Goal: Communication & Community: Answer question/provide support

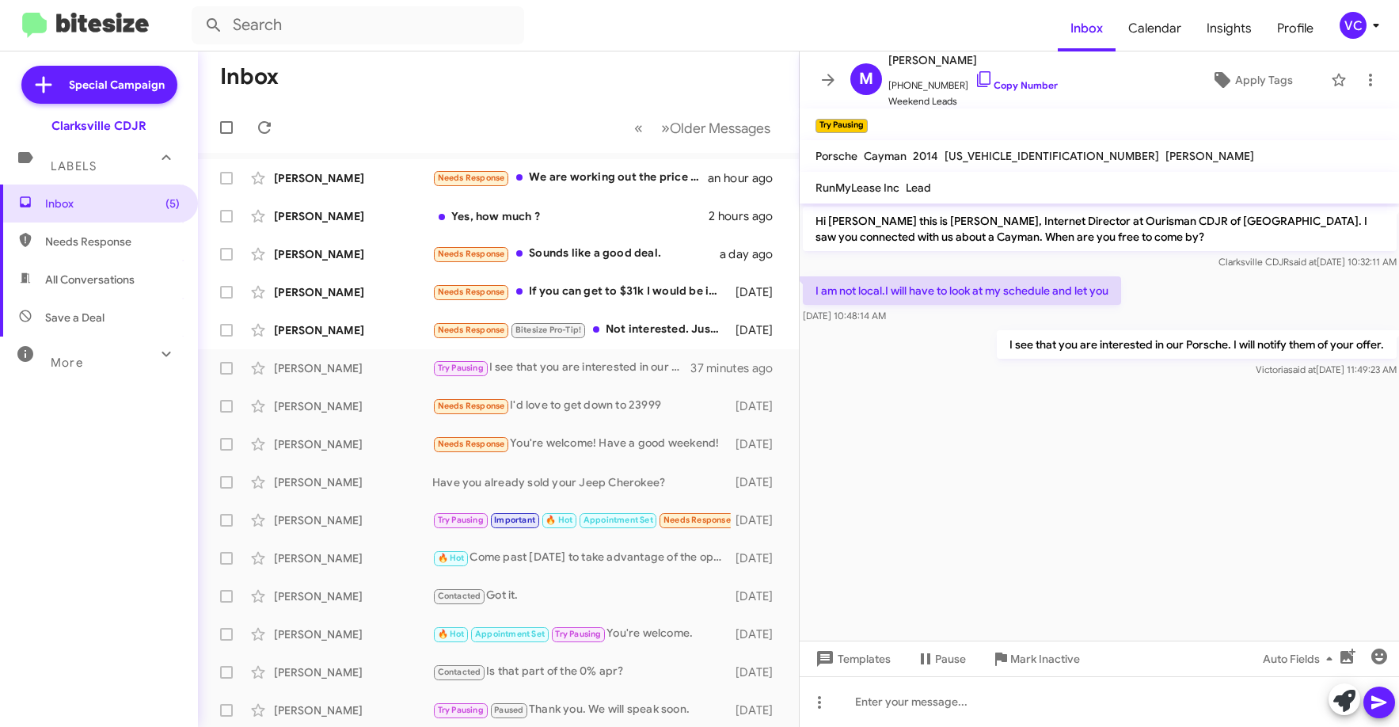
click at [1005, 493] on cdk-virtual-scroll-viewport "Hi [PERSON_NAME] this is [PERSON_NAME], Internet Director at Ourisman CDJR of […" at bounding box center [1100, 422] width 600 height 437
click at [443, 75] on mat-toolbar-row "Inbox" at bounding box center [498, 76] width 601 height 51
click at [403, 179] on div "[PERSON_NAME]" at bounding box center [353, 178] width 158 height 16
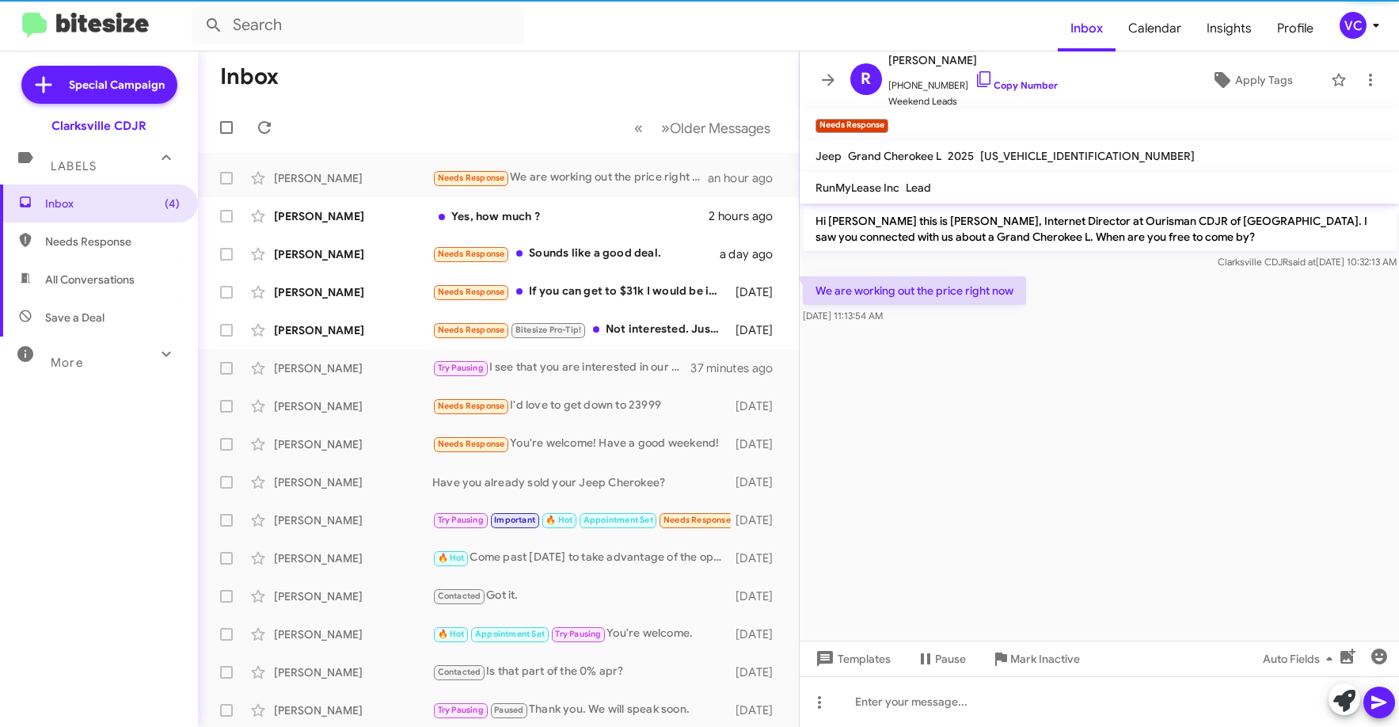
click at [1020, 478] on cdk-virtual-scroll-viewport "Hi [PERSON_NAME] this is [PERSON_NAME], Internet Director at Ourisman CDJR of […" at bounding box center [1100, 422] width 600 height 437
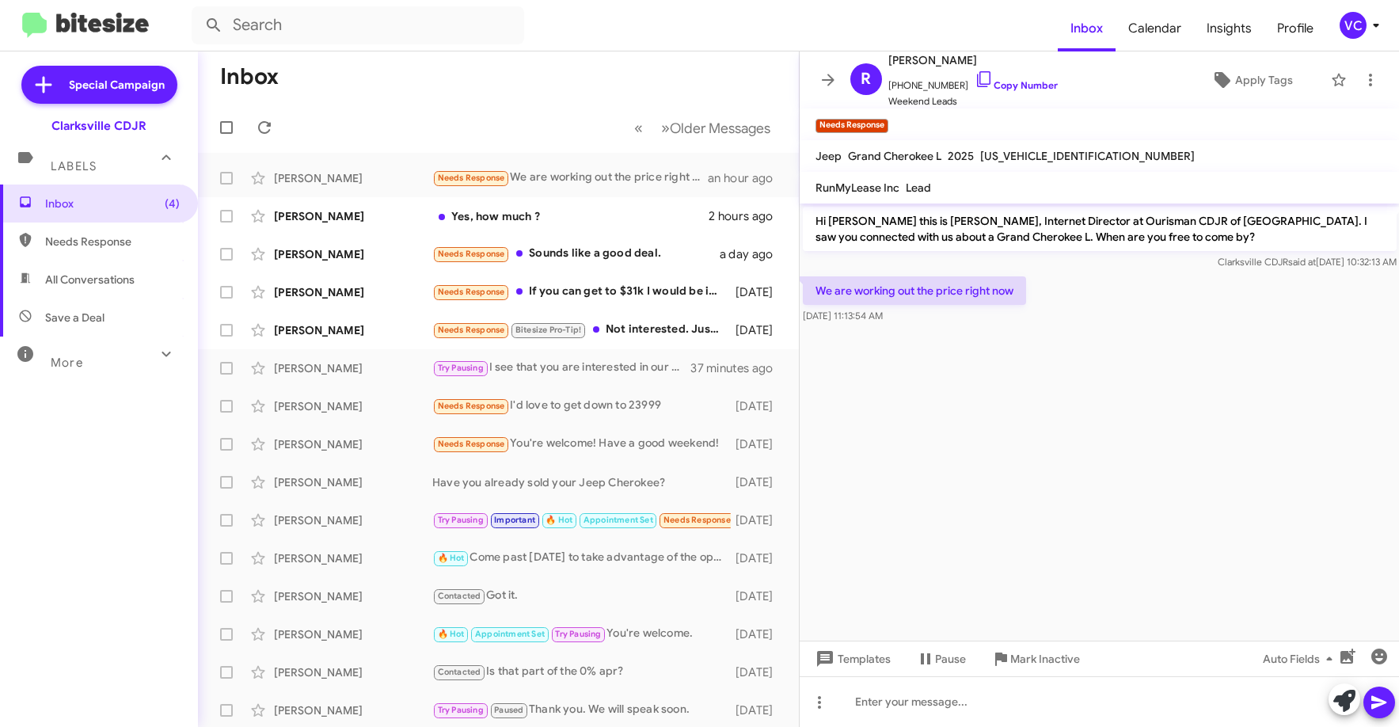
click at [1152, 337] on cdk-virtual-scroll-viewport "Hi [PERSON_NAME] this is [PERSON_NAME], Internet Director at Ourisman CDJR of […" at bounding box center [1100, 422] width 600 height 437
click at [1036, 89] on link "Copy Number" at bounding box center [1016, 85] width 83 height 12
click at [1040, 480] on cdk-virtual-scroll-viewport "Hi [PERSON_NAME] this is [PERSON_NAME], Internet Director at Ourisman CDJR of […" at bounding box center [1100, 422] width 600 height 437
drag, startPoint x: 936, startPoint y: 436, endPoint x: 969, endPoint y: 436, distance: 32.5
click at [938, 437] on cdk-virtual-scroll-viewport "Hi [PERSON_NAME] this is [PERSON_NAME], Internet Director at Ourisman CDJR of […" at bounding box center [1100, 422] width 600 height 437
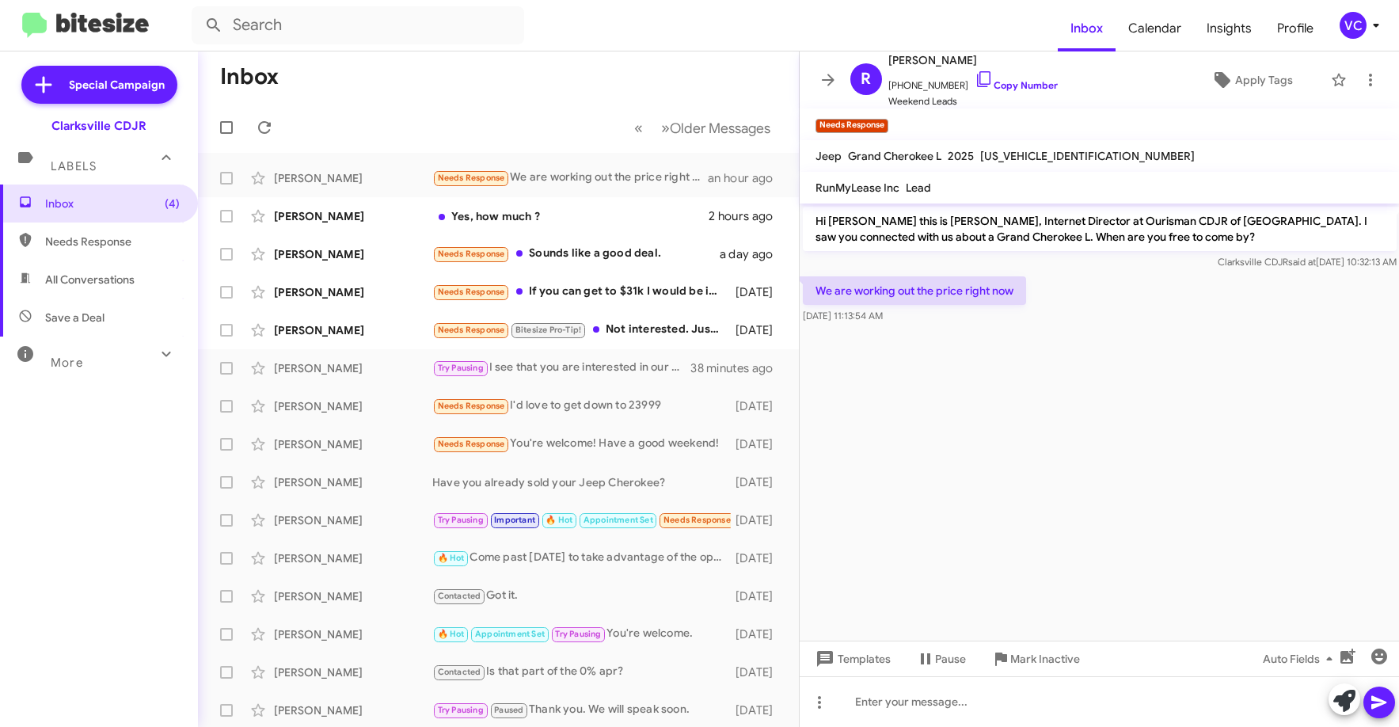
click at [988, 453] on cdk-virtual-scroll-viewport "Hi [PERSON_NAME] this is [PERSON_NAME], Internet Director at Ourisman CDJR of […" at bounding box center [1100, 422] width 600 height 437
click at [1006, 455] on cdk-virtual-scroll-viewport "Hi [PERSON_NAME] this is [PERSON_NAME], Internet Director at Ourisman CDJR of […" at bounding box center [1100, 422] width 600 height 437
click at [1018, 462] on cdk-virtual-scroll-viewport "Hi [PERSON_NAME] this is [PERSON_NAME], Internet Director at Ourisman CDJR of […" at bounding box center [1100, 422] width 600 height 437
click at [1030, 462] on cdk-virtual-scroll-viewport "Hi [PERSON_NAME] this is [PERSON_NAME], Internet Director at Ourisman CDJR of […" at bounding box center [1100, 422] width 600 height 437
click at [1066, 460] on cdk-virtual-scroll-viewport "Hi [PERSON_NAME] this is [PERSON_NAME], Internet Director at Ourisman CDJR of […" at bounding box center [1100, 422] width 600 height 437
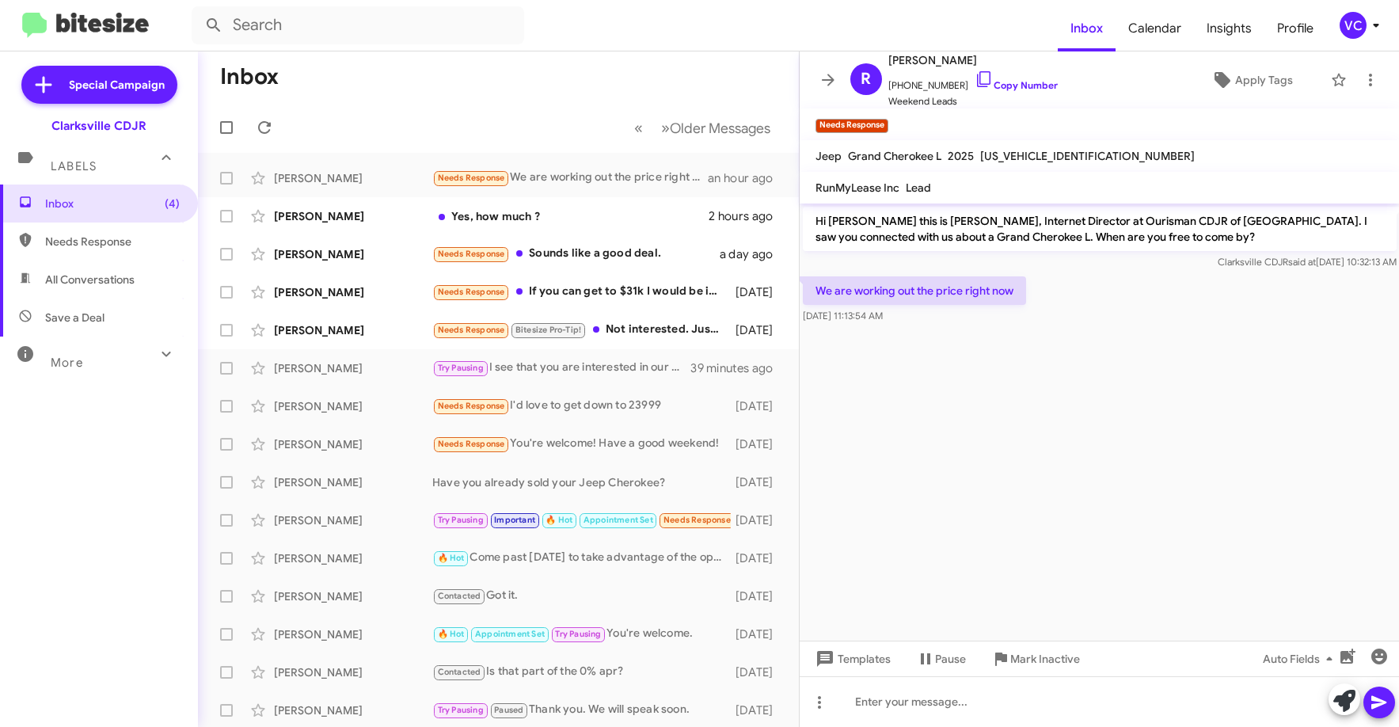
click at [1068, 461] on cdk-virtual-scroll-viewport "Hi [PERSON_NAME] this is [PERSON_NAME], Internet Director at Ourisman CDJR of […" at bounding box center [1100, 422] width 600 height 437
click at [1130, 394] on cdk-virtual-scroll-viewport "Hi [PERSON_NAME] this is [PERSON_NAME], Internet Director at Ourisman CDJR of […" at bounding box center [1100, 422] width 600 height 437
click at [1144, 429] on cdk-virtual-scroll-viewport "Hi [PERSON_NAME] this is [PERSON_NAME], Internet Director at Ourisman CDJR of […" at bounding box center [1100, 422] width 600 height 437
click at [1193, 488] on cdk-virtual-scroll-viewport "Hi [PERSON_NAME] this is [PERSON_NAME], Internet Director at Ourisman CDJR of […" at bounding box center [1100, 422] width 600 height 437
click at [901, 713] on div at bounding box center [1100, 701] width 600 height 51
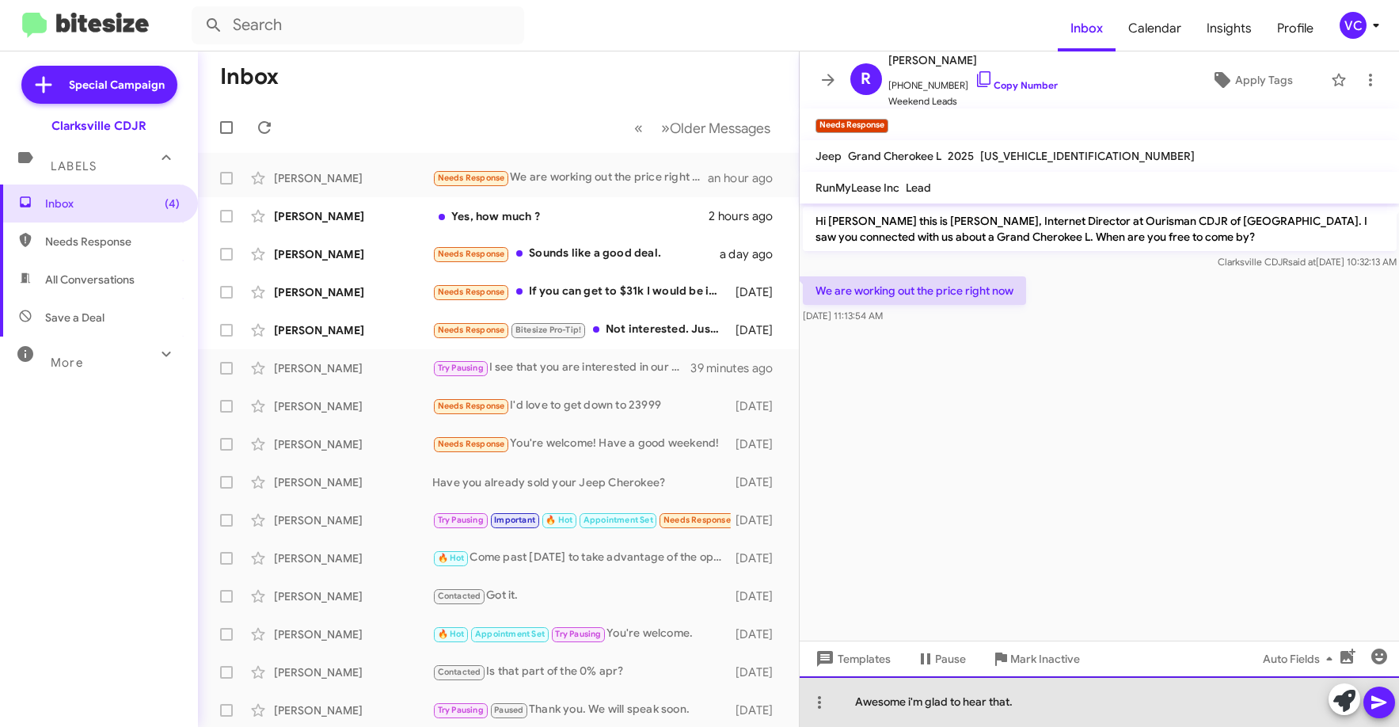
drag, startPoint x: 1093, startPoint y: 683, endPoint x: 1173, endPoint y: 725, distance: 90.3
click at [1095, 687] on div "Awesome i'm glad to hear that." at bounding box center [1100, 701] width 600 height 51
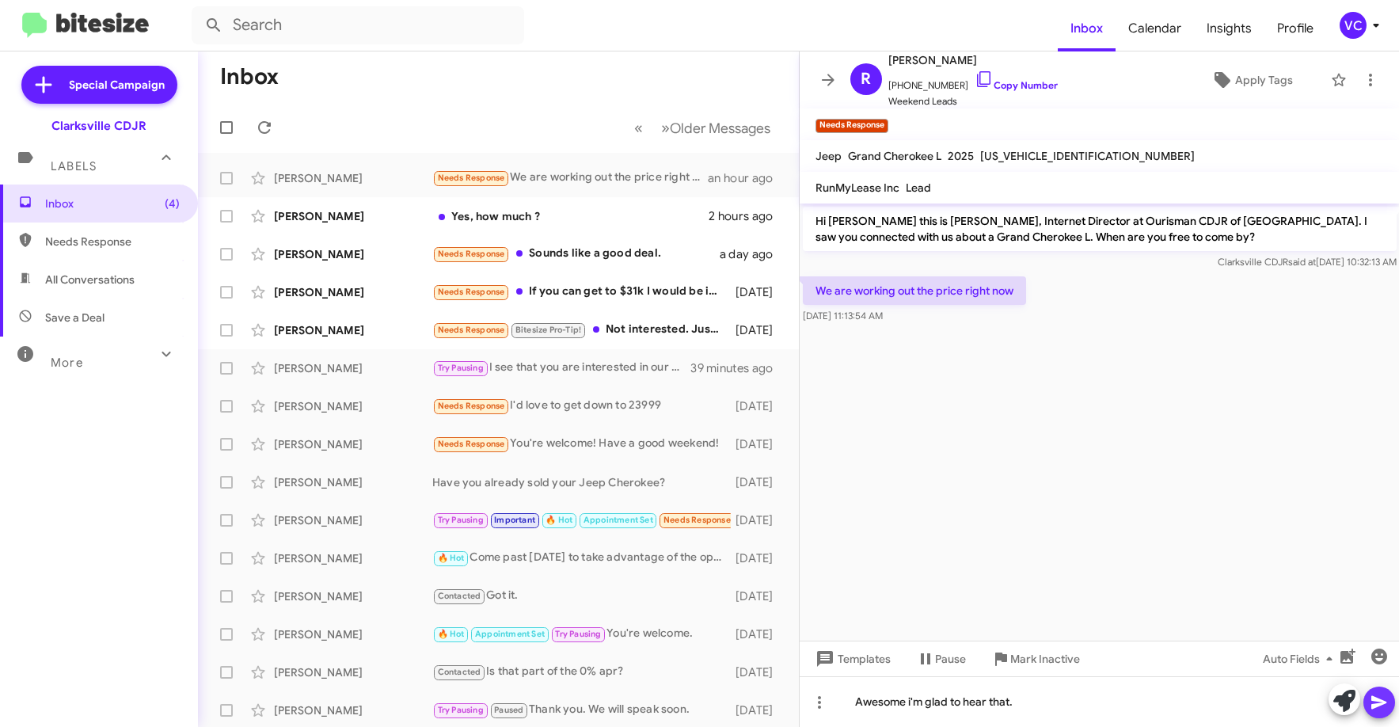
click at [1377, 706] on icon at bounding box center [1379, 702] width 19 height 19
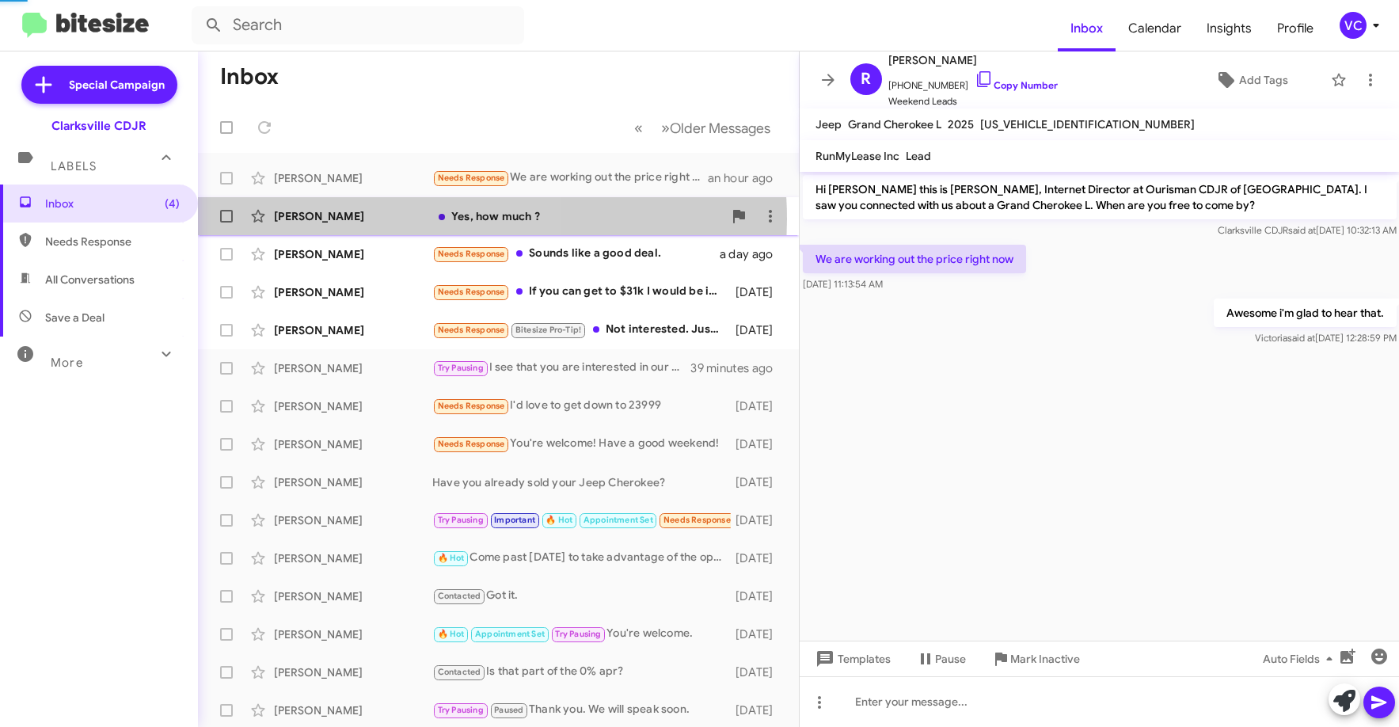
click at [373, 219] on div "[PERSON_NAME]" at bounding box center [353, 216] width 158 height 16
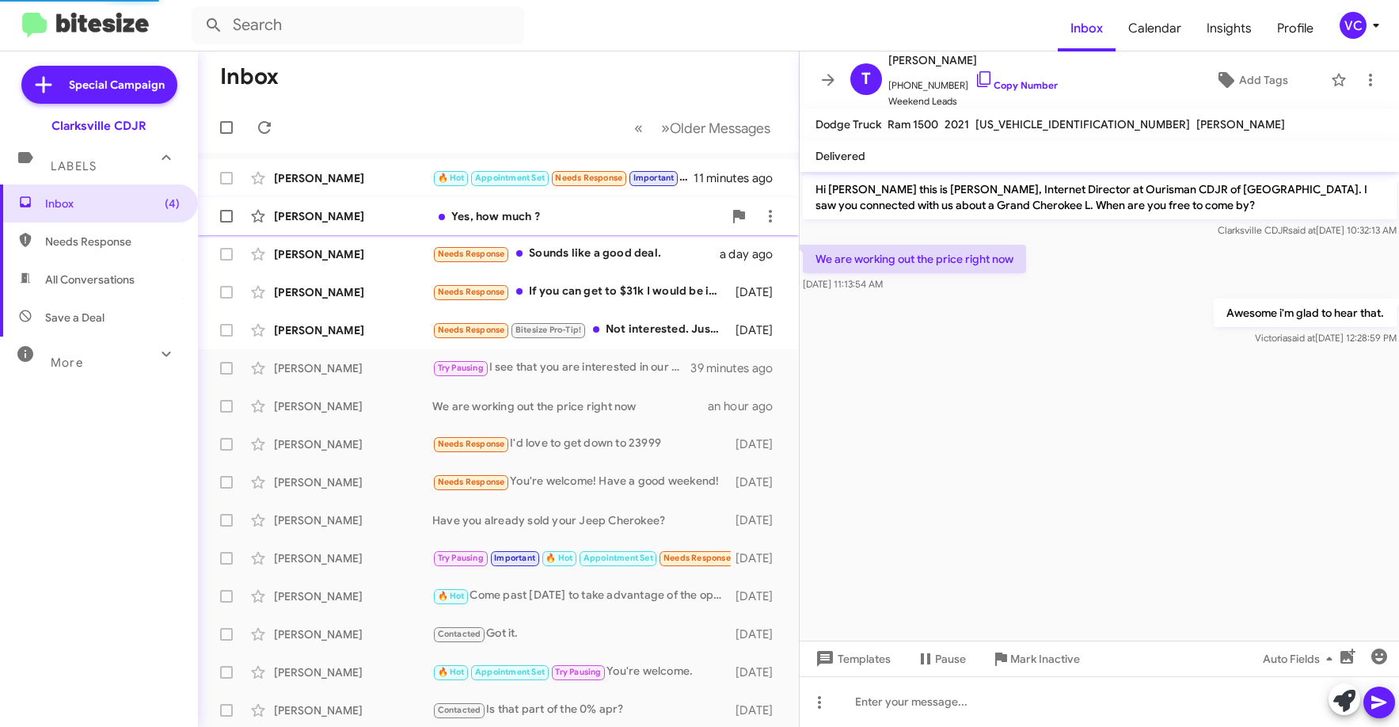
scroll to position [324, 0]
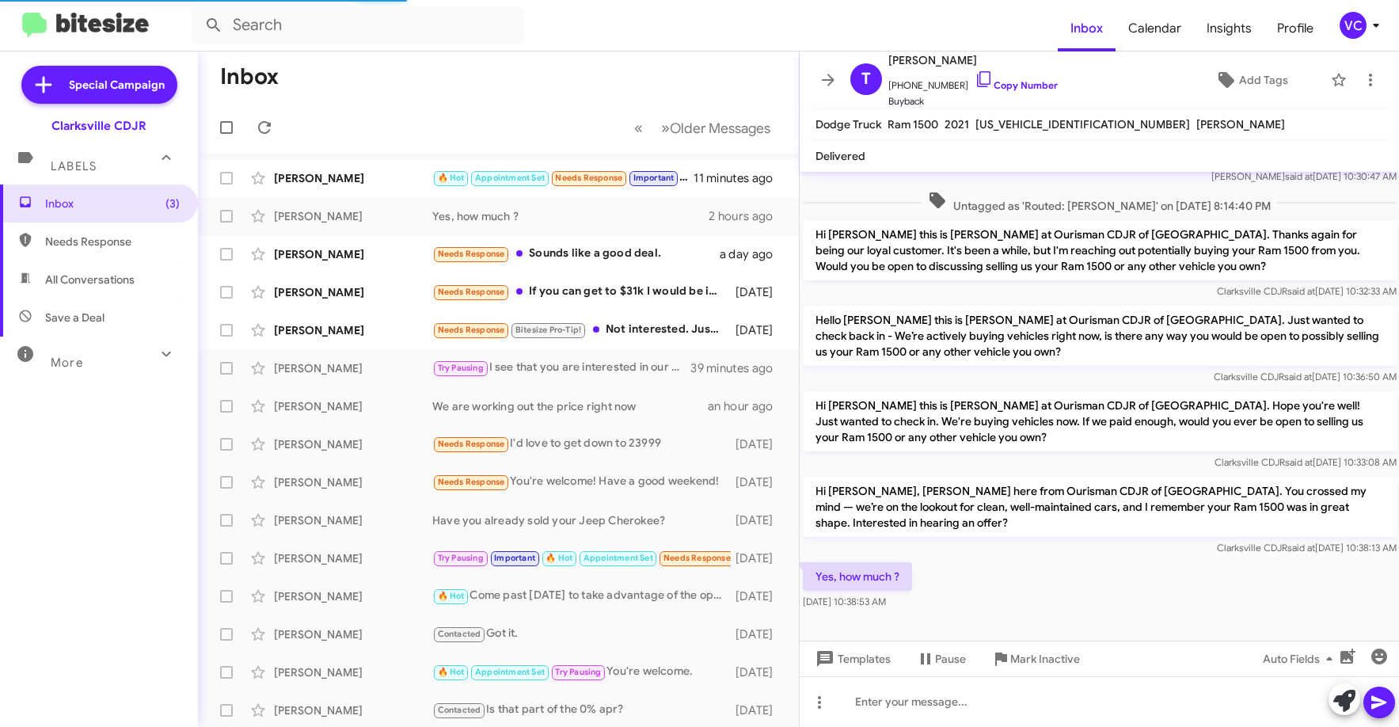
click at [1159, 596] on div "Yes, how much ? [DATE] 10:38:53 AM" at bounding box center [1100, 586] width 600 height 54
click at [999, 80] on link "Copy Number" at bounding box center [1016, 85] width 83 height 12
click at [1220, 577] on div "Yes, how much ? [DATE] 10:38:53 AM" at bounding box center [1100, 586] width 600 height 54
click at [1193, 563] on div "Yes, how much ? [DATE] 10:38:53 AM" at bounding box center [1100, 586] width 600 height 54
click at [1026, 80] on link "Copy Number" at bounding box center [1016, 85] width 83 height 12
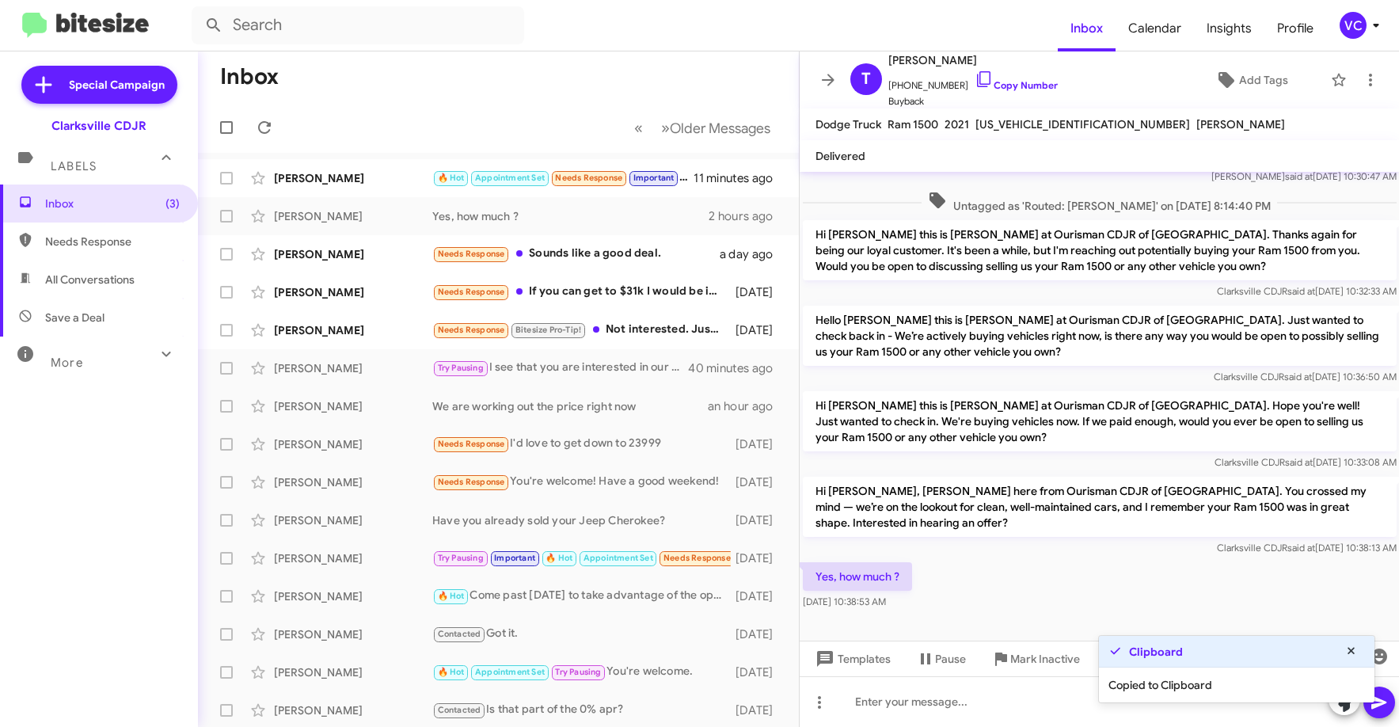
click at [1044, 124] on span "[US_VEHICLE_IDENTIFICATION_NUMBER]" at bounding box center [1083, 124] width 215 height 14
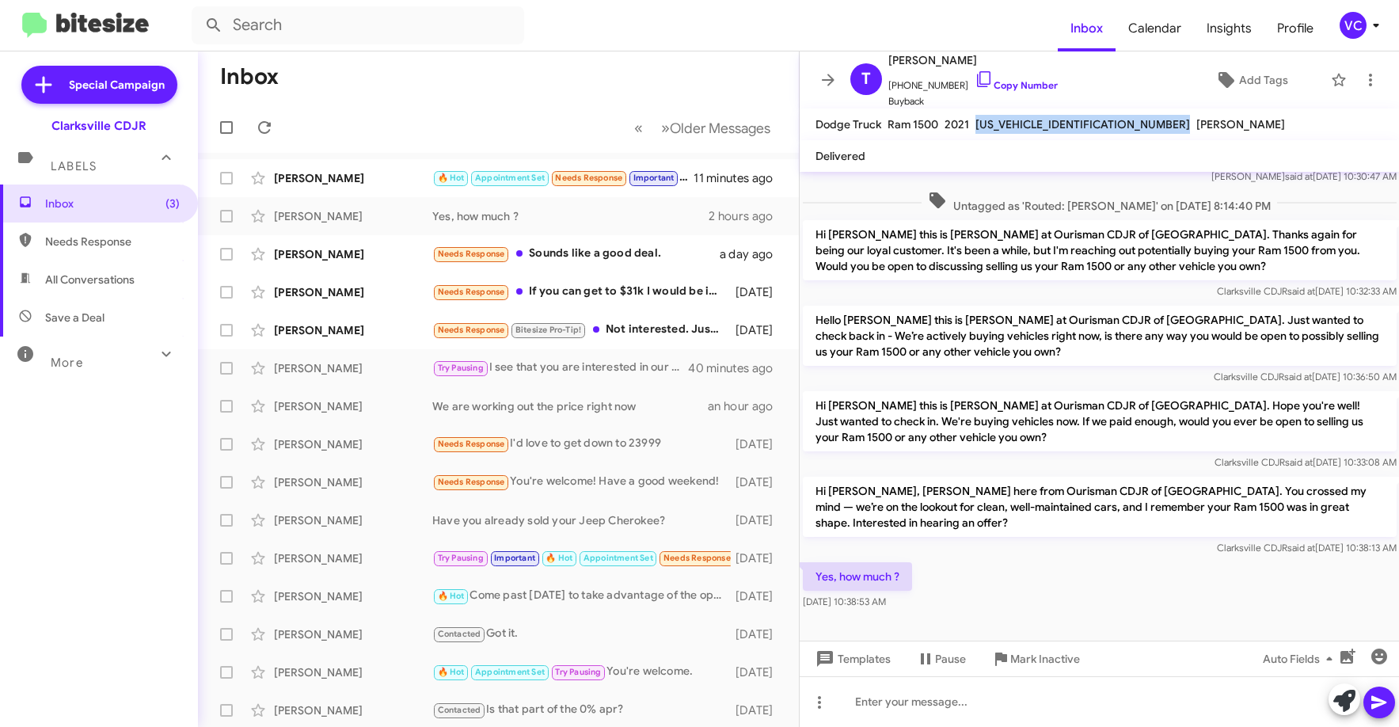
copy span "[US_VEHICLE_IDENTIFICATION_NUMBER]"
click at [988, 716] on div at bounding box center [1100, 701] width 600 height 51
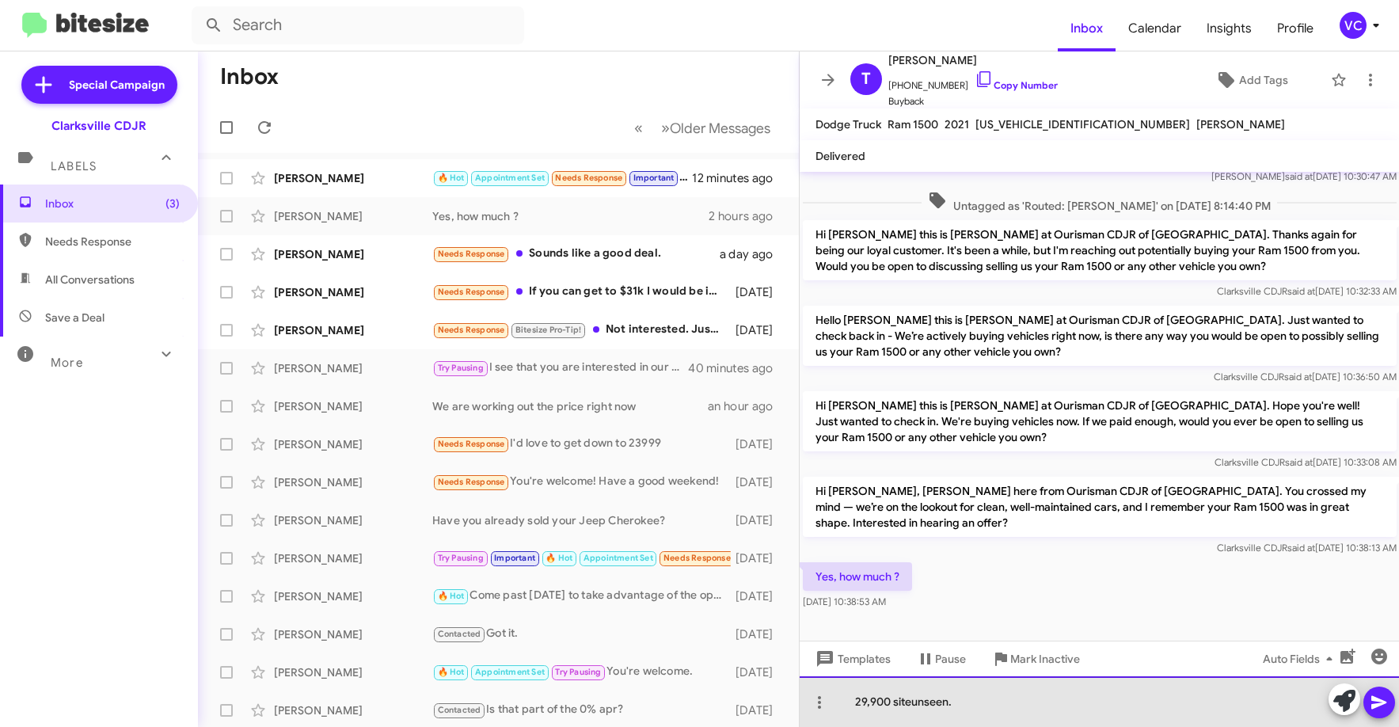
click at [912, 705] on div "29,900 siteunseen." at bounding box center [1100, 701] width 600 height 51
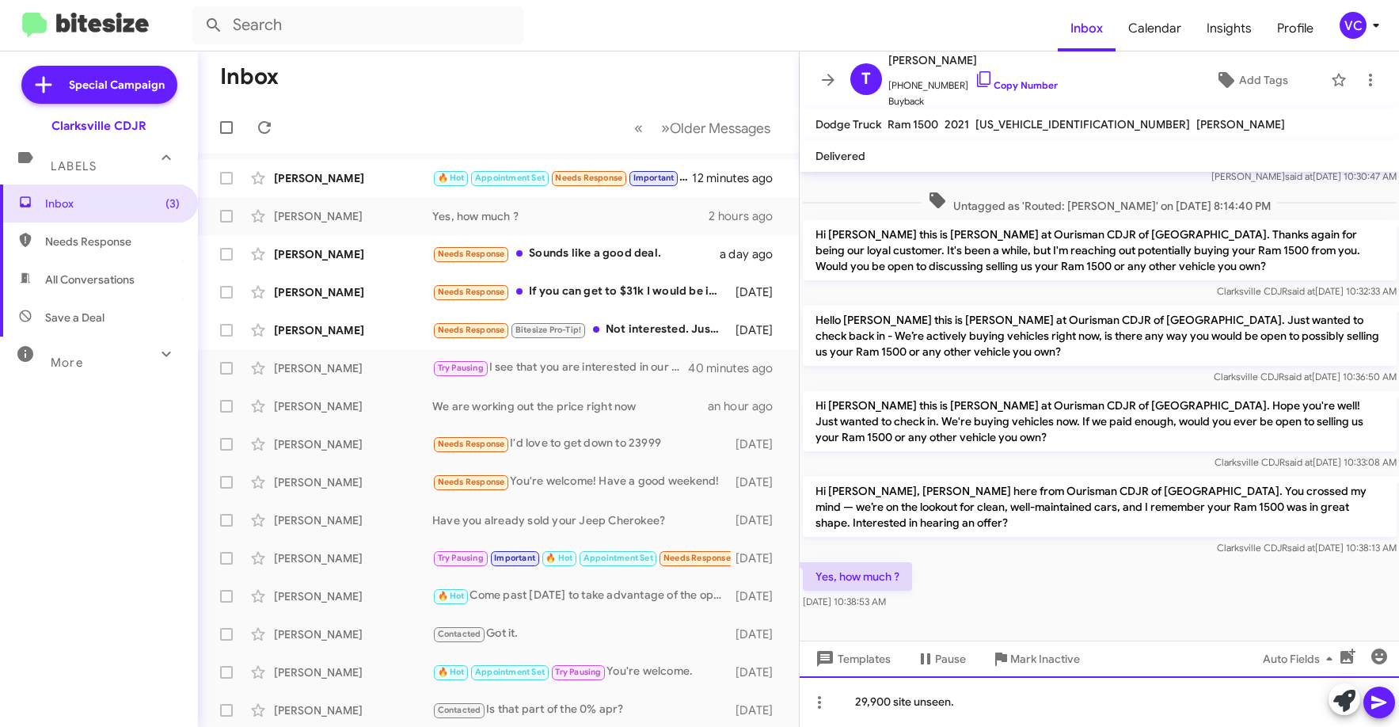
click at [982, 702] on div "29,900 site unseen." at bounding box center [1100, 701] width 600 height 51
click at [851, 706] on div "29,900 site unseen." at bounding box center [1100, 701] width 600 height 51
click at [1102, 697] on div "20 - 29,900 site unseen." at bounding box center [1100, 701] width 600 height 51
click at [1098, 702] on div "20 - 29,900 site unseen." at bounding box center [1100, 701] width 600 height 51
click at [1098, 699] on div "20 - 29,900 site unseen." at bounding box center [1100, 701] width 600 height 51
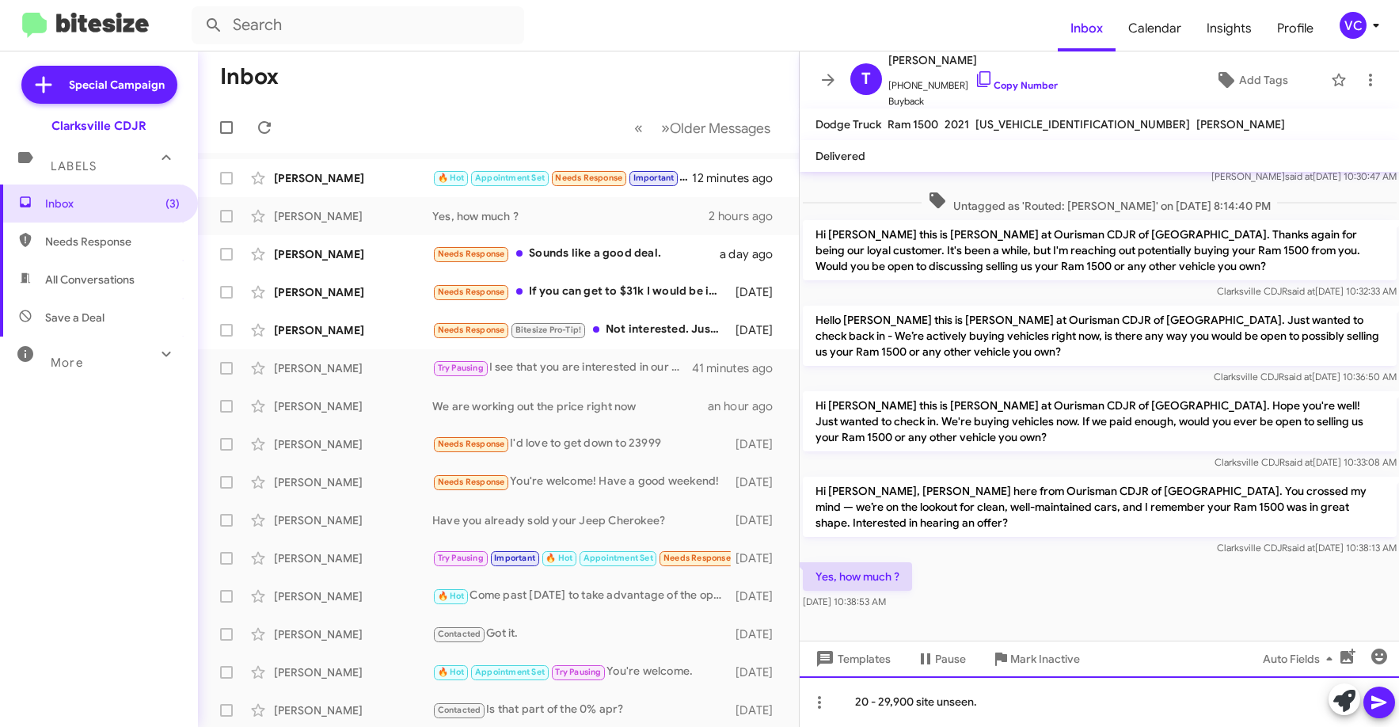
click at [1170, 708] on div "20 - 29,900 site unseen." at bounding box center [1100, 701] width 600 height 51
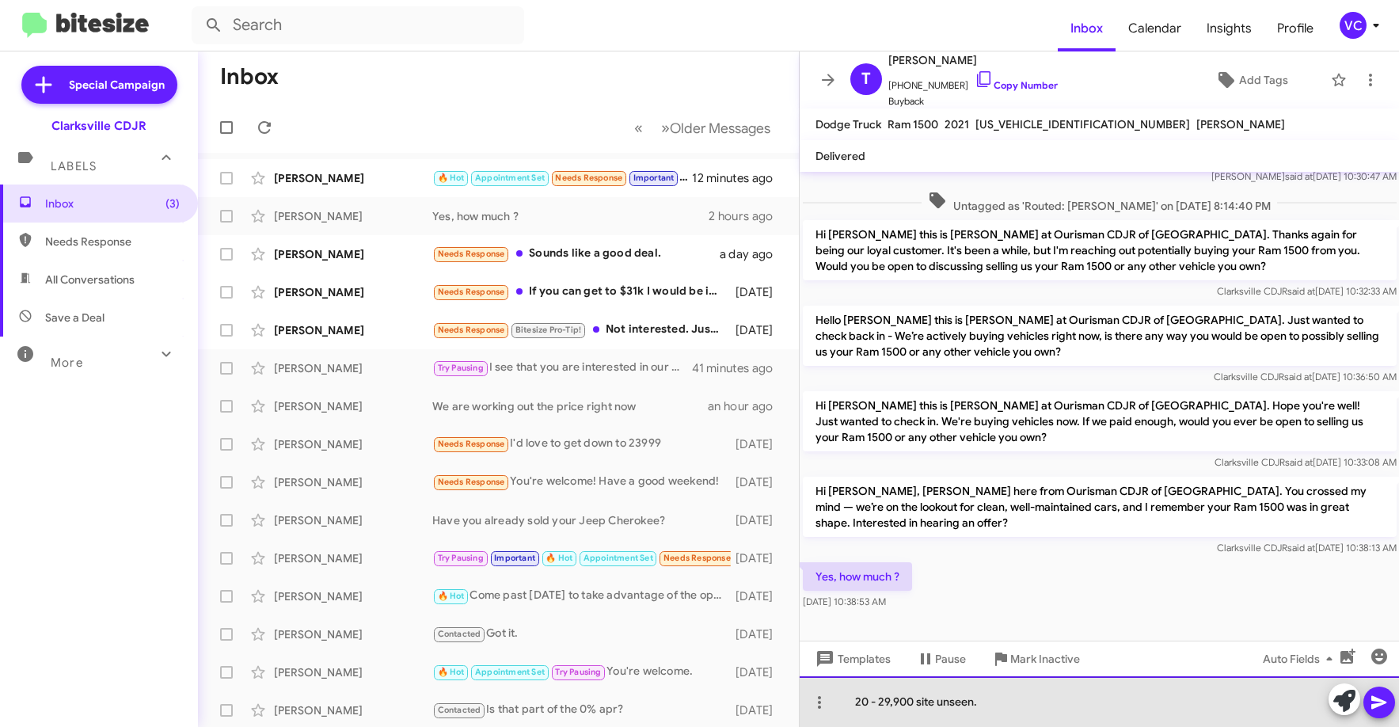
click at [1077, 716] on div "20 - 29,900 site unseen." at bounding box center [1100, 701] width 600 height 51
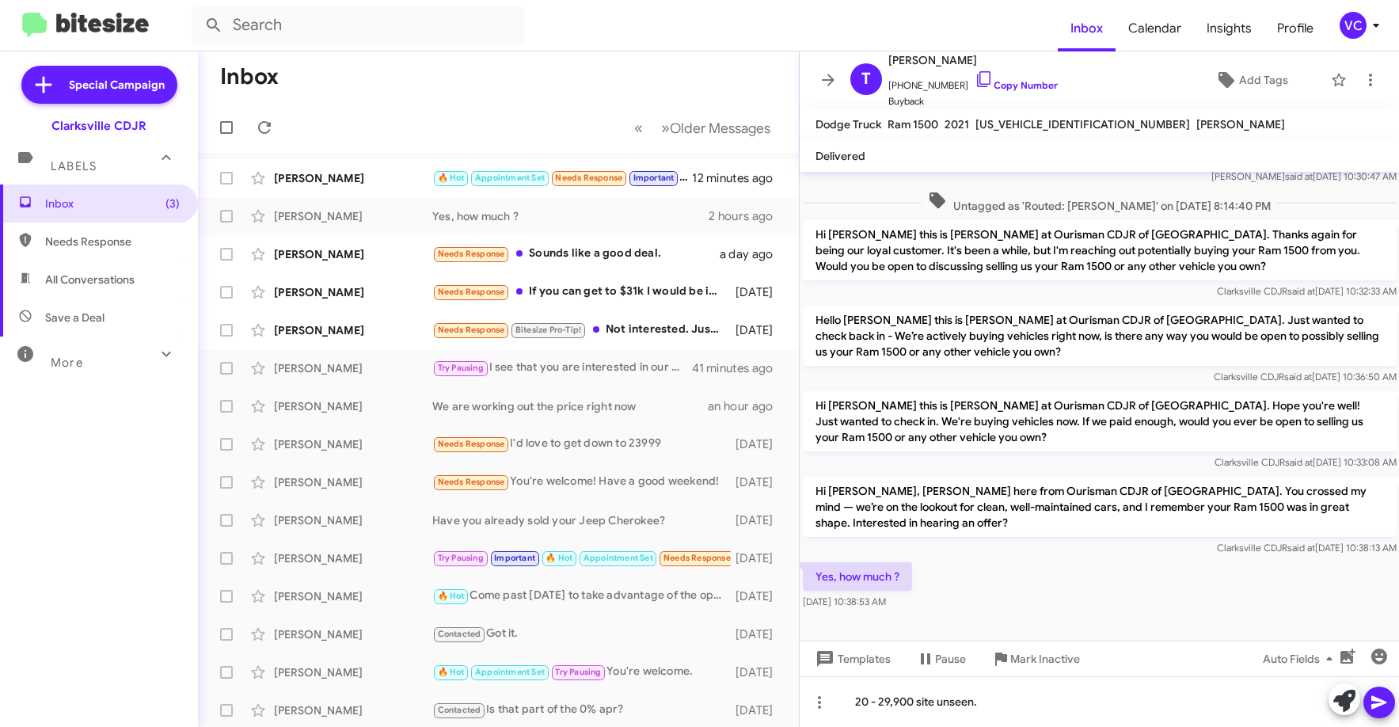
click at [1374, 699] on icon at bounding box center [1379, 702] width 15 height 13
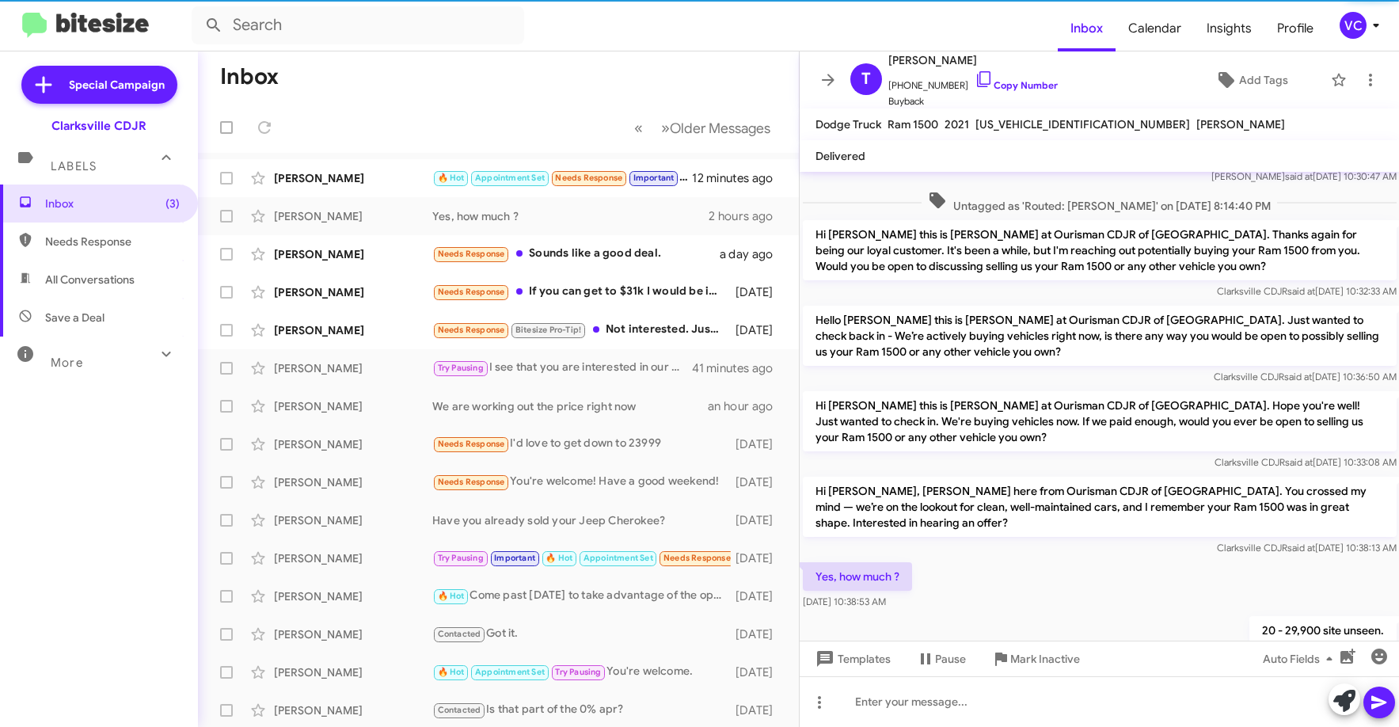
click at [1068, 458] on cdk-virtual-scroll-viewport "Hi [PERSON_NAME] this is [PERSON_NAME], General Manager at Ourisman CDJR of [GE…" at bounding box center [1100, 406] width 600 height 469
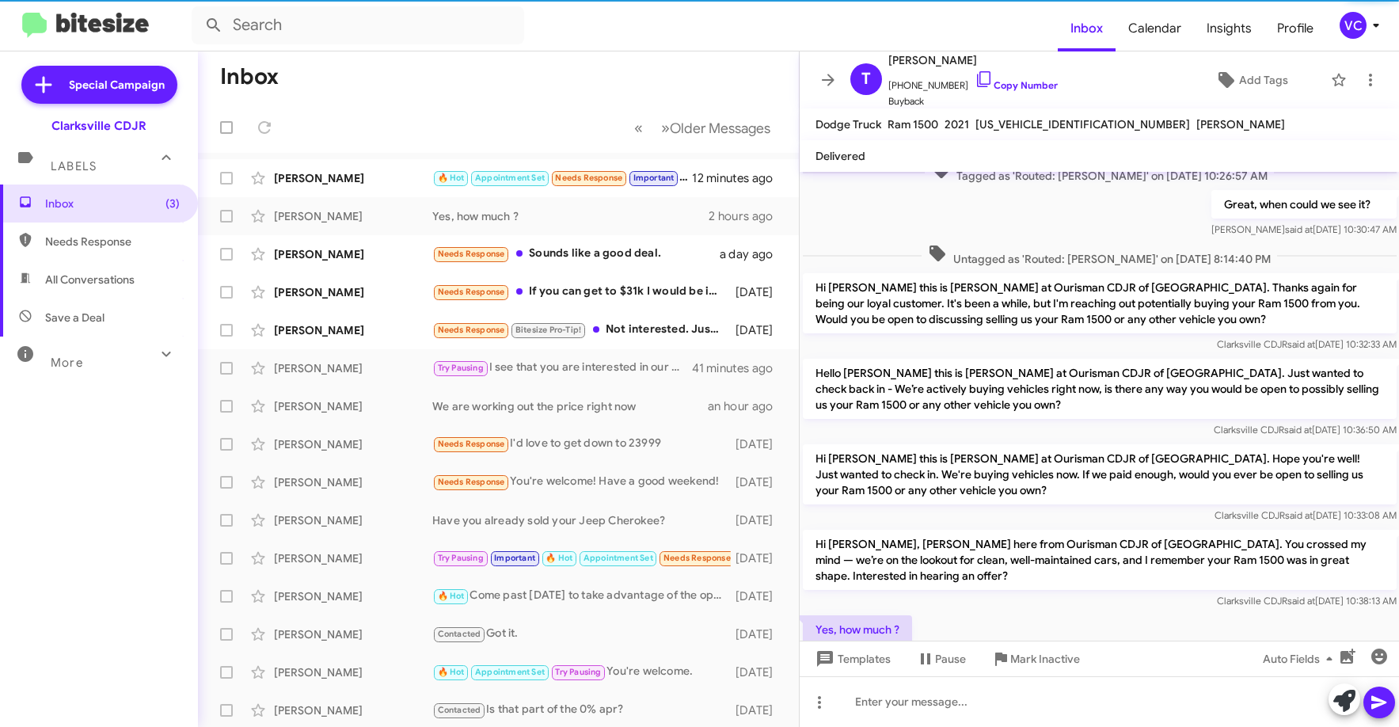
scroll to position [382, 0]
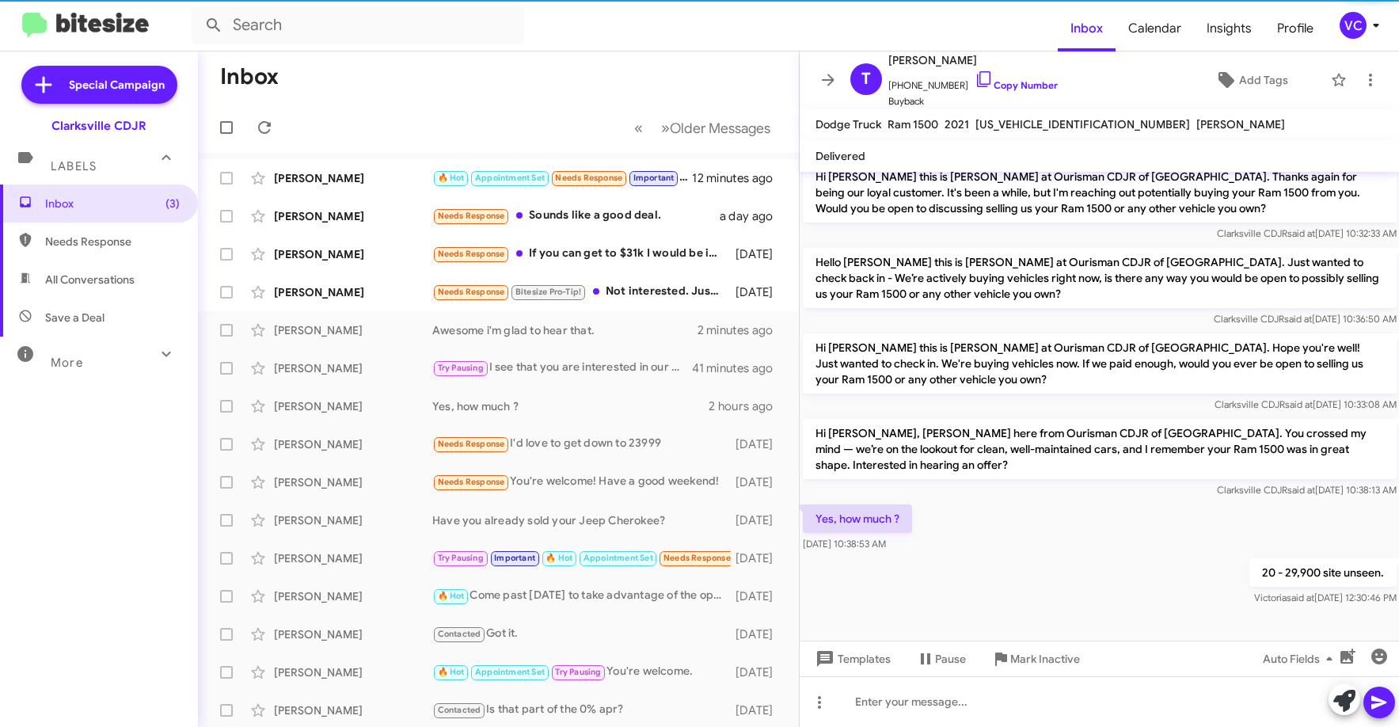
click at [1088, 521] on div "Yes, how much ? [DATE] 10:38:53 AM" at bounding box center [1100, 528] width 600 height 54
click at [1090, 526] on div "Yes, how much ? [DATE] 10:38:53 AM" at bounding box center [1100, 528] width 600 height 54
click at [1090, 531] on div "Yes, how much ? [DATE] 10:38:53 AM" at bounding box center [1100, 528] width 600 height 54
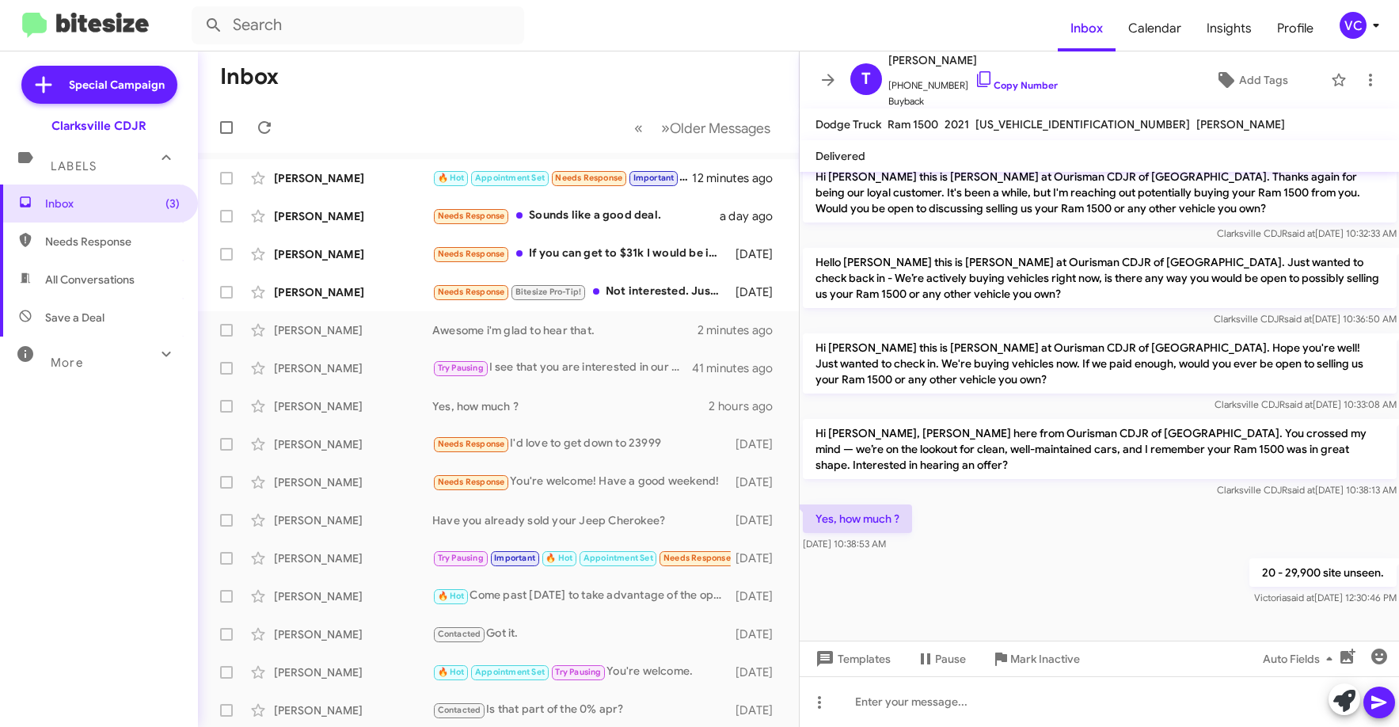
click at [1091, 532] on div "Yes, how much ? [DATE] 10:38:53 AM" at bounding box center [1100, 528] width 600 height 54
click at [1084, 534] on div "Yes, how much ? [DATE] 10:38:53 AM" at bounding box center [1100, 528] width 600 height 54
drag, startPoint x: 1017, startPoint y: 529, endPoint x: 1018, endPoint y: 540, distance: 11.2
click at [1018, 540] on div "Hi [PERSON_NAME] this is [PERSON_NAME], General Manager at Ourisman CDJR of [GE…" at bounding box center [1100, 199] width 600 height 819
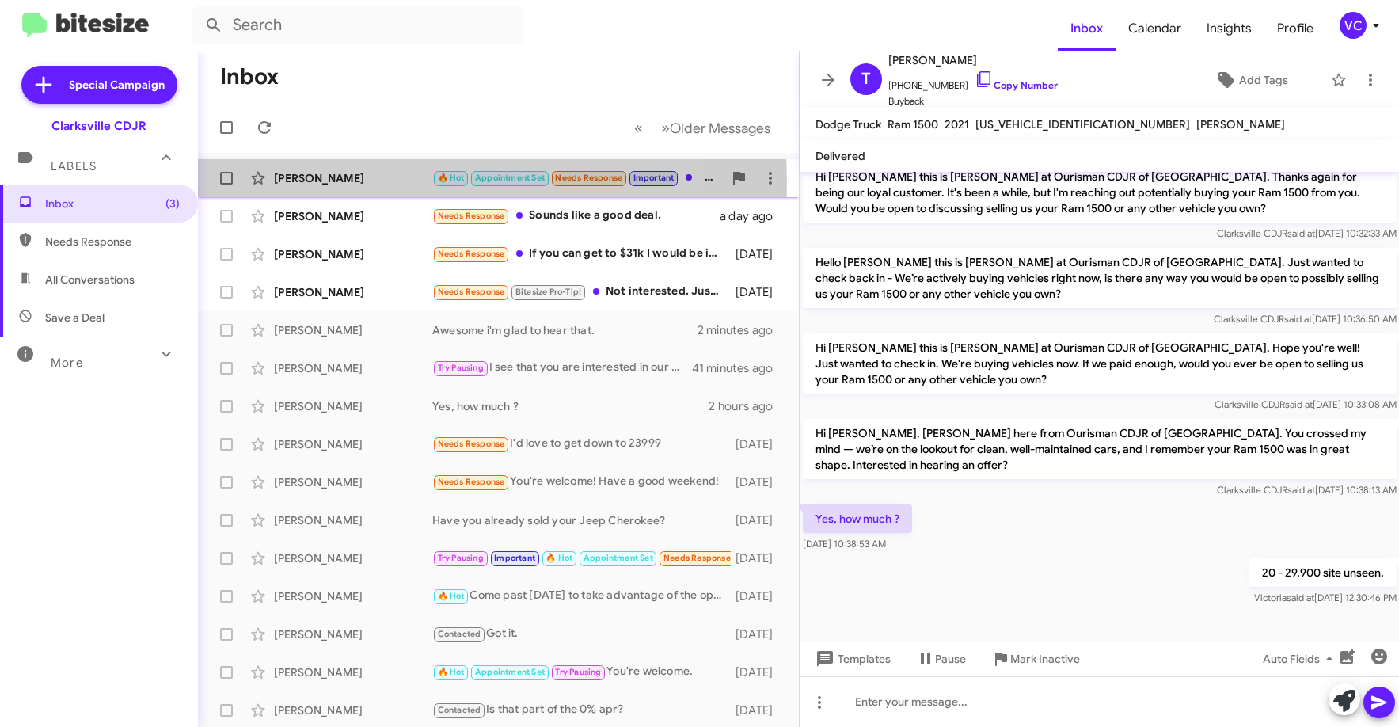
click at [343, 184] on div "[PERSON_NAME]" at bounding box center [353, 178] width 158 height 16
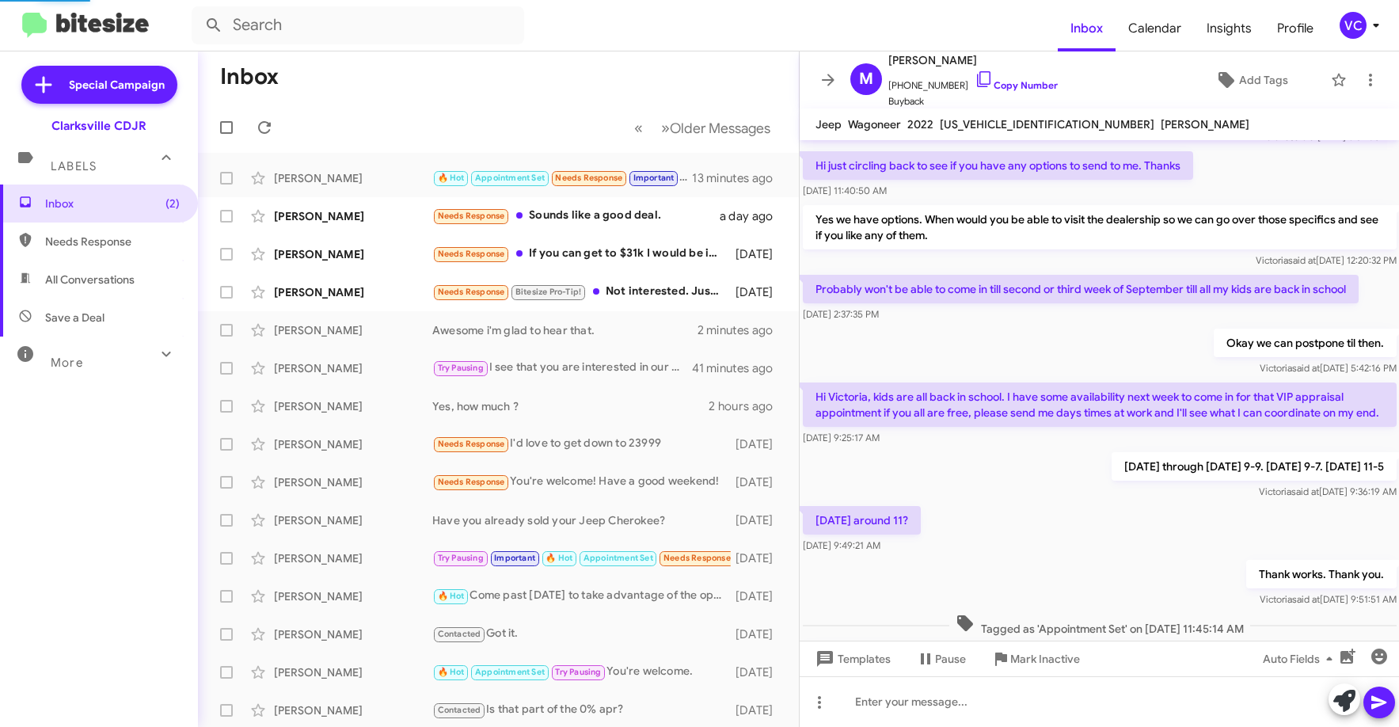
scroll to position [490, 0]
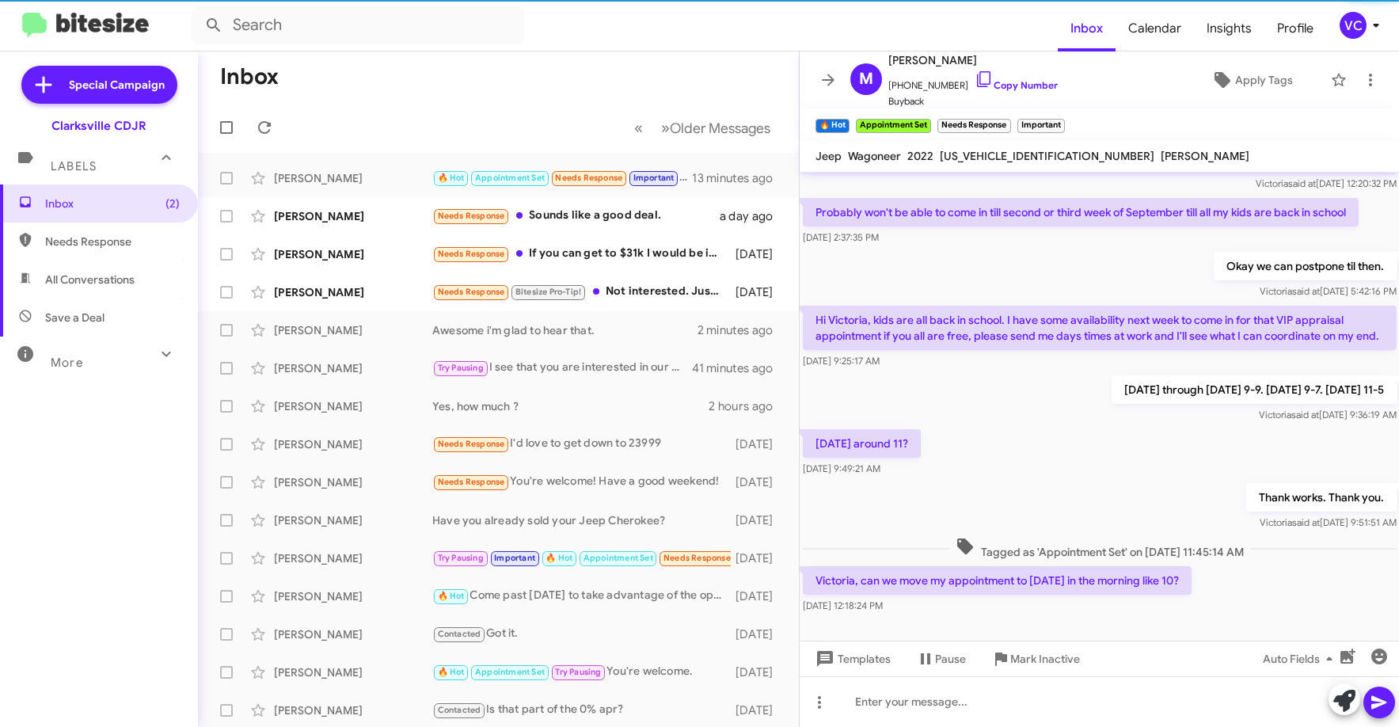
click at [1072, 433] on div "[DATE] around 11? [DATE] 9:49:21 AM" at bounding box center [1100, 453] width 600 height 54
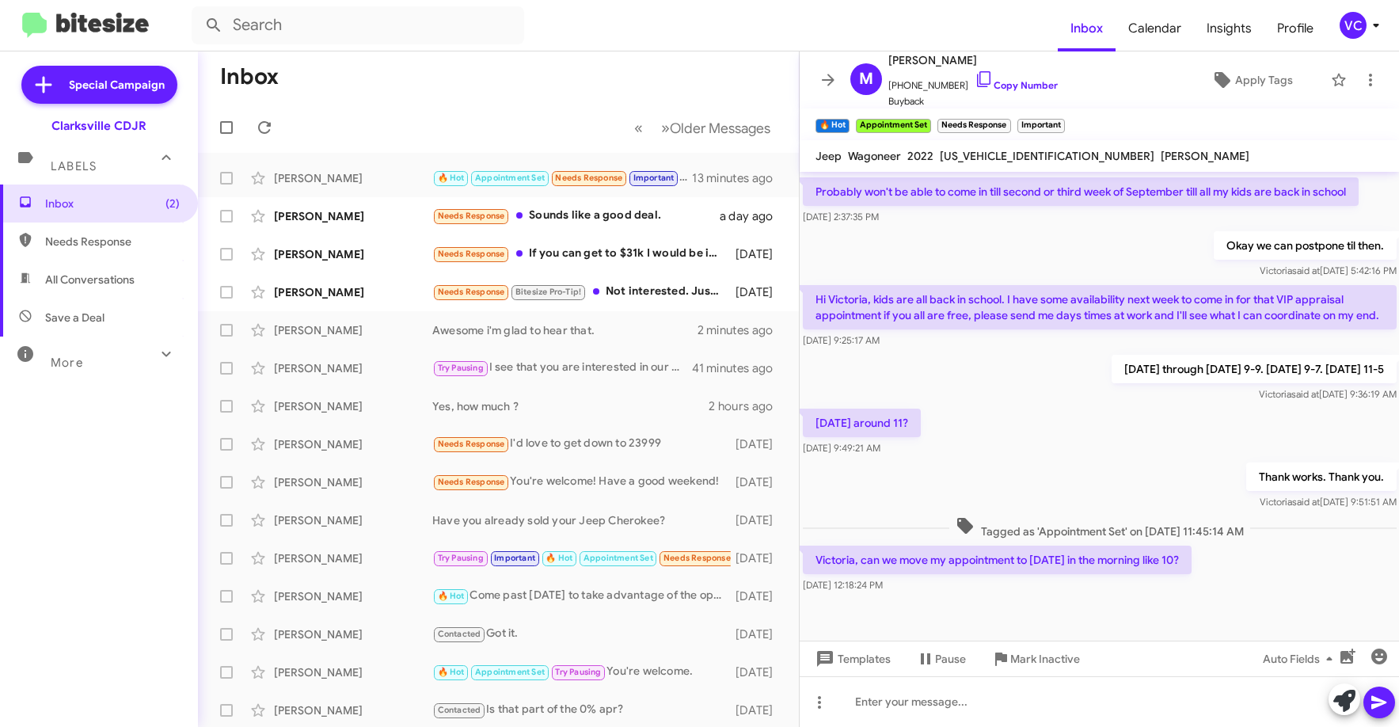
scroll to position [522, 0]
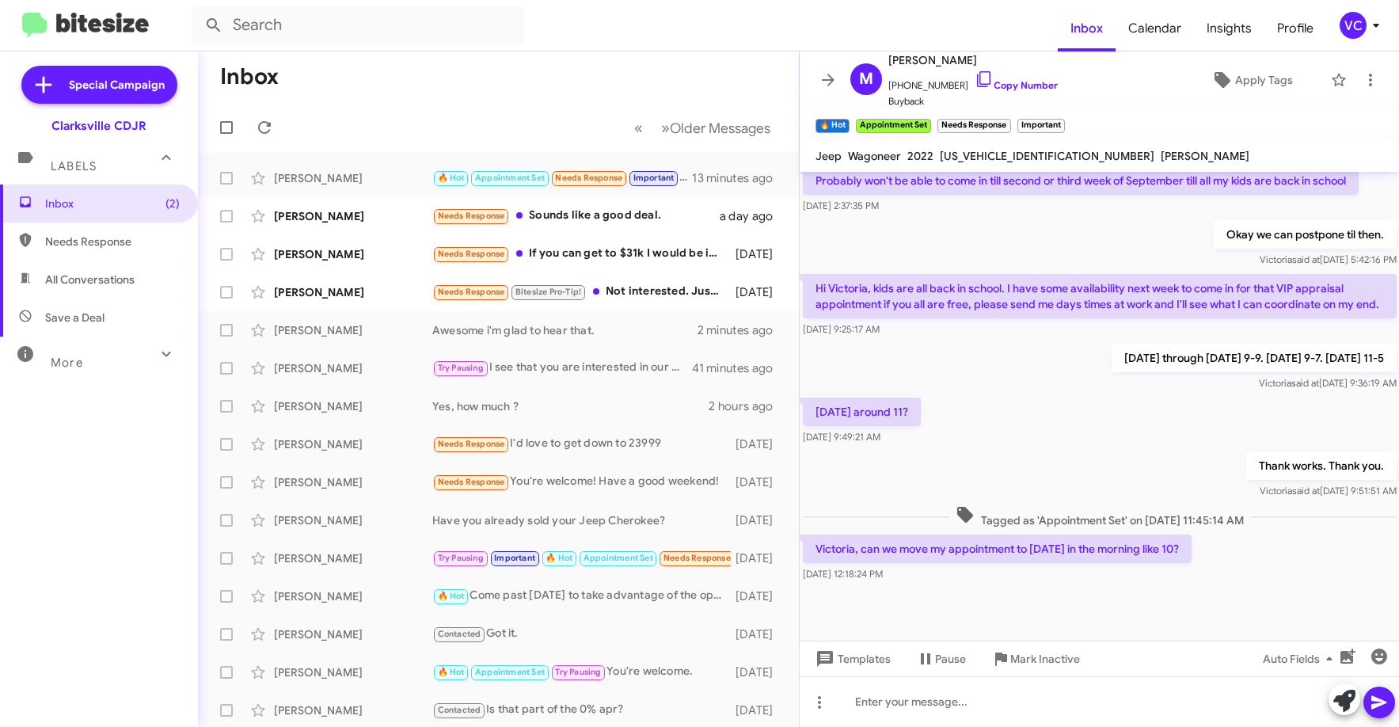
click at [1159, 578] on div "[DATE] 12:18:24 PM" at bounding box center [997, 574] width 389 height 16
click at [1144, 451] on div "Thank works. Thank you. [PERSON_NAME] said at [DATE] 9:51:51 AM" at bounding box center [1100, 475] width 600 height 54
click at [1127, 586] on div at bounding box center [1100, 612] width 600 height 55
drag, startPoint x: 1160, startPoint y: 398, endPoint x: 1152, endPoint y: 441, distance: 44.3
click at [1155, 409] on div "[DATE] around 11? [DATE] 9:49:21 AM" at bounding box center [1100, 421] width 600 height 54
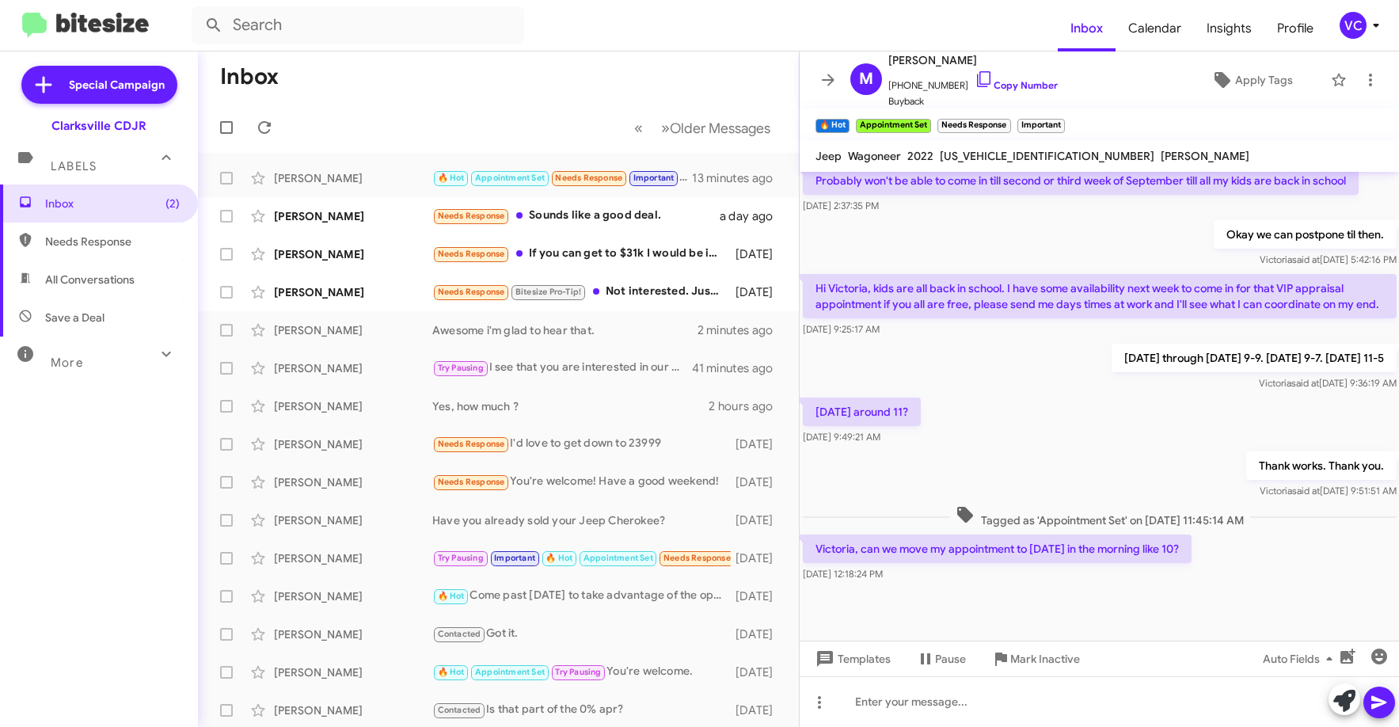
drag, startPoint x: 1138, startPoint y: 593, endPoint x: 1147, endPoint y: 530, distance: 64.0
click at [1139, 594] on div at bounding box center [1100, 612] width 600 height 55
click at [1133, 444] on div "[DATE] around 11? [DATE] 9:49:21 AM" at bounding box center [1100, 421] width 600 height 54
click at [1047, 89] on link "Copy Number" at bounding box center [1016, 85] width 83 height 12
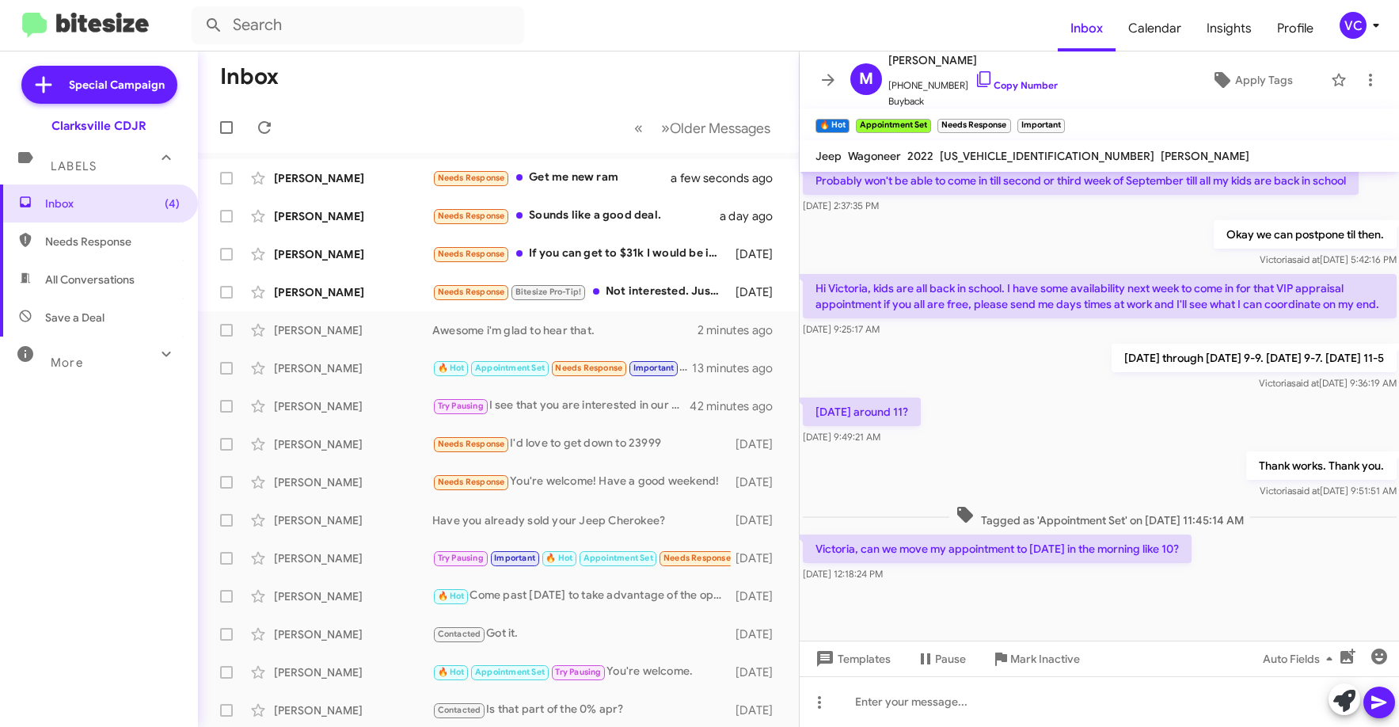
click at [1004, 440] on div "[DATE] around 11? [DATE] 9:49:21 AM" at bounding box center [1100, 421] width 600 height 54
click at [976, 627] on div at bounding box center [1100, 612] width 600 height 55
click at [1079, 426] on div "[DATE] around 11? [DATE] 9:49:21 AM" at bounding box center [1100, 421] width 600 height 54
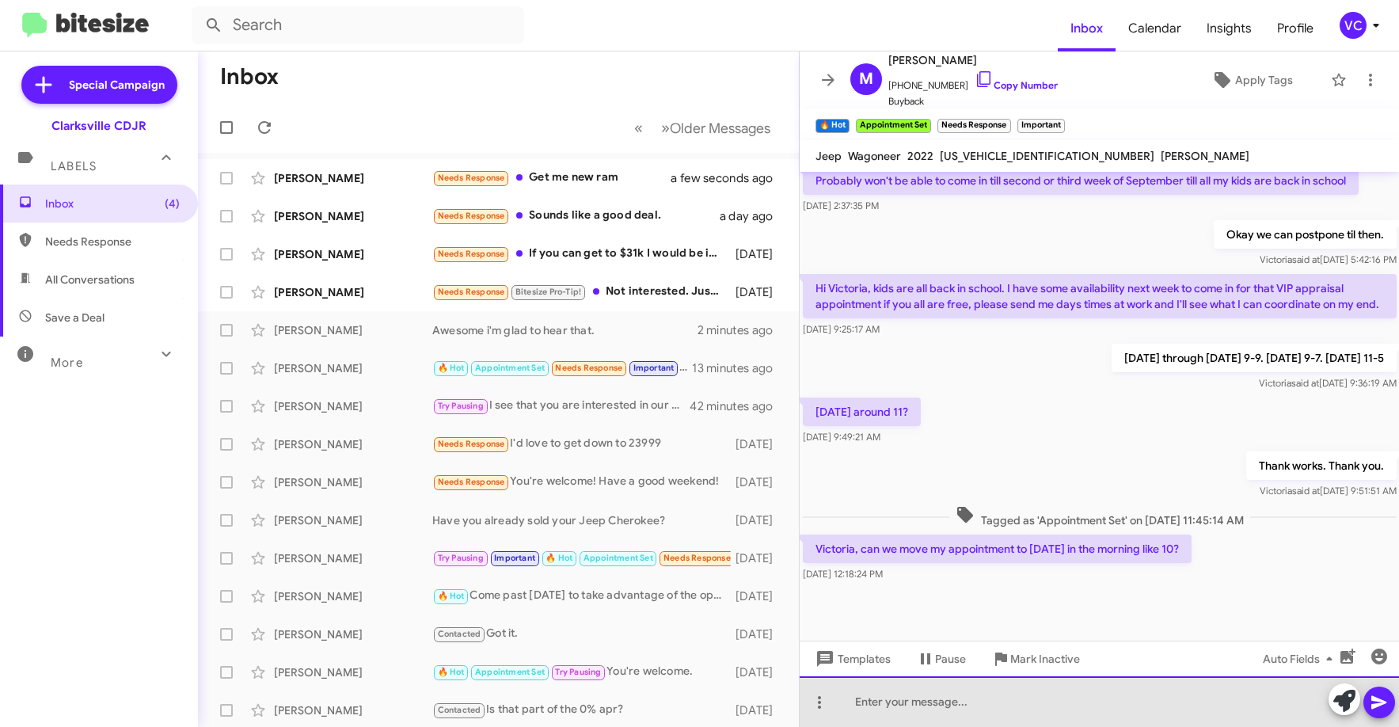
click at [988, 710] on div at bounding box center [1100, 701] width 600 height 51
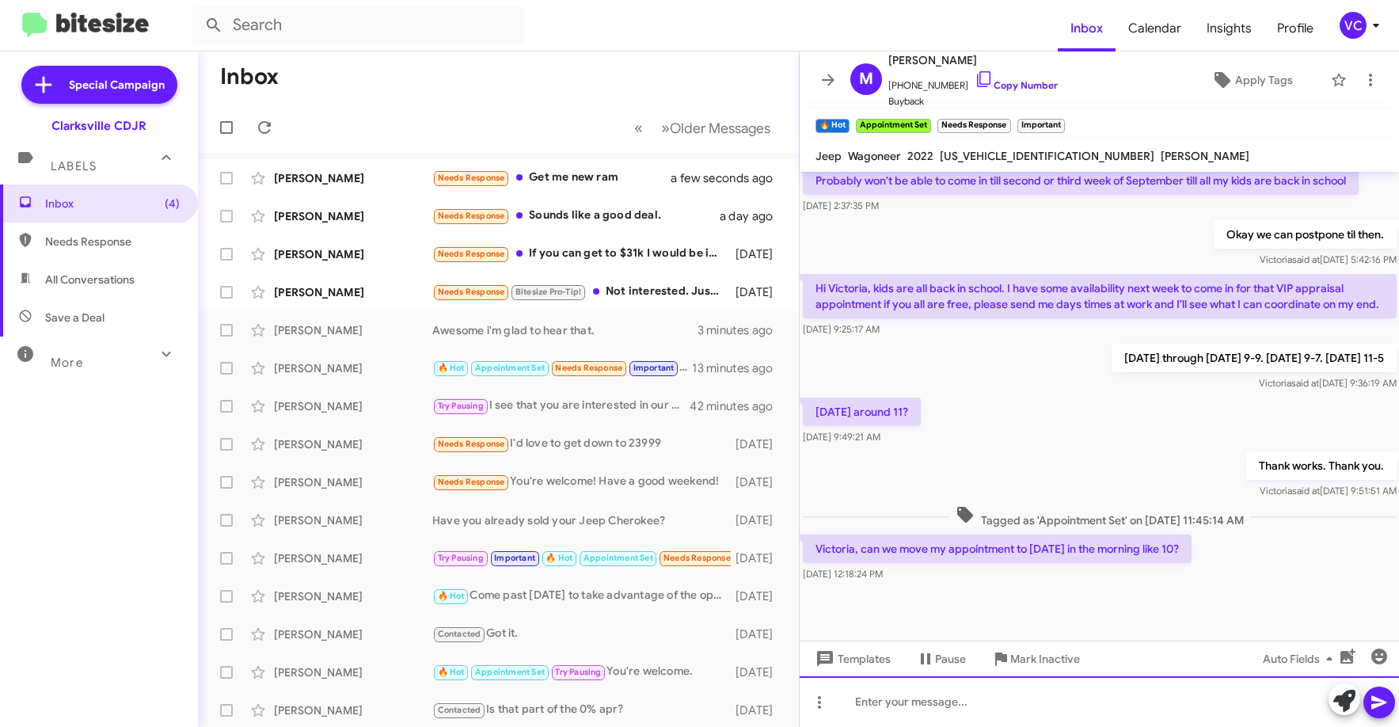
click at [987, 704] on div at bounding box center [1100, 701] width 600 height 51
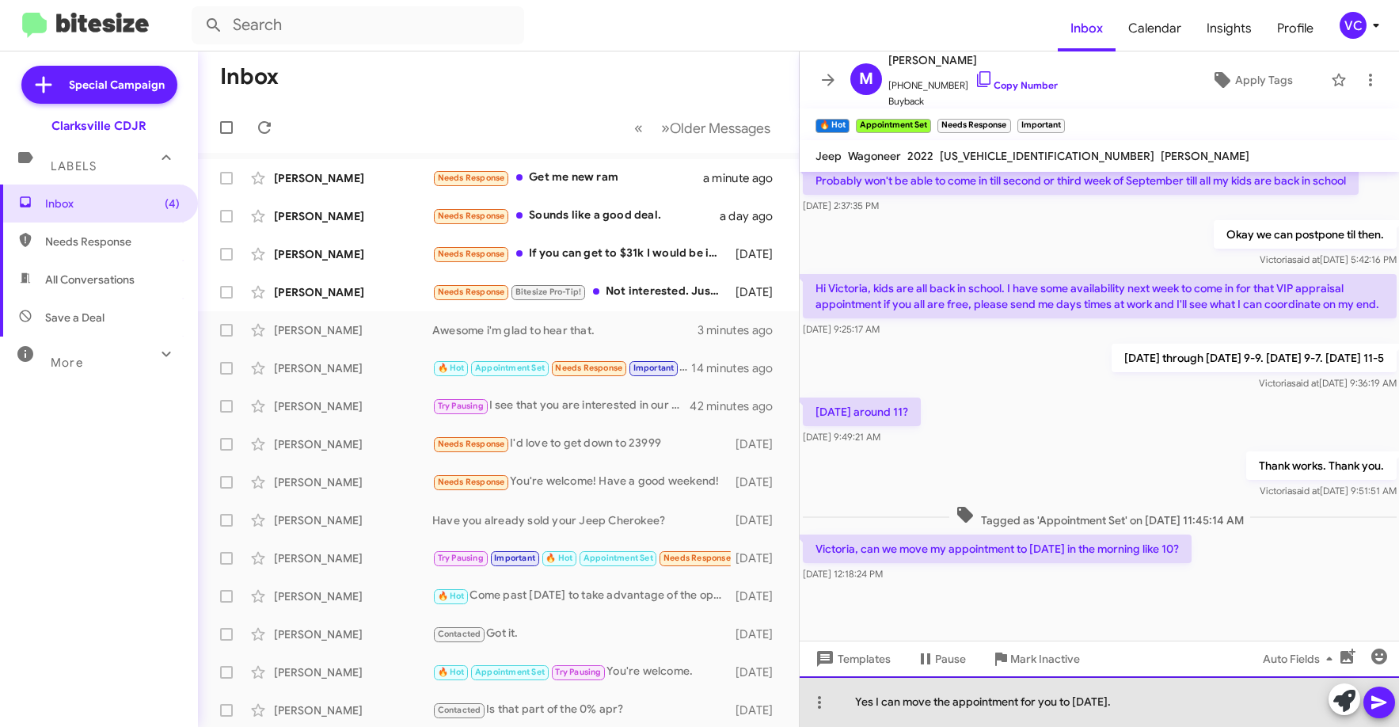
click at [1102, 698] on div "Yes I can move the appointment for you to [DATE]." at bounding box center [1100, 701] width 600 height 51
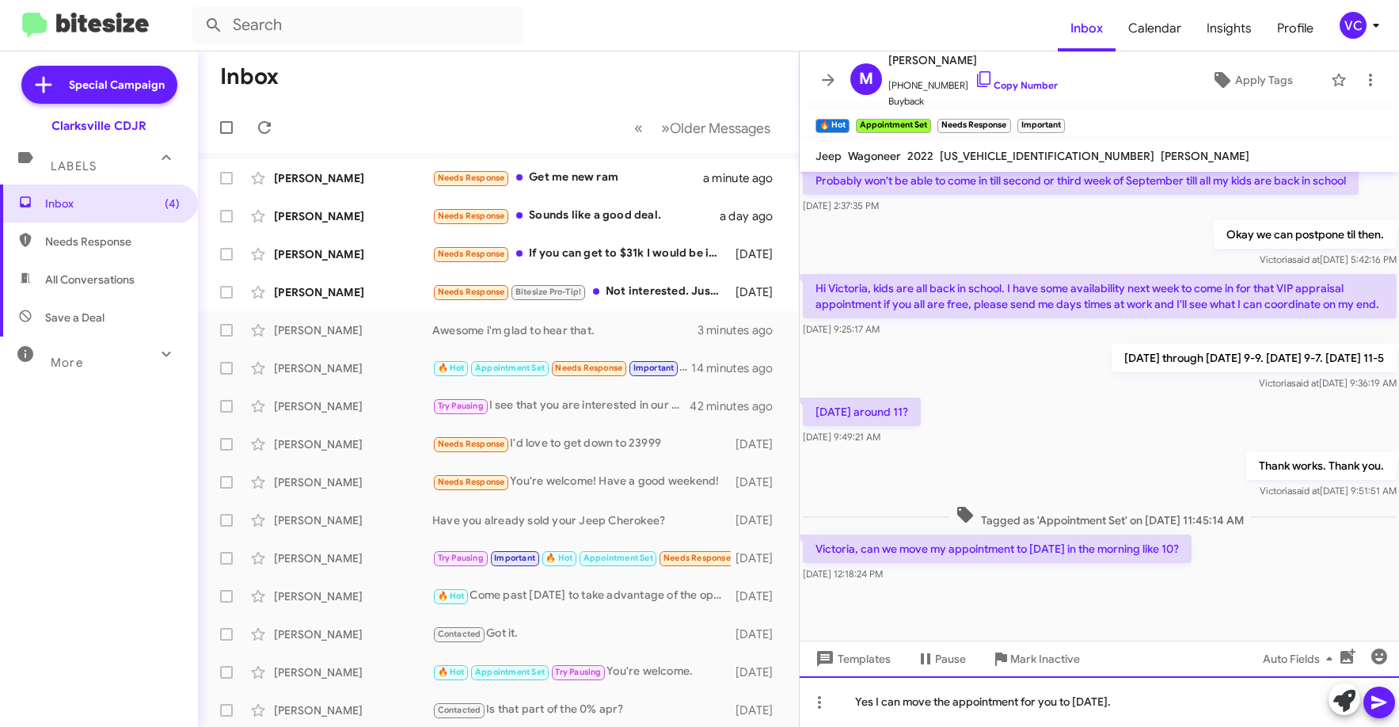
click at [1188, 716] on div "Yes I can move the appointment for you to [DATE]." at bounding box center [1100, 701] width 600 height 51
click at [1199, 710] on div "Yes I can move the appointment for you to [DATE]." at bounding box center [1100, 701] width 600 height 51
click at [1201, 709] on div "Yes I can move the appointment for you to [DATE]." at bounding box center [1100, 701] width 600 height 51
click at [1380, 698] on icon at bounding box center [1379, 702] width 19 height 19
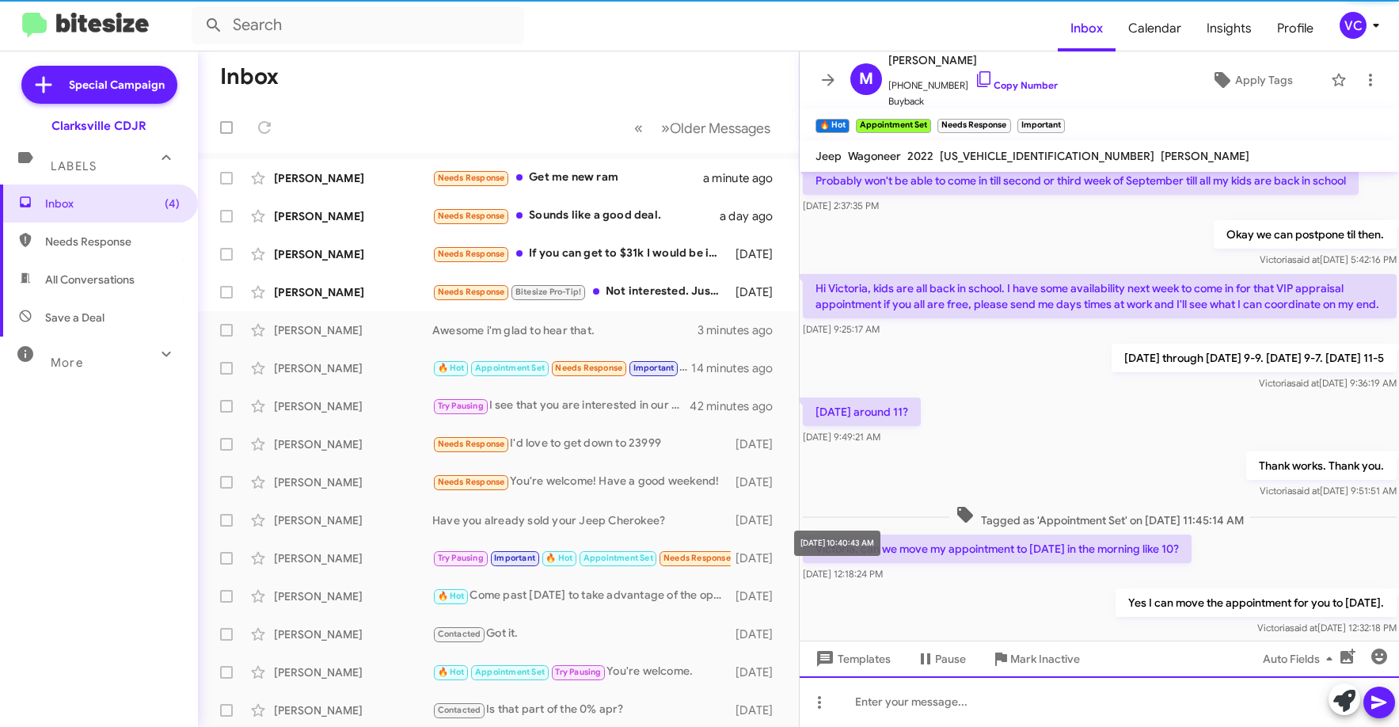
scroll to position [0, 0]
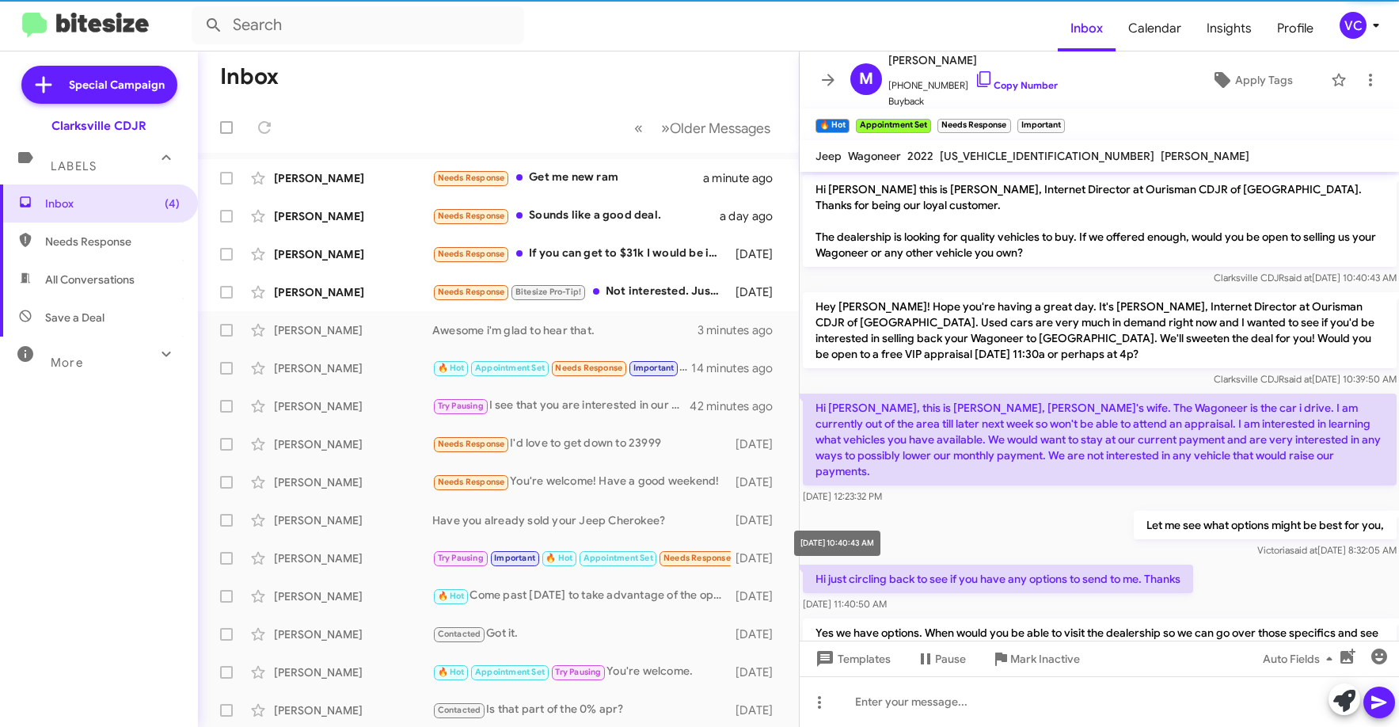
drag, startPoint x: 1008, startPoint y: 535, endPoint x: 859, endPoint y: 470, distance: 162.4
click at [1009, 535] on div "Let me see what options might be best for you, [PERSON_NAME] said at [DATE] 8:3…" at bounding box center [1100, 535] width 600 height 54
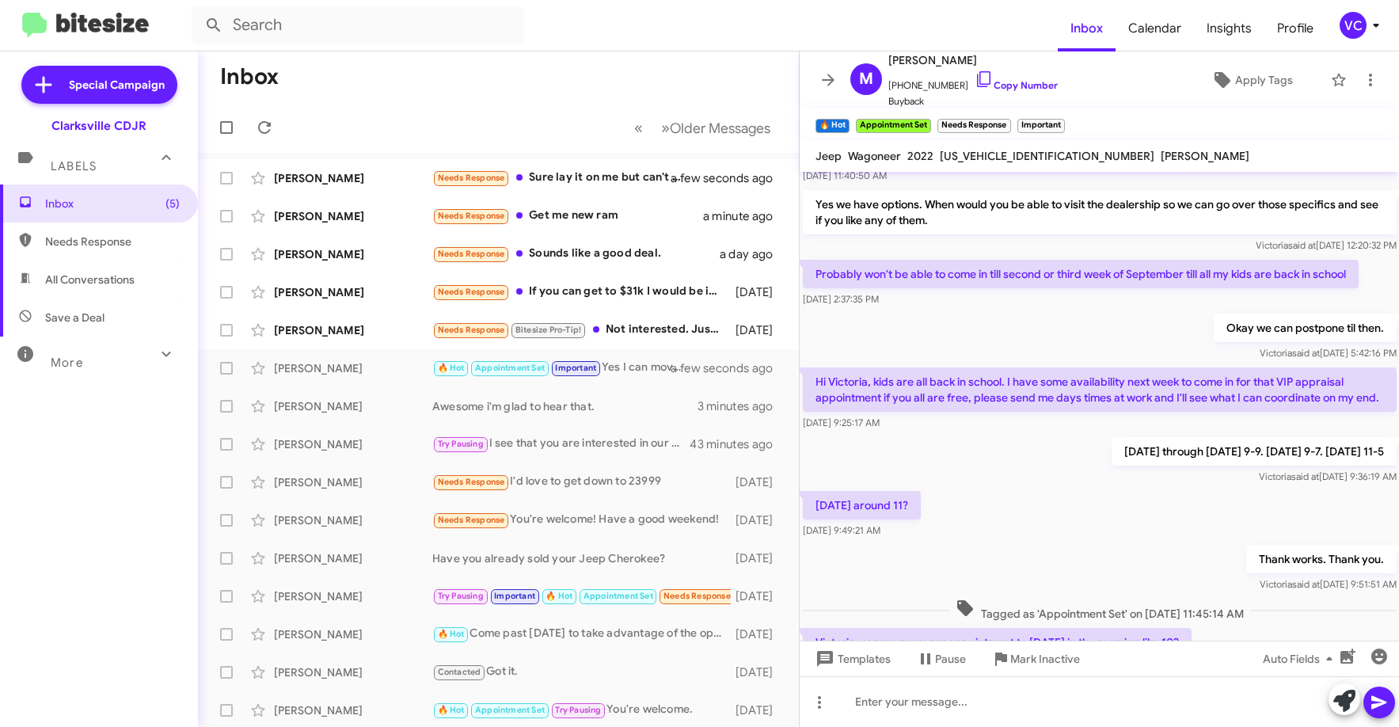
scroll to position [580, 0]
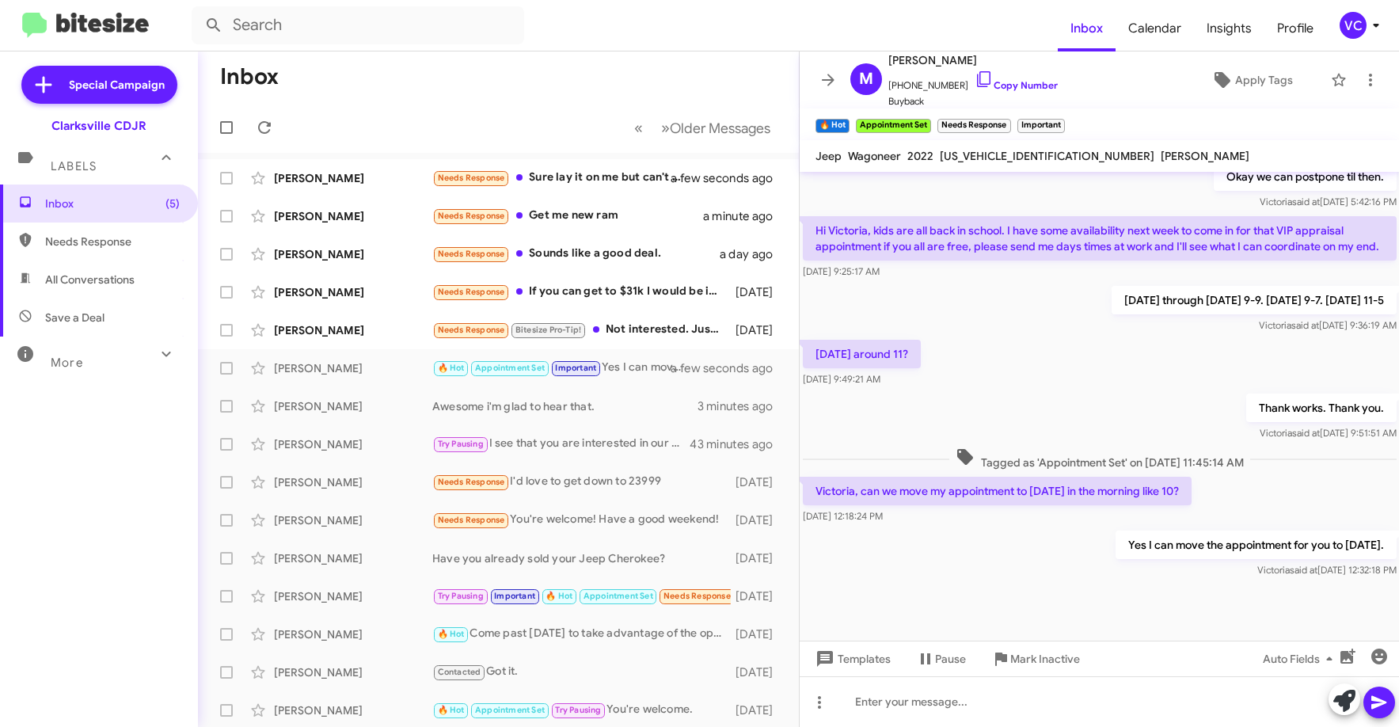
click at [998, 592] on div at bounding box center [1100, 610] width 600 height 59
click at [967, 344] on div "[DATE] around 11? [DATE] 9:49:21 AM" at bounding box center [1100, 364] width 600 height 54
click at [952, 521] on div "[DATE] 12:18:24 PM" at bounding box center [997, 516] width 389 height 16
click at [426, 176] on div "[PERSON_NAME]" at bounding box center [353, 178] width 158 height 16
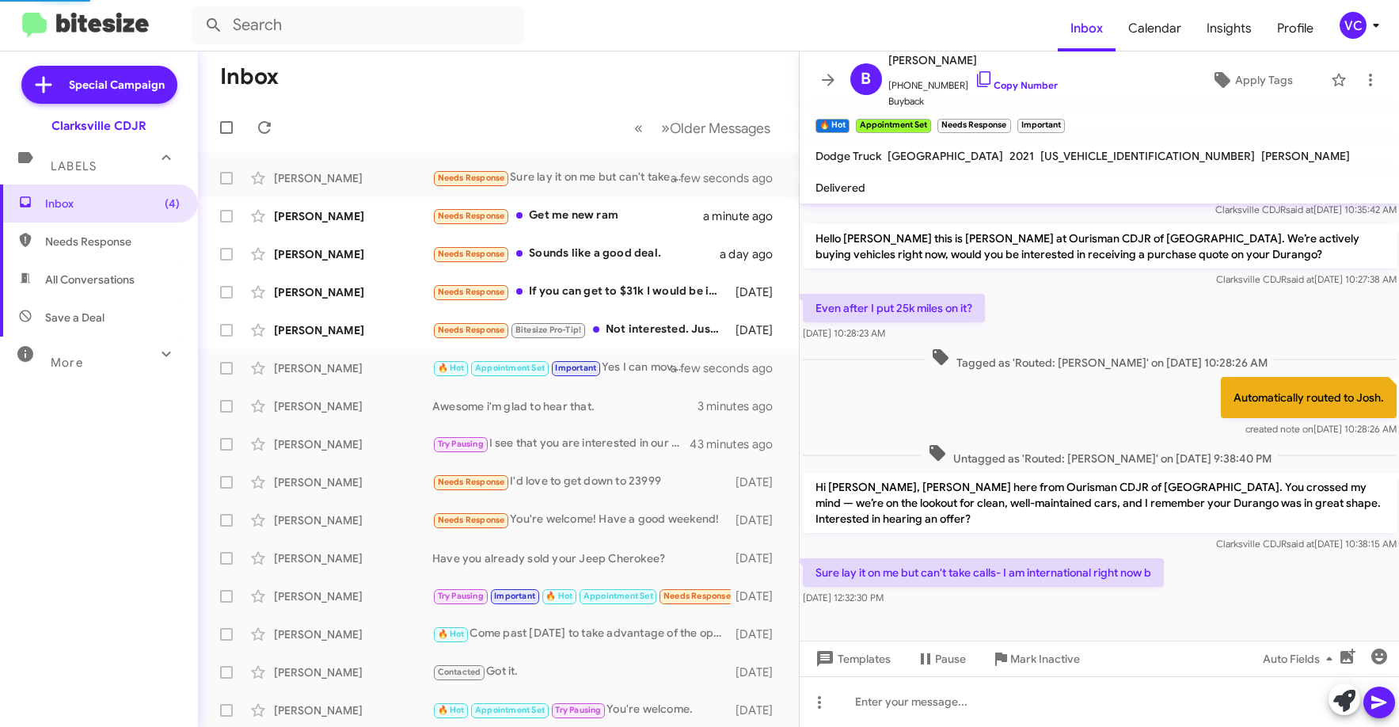
scroll to position [84, 0]
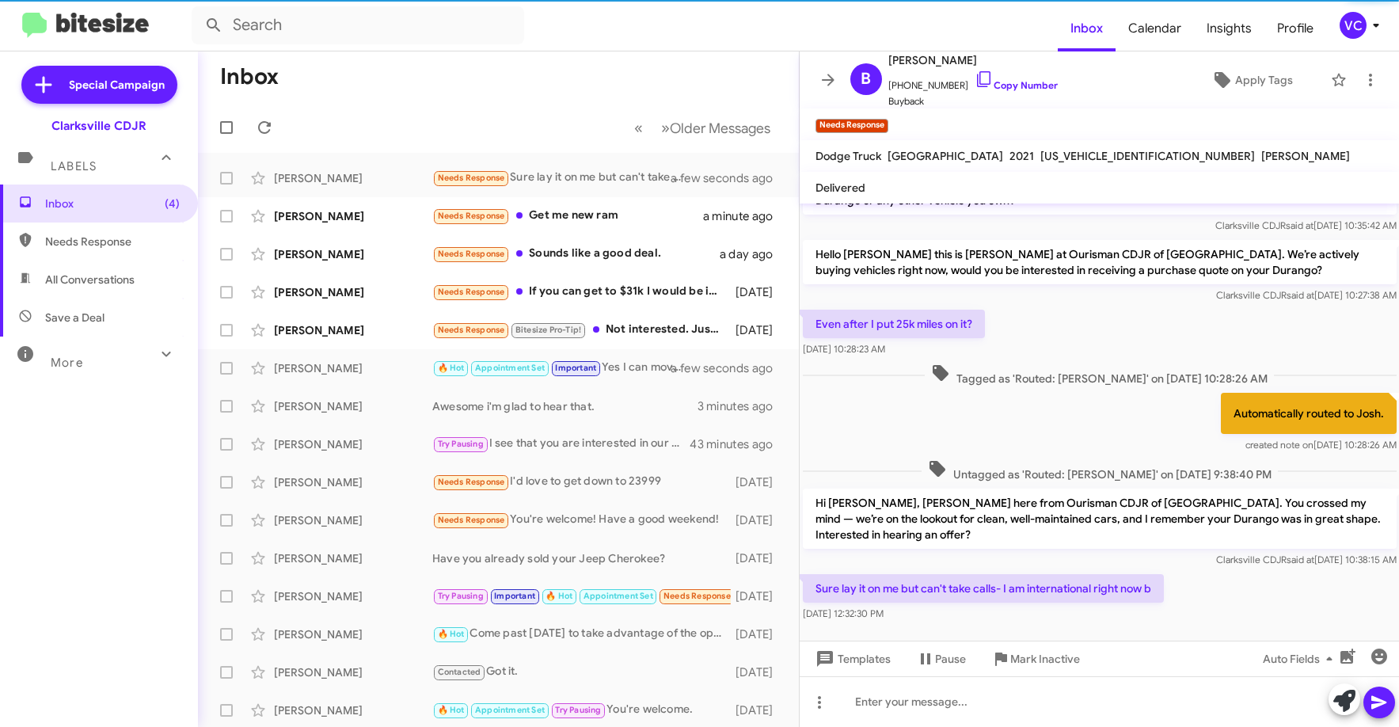
click at [1030, 373] on div "Tagged as 'Routed: [PERSON_NAME]' on [DATE] 10:28:26 AM" at bounding box center [1100, 374] width 600 height 29
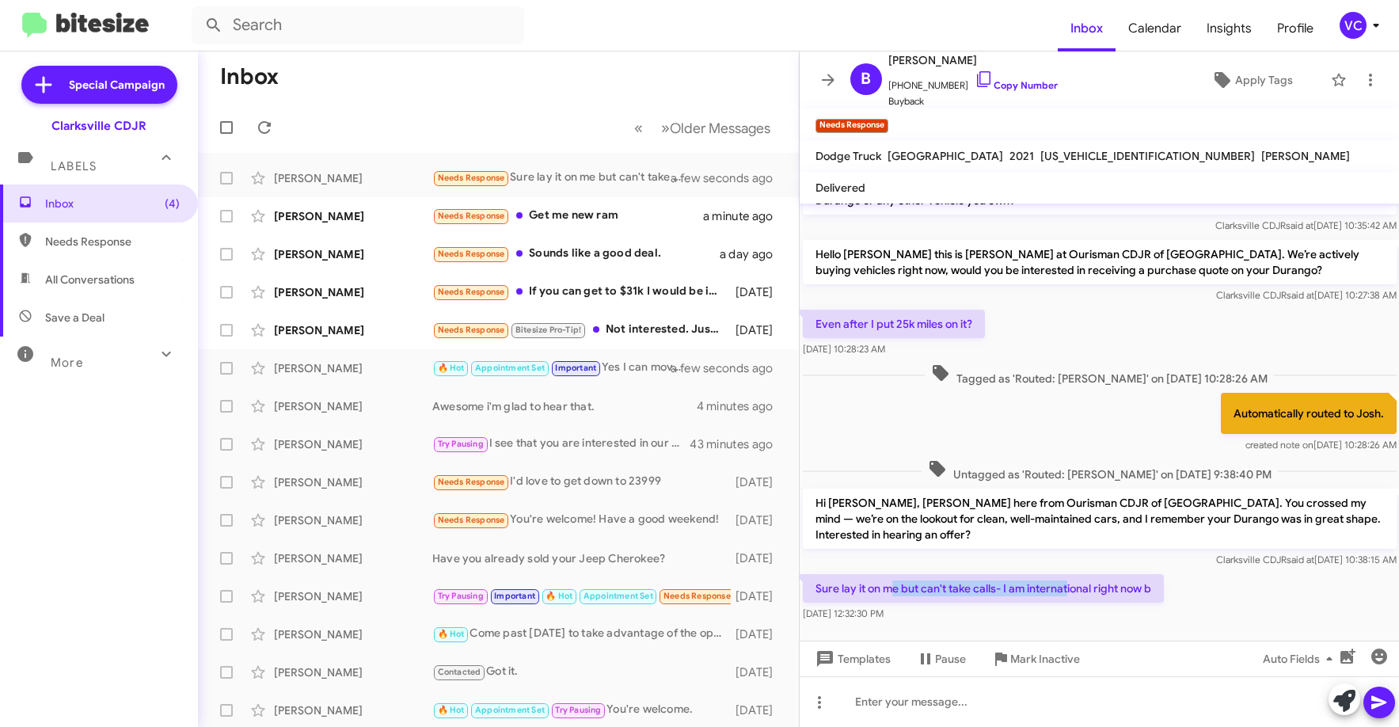
drag, startPoint x: 1045, startPoint y: 570, endPoint x: 1114, endPoint y: 568, distance: 68.9
click at [1089, 574] on p "Sure lay it on me but can't take calls- I am international right now b" at bounding box center [983, 588] width 361 height 29
click at [1186, 573] on div "Sure lay it on me but can't take calls- I am international right now b [DATE] 1…" at bounding box center [1100, 598] width 600 height 54
click at [969, 408] on div "Automatically routed to Josh. created note on [DATE] 10:28:26 AM" at bounding box center [1100, 423] width 600 height 67
click at [1068, 390] on div "Automatically routed to Josh. created note on [DATE] 10:28:26 AM" at bounding box center [1100, 423] width 600 height 67
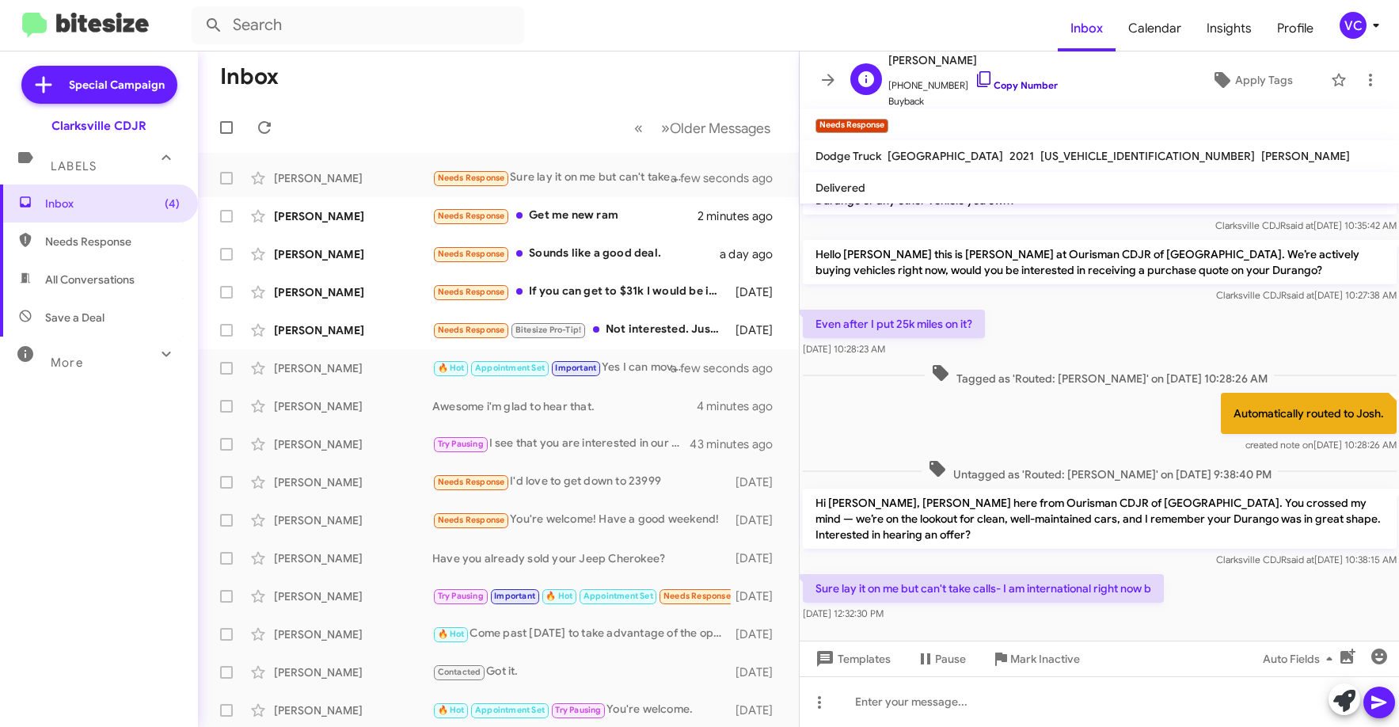
click at [1022, 82] on link "Copy Number" at bounding box center [1016, 85] width 83 height 12
click at [1115, 341] on div "Even after I put 25k miles on it? [DATE] 10:28:23 AM" at bounding box center [1100, 333] width 600 height 54
click at [1292, 596] on div "Sure lay it on me but can't take calls- I am international right now b [DATE] 1…" at bounding box center [1100, 598] width 600 height 54
click at [1200, 589] on div "Sure lay it on me but can't take calls- I am international right now b [DATE] 1…" at bounding box center [1100, 598] width 600 height 54
click at [1236, 615] on mat-tooltip-component "Auto Fields (Ctrl+Shift+A)" at bounding box center [1288, 621] width 128 height 48
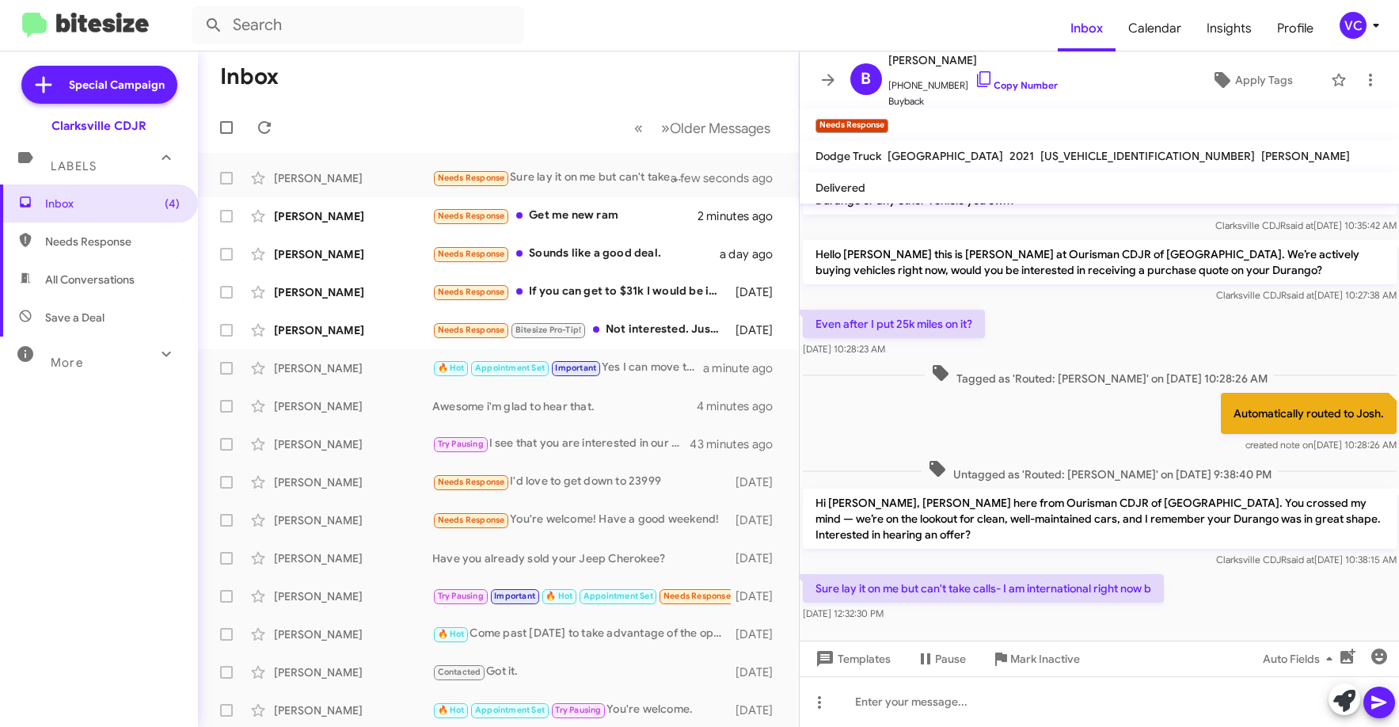
click at [1228, 571] on div "Sure lay it on me but can't take calls- I am international right now b [DATE] 1…" at bounding box center [1100, 598] width 600 height 54
click at [1070, 423] on div "Automatically routed to Josh. created note on [DATE] 10:28:26 AM" at bounding box center [1100, 423] width 600 height 67
click at [1228, 571] on div "Sure lay it on me but can't take calls- I am international right now b [DATE] 1…" at bounding box center [1100, 598] width 600 height 54
drag, startPoint x: 1040, startPoint y: 402, endPoint x: 1102, endPoint y: 451, distance: 78.9
click at [1039, 405] on div "Automatically routed to Josh. created note on [DATE] 10:28:26 AM" at bounding box center [1100, 423] width 600 height 67
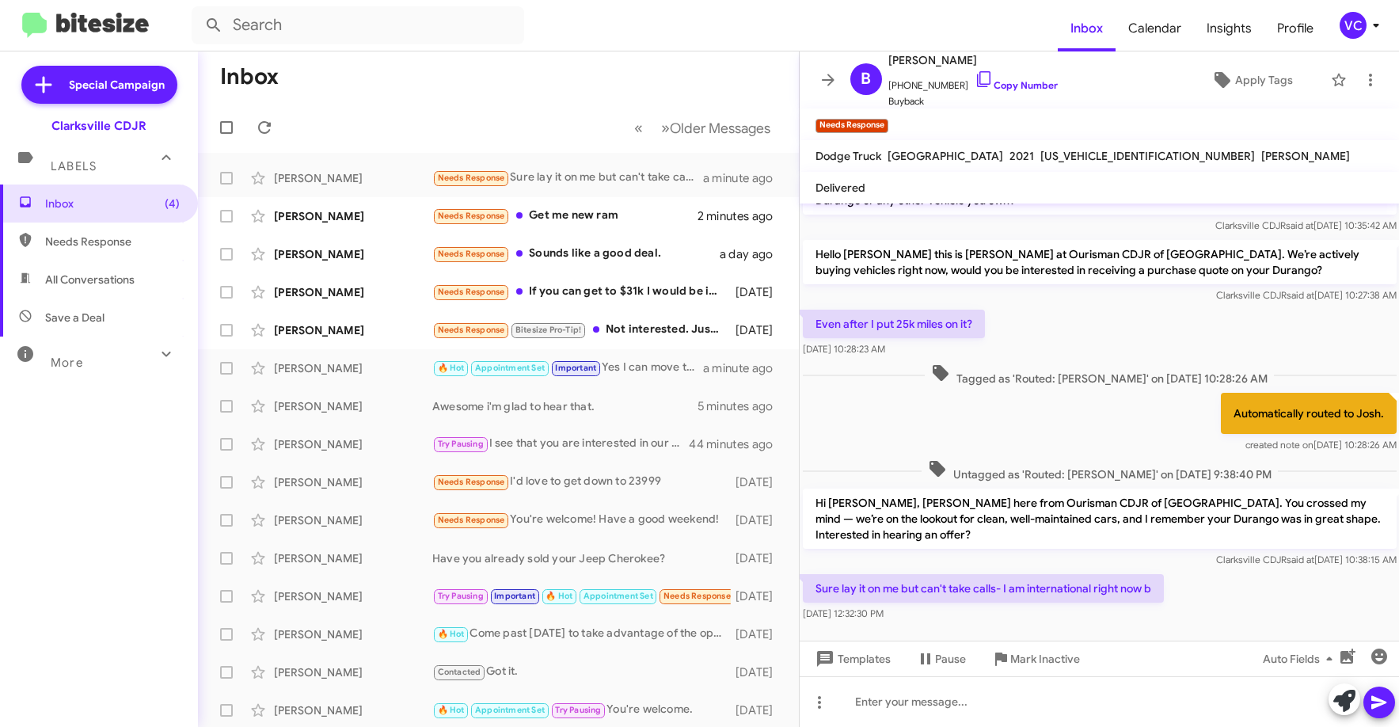
click at [1276, 582] on div "Sure lay it on me but can't take calls- I am international right now b [DATE] 1…" at bounding box center [1100, 598] width 600 height 54
click at [976, 404] on div "Automatically routed to Josh. created note on [DATE] 10:28:26 AM" at bounding box center [1100, 423] width 600 height 67
click at [1315, 571] on div "Sure lay it on me but can't take calls- I am international right now b [DATE] 1…" at bounding box center [1100, 598] width 600 height 54
click at [1041, 150] on span "[US_VEHICLE_IDENTIFICATION_NUMBER]" at bounding box center [1148, 156] width 215 height 14
click at [1041, 157] on span "[US_VEHICLE_IDENTIFICATION_NUMBER]" at bounding box center [1148, 156] width 215 height 14
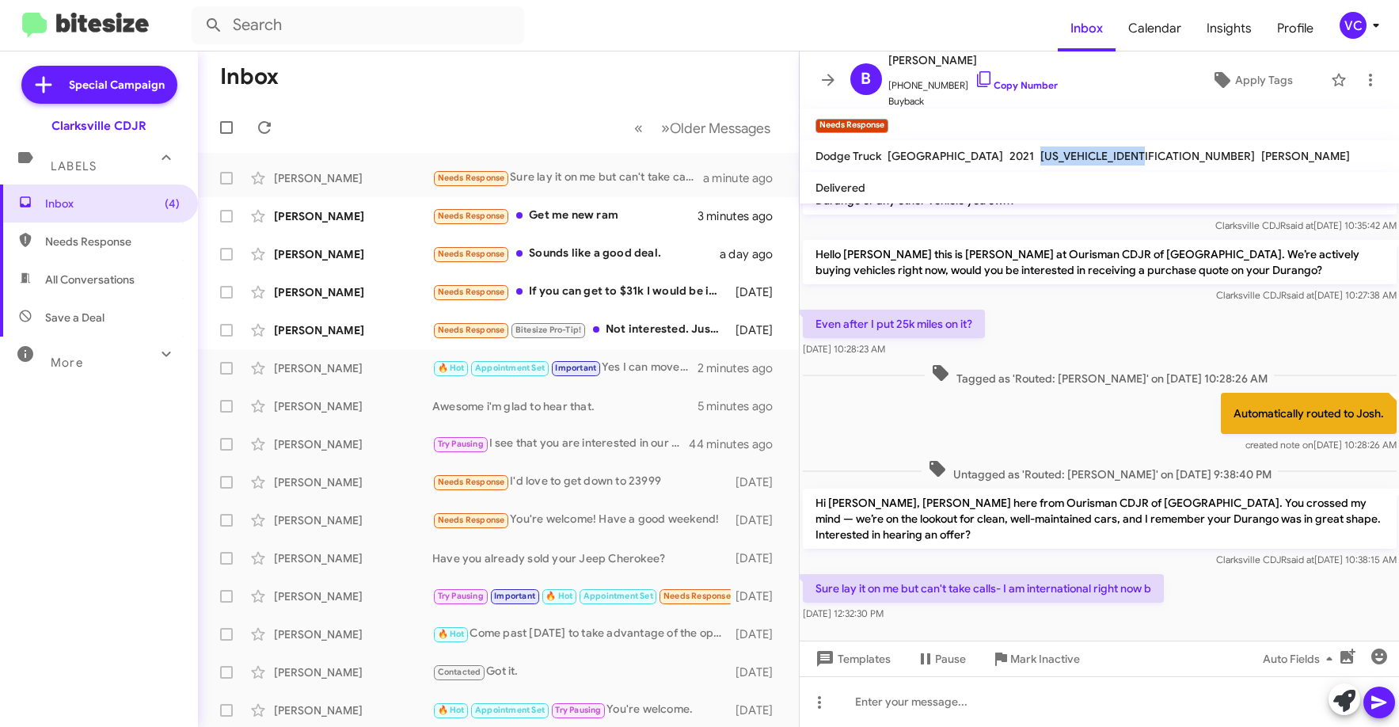
click at [1041, 157] on span "[US_VEHICLE_IDENTIFICATION_NUMBER]" at bounding box center [1148, 156] width 215 height 14
copy span "[US_VEHICLE_IDENTIFICATION_NUMBER]"
click at [984, 713] on div at bounding box center [1100, 701] width 600 height 51
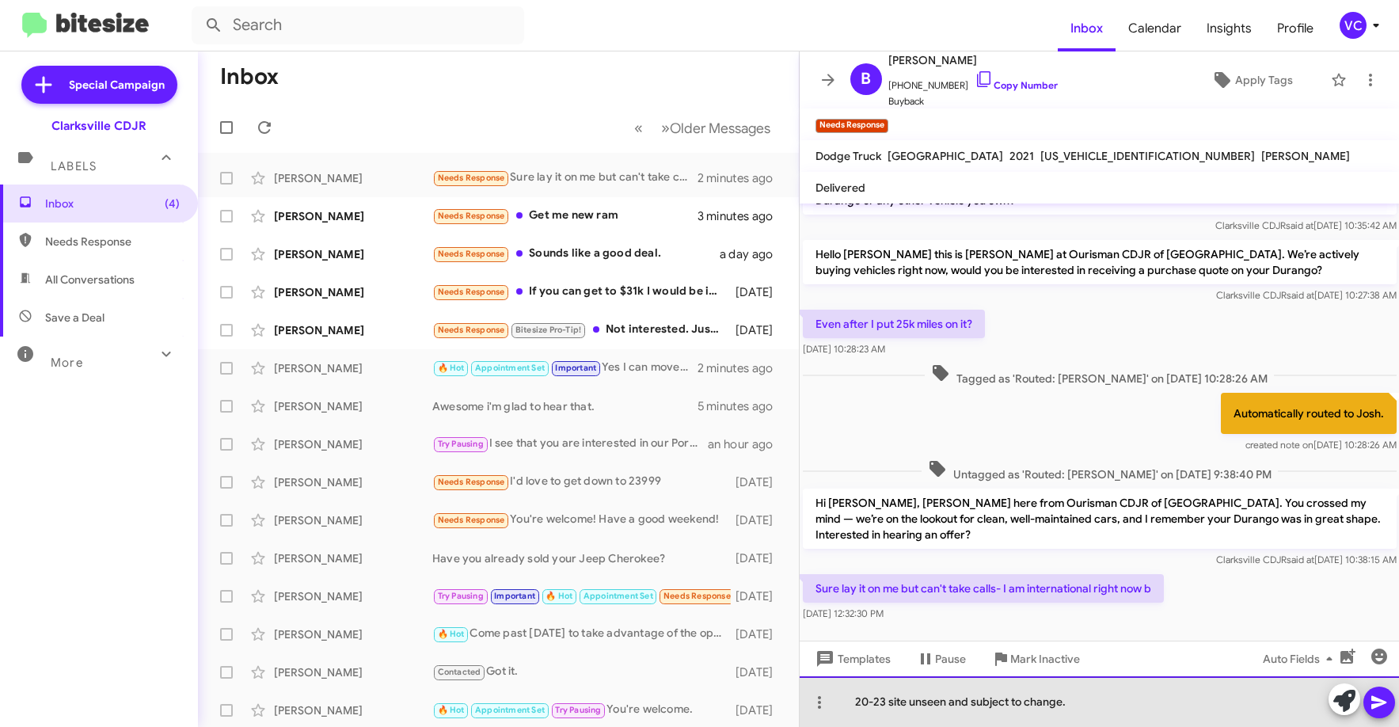
click at [1105, 701] on div "20-23 site unseen and subject to change." at bounding box center [1100, 701] width 600 height 51
click at [1197, 708] on div "20-23 site unseen and subject to change." at bounding box center [1100, 701] width 600 height 51
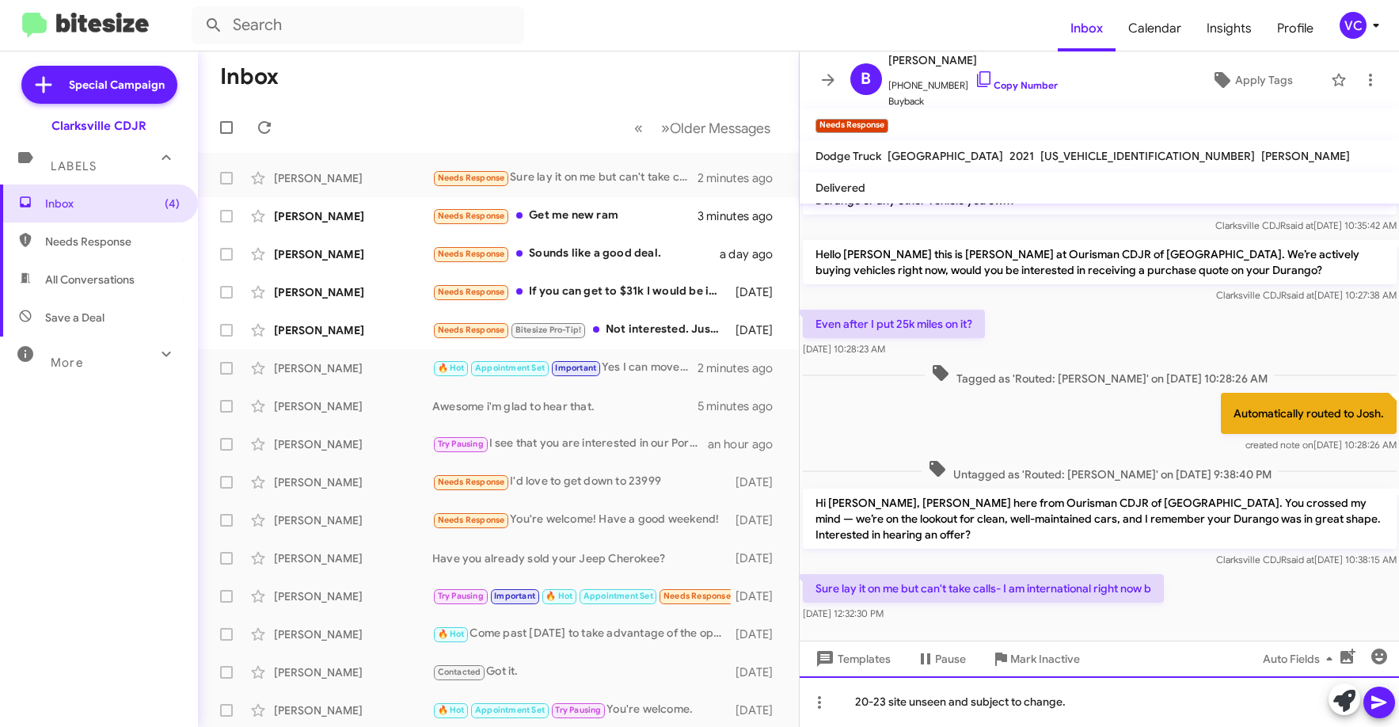
drag, startPoint x: 1198, startPoint y: 708, endPoint x: 1217, endPoint y: 724, distance: 24.7
click at [1201, 713] on div "20-23 site unseen and subject to change." at bounding box center [1100, 701] width 600 height 51
click at [1235, 702] on div "20-23 site unseen and subject to change." at bounding box center [1100, 701] width 600 height 51
click at [1368, 703] on button at bounding box center [1380, 703] width 32 height 32
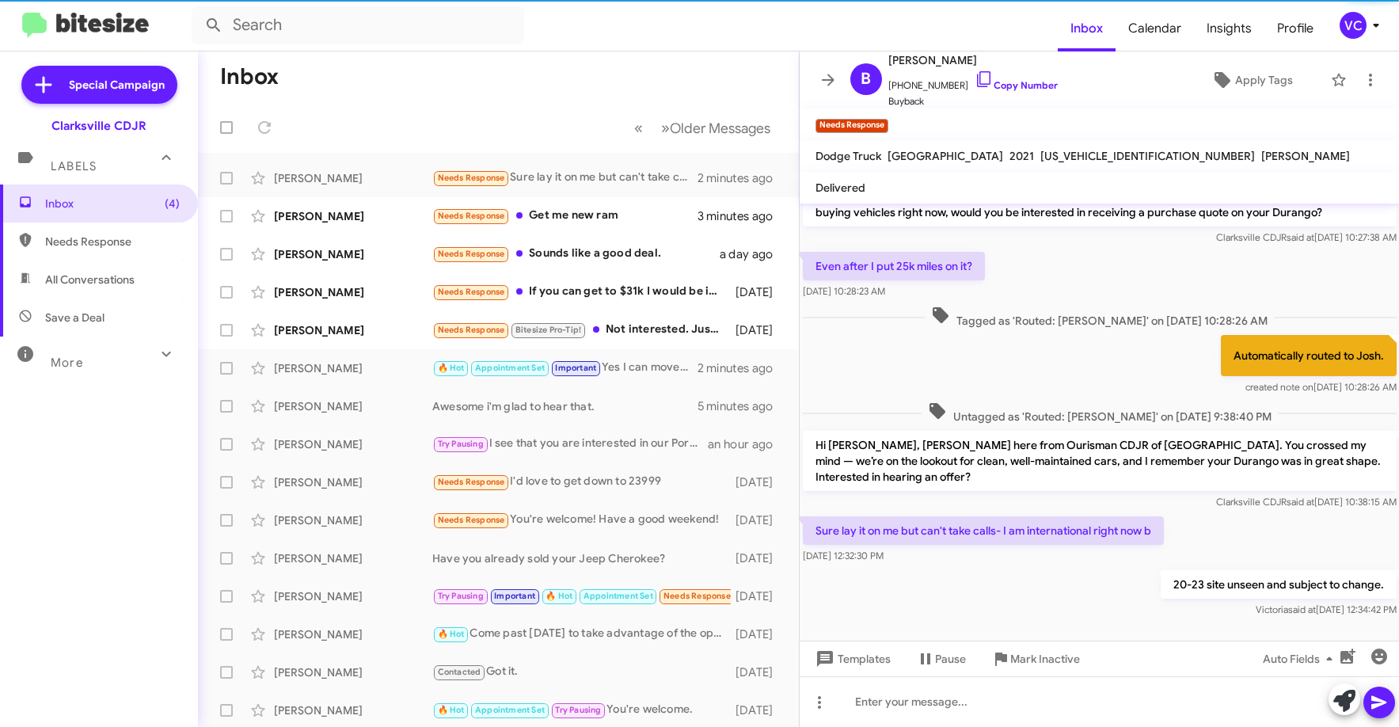
click at [1038, 230] on div "Clarksville CDJR said at [DATE] 10:27:38 AM" at bounding box center [1100, 238] width 594 height 16
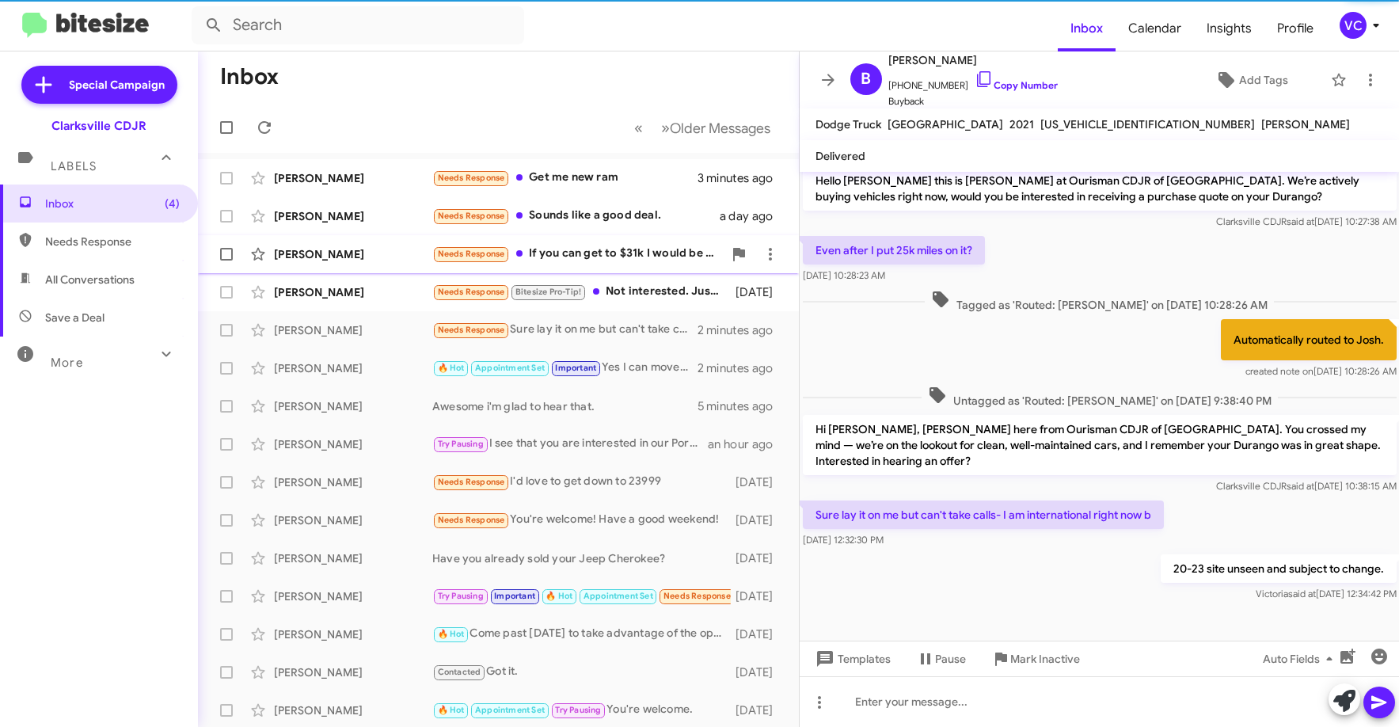
scroll to position [110, 0]
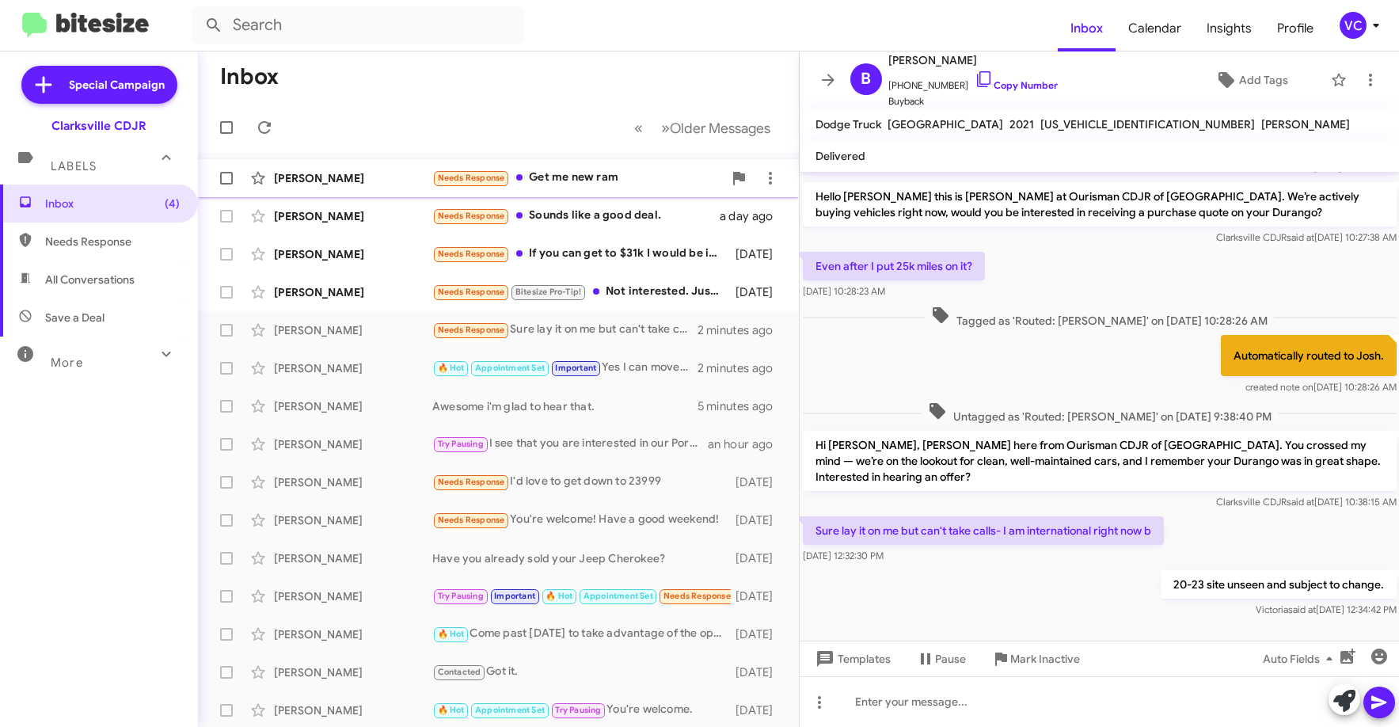
click at [388, 166] on div "[PERSON_NAME] Needs Response Get me new ram 3 minutes ago" at bounding box center [499, 178] width 576 height 32
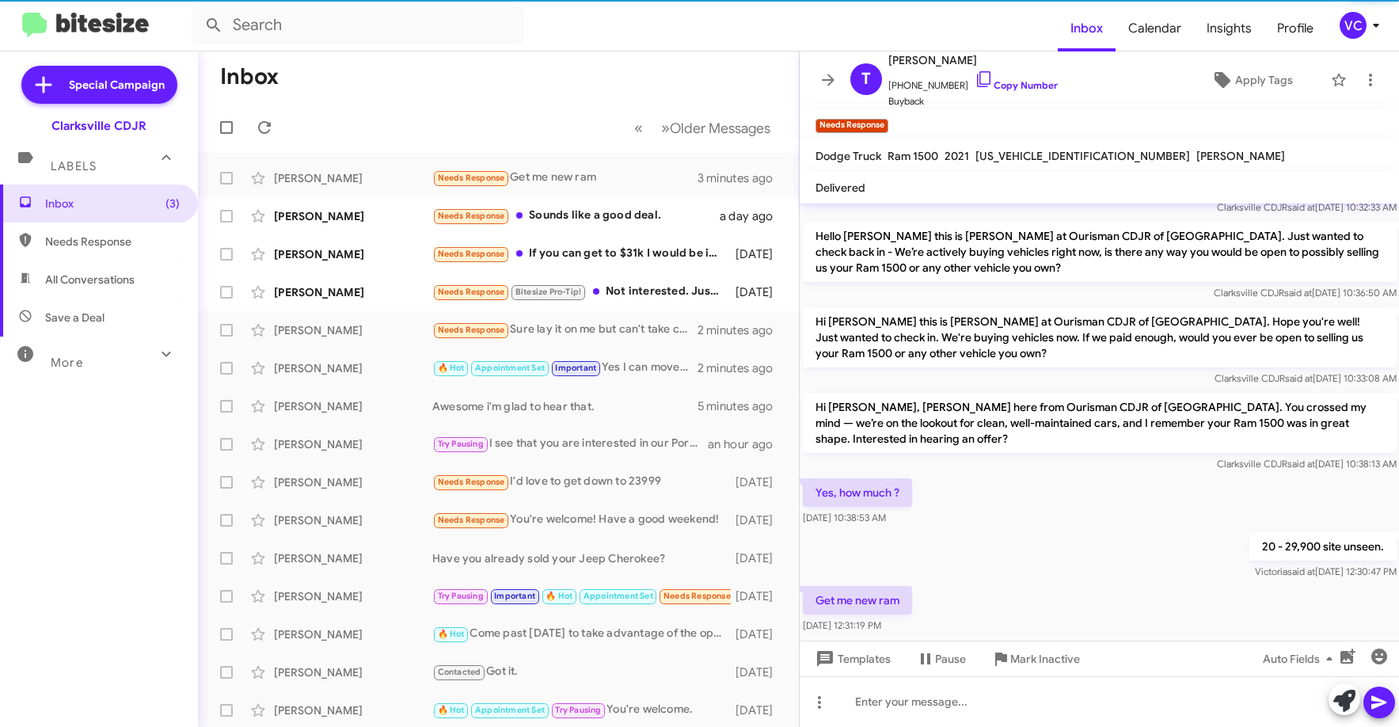
click at [1077, 532] on div "20 - 29,900 site unseen. [PERSON_NAME] said at [DATE] 12:30:47 PM" at bounding box center [1100, 556] width 600 height 54
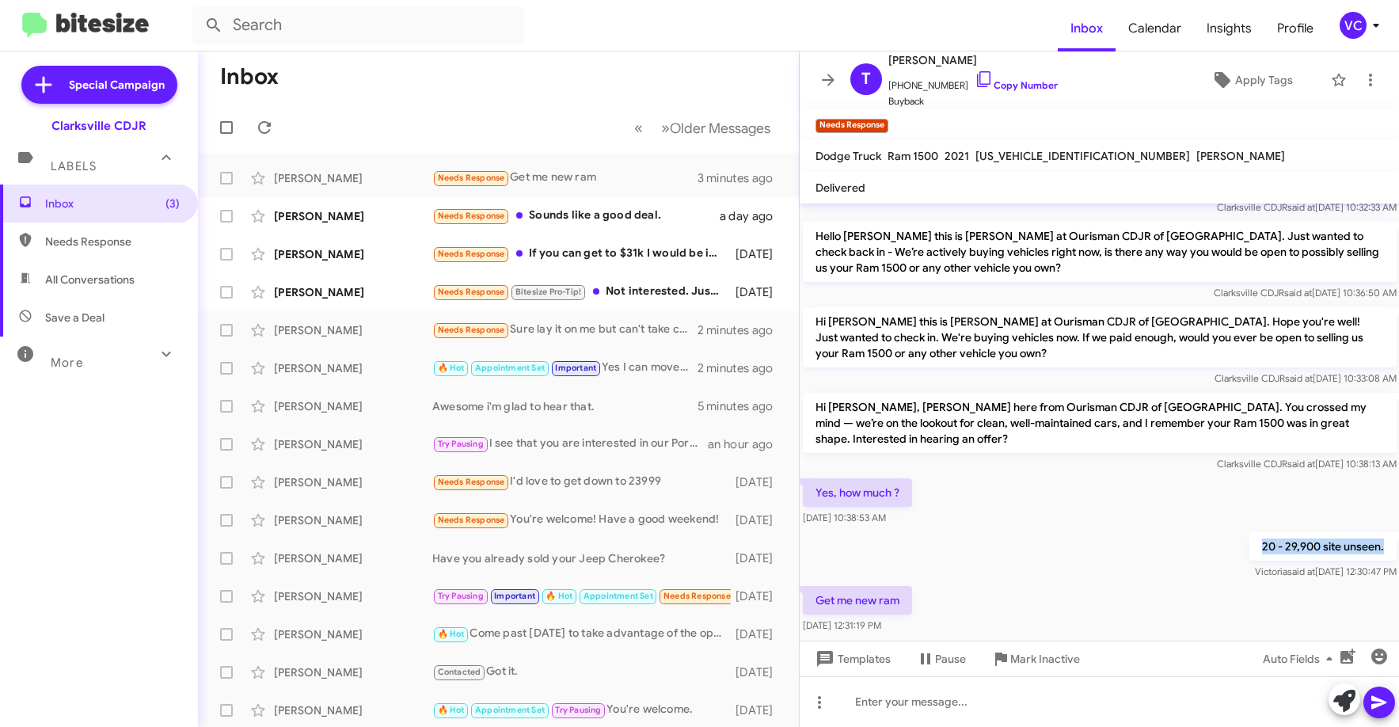
click at [1088, 548] on div "20 - 29,900 site unseen. [PERSON_NAME] said at [DATE] 12:30:47 PM" at bounding box center [1100, 556] width 600 height 54
click at [1109, 601] on div "Get me new ram [DATE] 12:31:19 PM" at bounding box center [1100, 610] width 600 height 54
click at [1065, 529] on div "20 - 29,900 site unseen. [PERSON_NAME] said at [DATE] 12:30:47 PM" at bounding box center [1100, 556] width 600 height 54
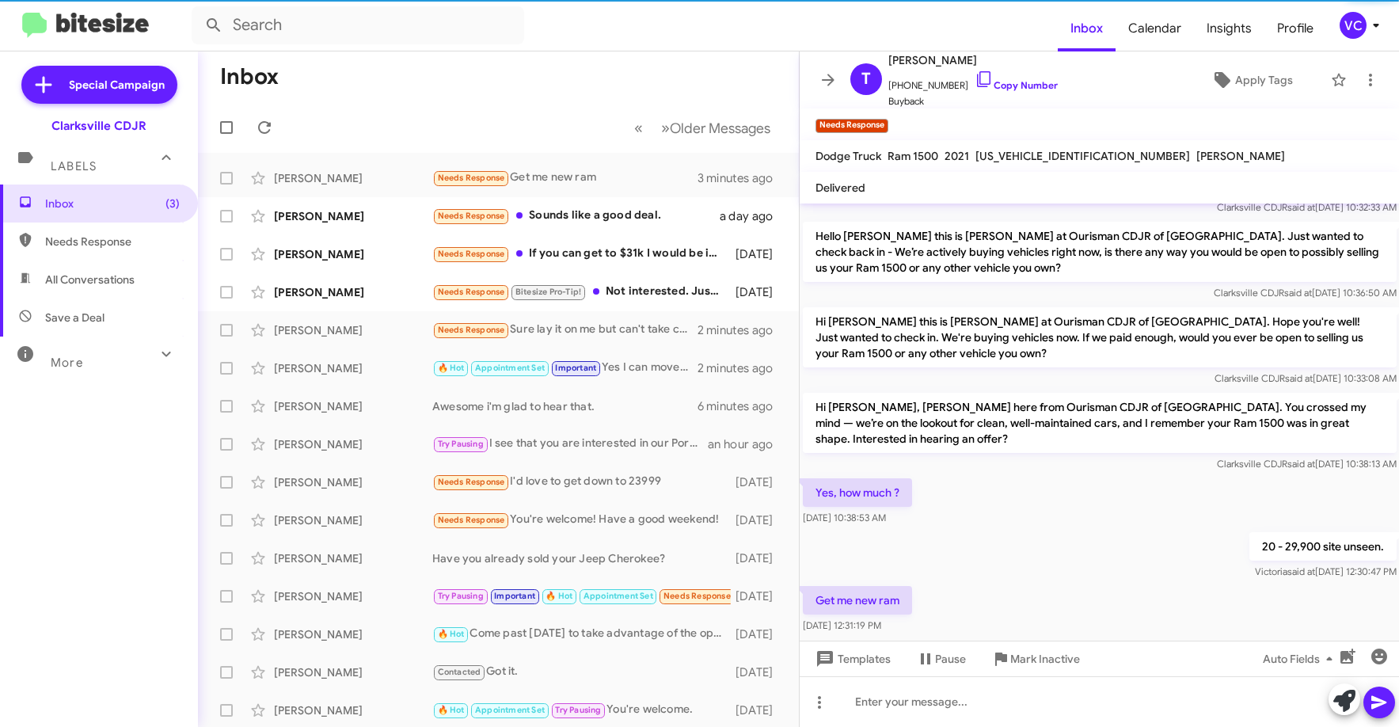
click at [1076, 613] on div "Get me new ram [DATE] 12:31:19 PM" at bounding box center [1100, 610] width 600 height 54
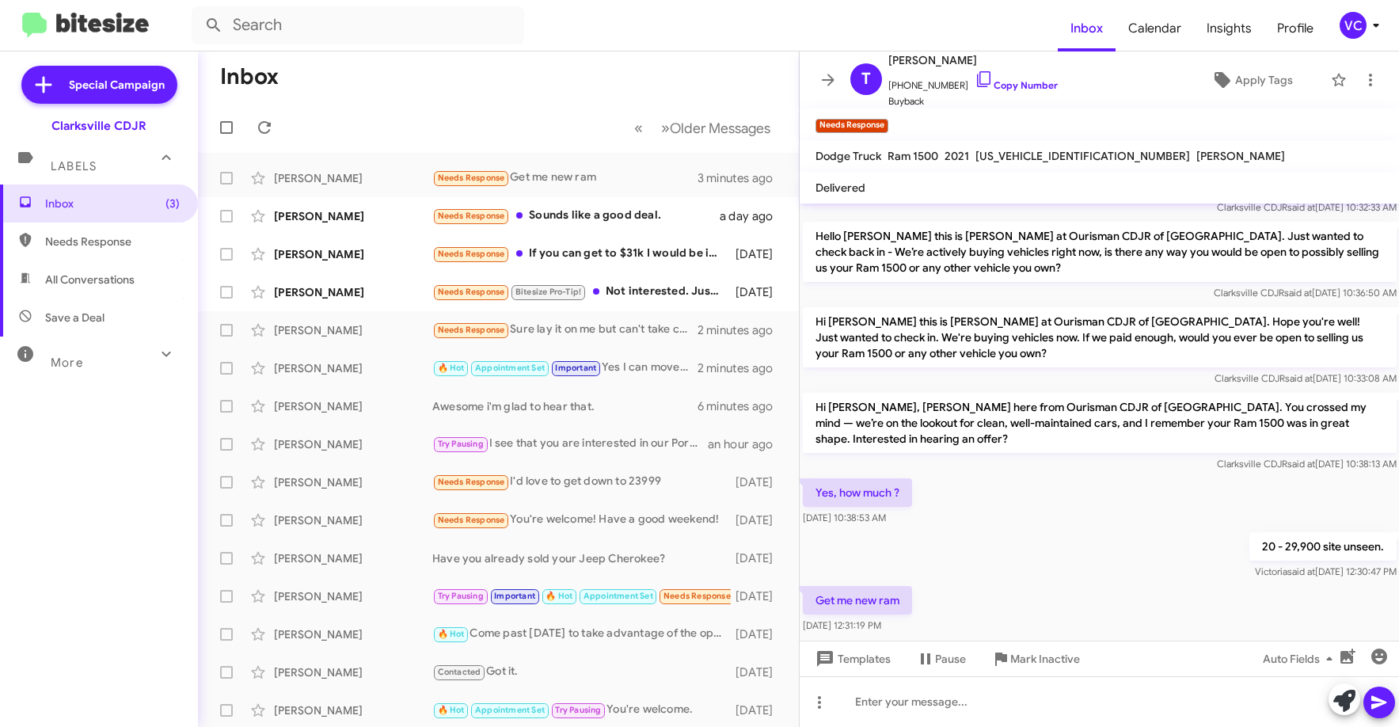
drag, startPoint x: 1055, startPoint y: 571, endPoint x: 1047, endPoint y: 563, distance: 11.2
click at [1053, 583] on div "Get me new ram [DATE] 12:31:19 PM" at bounding box center [1100, 610] width 600 height 54
click at [1046, 485] on div "Yes, how much ? [DATE] 10:38:53 AM" at bounding box center [1100, 502] width 600 height 54
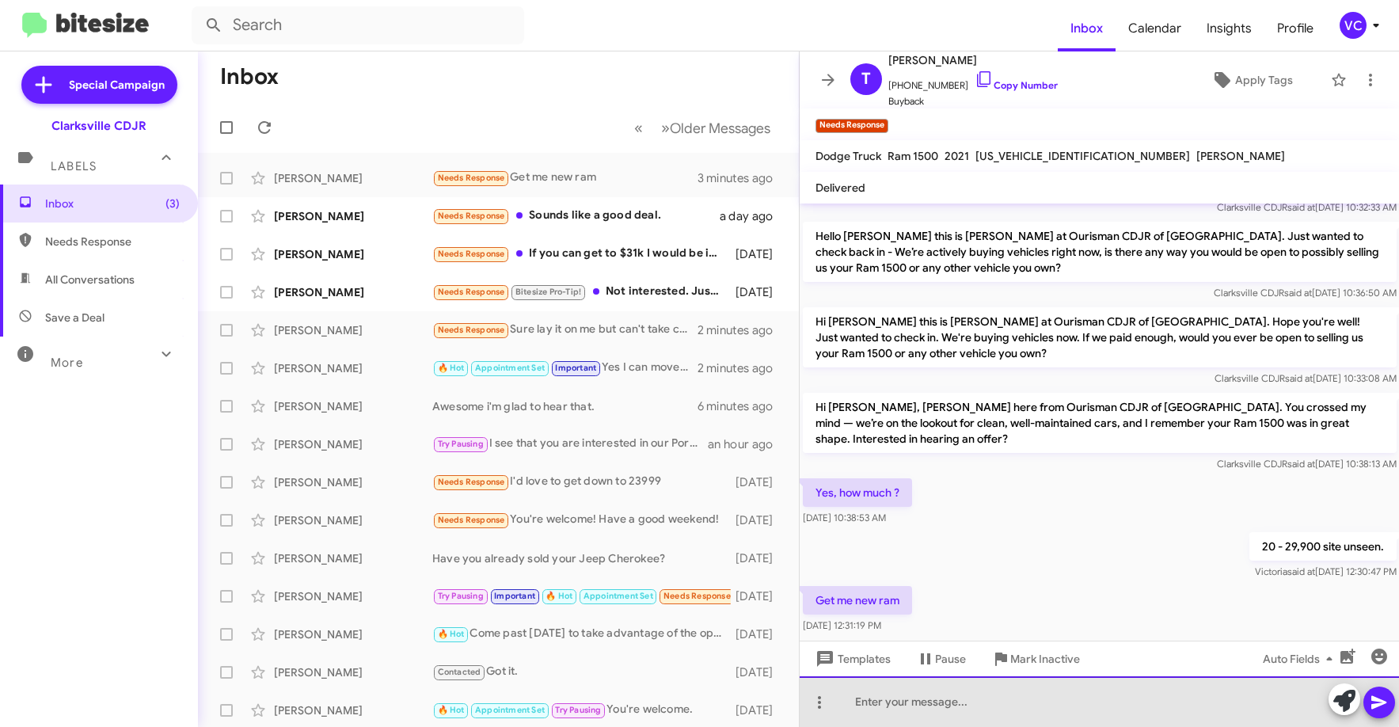
click at [1018, 684] on div at bounding box center [1100, 701] width 600 height 51
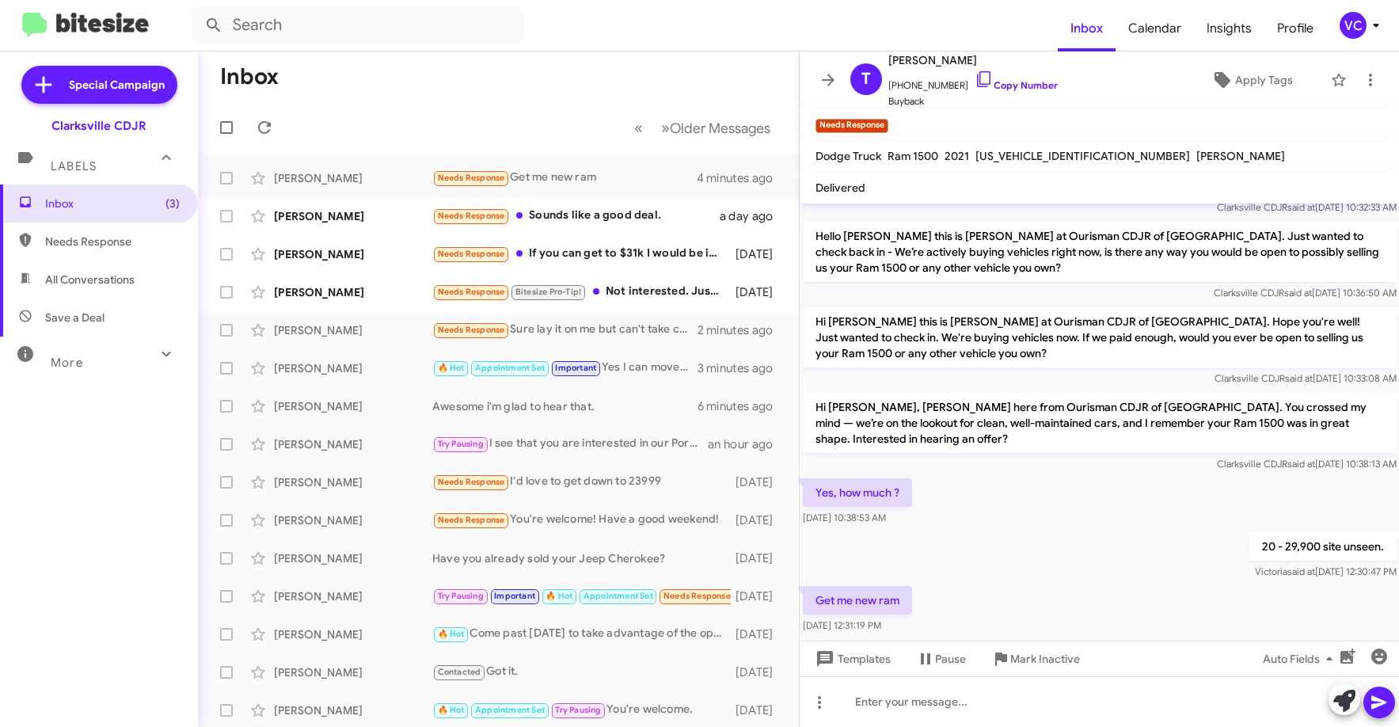
click at [1017, 537] on div "20 - 29,900 site unseen. [PERSON_NAME] said at [DATE] 12:30:47 PM" at bounding box center [1100, 556] width 600 height 54
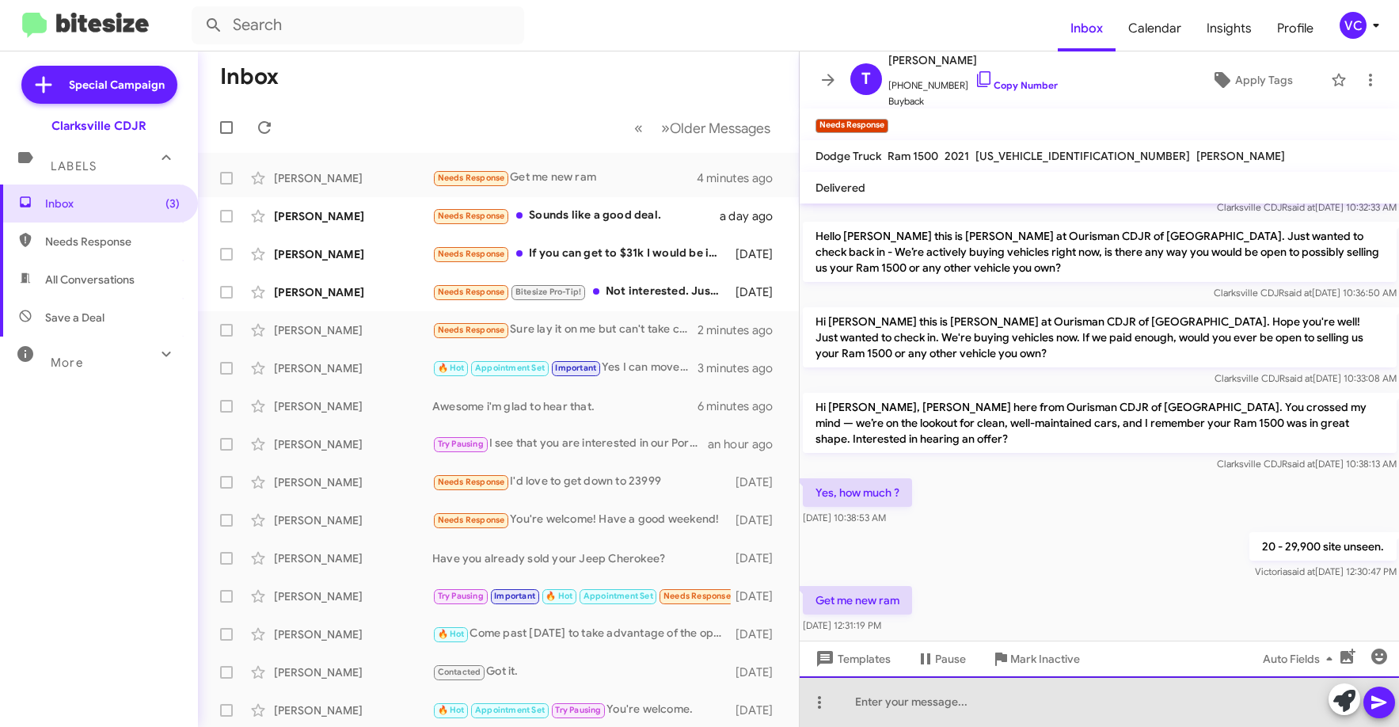
click at [946, 708] on div at bounding box center [1100, 701] width 600 height 51
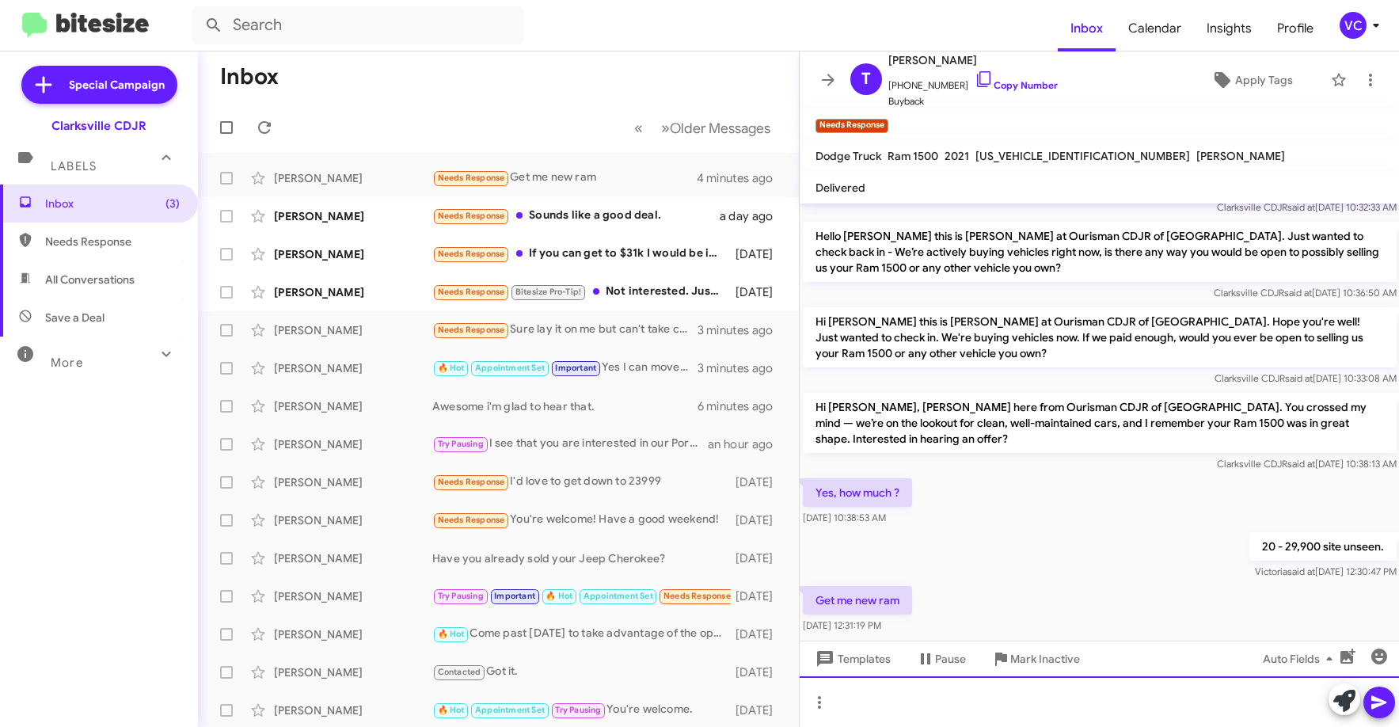
click at [945, 708] on div at bounding box center [1100, 701] width 600 height 51
click at [1027, 82] on link "Copy Number" at bounding box center [1016, 85] width 83 height 12
drag, startPoint x: 921, startPoint y: 720, endPoint x: 683, endPoint y: 645, distance: 250.0
click at [921, 719] on div at bounding box center [1100, 701] width 600 height 51
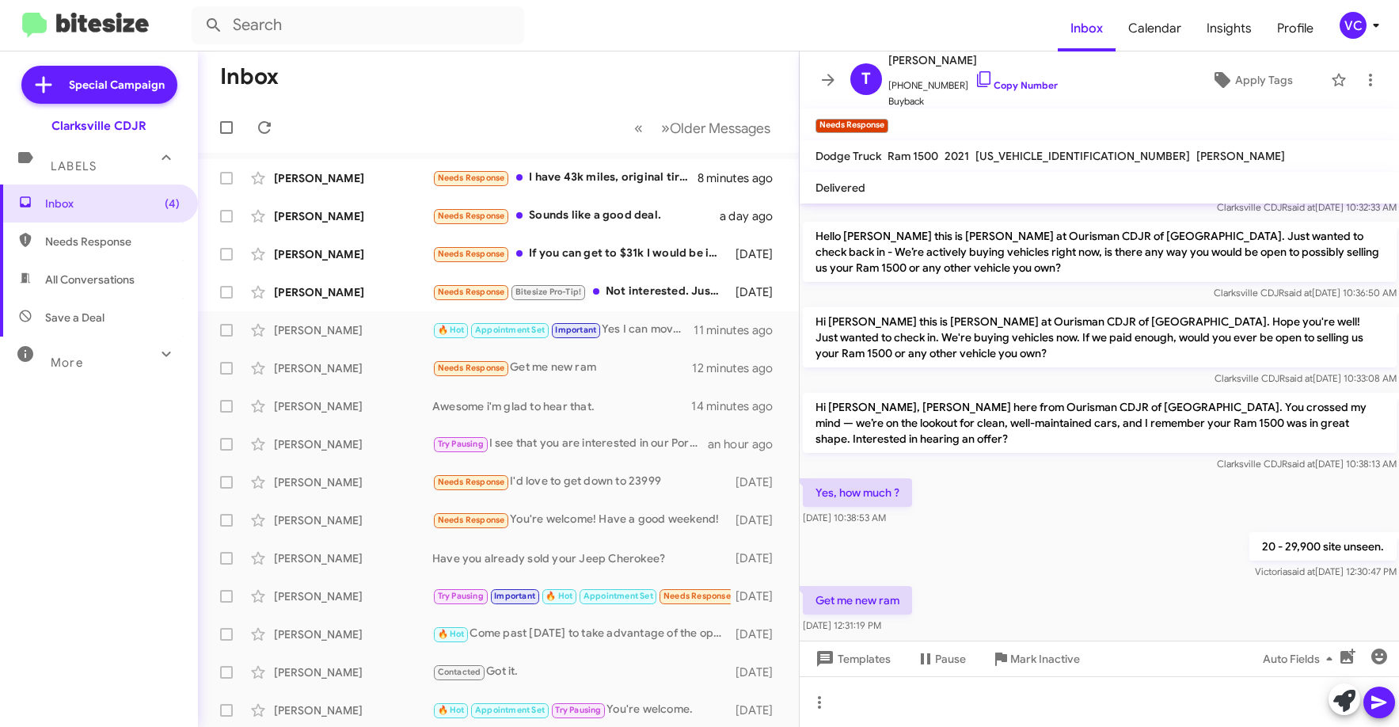
drag, startPoint x: 1079, startPoint y: 563, endPoint x: 1063, endPoint y: 563, distance: 16.6
click at [1084, 563] on div "20 - 29,900 site unseen. [PERSON_NAME] said at [DATE] 12:30:47 PM" at bounding box center [1100, 556] width 600 height 54
drag, startPoint x: 1067, startPoint y: 539, endPoint x: 1087, endPoint y: 538, distance: 19.8
click at [1087, 539] on div "20 - 29,900 site unseen. [PERSON_NAME] said at [DATE] 12:30:47 PM" at bounding box center [1100, 556] width 600 height 54
click at [1007, 86] on link "Copy Number" at bounding box center [1016, 85] width 83 height 12
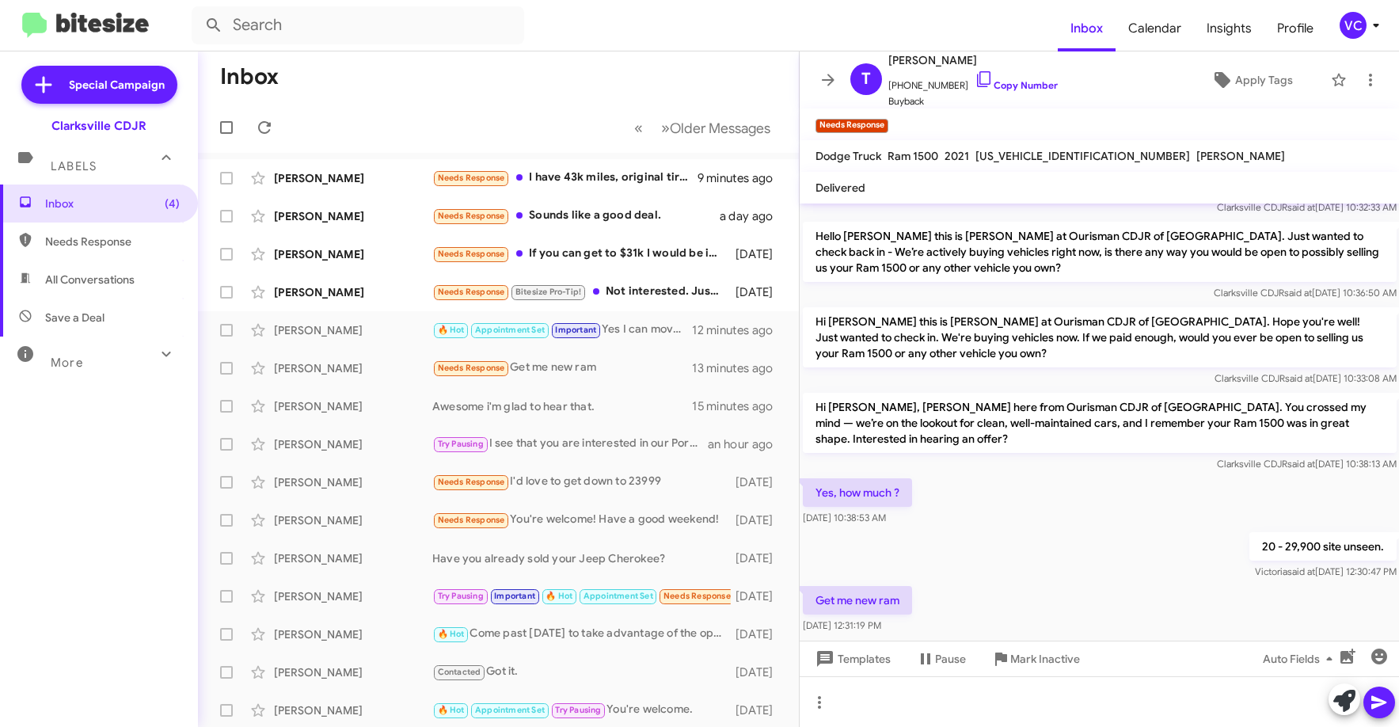
click at [1249, 544] on p "20 - 29,900 site unseen." at bounding box center [1322, 546] width 147 height 29
click at [983, 603] on div "Get me new ram [DATE] 12:31:19 PM" at bounding box center [1100, 610] width 600 height 54
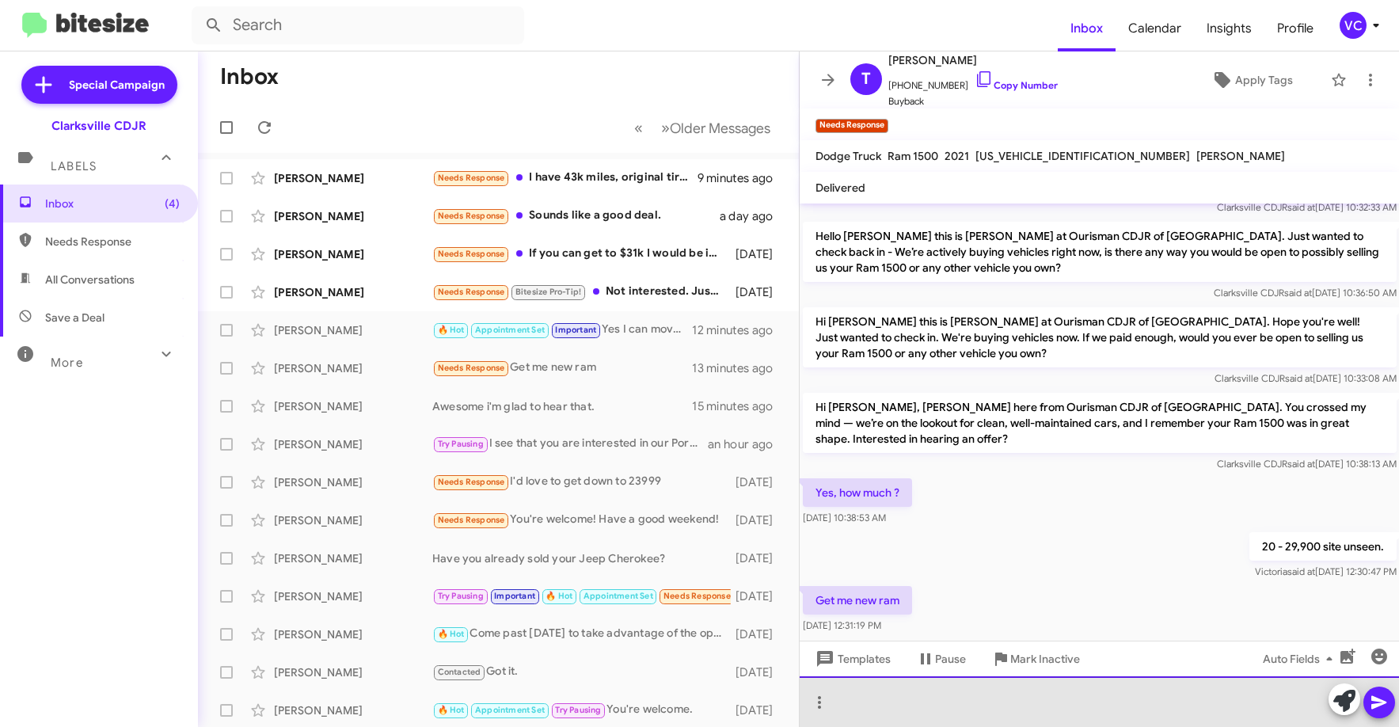
click at [963, 702] on div at bounding box center [1100, 701] width 600 height 51
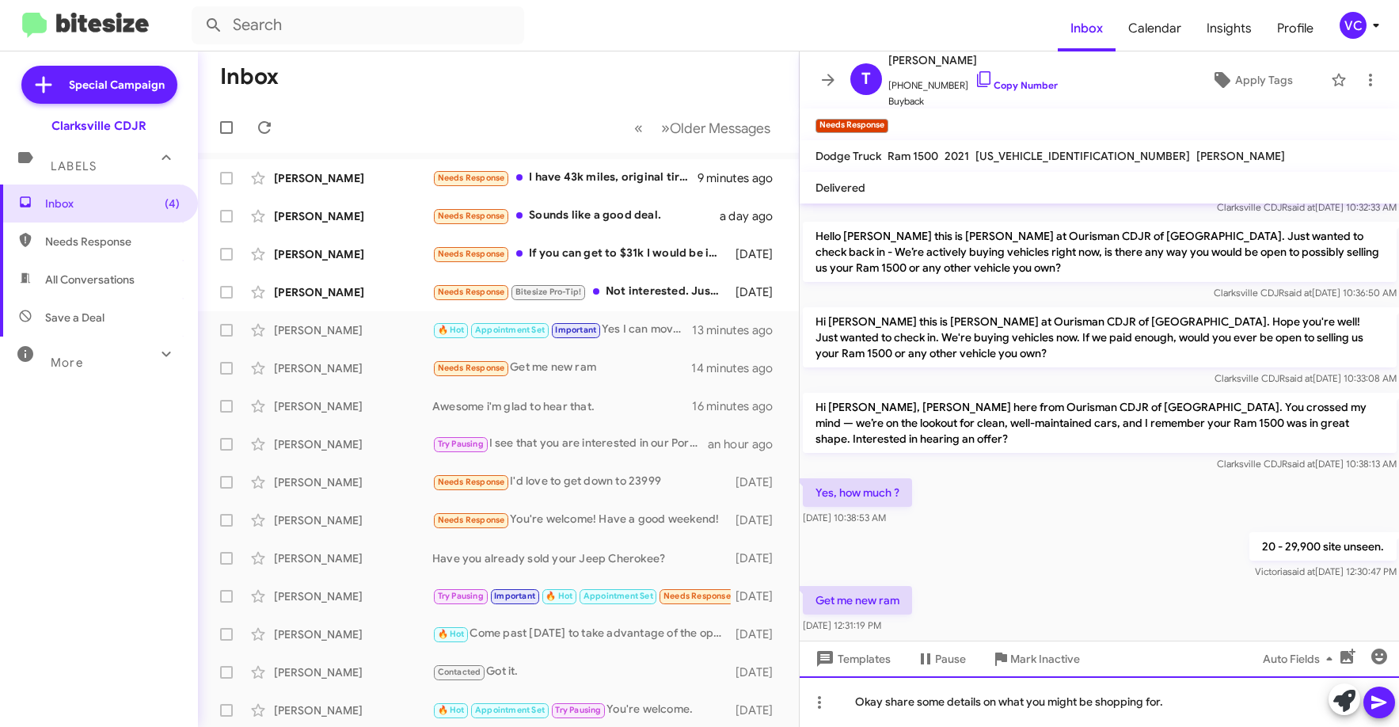
click at [1266, 711] on div "Okay share some details on what you might be shopping for." at bounding box center [1100, 701] width 600 height 51
click at [1370, 702] on icon at bounding box center [1379, 702] width 19 height 19
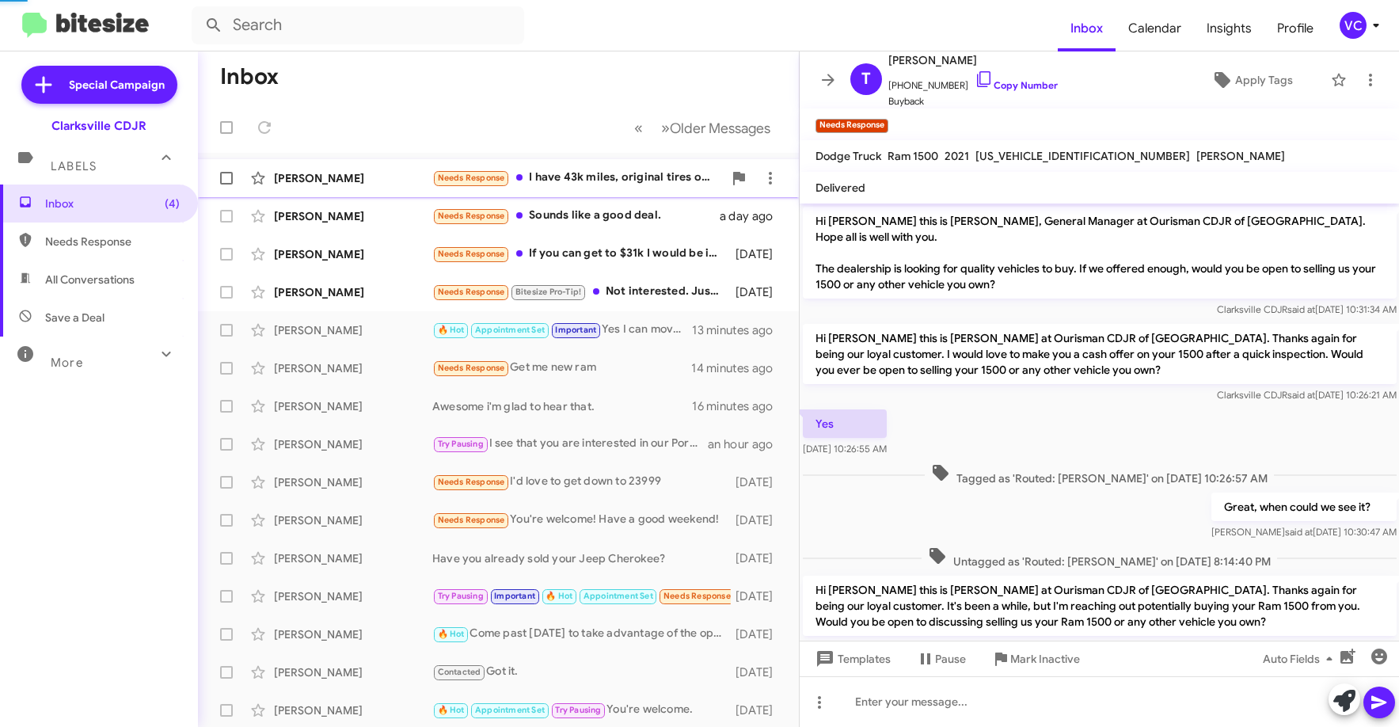
click at [304, 163] on div "[PERSON_NAME] Needs Response I have 43k miles, original tires on front, new on …" at bounding box center [499, 178] width 576 height 32
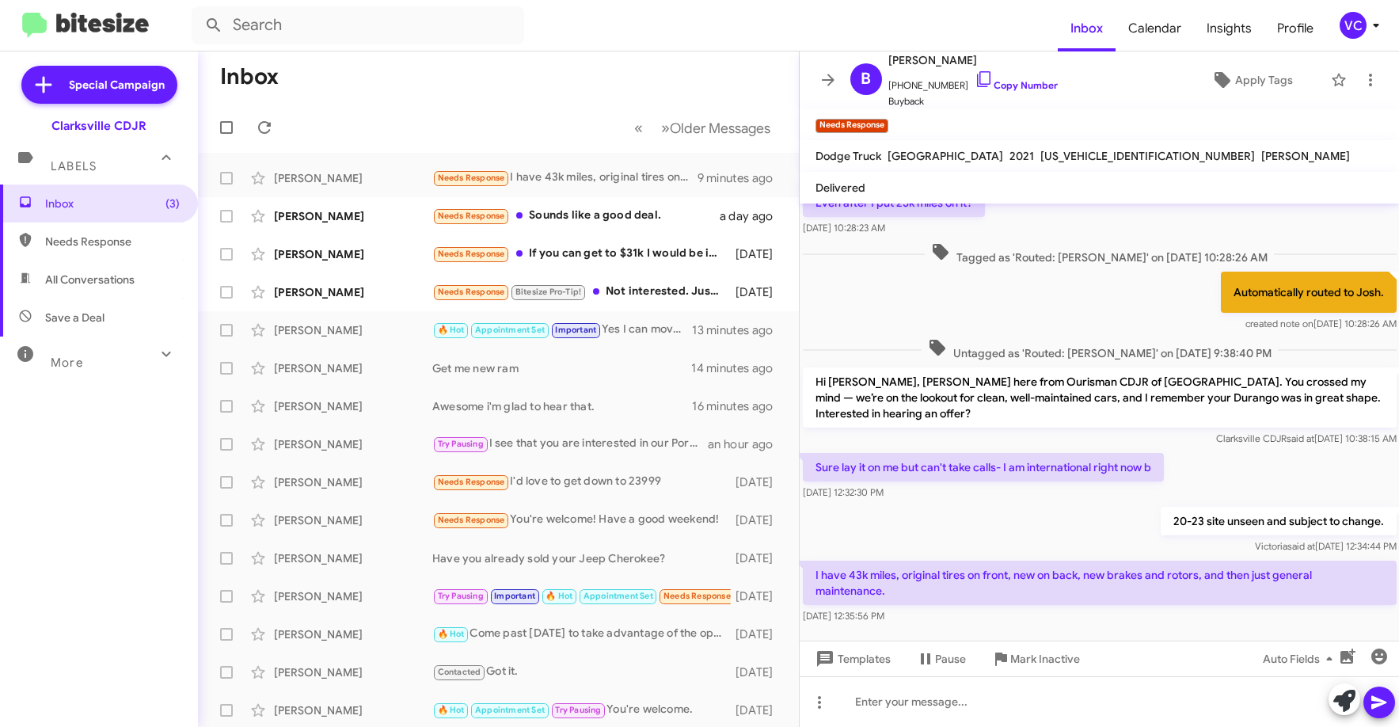
scroll to position [215, 0]
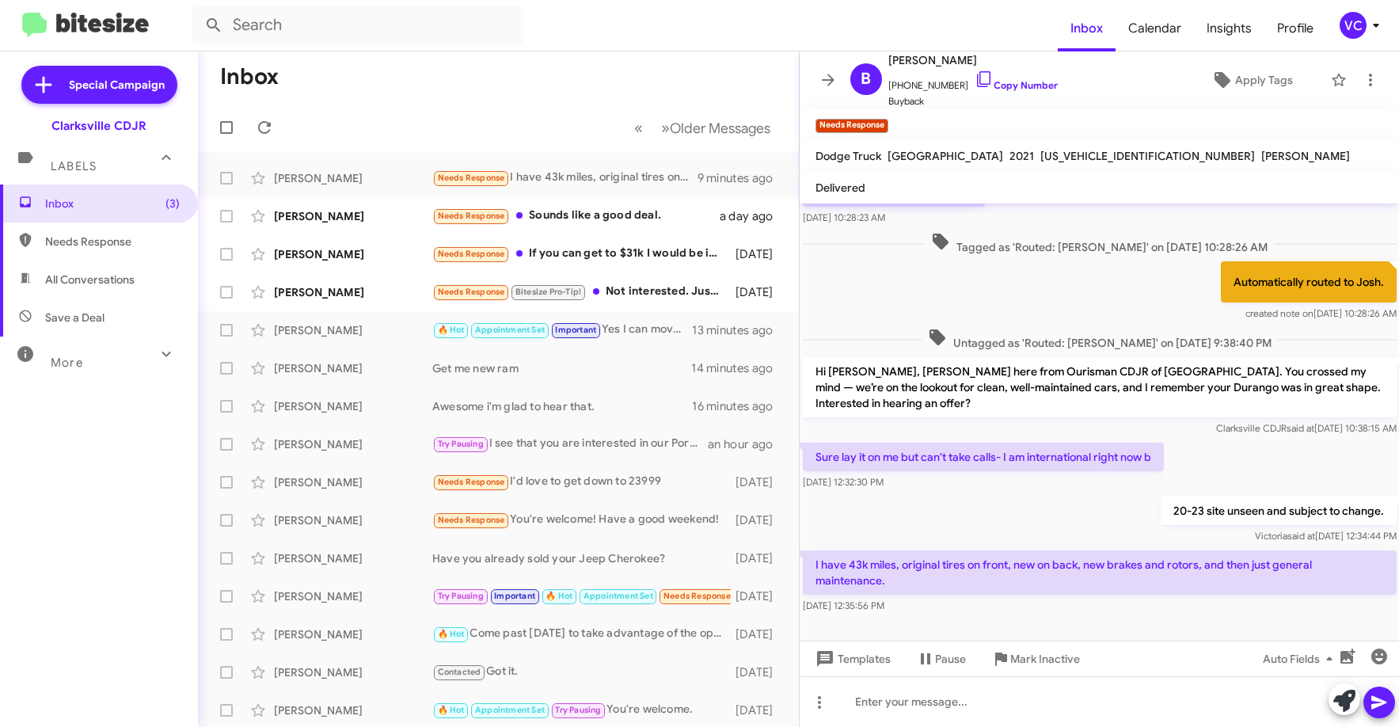
click at [959, 496] on div "20-23 site unseen and subject to change. [PERSON_NAME] said at [DATE] 12:34:44 …" at bounding box center [1100, 520] width 600 height 54
click at [972, 504] on div "20-23 site unseen and subject to change. [PERSON_NAME] said at [DATE] 12:34:44 …" at bounding box center [1100, 520] width 600 height 54
click at [977, 504] on div "20-23 site unseen and subject to change. [PERSON_NAME] said at [DATE] 12:34:44 …" at bounding box center [1100, 520] width 600 height 54
click at [994, 504] on div "20-23 site unseen and subject to change. [PERSON_NAME] said at [DATE] 12:34:44 …" at bounding box center [1100, 520] width 600 height 54
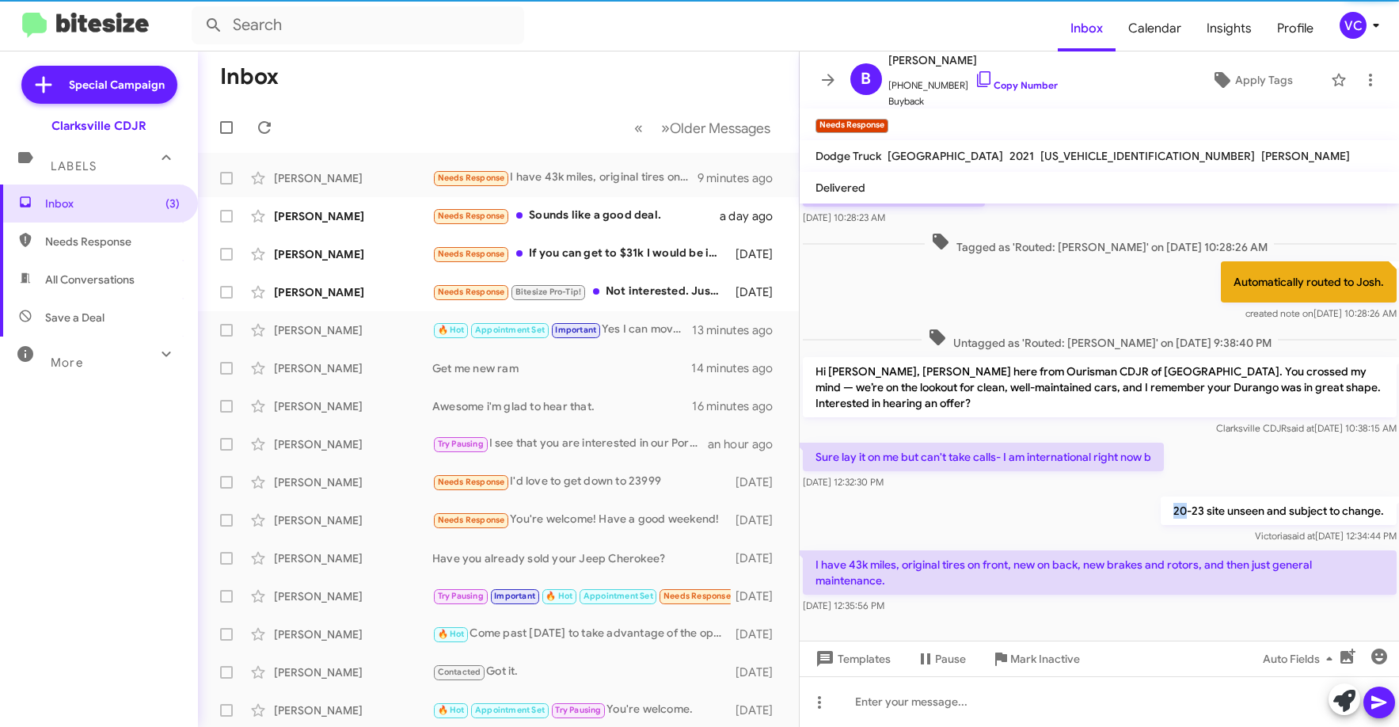
click at [1009, 499] on div "20-23 site unseen and subject to change. [PERSON_NAME] said at [DATE] 12:34:44 …" at bounding box center [1100, 520] width 600 height 54
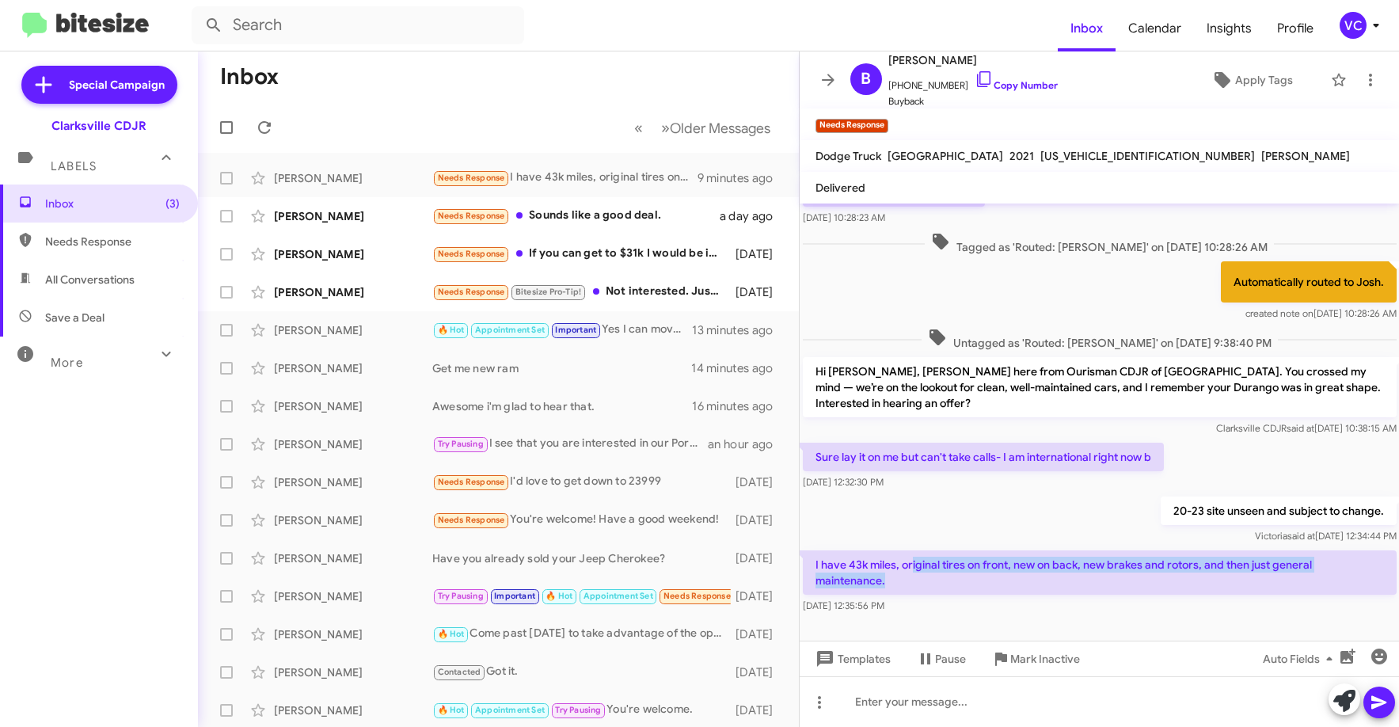
drag, startPoint x: 912, startPoint y: 550, endPoint x: 1083, endPoint y: 558, distance: 171.3
click at [1083, 558] on p "I have 43k miles, original tires on front, new on back, new brakes and rotors, …" at bounding box center [1100, 572] width 594 height 44
click at [1098, 493] on div "20-23 site unseen and subject to change. [PERSON_NAME] said at [DATE] 12:34:44 …" at bounding box center [1100, 520] width 600 height 54
click at [1000, 529] on div "20-23 site unseen and subject to change. [PERSON_NAME] said at [DATE] 12:34:44 …" at bounding box center [1100, 520] width 600 height 54
drag, startPoint x: 1020, startPoint y: 566, endPoint x: 1198, endPoint y: 567, distance: 178.2
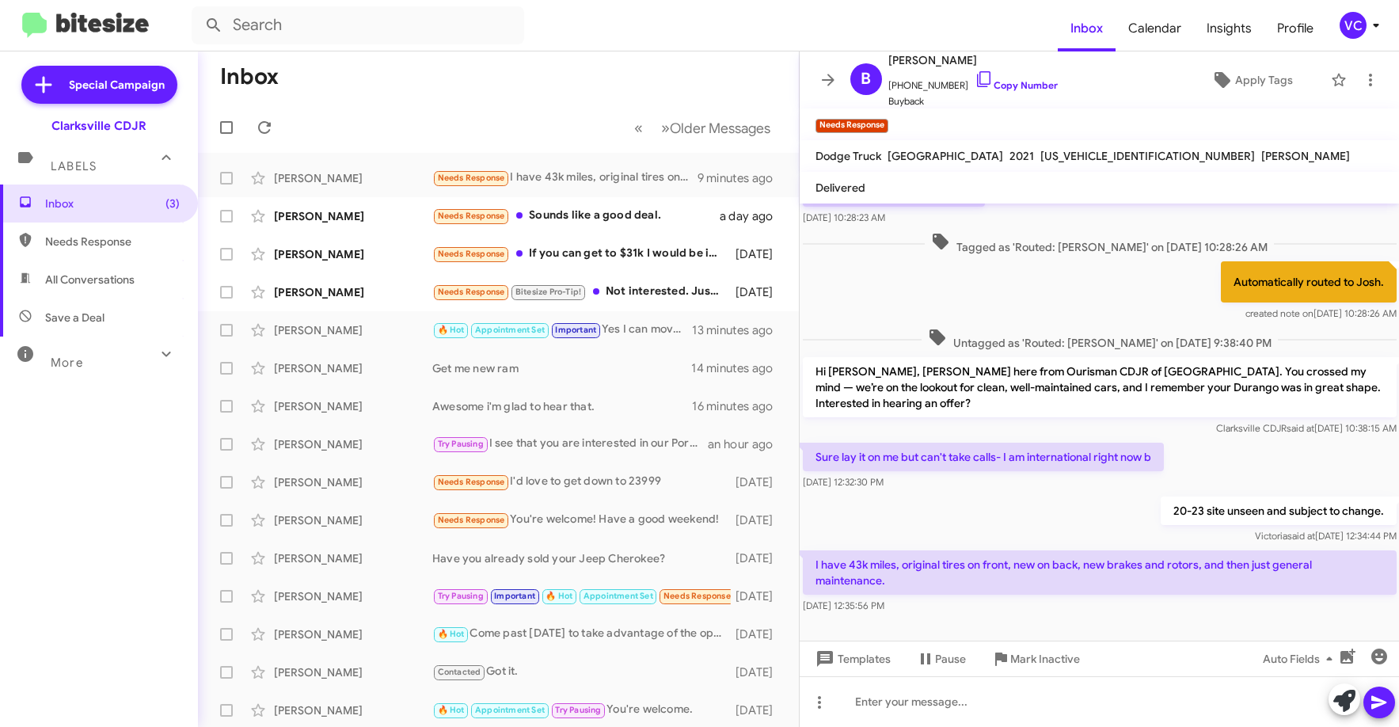
click at [1189, 567] on p "I have 43k miles, original tires on front, new on back, new brakes and rotors, …" at bounding box center [1100, 572] width 594 height 44
drag, startPoint x: 1109, startPoint y: 546, endPoint x: 1261, endPoint y: 547, distance: 152.1
click at [1258, 550] on p "I have 43k miles, original tires on front, new on back, new brakes and rotors, …" at bounding box center [1100, 572] width 594 height 44
click at [1153, 550] on p "I have 43k miles, original tires on front, new on back, new brakes and rotors, …" at bounding box center [1100, 572] width 594 height 44
click at [1017, 493] on div "20-23 site unseen and subject to change. [PERSON_NAME] said at [DATE] 12:34:44 …" at bounding box center [1100, 520] width 600 height 54
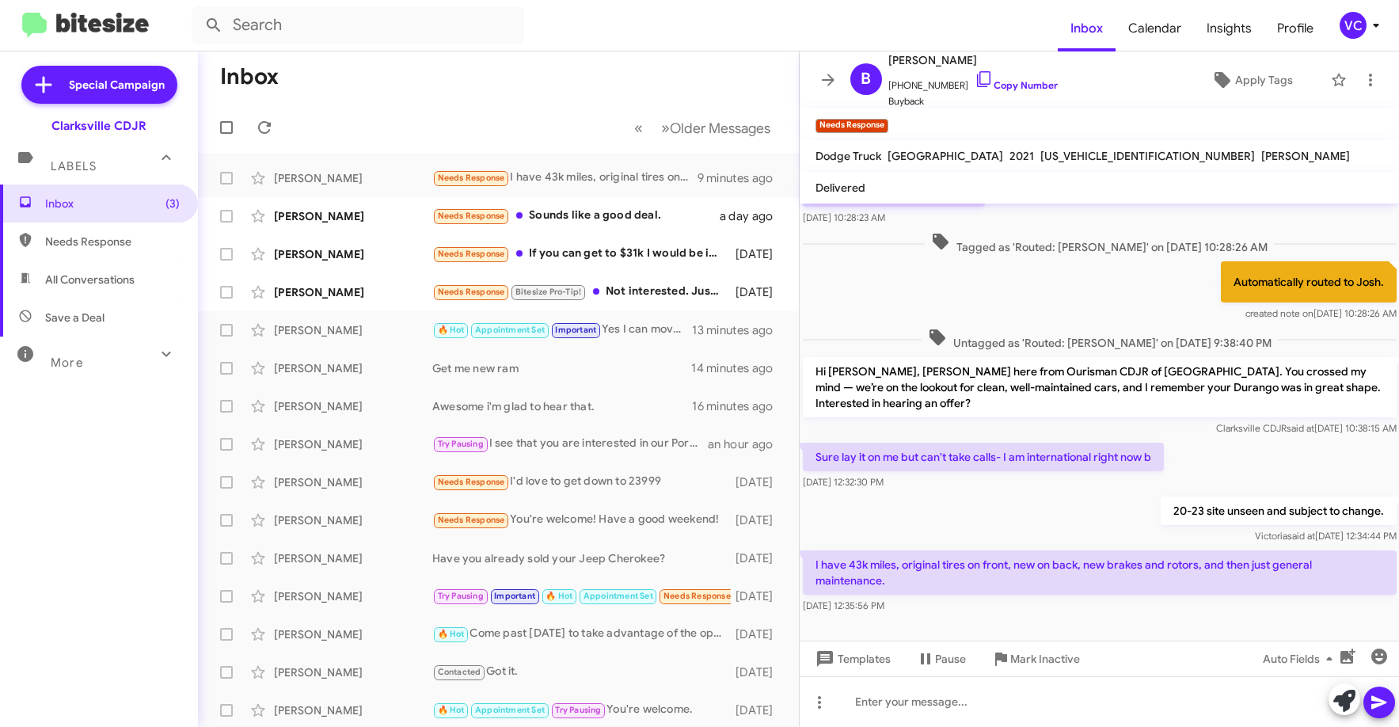
click at [995, 497] on div "20-23 site unseen and subject to change. [PERSON_NAME] said at [DATE] 12:34:44 …" at bounding box center [1100, 520] width 600 height 54
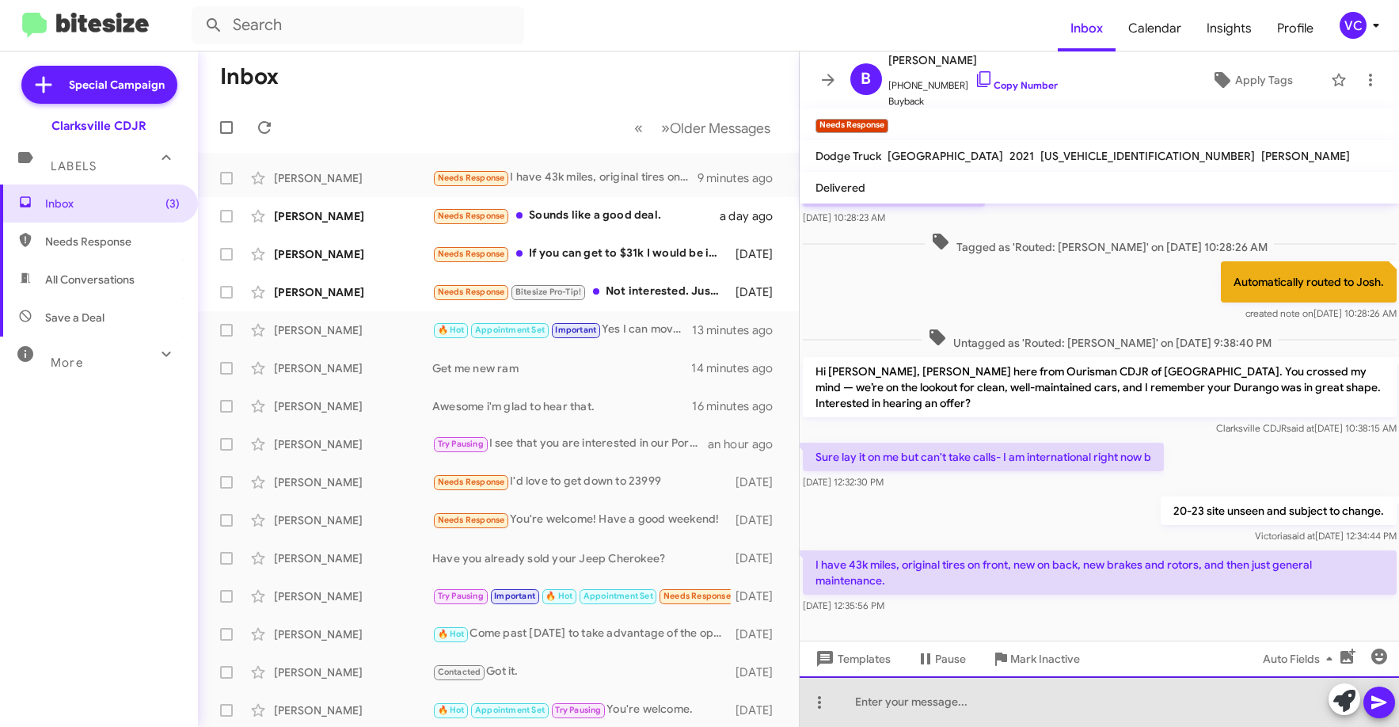
click at [1014, 726] on div at bounding box center [1100, 701] width 600 height 51
click at [1085, 702] on div at bounding box center [1100, 701] width 600 height 51
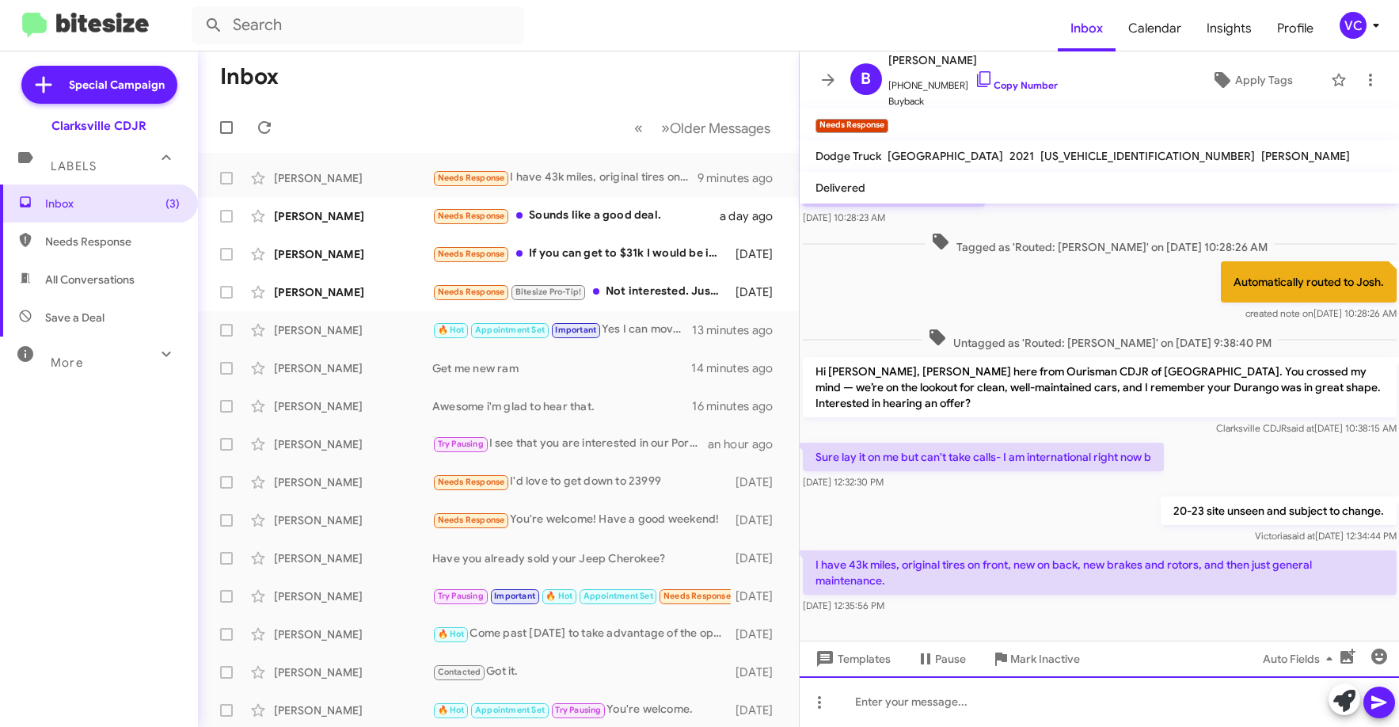
click at [963, 711] on div at bounding box center [1100, 701] width 600 height 51
click at [1019, 70] on span "[PHONE_NUMBER] Copy Number" at bounding box center [973, 82] width 169 height 24
click at [1023, 79] on link "Copy Number" at bounding box center [1016, 85] width 83 height 12
click at [1008, 493] on div "20-23 site unseen and subject to change. [PERSON_NAME] said at [DATE] 12:34:44 …" at bounding box center [1100, 520] width 600 height 54
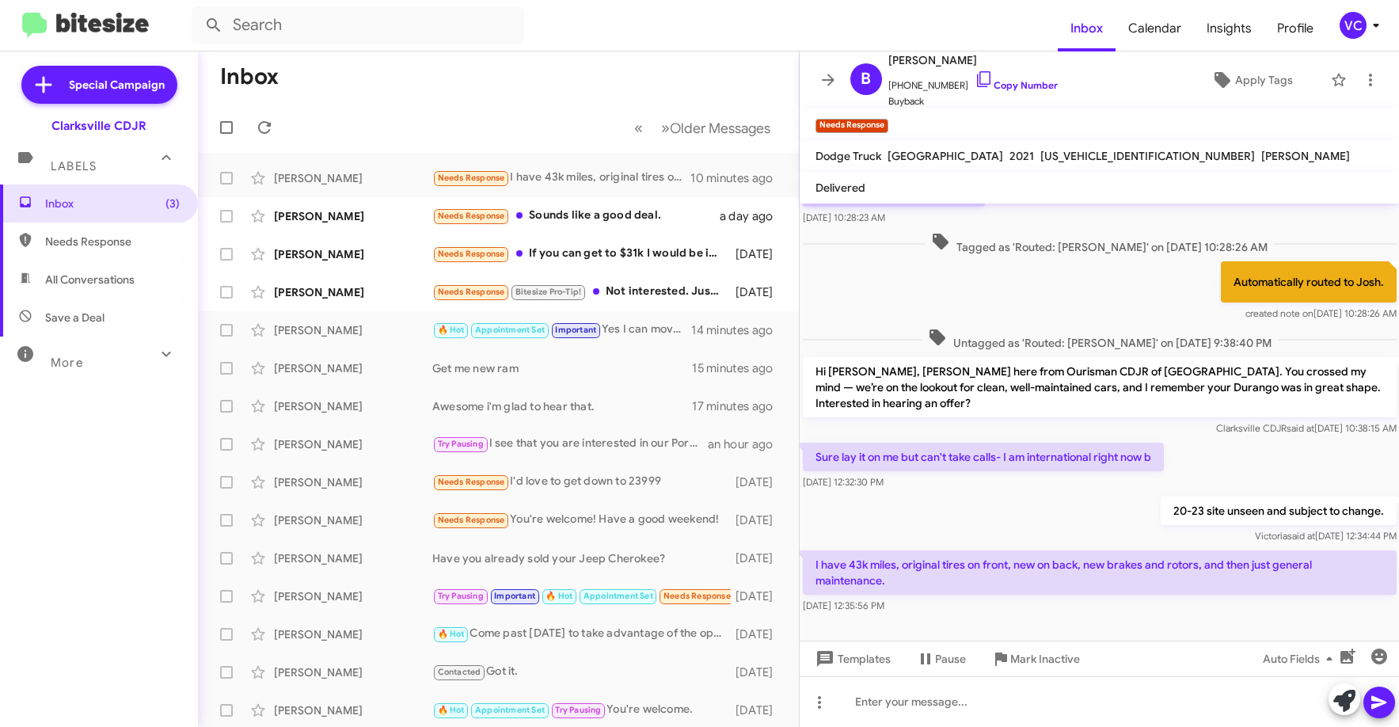
click at [1015, 493] on div "20-23 site unseen and subject to change. [PERSON_NAME] said at [DATE] 12:34:44 …" at bounding box center [1100, 520] width 600 height 54
click at [1017, 493] on div "20-23 site unseen and subject to change. [PERSON_NAME] said at [DATE] 12:34:44 …" at bounding box center [1100, 520] width 600 height 54
click at [1018, 493] on div "20-23 site unseen and subject to change. [PERSON_NAME] said at [DATE] 12:34:44 …" at bounding box center [1100, 520] width 600 height 54
click at [1005, 493] on div "20-23 site unseen and subject to change. [PERSON_NAME] said at [DATE] 12:34:44 …" at bounding box center [1100, 520] width 600 height 54
click at [966, 493] on div "20-23 site unseen and subject to change. [PERSON_NAME] said at [DATE] 12:34:44 …" at bounding box center [1100, 520] width 600 height 54
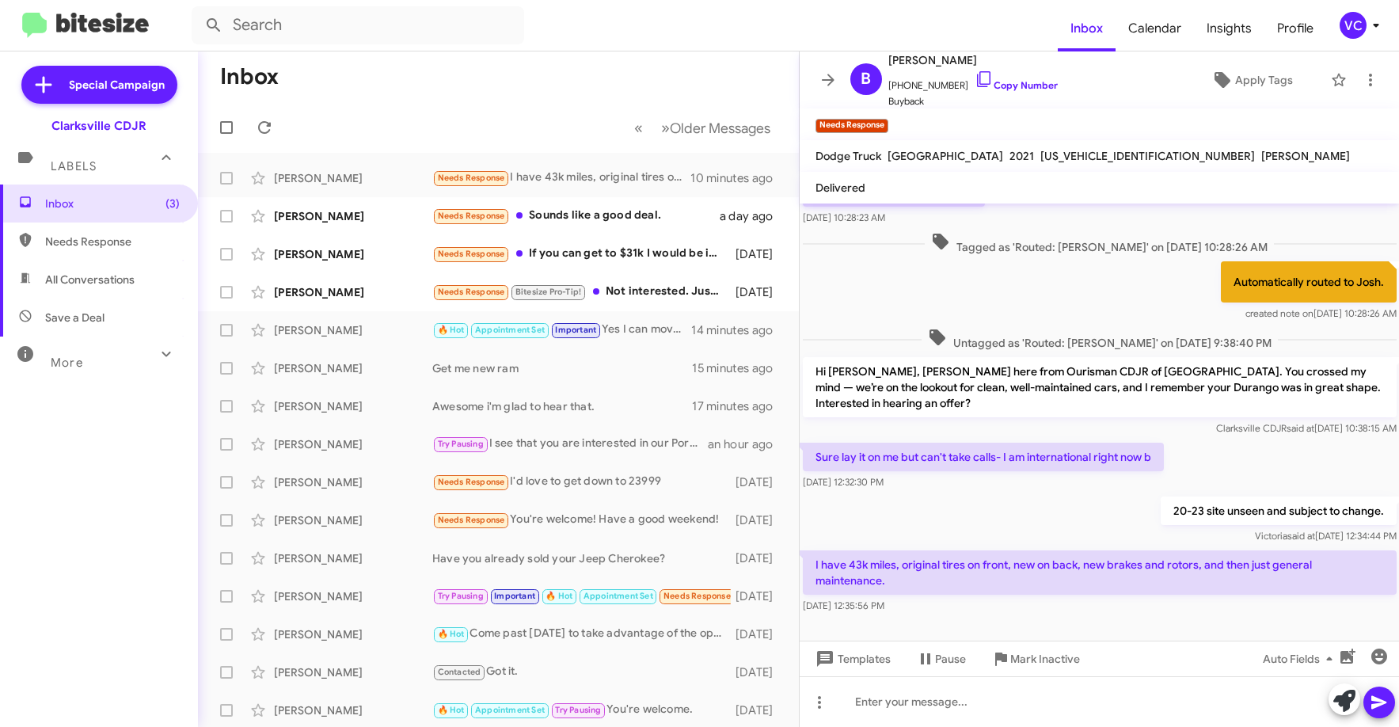
click at [997, 474] on div "[DATE] 12:32:30 PM" at bounding box center [983, 482] width 361 height 16
click at [999, 505] on div "20-23 site unseen and subject to change. [PERSON_NAME] said at [DATE] 12:34:44 …" at bounding box center [1100, 520] width 600 height 54
click at [1005, 505] on div "20-23 site unseen and subject to change. [PERSON_NAME] said at [DATE] 12:34:44 …" at bounding box center [1100, 520] width 600 height 54
click at [1198, 447] on div "Sure lay it on me but can't take calls- I am international right now b [DATE] 1…" at bounding box center [1100, 467] width 600 height 54
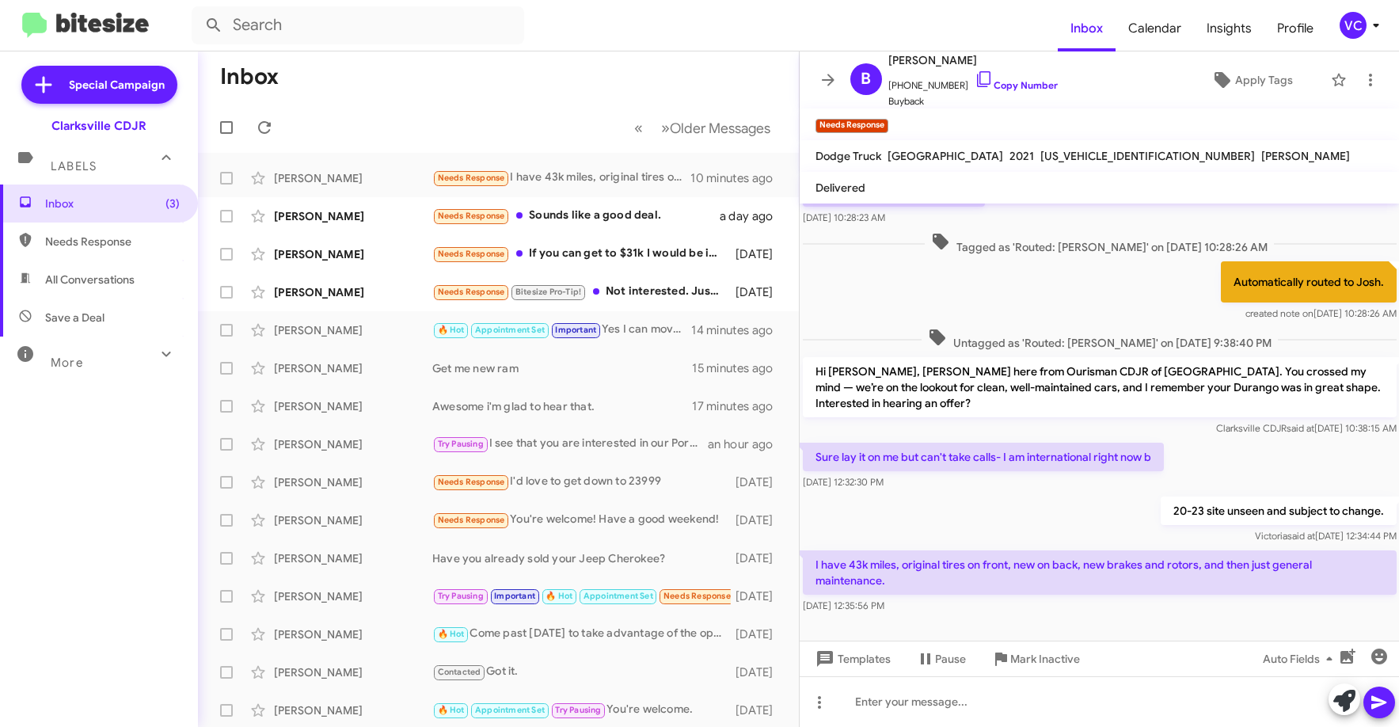
click at [1041, 522] on div "20-23 site unseen and subject to change. [PERSON_NAME] said at [DATE] 12:34:44 …" at bounding box center [1100, 520] width 600 height 54
drag, startPoint x: 992, startPoint y: 480, endPoint x: 991, endPoint y: 726, distance: 246.3
click at [992, 493] on div "20-23 site unseen and subject to change. [PERSON_NAME] said at [DATE] 12:34:44 …" at bounding box center [1100, 520] width 600 height 54
click at [984, 713] on div at bounding box center [1100, 701] width 600 height 51
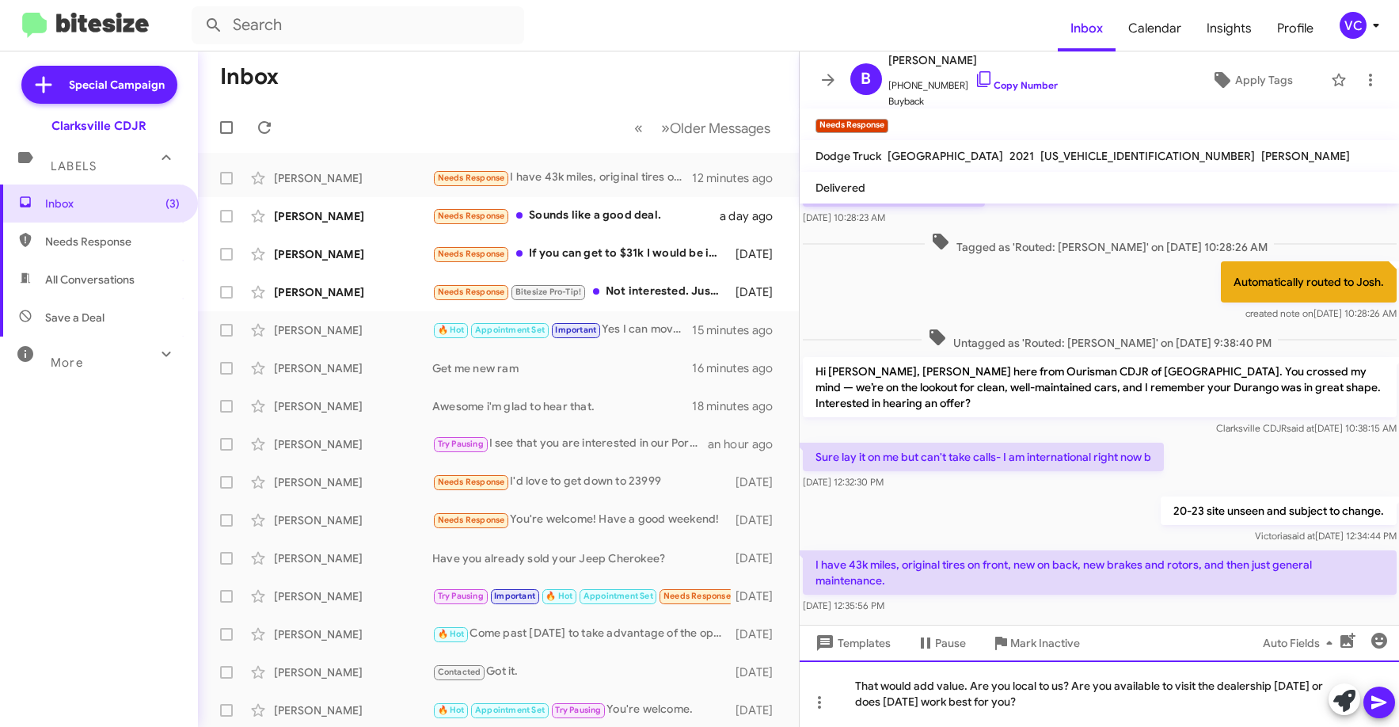
click at [1052, 705] on div "That would add value. Are you local to us? Are you available to visit the deale…" at bounding box center [1100, 693] width 600 height 67
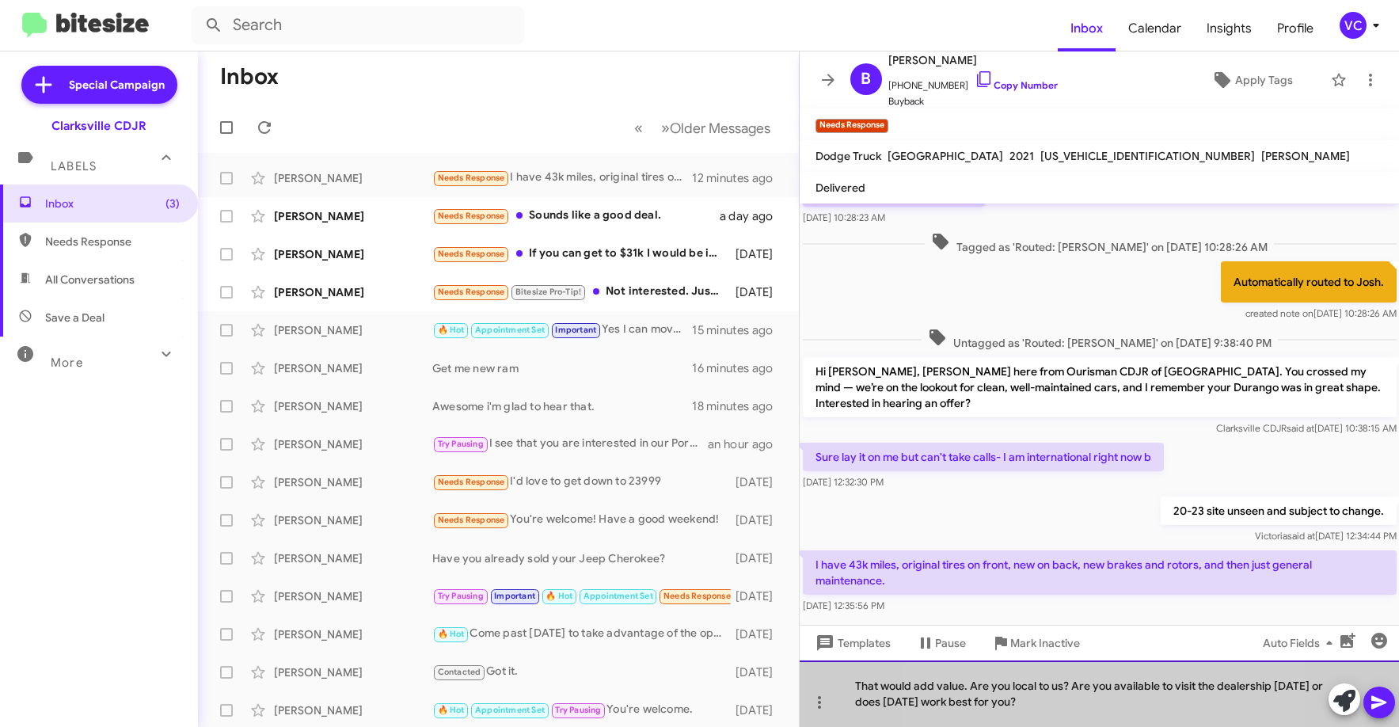
click at [1052, 705] on div "That would add value. Are you local to us? Are you available to visit the deale…" at bounding box center [1100, 693] width 600 height 67
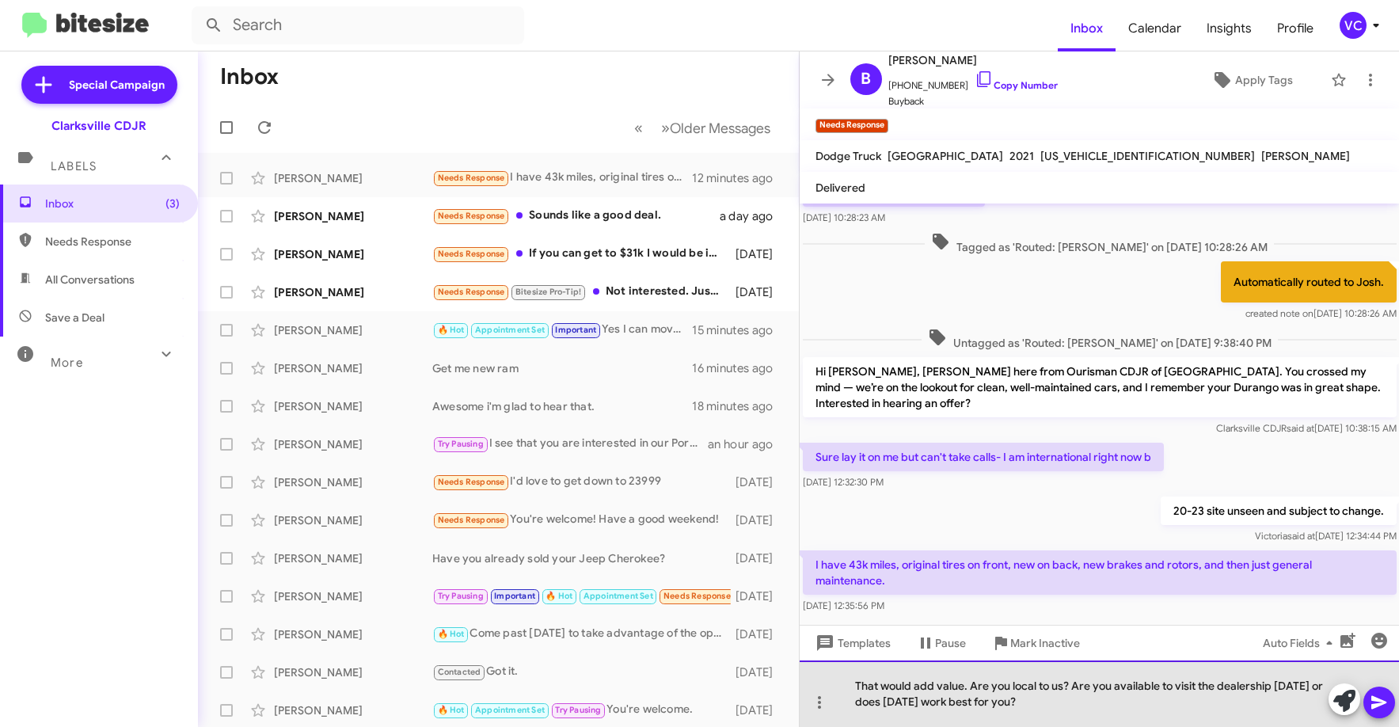
click at [1052, 704] on div "That would add value. Are you local to us? Are you available to visit the deale…" at bounding box center [1100, 693] width 600 height 67
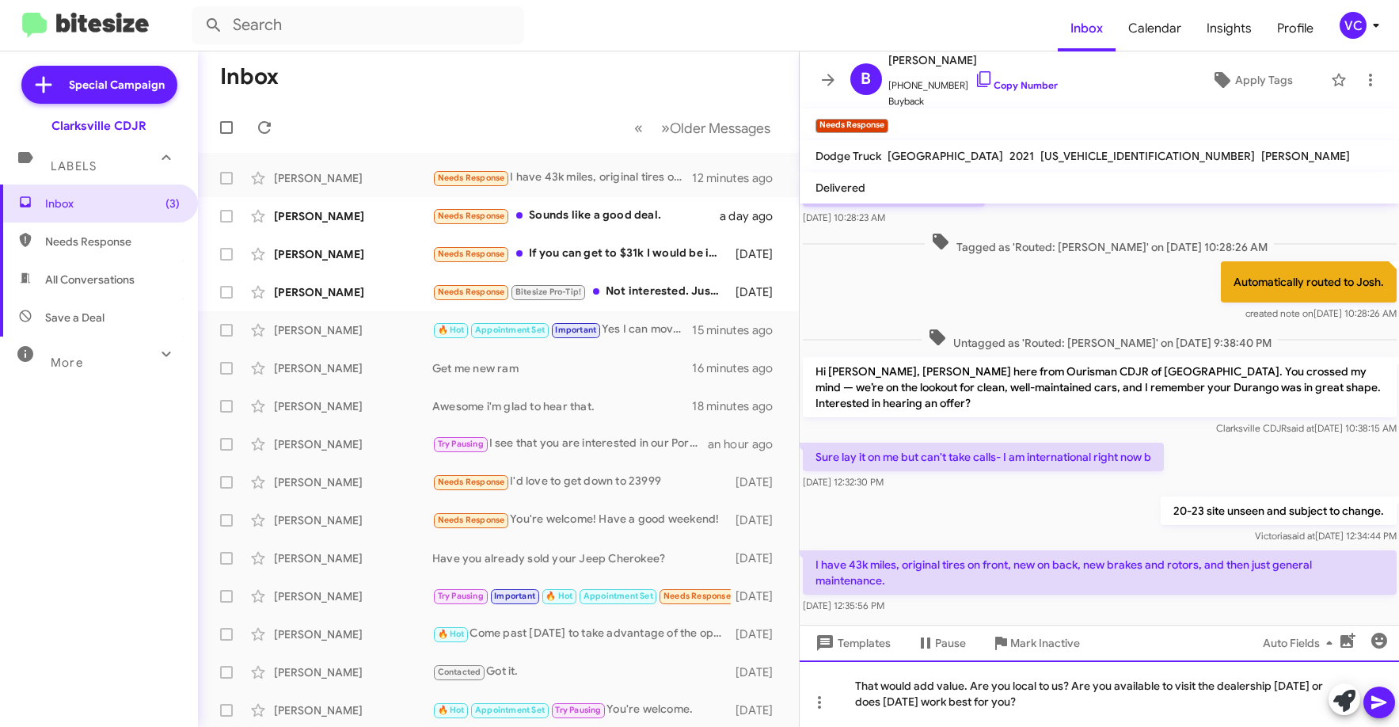
click at [1075, 704] on div "That would add value. Are you local to us? Are you available to visit the deale…" at bounding box center [1100, 693] width 600 height 67
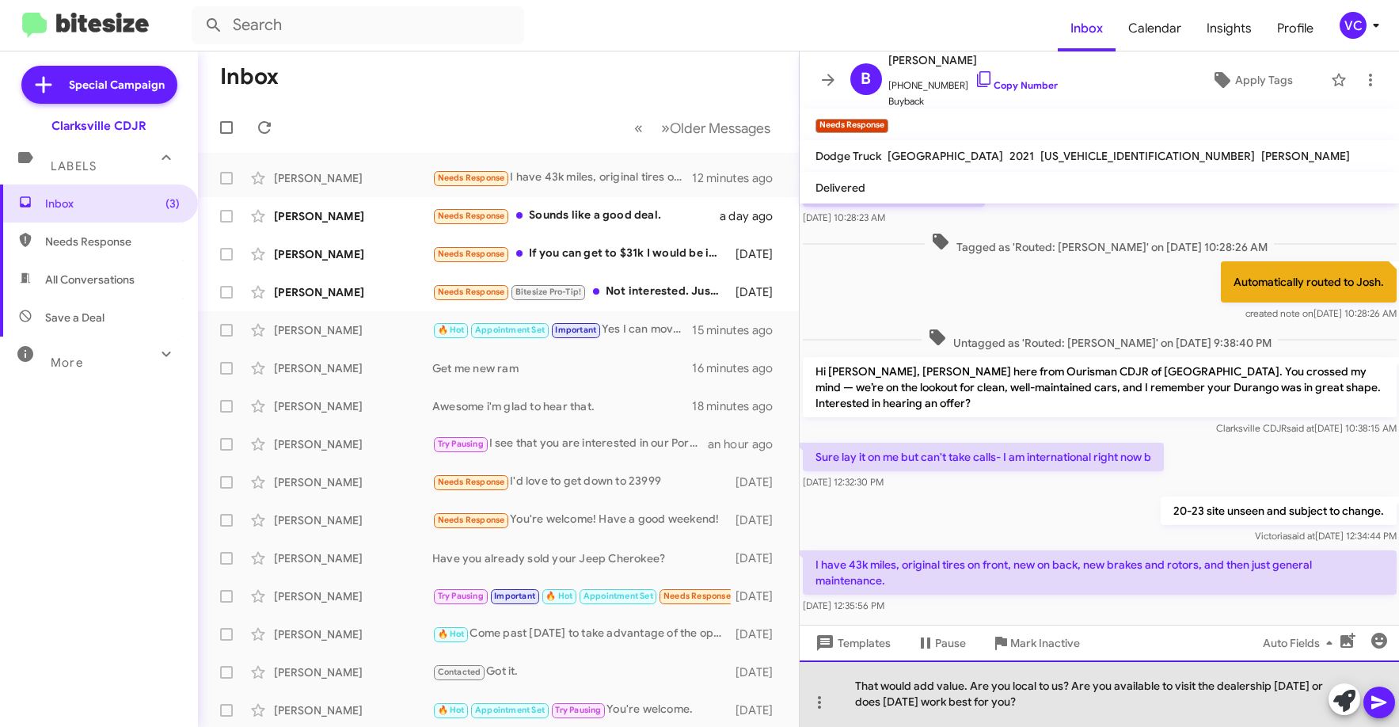
click at [1090, 708] on div "That would add value. Are you local to us? Are you available to visit the deale…" at bounding box center [1100, 693] width 600 height 67
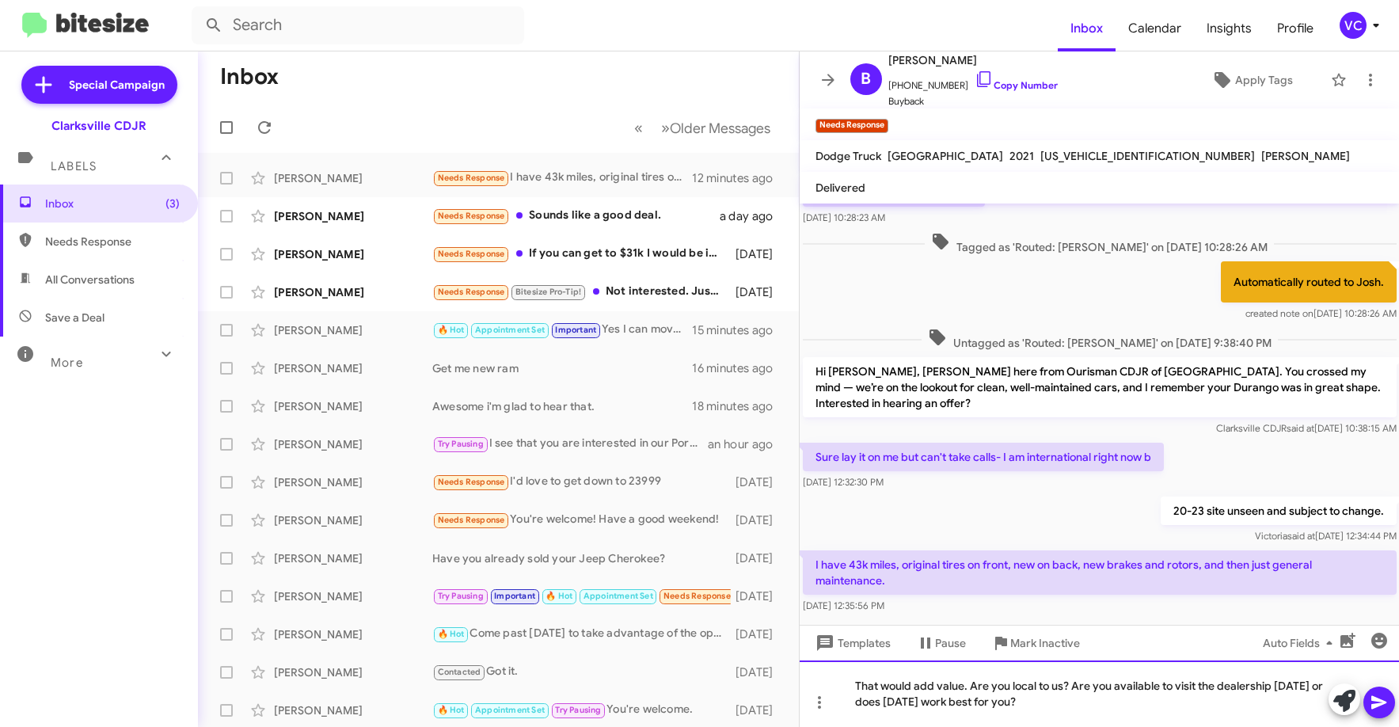
click at [1090, 708] on div "That would add value. Are you local to us? Are you available to visit the deale…" at bounding box center [1100, 693] width 600 height 67
click at [1384, 706] on icon at bounding box center [1379, 702] width 19 height 19
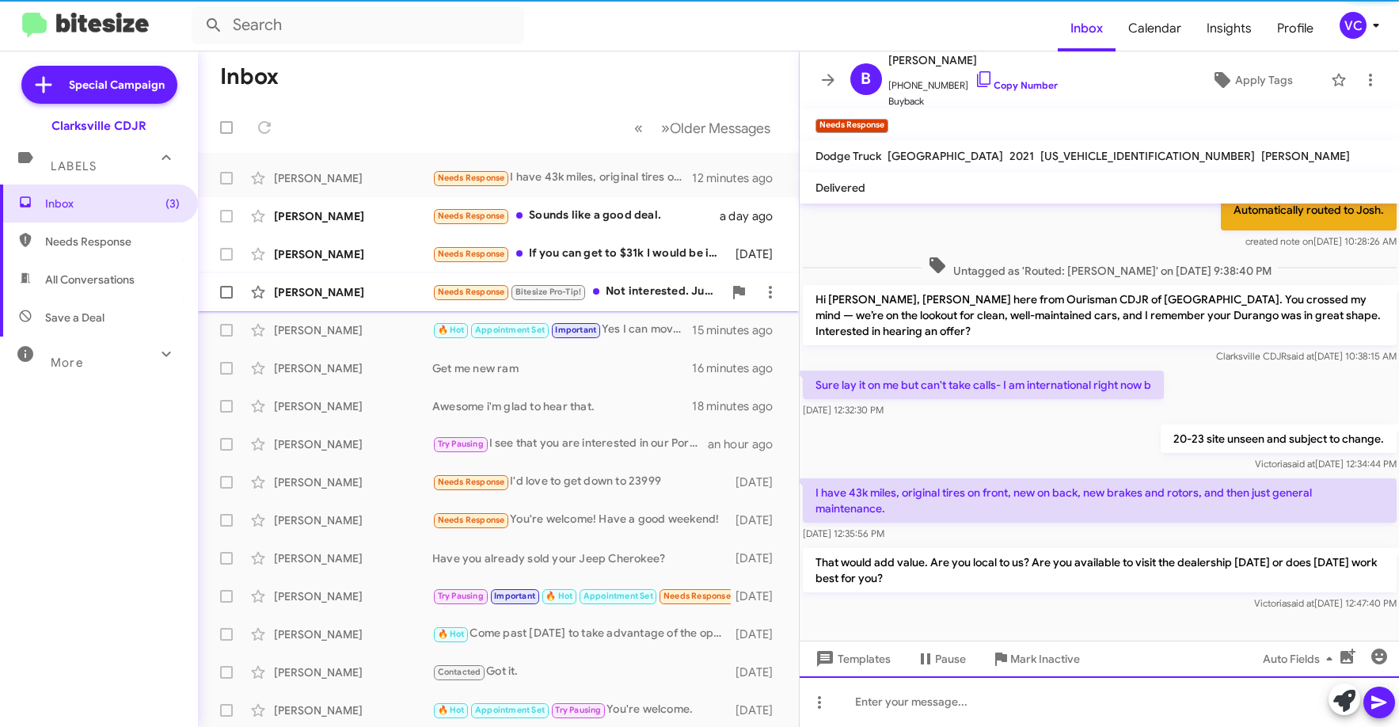
scroll to position [289, 0]
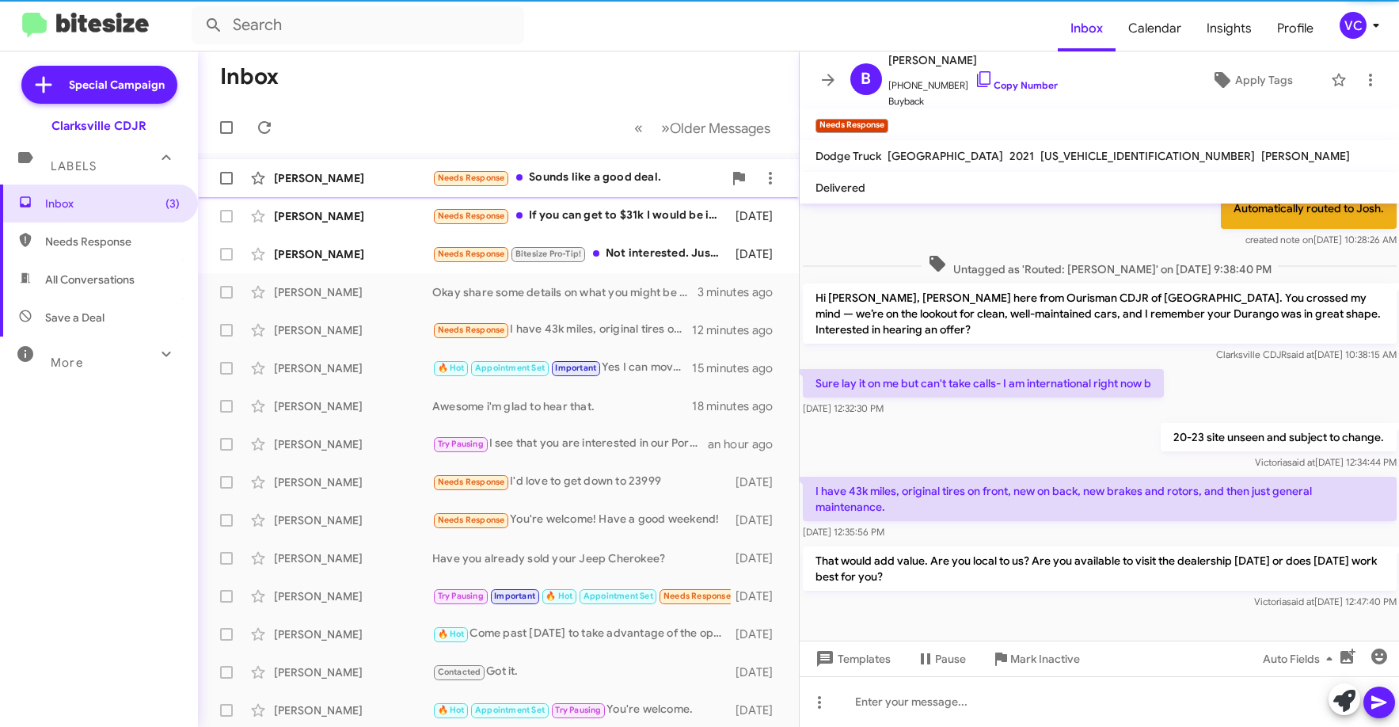
click at [415, 167] on div "[PERSON_NAME] Needs Response Sounds like a good deal. a day ago" at bounding box center [499, 178] width 576 height 32
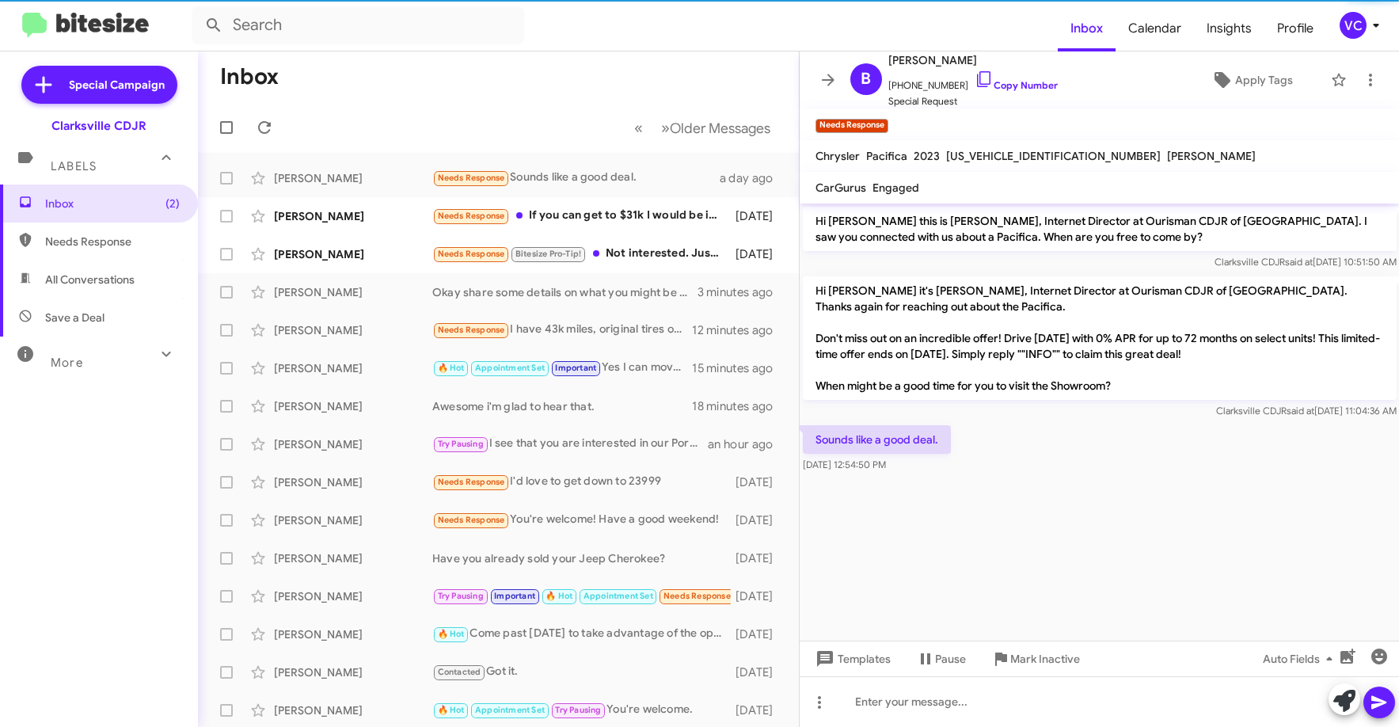
click at [1130, 512] on cdk-virtual-scroll-viewport "Hi [PERSON_NAME] this is [PERSON_NAME], Internet Director at Ourisman CDJR of […" at bounding box center [1100, 422] width 600 height 437
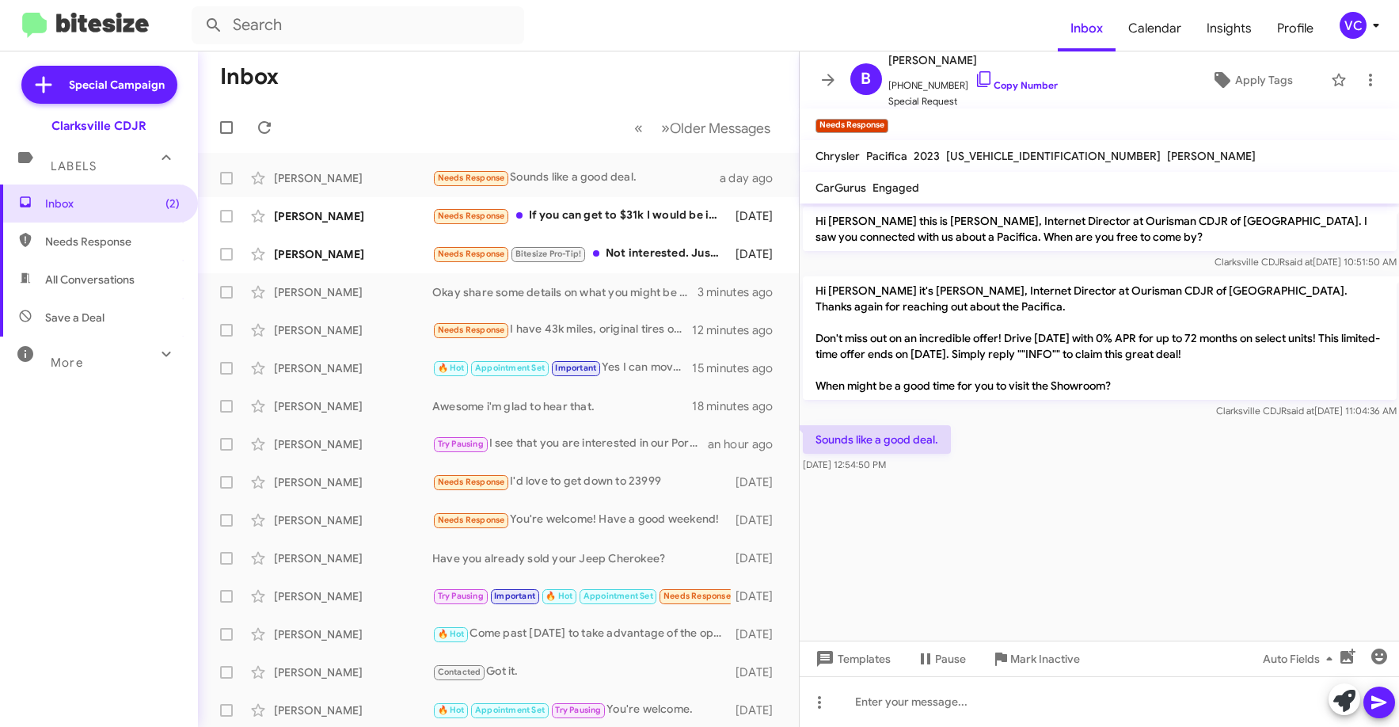
click at [1212, 467] on div "Sounds like a good deal. [DATE] 12:54:50 PM" at bounding box center [1100, 449] width 600 height 54
click at [1167, 154] on span "[PERSON_NAME]" at bounding box center [1211, 156] width 89 height 14
click at [1018, 85] on link "Copy Number" at bounding box center [1016, 85] width 83 height 12
click at [1059, 547] on cdk-virtual-scroll-viewport "Hi [PERSON_NAME] this is [PERSON_NAME], Internet Director at Ourisman CDJR of […" at bounding box center [1100, 422] width 600 height 437
click at [1027, 693] on div at bounding box center [1100, 701] width 600 height 51
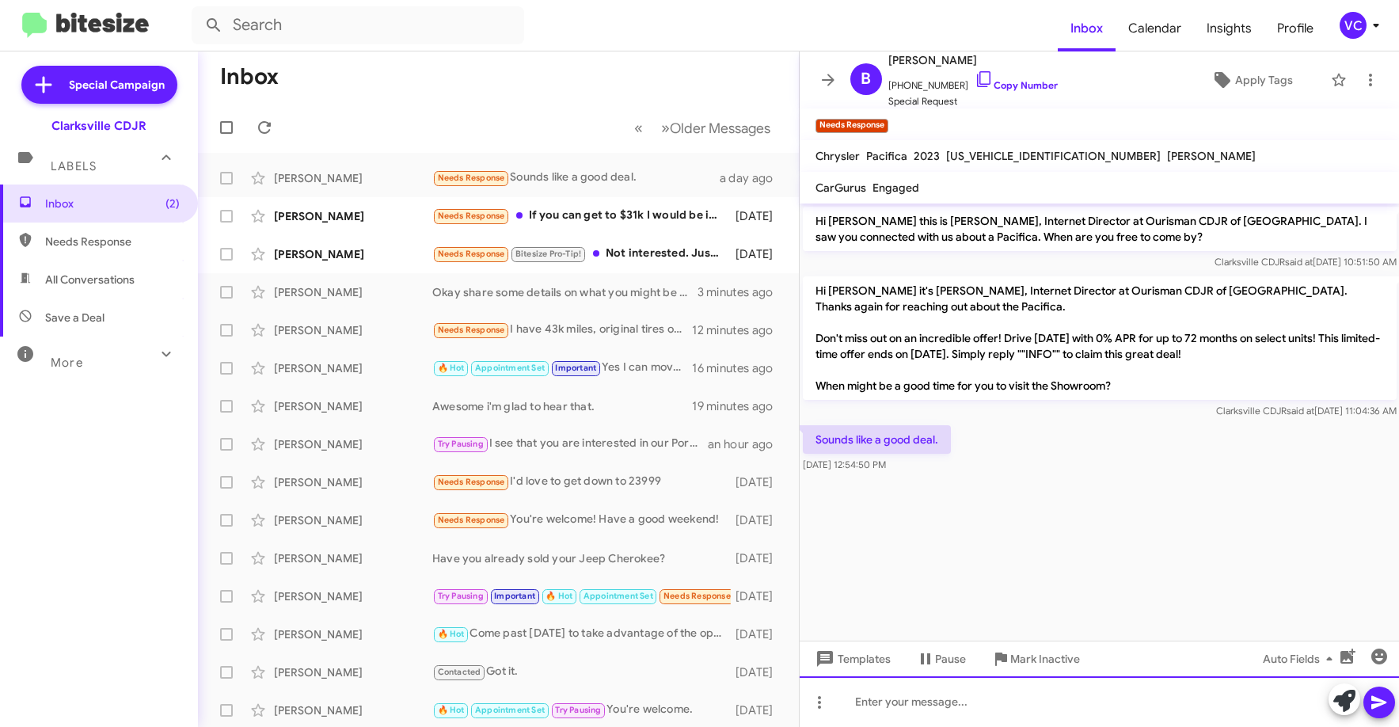
click at [1015, 695] on div at bounding box center [1100, 701] width 600 height 51
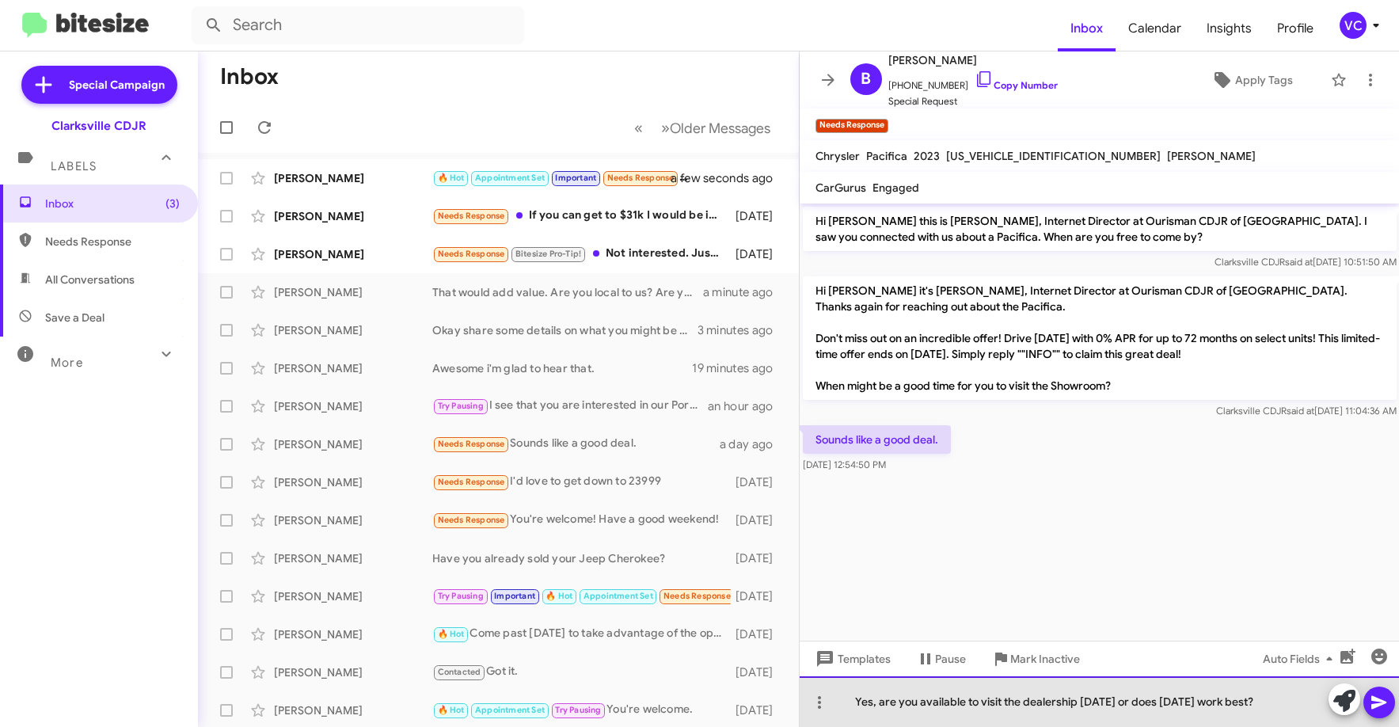
click at [1280, 701] on div "Yes, are you available to visit the dealership [DATE] or does [DATE] work best?" at bounding box center [1100, 701] width 600 height 51
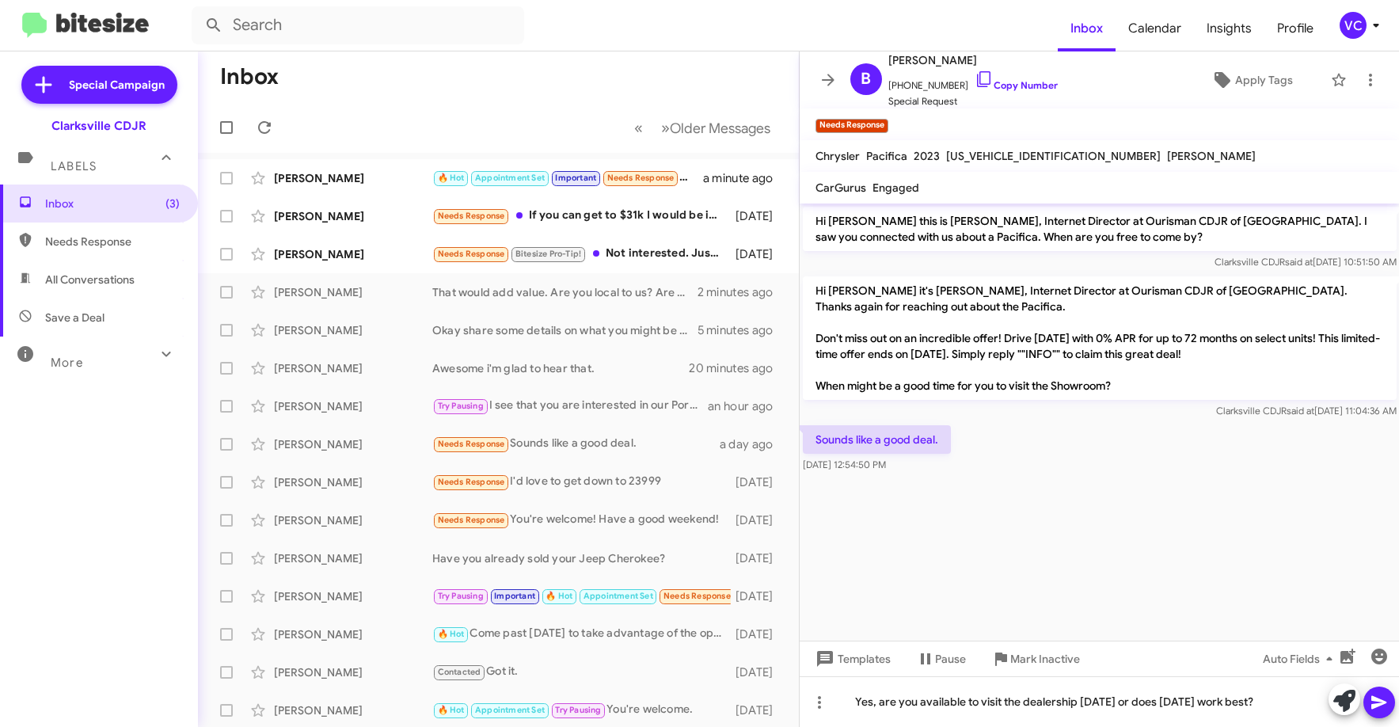
drag, startPoint x: 1028, startPoint y: 460, endPoint x: 1046, endPoint y: 487, distance: 32.5
click at [1032, 462] on div "Sounds like a good deal. [DATE] 12:54:50 PM" at bounding box center [1100, 449] width 600 height 54
click at [1293, 704] on div "Yes, are you available to visit the dealership [DATE] or does [DATE] work best?" at bounding box center [1100, 701] width 600 height 51
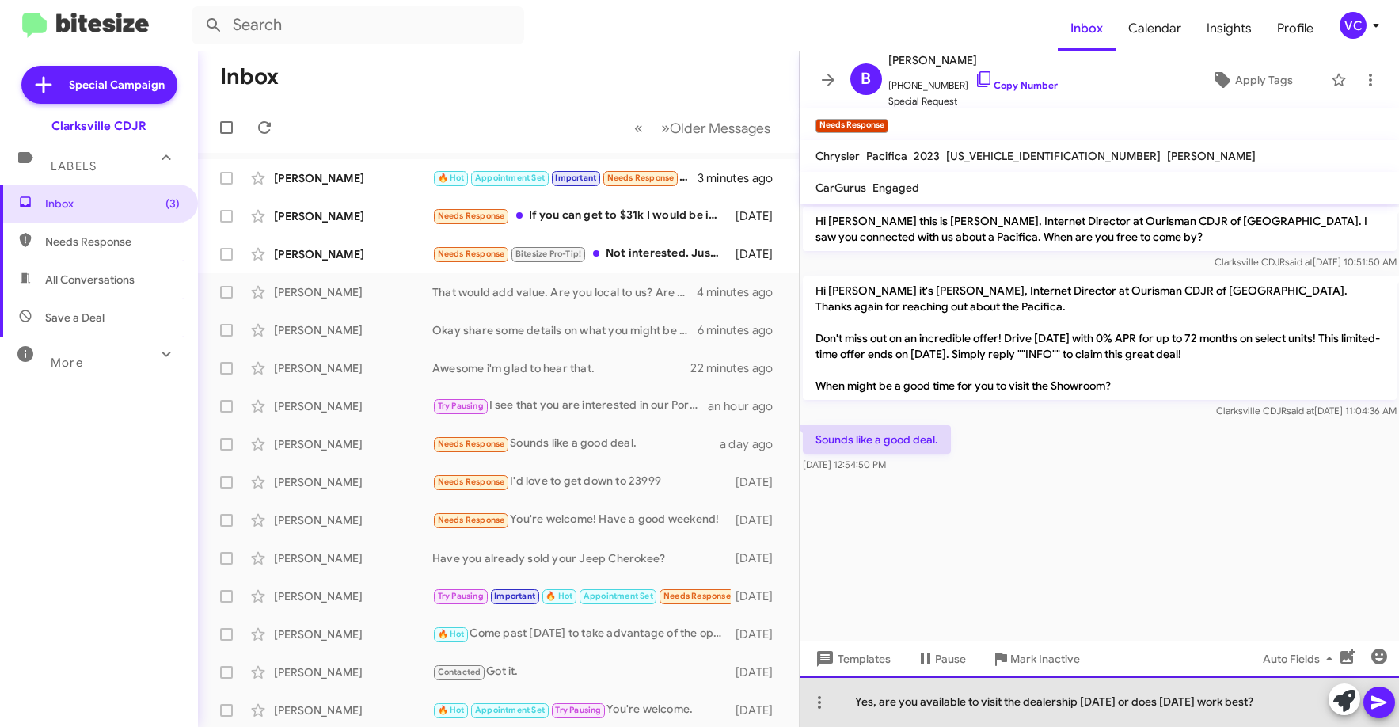
click at [1278, 708] on div "Yes, are you available to visit the dealership [DATE] or does [DATE] work best?" at bounding box center [1100, 701] width 600 height 51
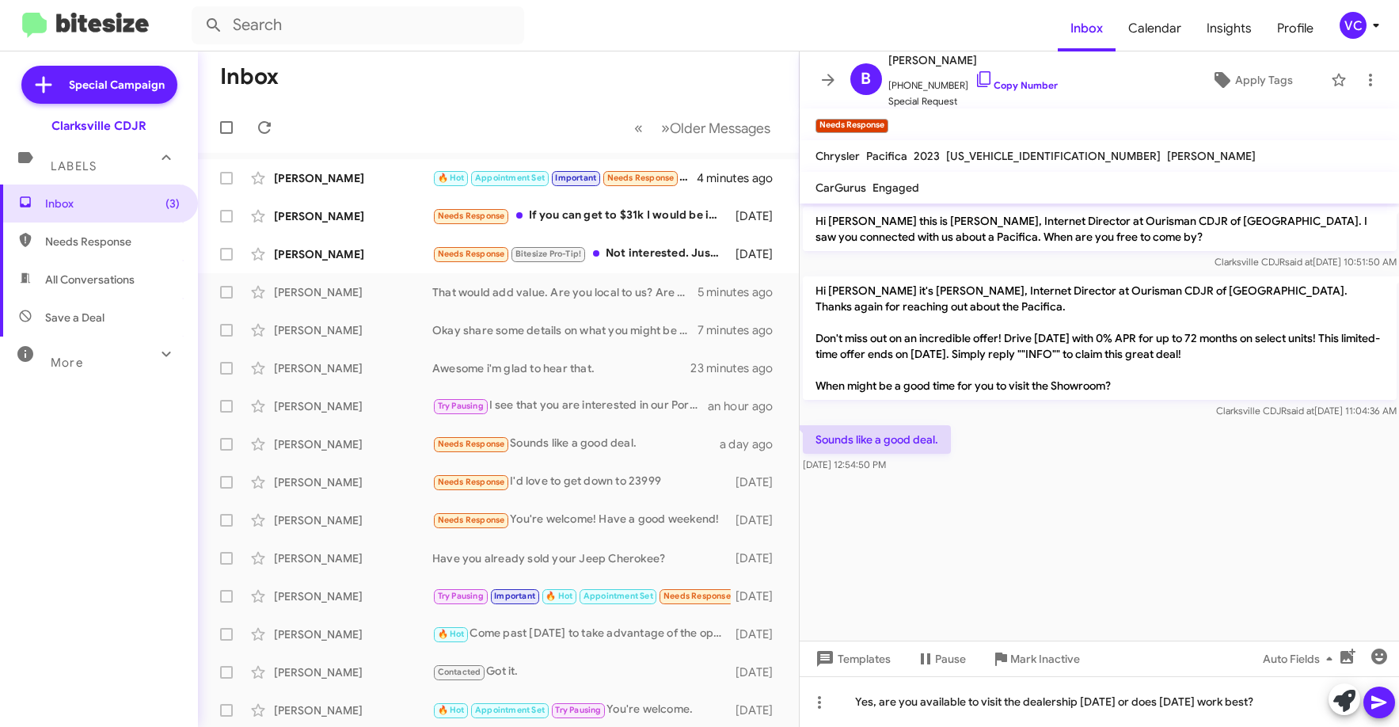
click at [1314, 610] on cdk-virtual-scroll-viewport "Hi [PERSON_NAME] this is [PERSON_NAME], Internet Director at Ourisman CDJR of […" at bounding box center [1100, 422] width 600 height 437
click at [1285, 717] on div "Yes, are you available to visit the dealership [DATE] or does [DATE] work best?" at bounding box center [1100, 701] width 600 height 51
click at [1387, 708] on icon at bounding box center [1379, 702] width 19 height 19
click at [1197, 488] on cdk-virtual-scroll-viewport "Hi [PERSON_NAME] this is [PERSON_NAME], Internet Director at Ourisman CDJR of […" at bounding box center [1100, 422] width 600 height 437
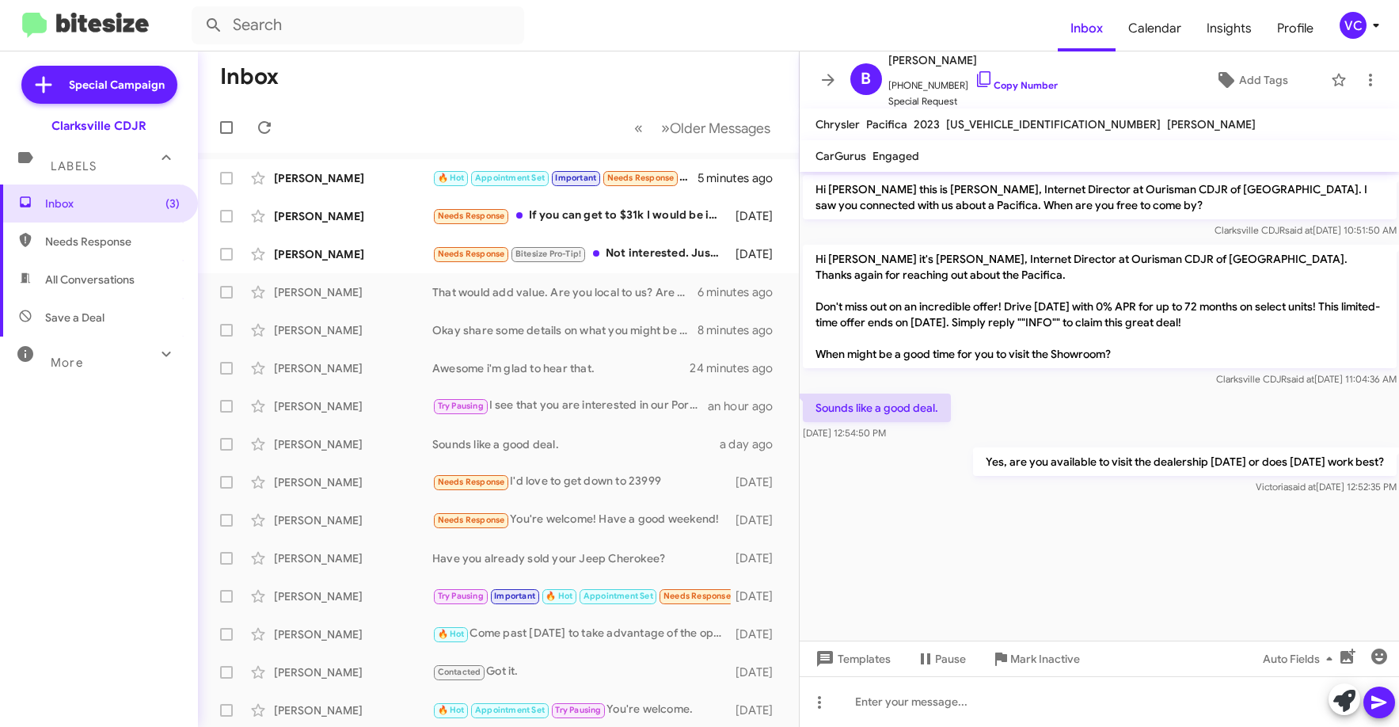
drag, startPoint x: 1025, startPoint y: 523, endPoint x: 1030, endPoint y: 443, distance: 80.2
click at [1043, 503] on cdk-virtual-scroll-viewport "Hi [PERSON_NAME] this is [PERSON_NAME], Internet Director at Ourisman CDJR of […" at bounding box center [1100, 406] width 600 height 469
click at [1041, 418] on div "Sounds like a good deal. [DATE] 12:54:50 PM" at bounding box center [1100, 417] width 600 height 54
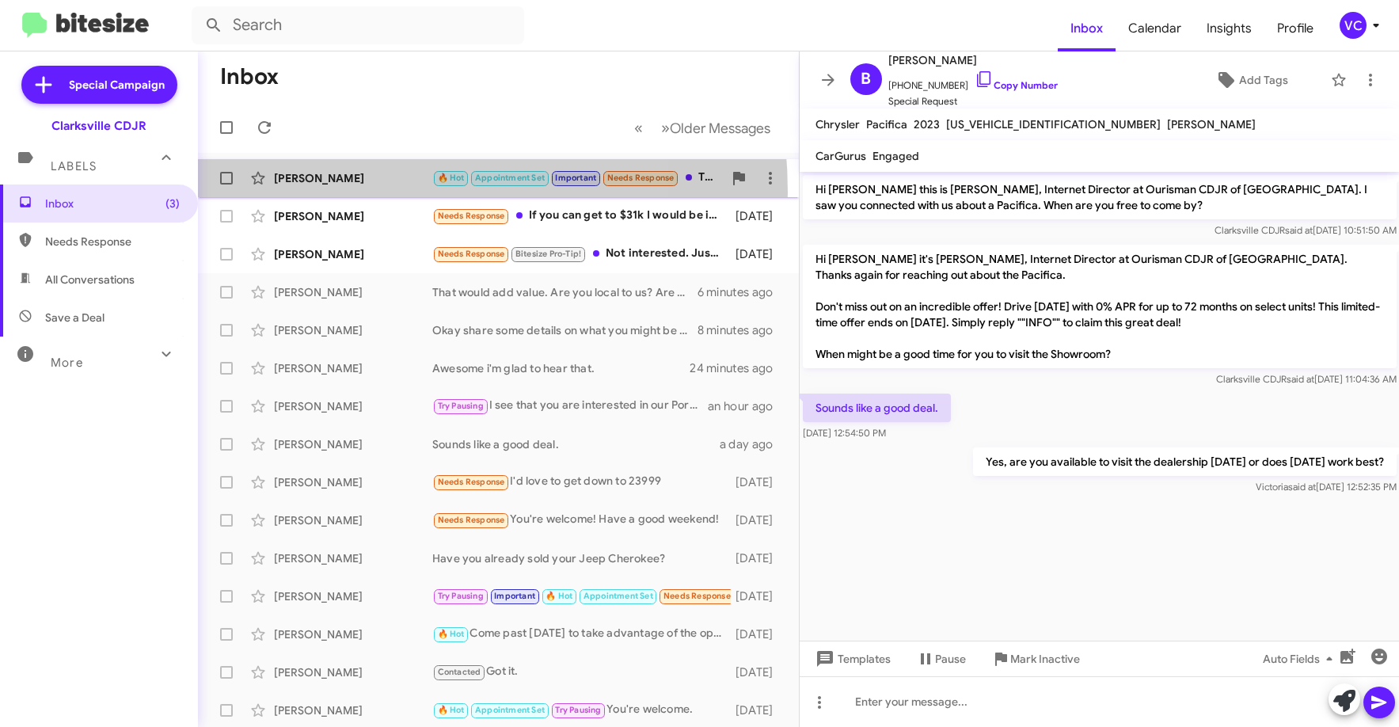
click at [325, 192] on div "[PERSON_NAME] 🔥 Hot Appointment Set Important Needs Response Thanks 5 minutes a…" at bounding box center [499, 178] width 576 height 32
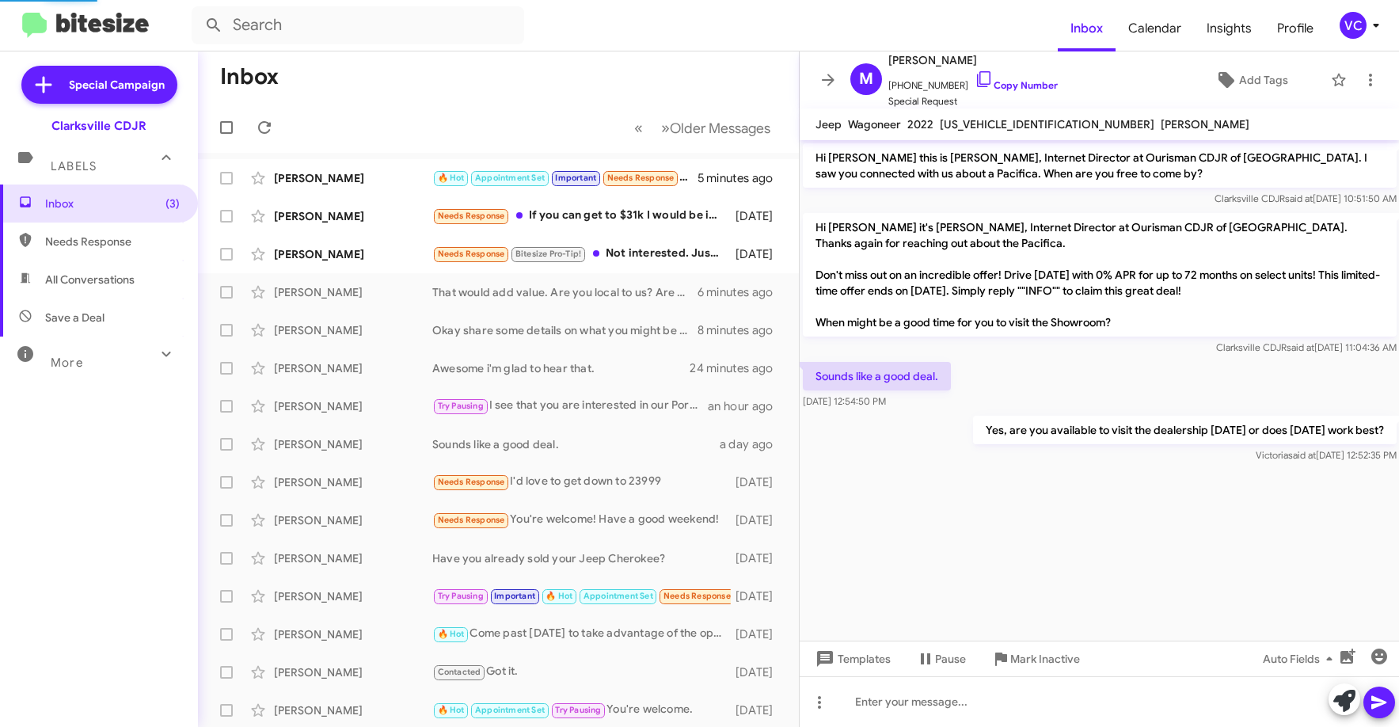
scroll to position [606, 0]
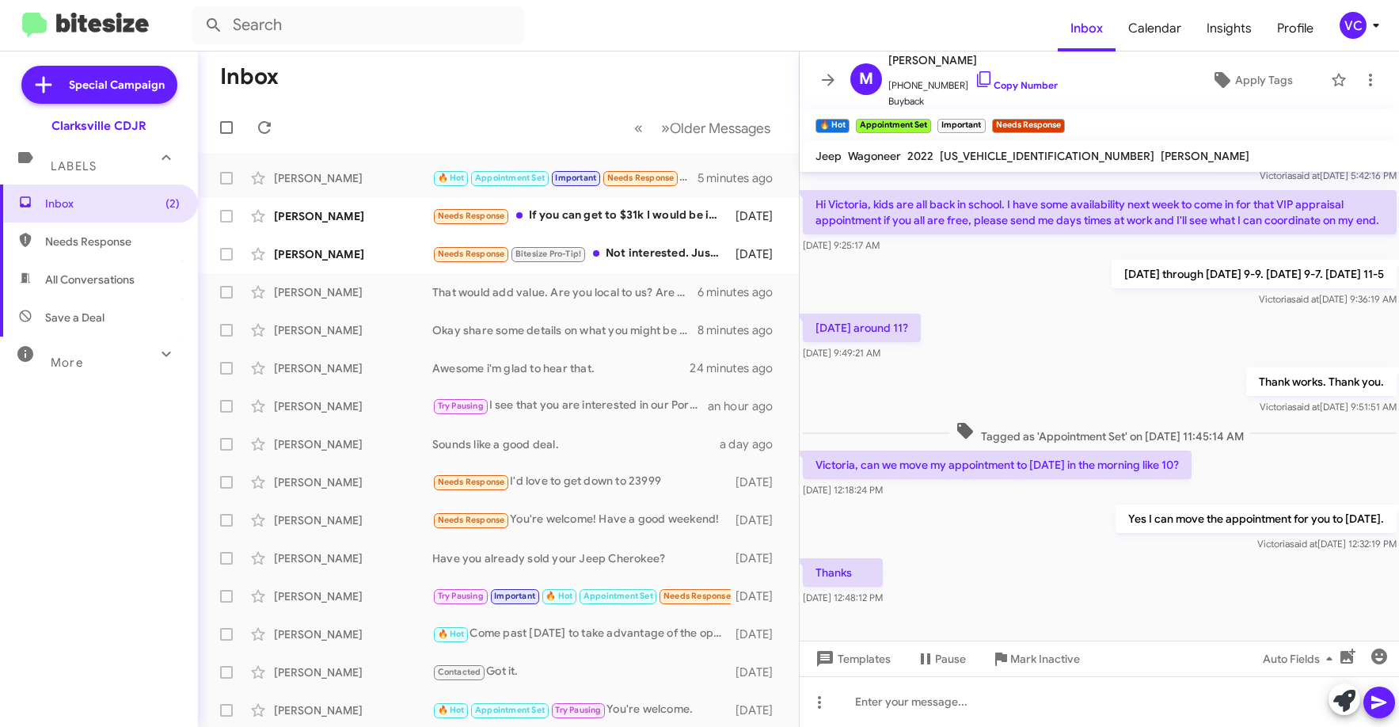
click at [1023, 534] on div "Yes I can move the appointment for you to [DATE]. [PERSON_NAME] said at [DATE] …" at bounding box center [1100, 528] width 600 height 54
click at [1057, 567] on div "Thanks [DATE] 12:48:12 PM" at bounding box center [1100, 582] width 600 height 54
click at [1037, 702] on div at bounding box center [1100, 701] width 600 height 51
click at [1396, 706] on div "You're welcome" at bounding box center [1100, 701] width 600 height 51
click at [1384, 709] on icon at bounding box center [1379, 702] width 19 height 19
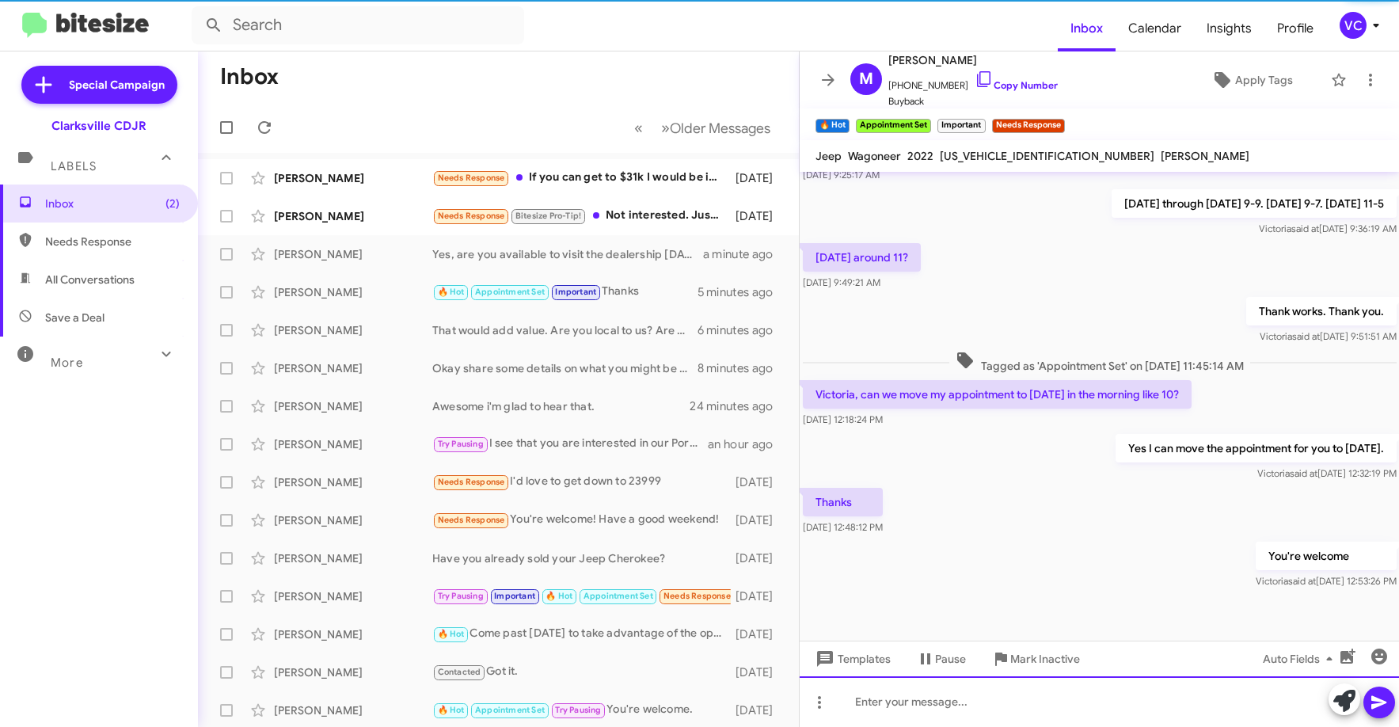
scroll to position [695, 0]
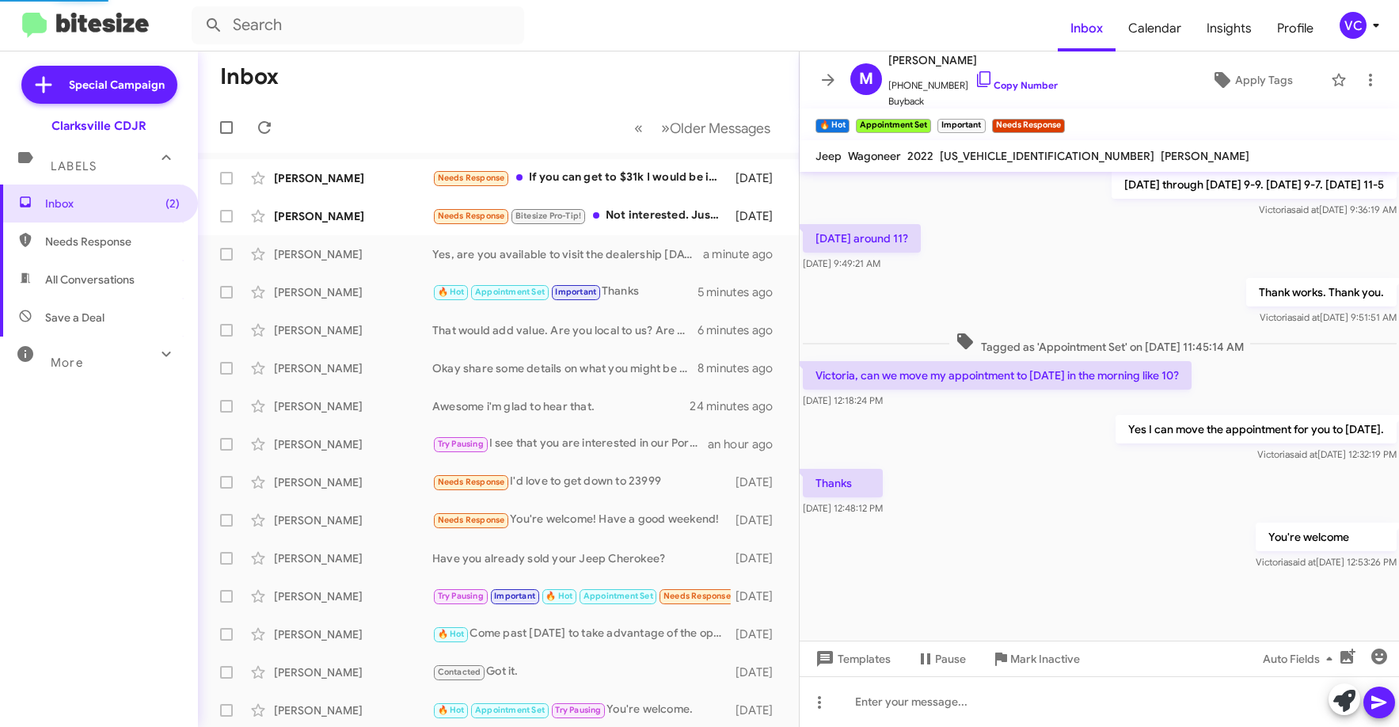
click at [1049, 572] on div "You're welcome [PERSON_NAME] said at [DATE] 12:53:26 PM" at bounding box center [1100, 547] width 600 height 54
click at [478, 44] on input "text" at bounding box center [358, 25] width 333 height 38
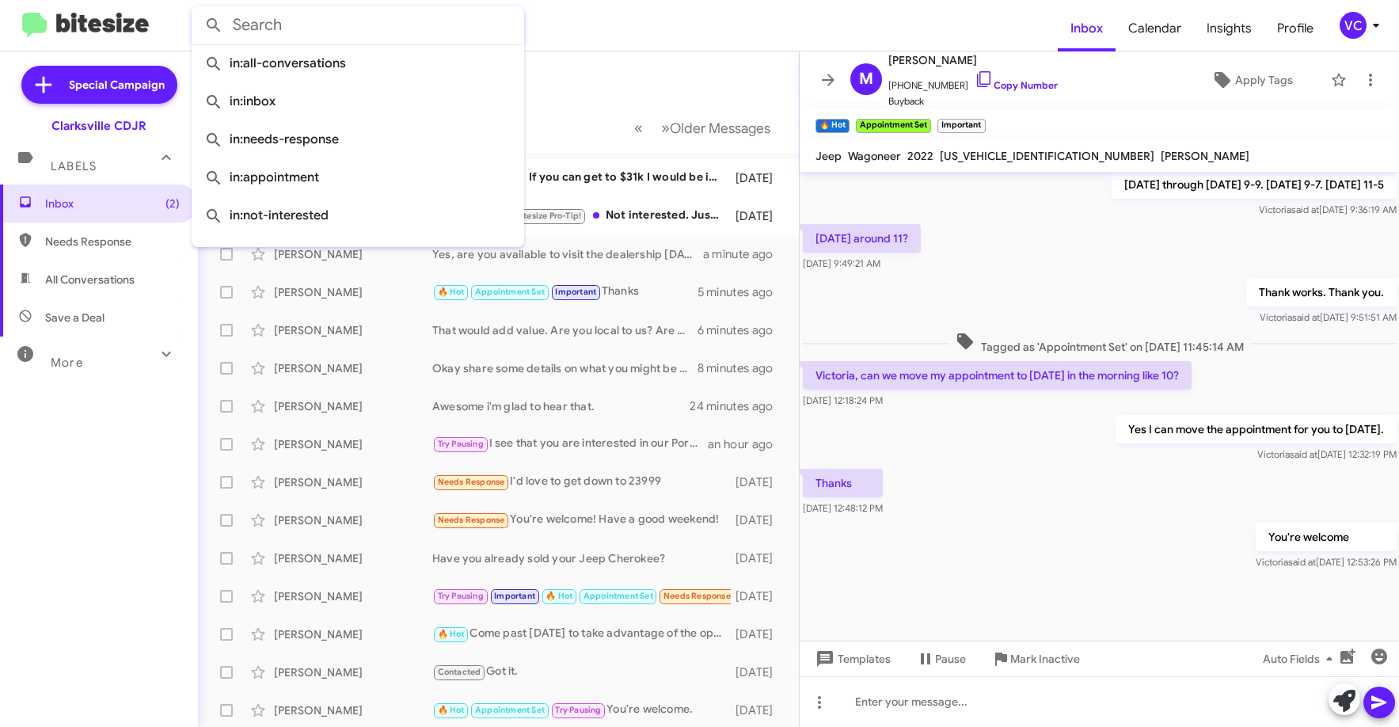
click at [589, 83] on mat-toolbar-row "Inbox" at bounding box center [498, 76] width 601 height 51
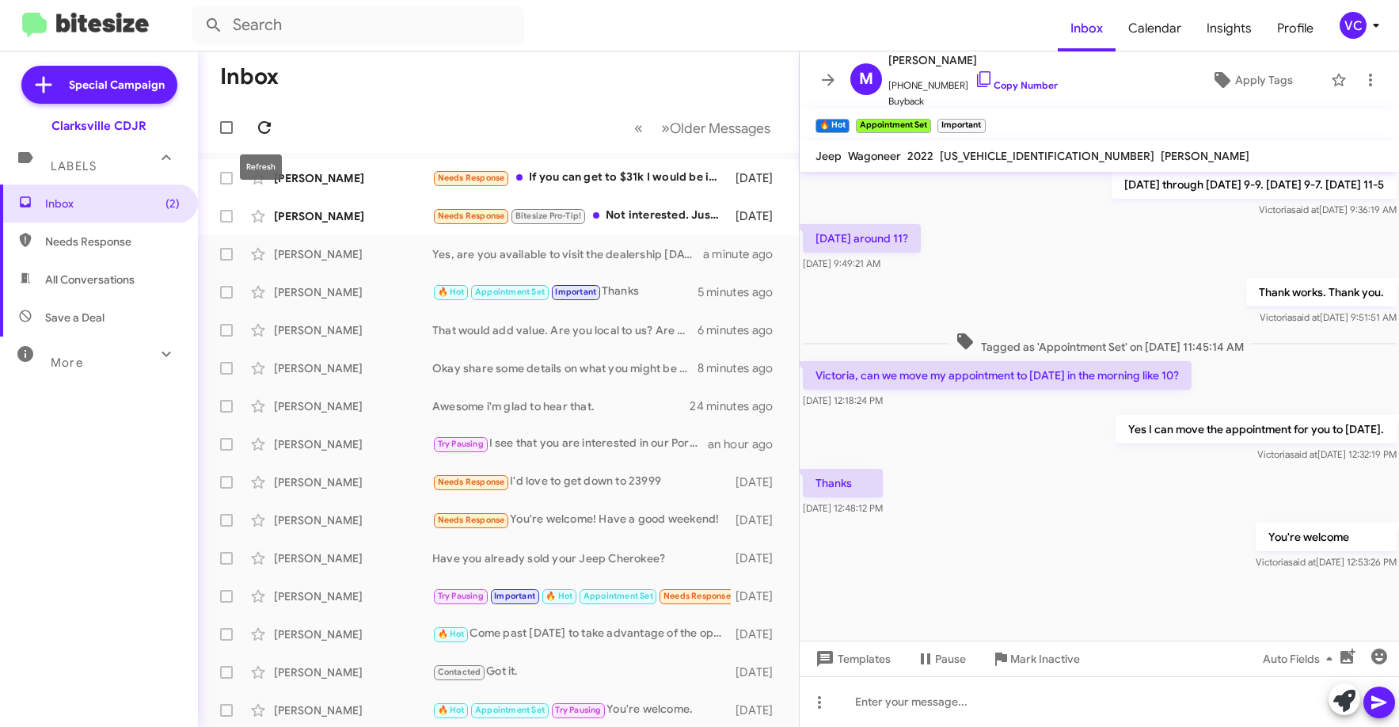
click at [259, 128] on icon at bounding box center [264, 127] width 13 height 13
click at [481, 105] on mat-toolbar-row "« Previous » Next Older Messages" at bounding box center [498, 127] width 601 height 51
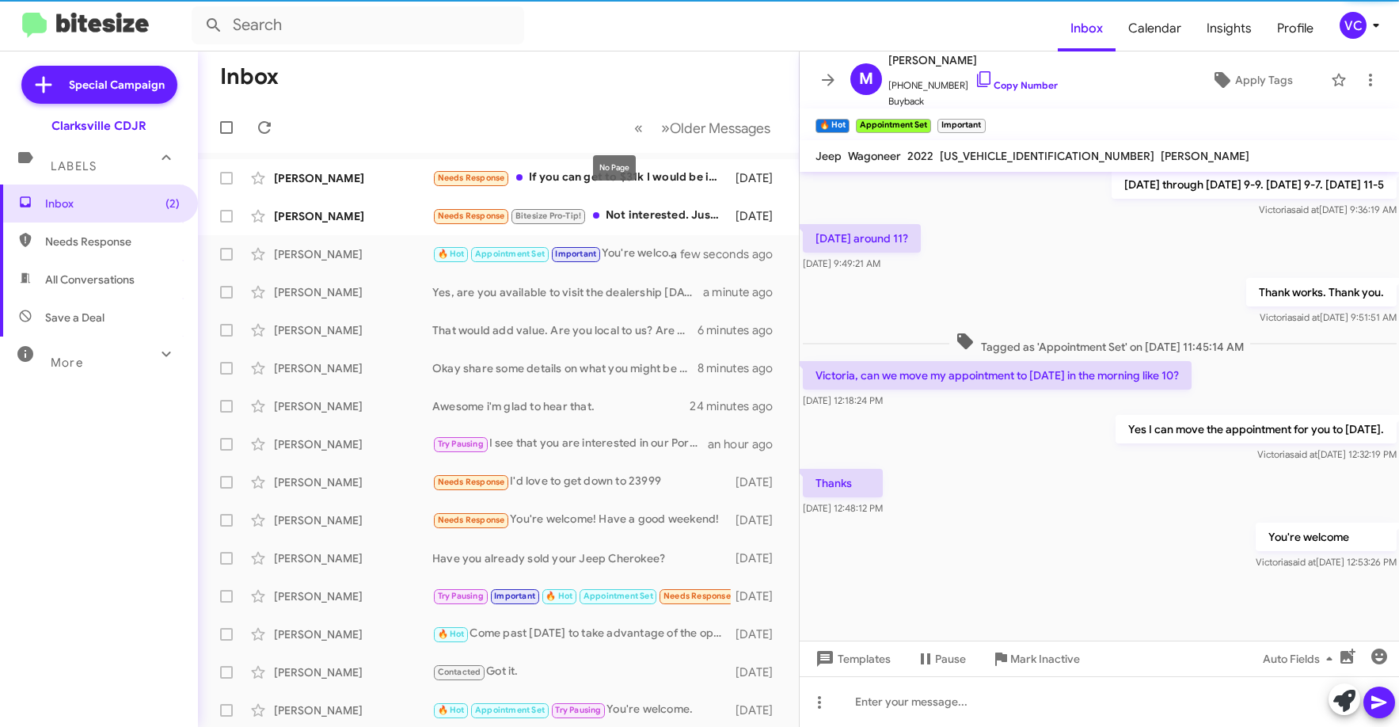
click at [549, 89] on mat-toolbar-row "Inbox" at bounding box center [498, 76] width 601 height 51
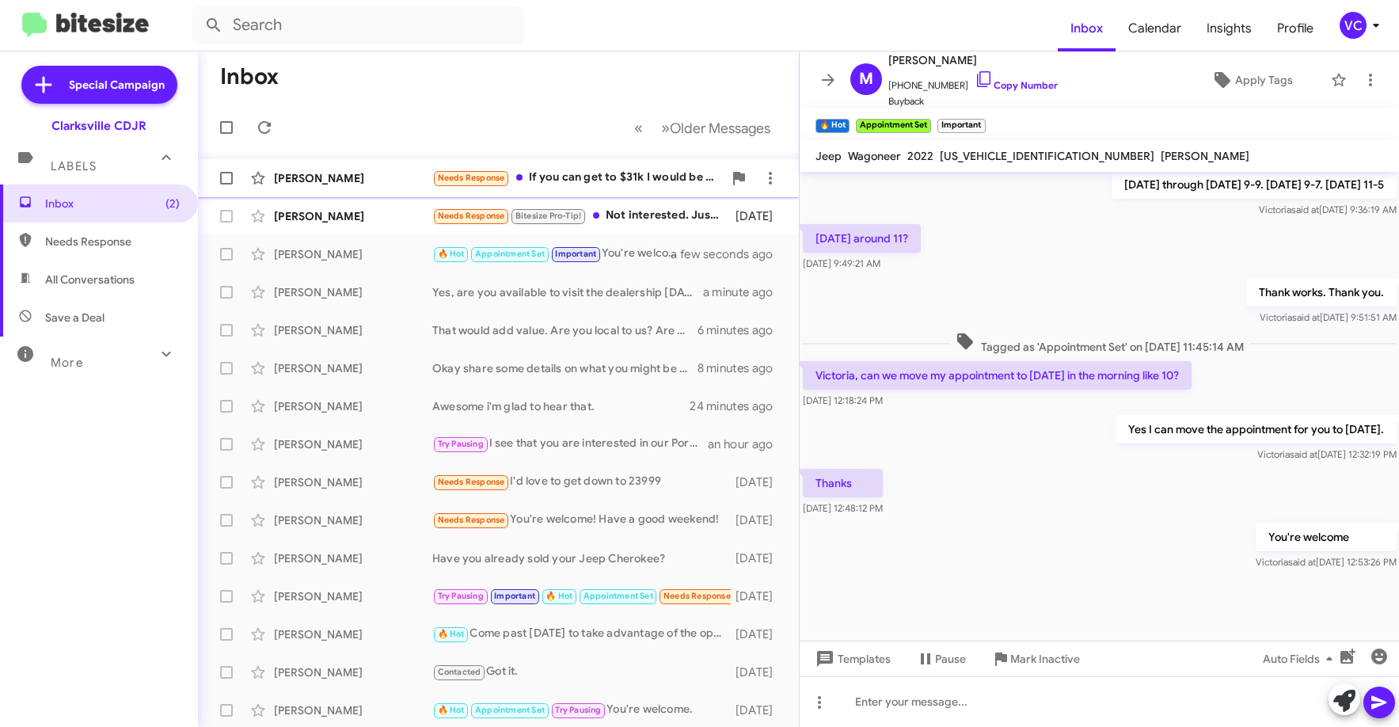
click at [560, 185] on div "Needs Response If you can get to $31k I would be interested" at bounding box center [577, 178] width 291 height 18
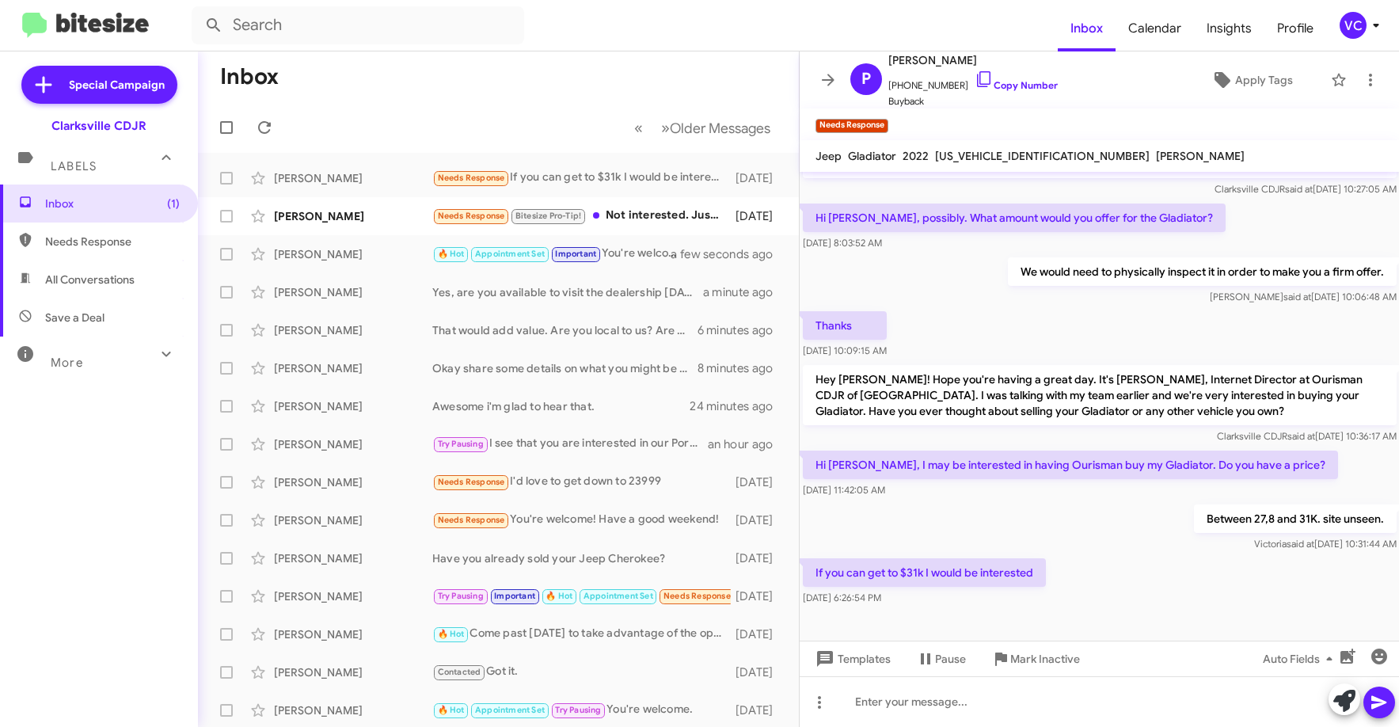
click at [981, 512] on div "Between 27,8 and 31K. site unseen. [PERSON_NAME] said at [DATE] 10:31:44 AM" at bounding box center [1100, 528] width 600 height 54
click at [1254, 549] on span "[PERSON_NAME] said at [DATE] 10:31:44 AM" at bounding box center [1325, 544] width 143 height 12
click at [1134, 569] on div "If you can get to $31k I would be interested [DATE] 6:26:54 PM" at bounding box center [1100, 582] width 600 height 54
click at [1141, 538] on div "Between 27,8 and 31K. site unseen. [PERSON_NAME] said at [DATE] 10:31:44 AM" at bounding box center [1100, 528] width 600 height 54
click at [1145, 580] on div "If you can get to $31k I would be interested [DATE] 6:26:54 PM" at bounding box center [1100, 582] width 600 height 54
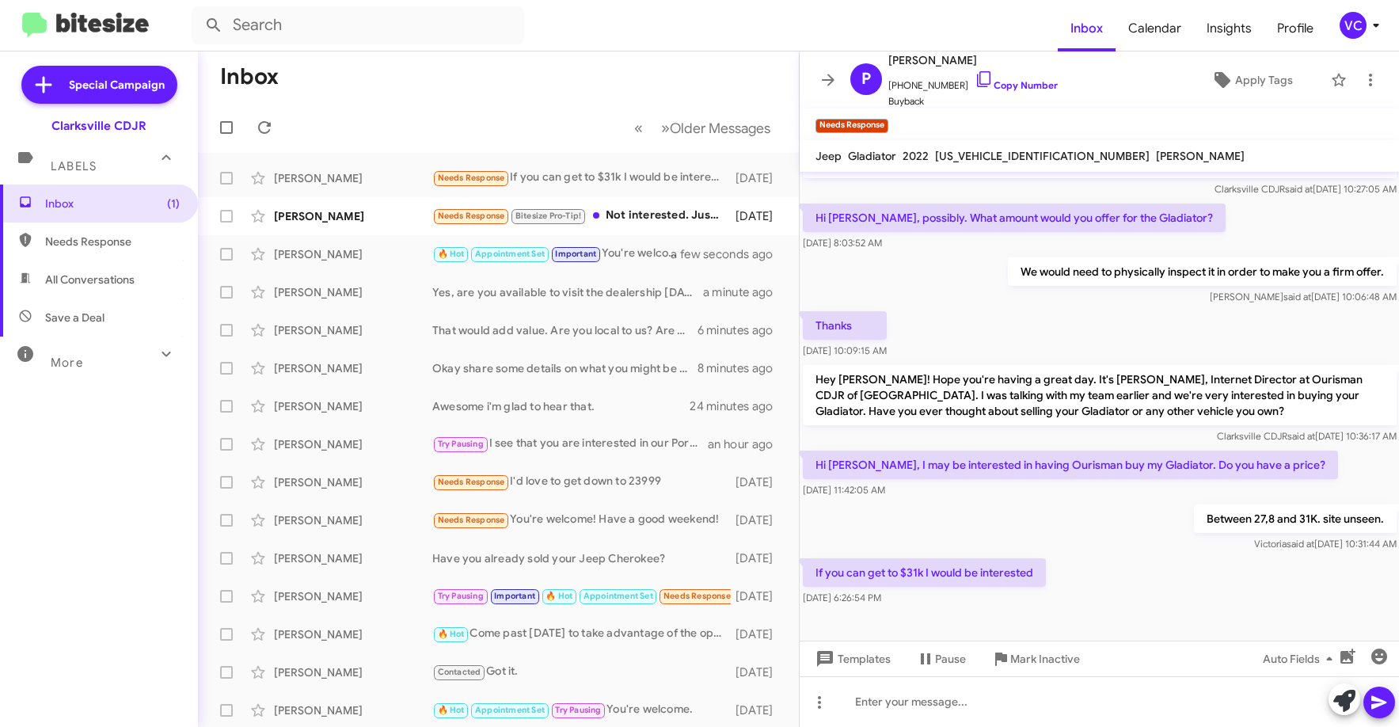
click at [1148, 573] on div "If you can get to $31k I would be interested [DATE] 6:26:54 PM" at bounding box center [1100, 582] width 600 height 54
click at [1102, 558] on div "If you can get to $31k I would be interested [DATE] 6:26:54 PM" at bounding box center [1100, 582] width 600 height 54
click at [1101, 556] on div "If you can get to $31k I would be interested [DATE] 6:26:54 PM" at bounding box center [1100, 582] width 600 height 54
click at [1115, 520] on div "Between 27,8 and 31K. site unseen. [PERSON_NAME] said at [DATE] 10:31:44 AM" at bounding box center [1100, 528] width 600 height 54
click at [1113, 520] on div "Between 27,8 and 31K. site unseen. [PERSON_NAME] said at [DATE] 10:31:44 AM" at bounding box center [1100, 528] width 600 height 54
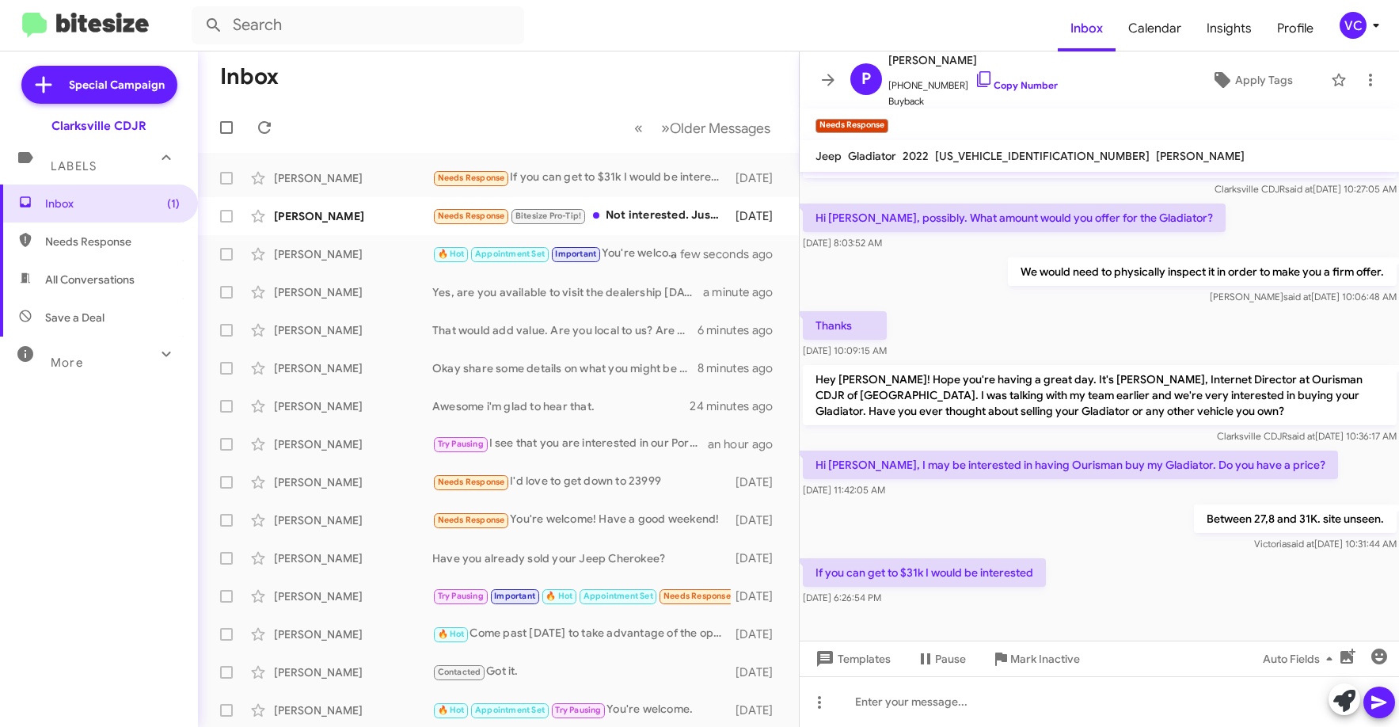
click at [1115, 535] on div "Between 27,8 and 31K. site unseen. [PERSON_NAME] said at [DATE] 10:31:44 AM" at bounding box center [1100, 528] width 600 height 54
click at [1118, 539] on div "Between 27,8 and 31K. site unseen. [PERSON_NAME] said at [DATE] 10:31:44 AM" at bounding box center [1100, 528] width 600 height 54
click at [1200, 523] on p "Between 27,8 and 31K. site unseen." at bounding box center [1294, 518] width 203 height 29
drag, startPoint x: 1109, startPoint y: 560, endPoint x: 1096, endPoint y: 563, distance: 13.1
click at [1108, 560] on div "If you can get to $31k I would be interested [DATE] 6:26:54 PM" at bounding box center [1100, 582] width 600 height 54
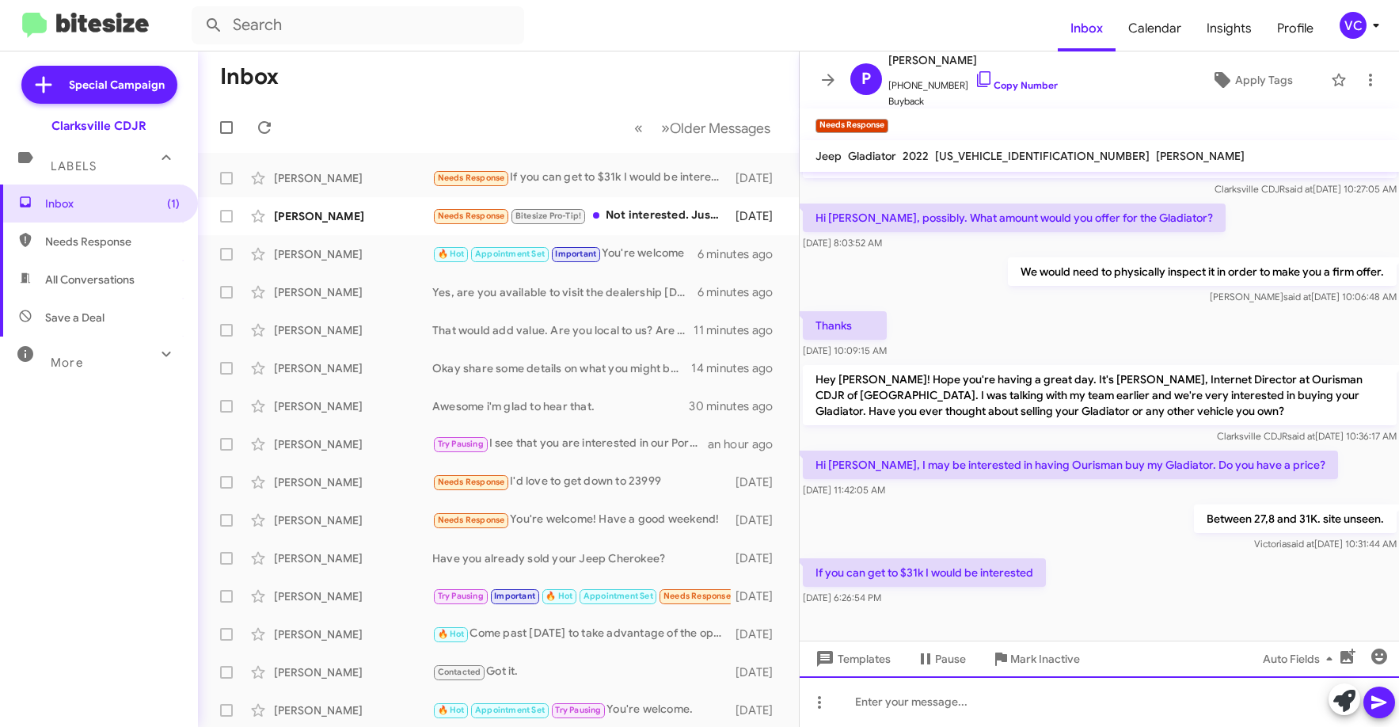
click at [1033, 716] on div at bounding box center [1100, 701] width 600 height 51
click at [1131, 557] on div "If you can get to $31k I would be interested [DATE] 6:26:54 PM" at bounding box center [1100, 582] width 600 height 54
click at [1011, 84] on link "Copy Number" at bounding box center [1016, 85] width 83 height 12
click at [901, 700] on div at bounding box center [1100, 701] width 600 height 51
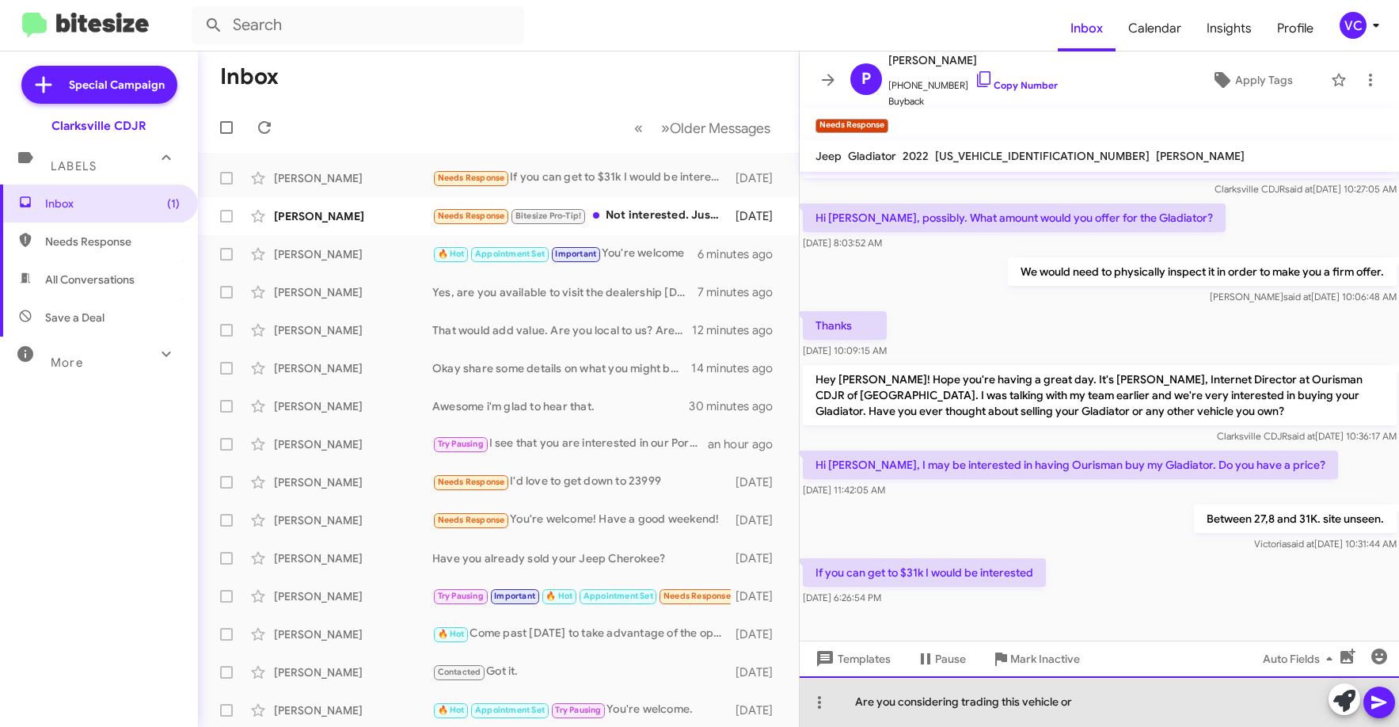
click at [1195, 708] on div "Are you considering trading this vehicle or" at bounding box center [1100, 701] width 600 height 51
click at [1110, 709] on div "Are you considering trading this vehicle or" at bounding box center [1100, 701] width 600 height 51
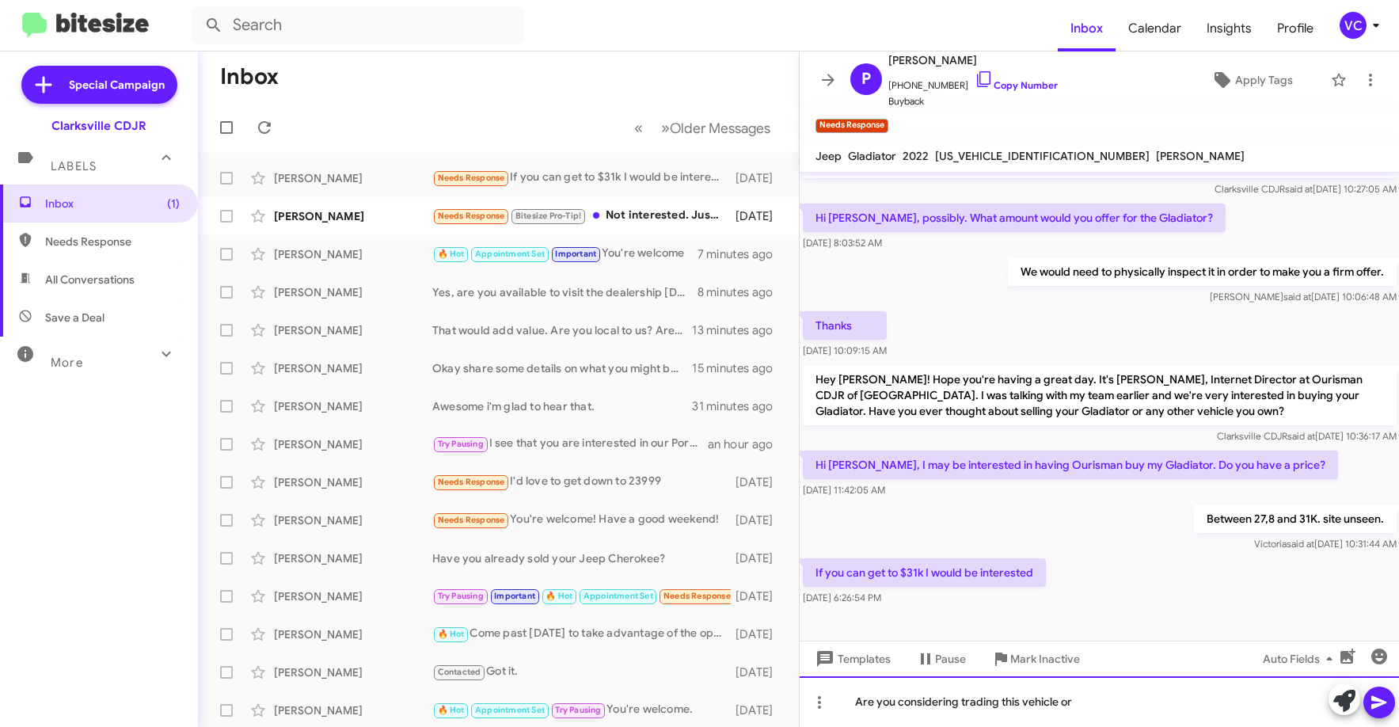
click at [1110, 703] on div "Are you considering trading this vehicle or" at bounding box center [1100, 701] width 600 height 51
click at [1244, 700] on div "Are you considering trading this vehicle or our right selling it." at bounding box center [1100, 701] width 600 height 51
click at [1376, 705] on icon at bounding box center [1379, 702] width 15 height 13
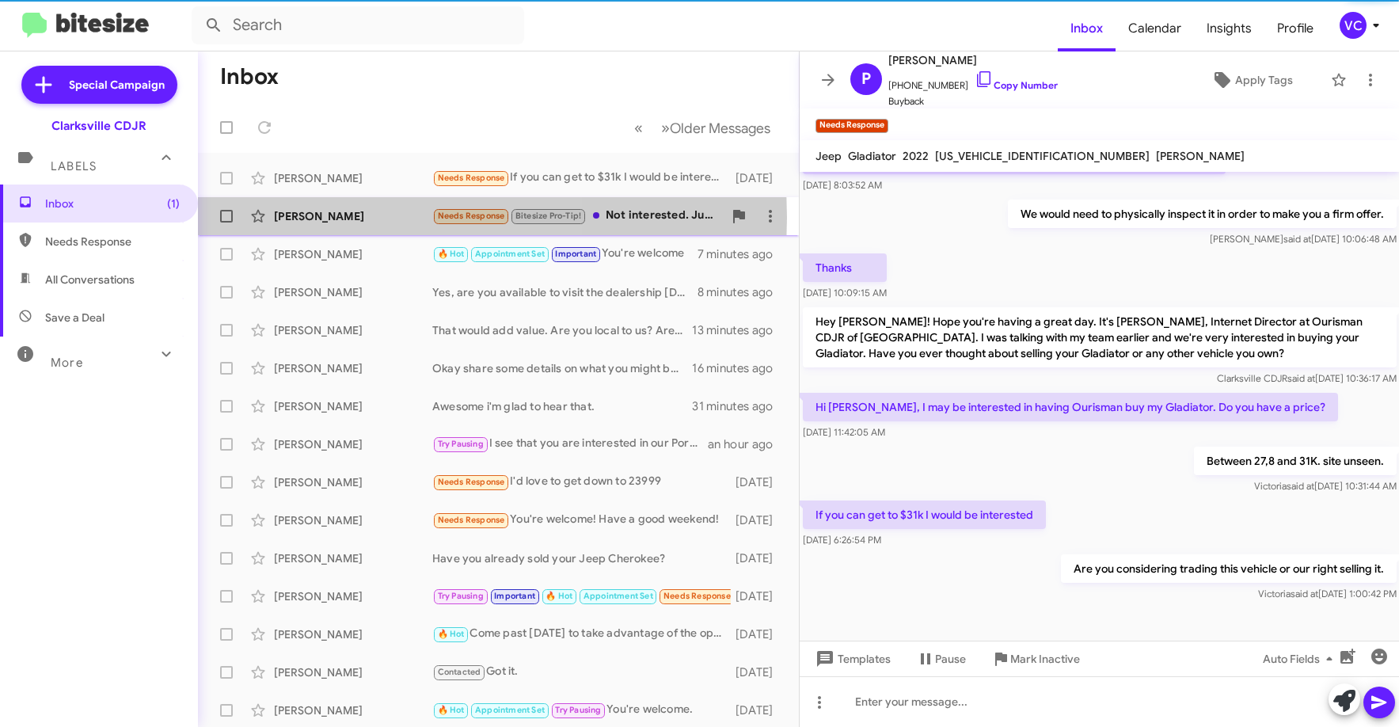
click at [383, 218] on div "[PERSON_NAME]" at bounding box center [353, 216] width 158 height 16
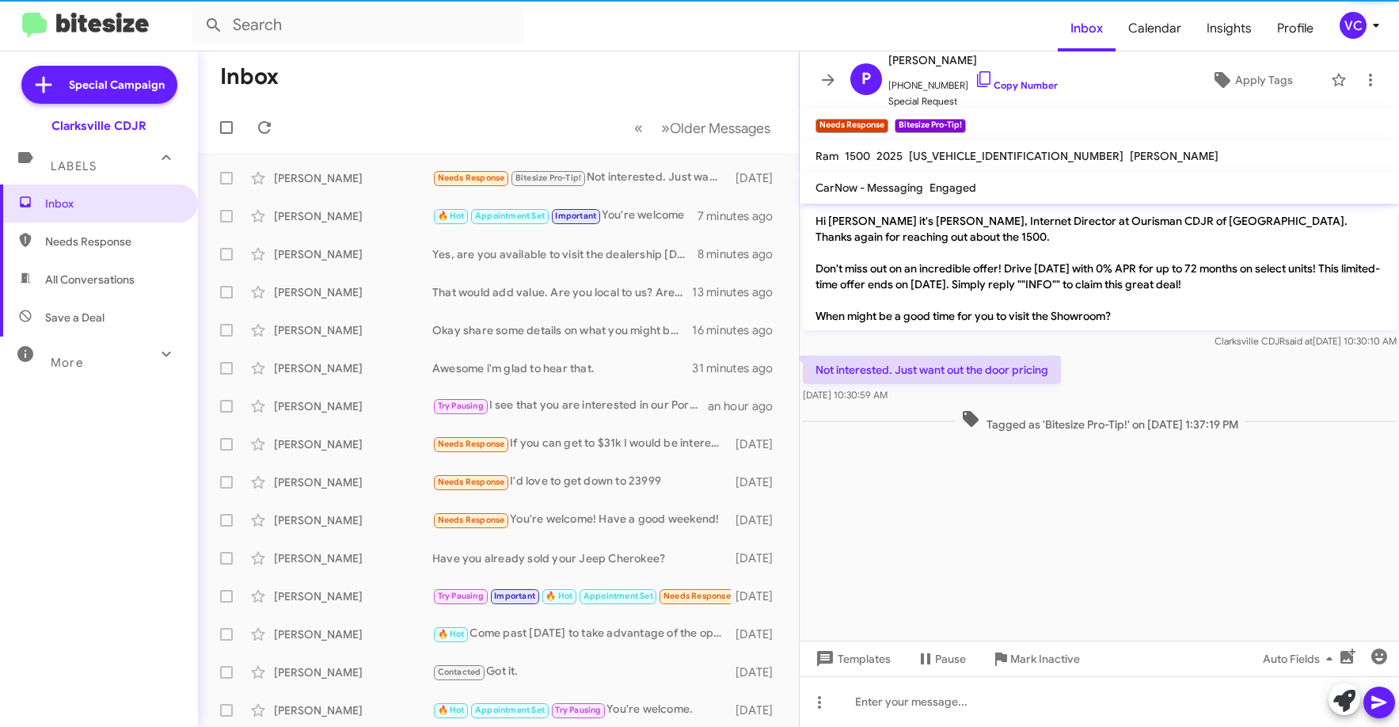
drag, startPoint x: 1113, startPoint y: 574, endPoint x: 1121, endPoint y: 575, distance: 8.0
click at [1119, 575] on cdk-virtual-scroll-viewport "Hi [PERSON_NAME] it's [PERSON_NAME], Internet Director at Ourisman CDJR of [GEO…" at bounding box center [1100, 422] width 600 height 437
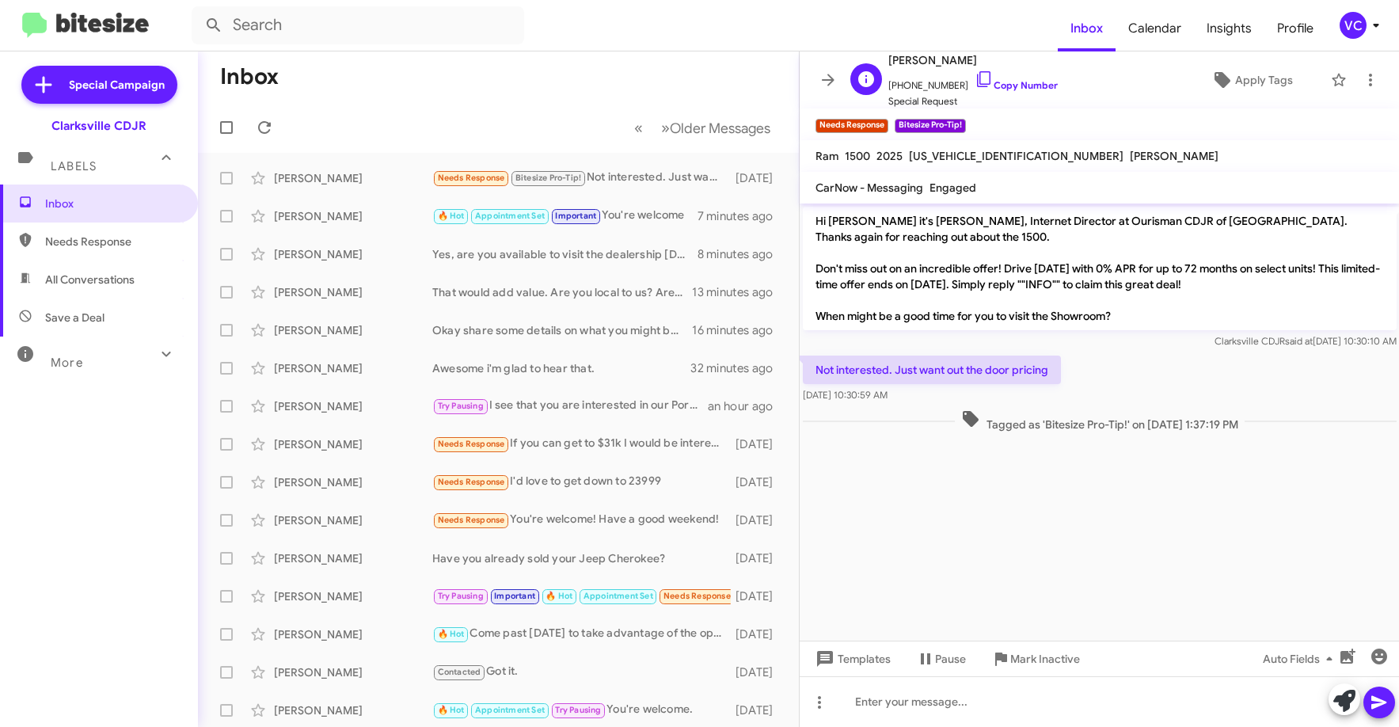
click at [1014, 77] on span "[PHONE_NUMBER] Copy Number" at bounding box center [973, 82] width 169 height 24
click at [1014, 80] on link "Copy Number" at bounding box center [1016, 85] width 83 height 12
click at [1028, 514] on cdk-virtual-scroll-viewport "Hi [PERSON_NAME] it's [PERSON_NAME], Internet Director at Ourisman CDJR of [GEO…" at bounding box center [1100, 422] width 600 height 437
click at [1095, 357] on div "Not interested. Just want out the door pricing [DATE] 10:30:59 AM" at bounding box center [1100, 379] width 600 height 54
click at [563, 83] on mat-toolbar-row "Inbox" at bounding box center [498, 76] width 601 height 51
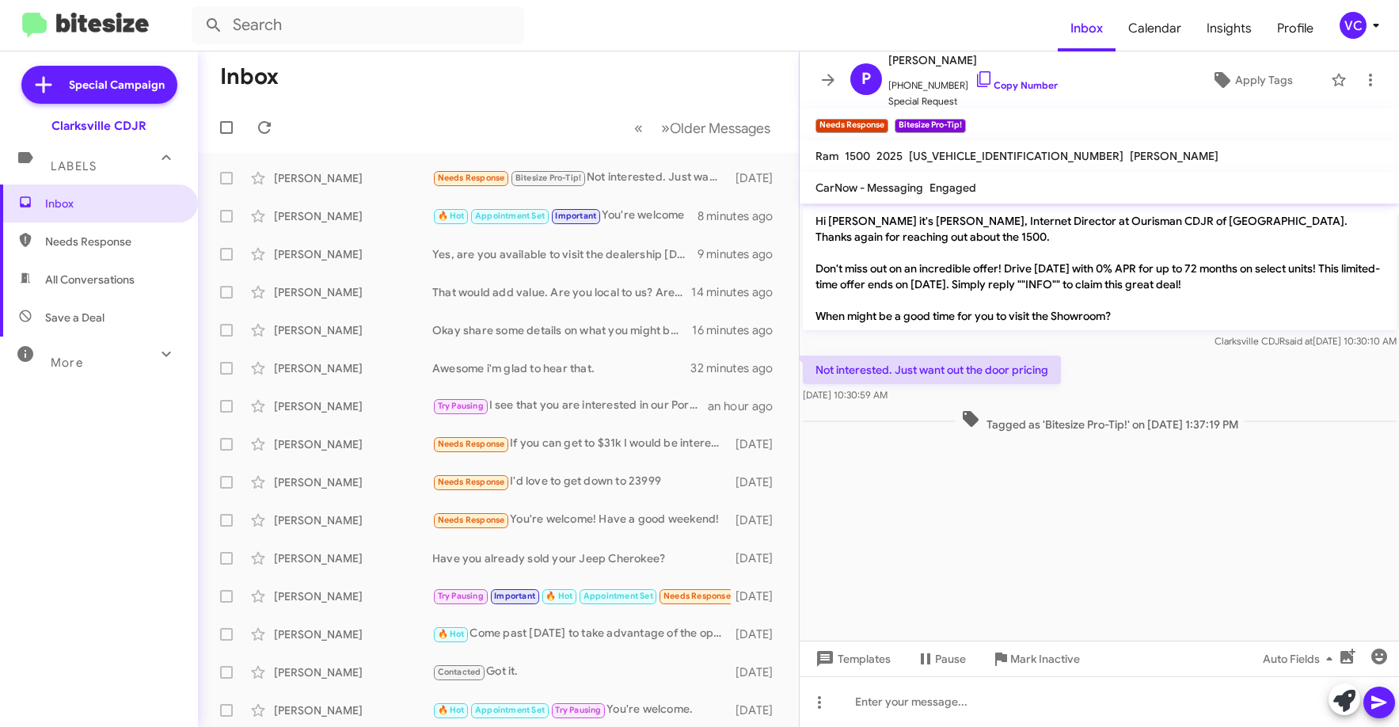
click at [566, 92] on mat-toolbar-row "Inbox" at bounding box center [498, 76] width 601 height 51
click at [1211, 546] on cdk-virtual-scroll-viewport "Hi [PERSON_NAME] it's [PERSON_NAME], Internet Director at Ourisman CDJR of [GEO…" at bounding box center [1100, 422] width 600 height 437
click at [1207, 363] on div "Not interested. Just want out the door pricing [DATE] 10:30:59 AM" at bounding box center [1100, 379] width 600 height 54
click at [1042, 85] on link "Copy Number" at bounding box center [1016, 85] width 83 height 12
drag, startPoint x: 1036, startPoint y: 509, endPoint x: 1159, endPoint y: 390, distance: 171.4
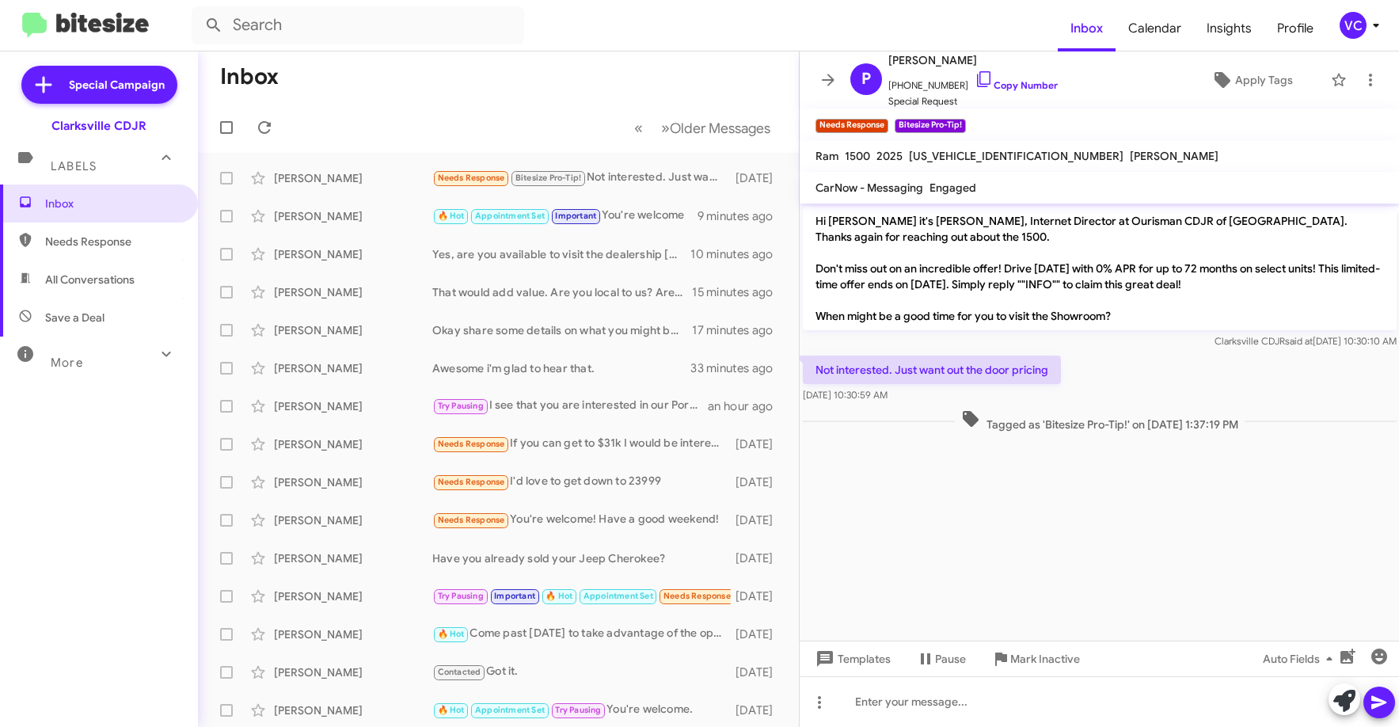
click at [1046, 539] on cdk-virtual-scroll-viewport "Hi [PERSON_NAME] it's [PERSON_NAME], Internet Director at Ourisman CDJR of [GEO…" at bounding box center [1100, 422] width 600 height 437
click at [1175, 367] on div "Not interested. Just want out the door pricing [DATE] 10:30:59 AM" at bounding box center [1100, 379] width 600 height 54
drag, startPoint x: 1209, startPoint y: 561, endPoint x: 1219, endPoint y: 560, distance: 9.6
click at [1219, 560] on cdk-virtual-scroll-viewport "Hi [PERSON_NAME] it's [PERSON_NAME], Internet Director at Ourisman CDJR of [GEO…" at bounding box center [1100, 422] width 600 height 437
click at [1216, 548] on cdk-virtual-scroll-viewport "Hi [PERSON_NAME] it's [PERSON_NAME], Internet Director at Ourisman CDJR of [GEO…" at bounding box center [1100, 422] width 600 height 437
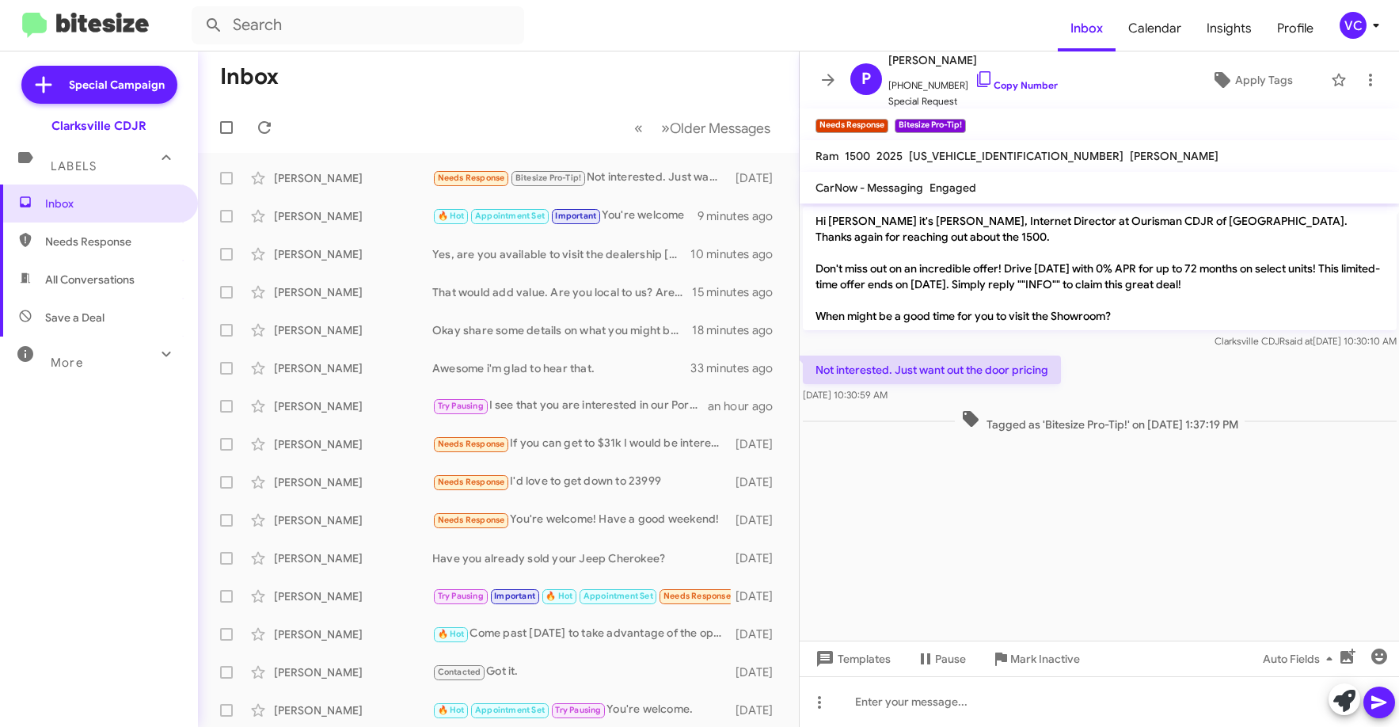
click at [1216, 548] on cdk-virtual-scroll-viewport "Hi [PERSON_NAME] it's [PERSON_NAME], Internet Director at Ourisman CDJR of [GEO…" at bounding box center [1100, 422] width 600 height 437
click at [1215, 546] on cdk-virtual-scroll-viewport "Hi [PERSON_NAME] it's [PERSON_NAME], Internet Director at Ourisman CDJR of [GEO…" at bounding box center [1100, 422] width 600 height 437
click at [1216, 519] on cdk-virtual-scroll-viewport "Hi [PERSON_NAME] it's [PERSON_NAME], Internet Director at Ourisman CDJR of [GEO…" at bounding box center [1100, 422] width 600 height 437
click at [1074, 700] on div at bounding box center [1100, 701] width 600 height 51
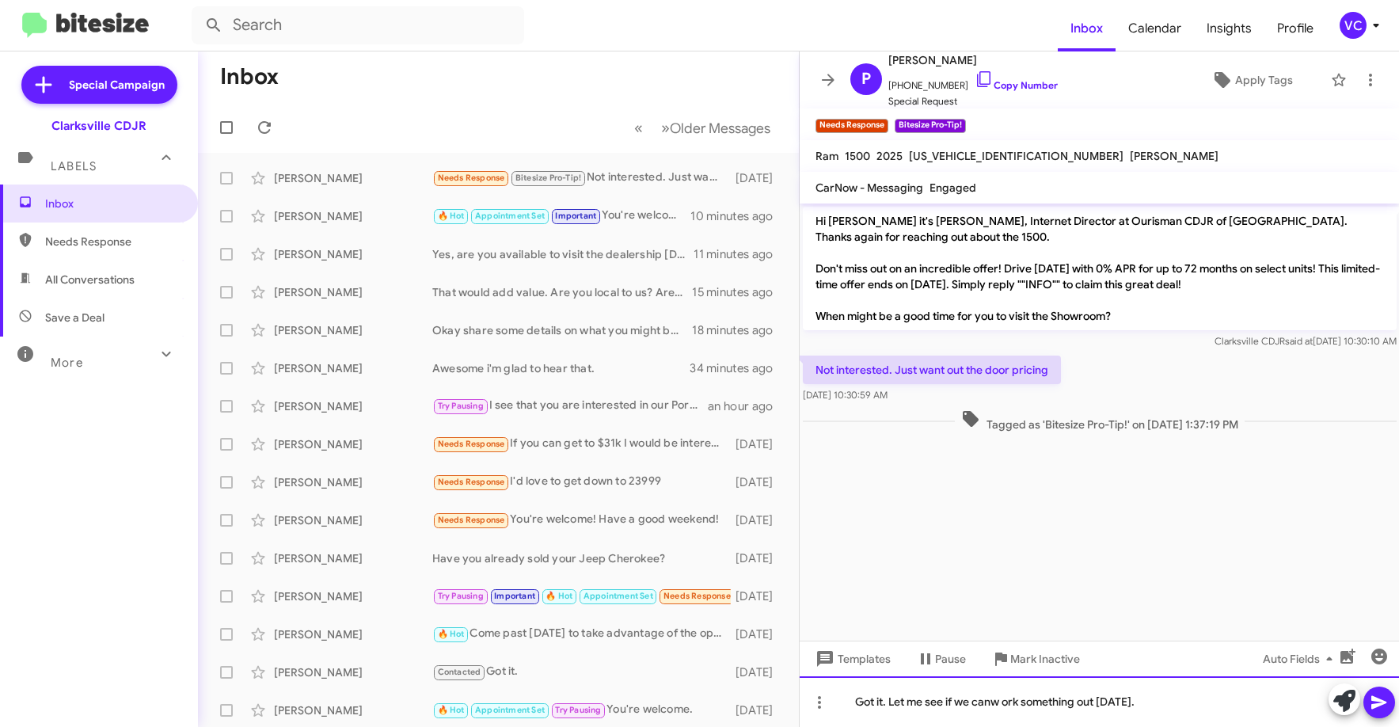
click at [1245, 708] on div "Got it. Let me see if we canw ork something out [DATE]." at bounding box center [1100, 701] width 600 height 51
click at [1387, 706] on icon at bounding box center [1379, 702] width 19 height 19
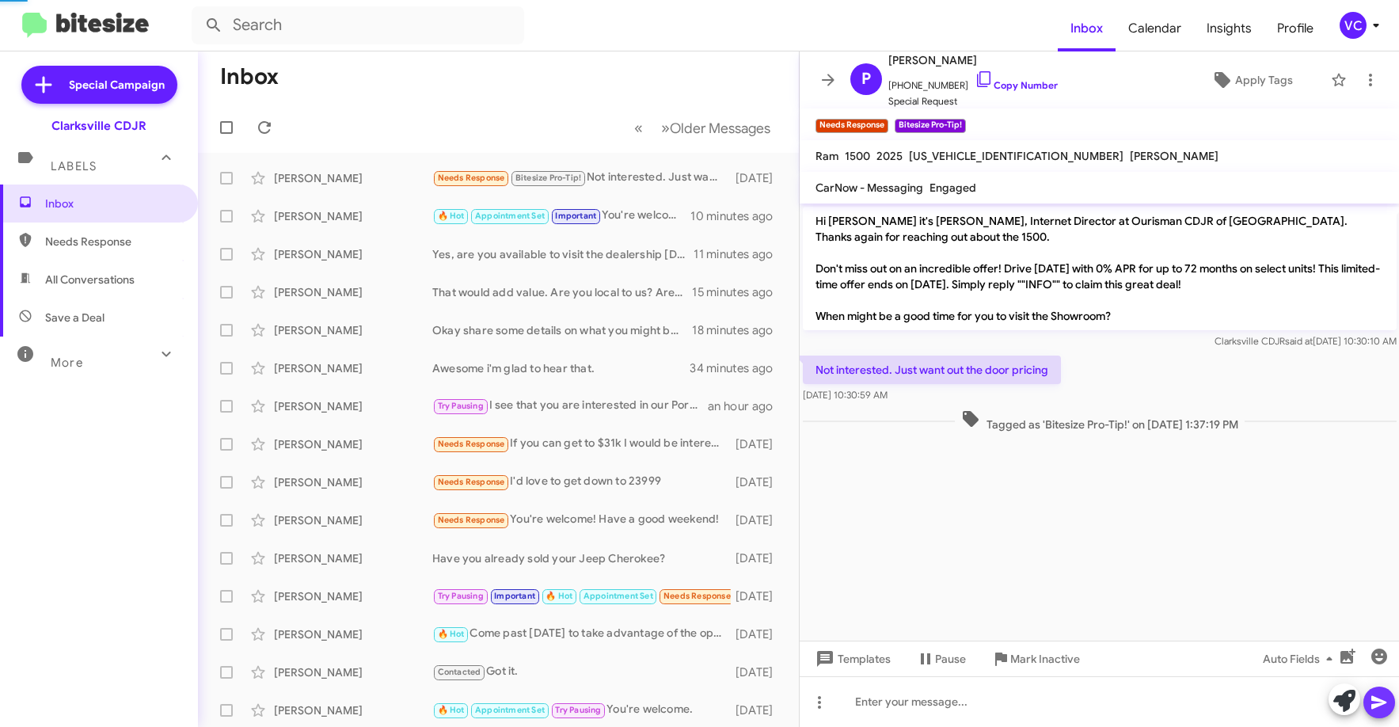
click at [1044, 456] on cdk-virtual-scroll-viewport "Hi [PERSON_NAME] it's [PERSON_NAME], Internet Director at Ourisman CDJR of [GEO…" at bounding box center [1100, 422] width 600 height 437
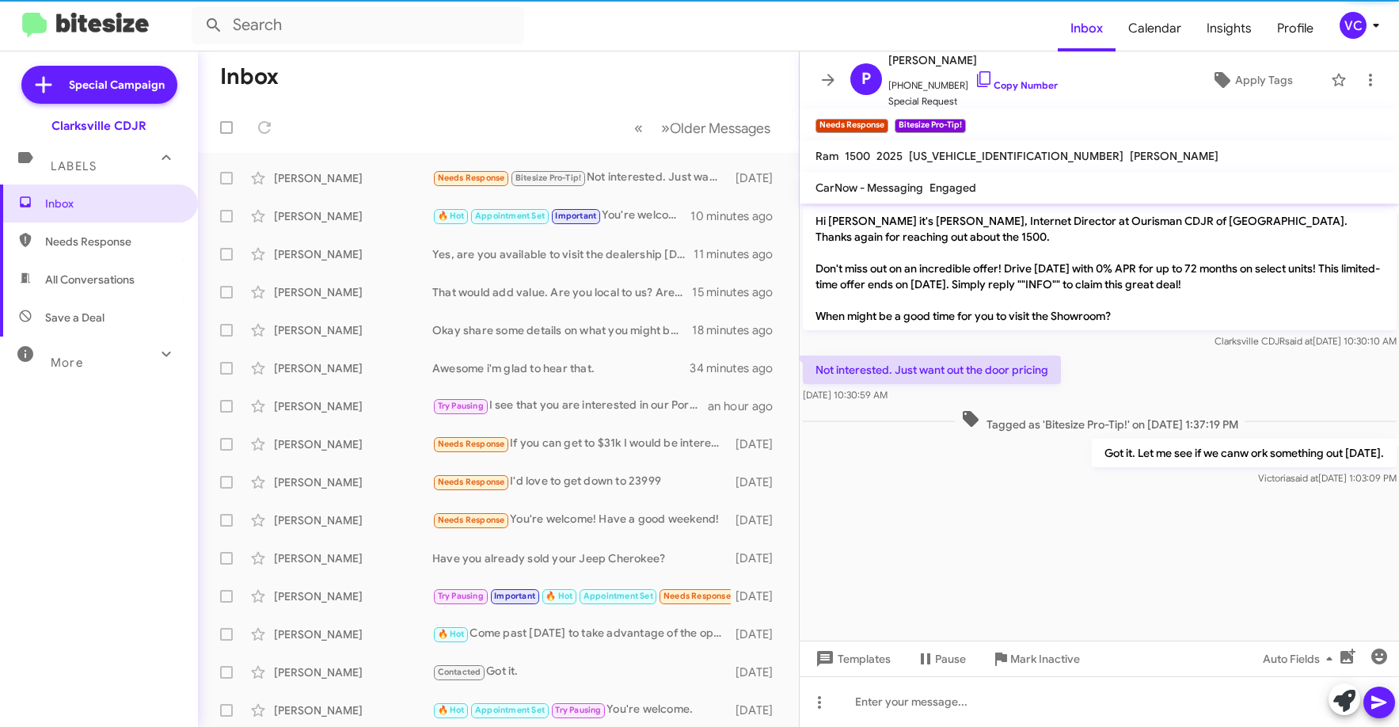
click at [1169, 367] on div "Not interested. Just want out the door pricing [DATE] 10:30:59 AM" at bounding box center [1100, 379] width 600 height 54
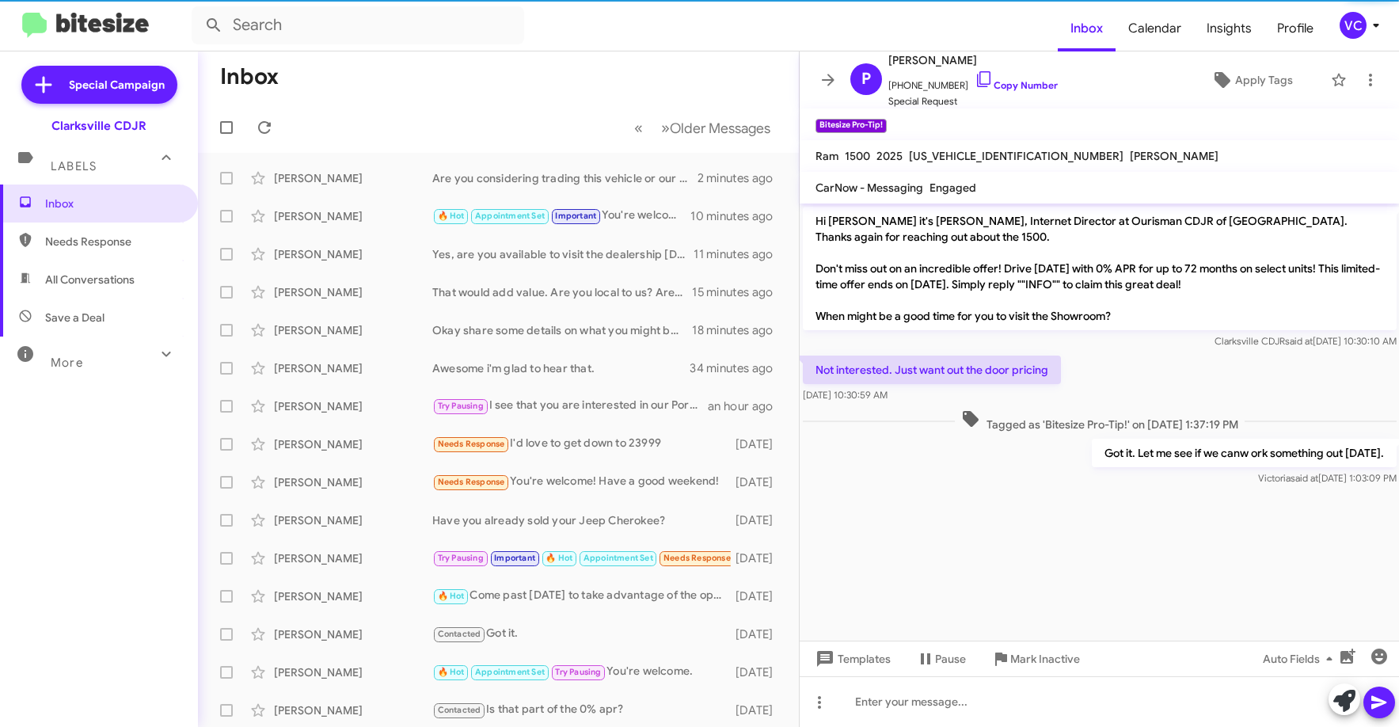
click at [1056, 577] on cdk-virtual-scroll-viewport "Hi [PERSON_NAME] it's [PERSON_NAME], Internet Director at Ourisman CDJR of [GEO…" at bounding box center [1100, 422] width 600 height 437
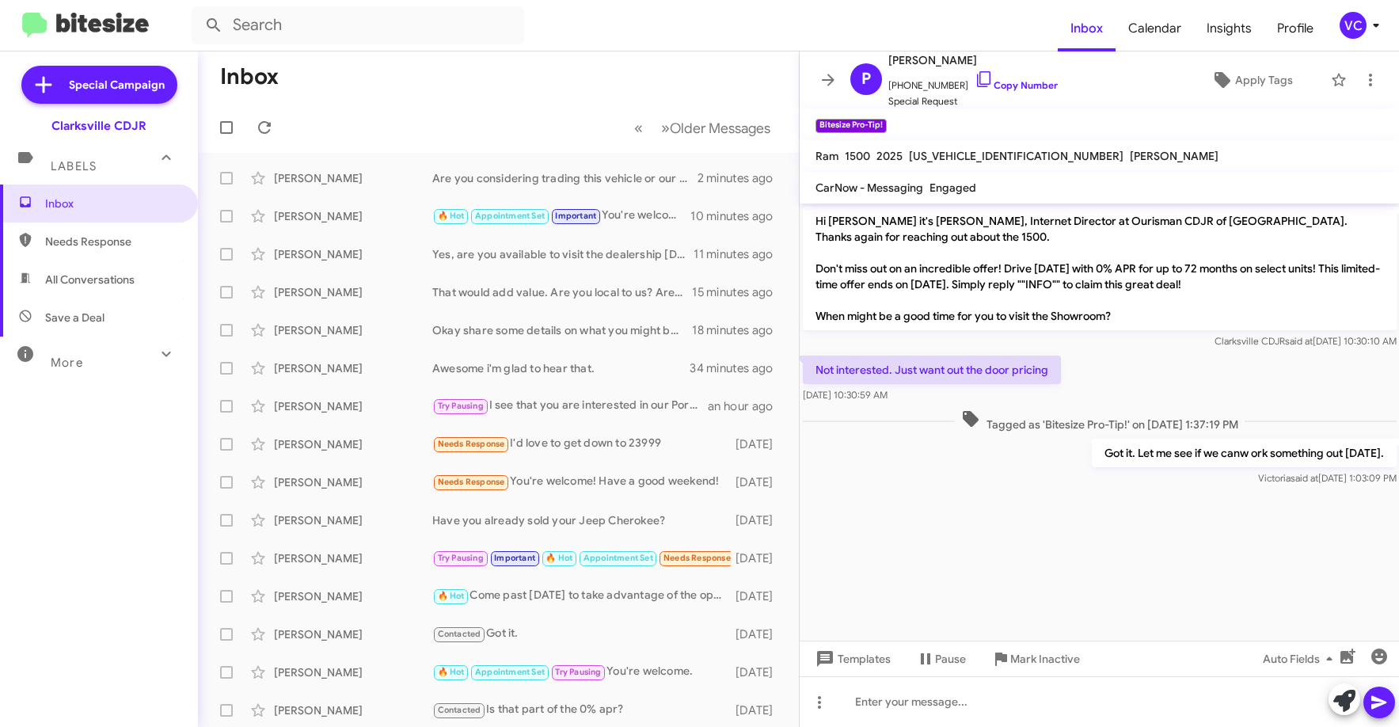
click at [407, 112] on mat-toolbar-row "« Previous » Next Older Messages" at bounding box center [498, 127] width 601 height 51
drag, startPoint x: 268, startPoint y: 122, endPoint x: 319, endPoint y: 128, distance: 51.0
click at [267, 124] on icon at bounding box center [264, 127] width 19 height 19
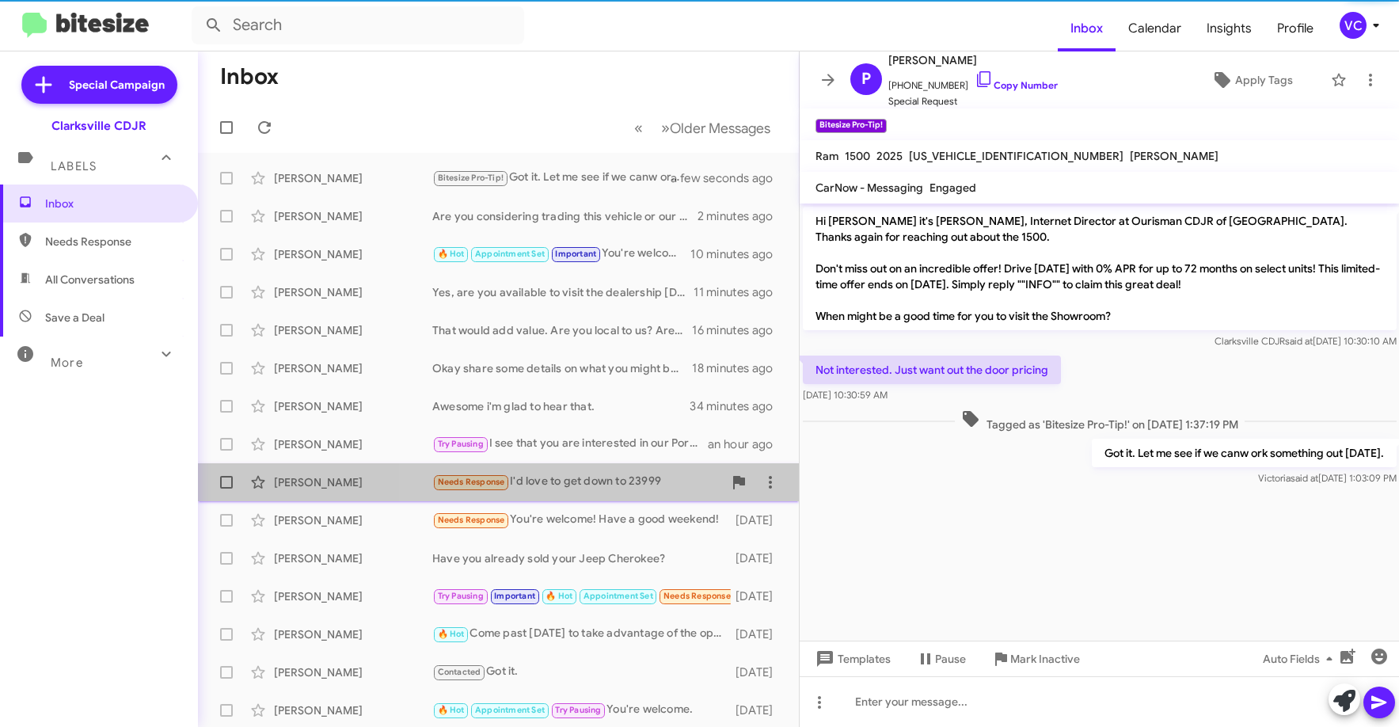
click at [592, 479] on div "Needs Response I'd love to get down to 23999" at bounding box center [577, 482] width 291 height 18
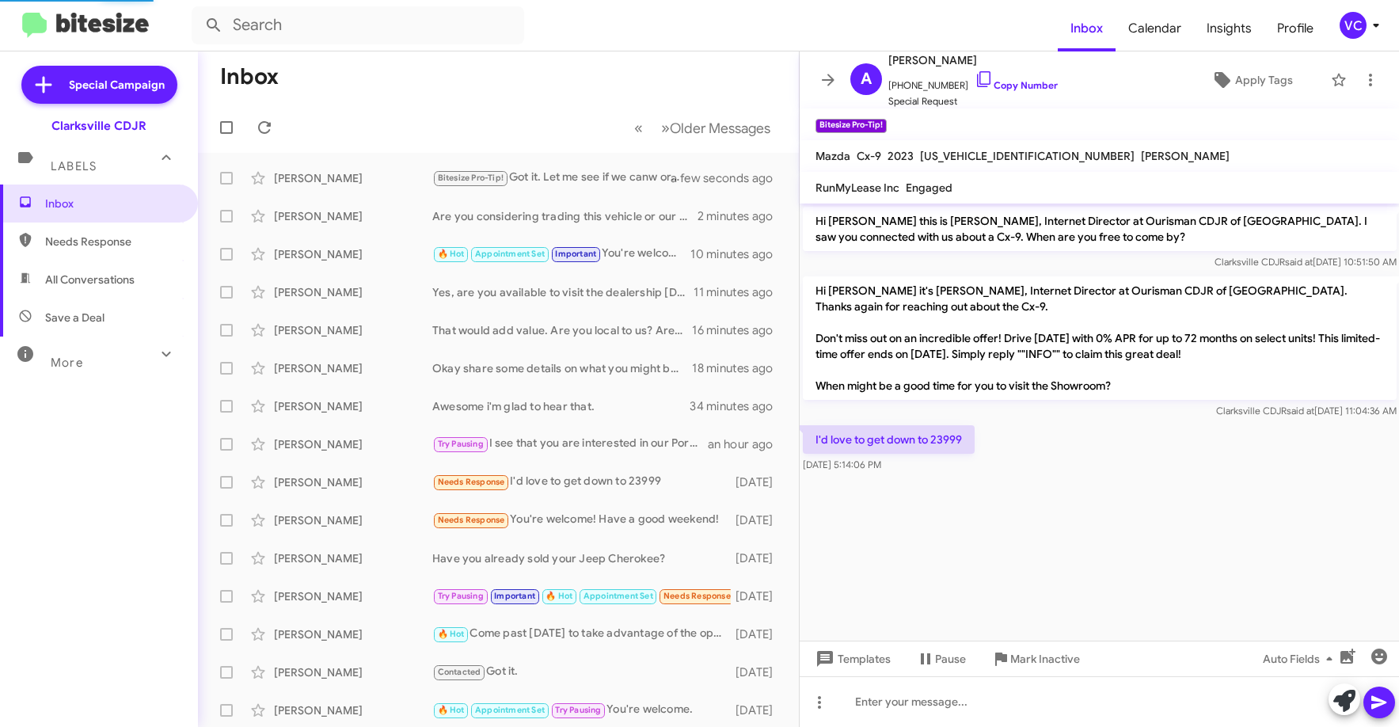
click at [1210, 501] on cdk-virtual-scroll-viewport "Hi [PERSON_NAME] this is [PERSON_NAME], Internet Director at Ourisman CDJR of […" at bounding box center [1100, 422] width 600 height 437
click at [998, 81] on link "Copy Number" at bounding box center [1016, 85] width 83 height 12
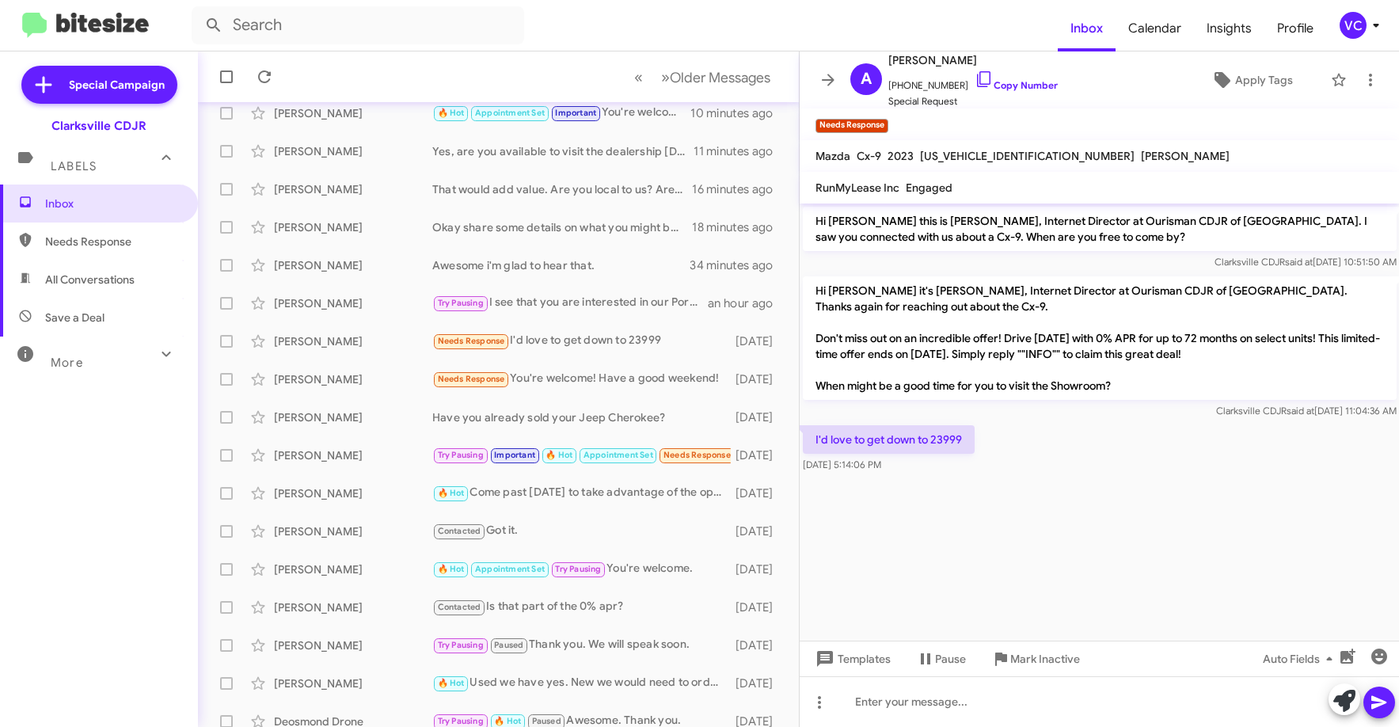
scroll to position [158, 0]
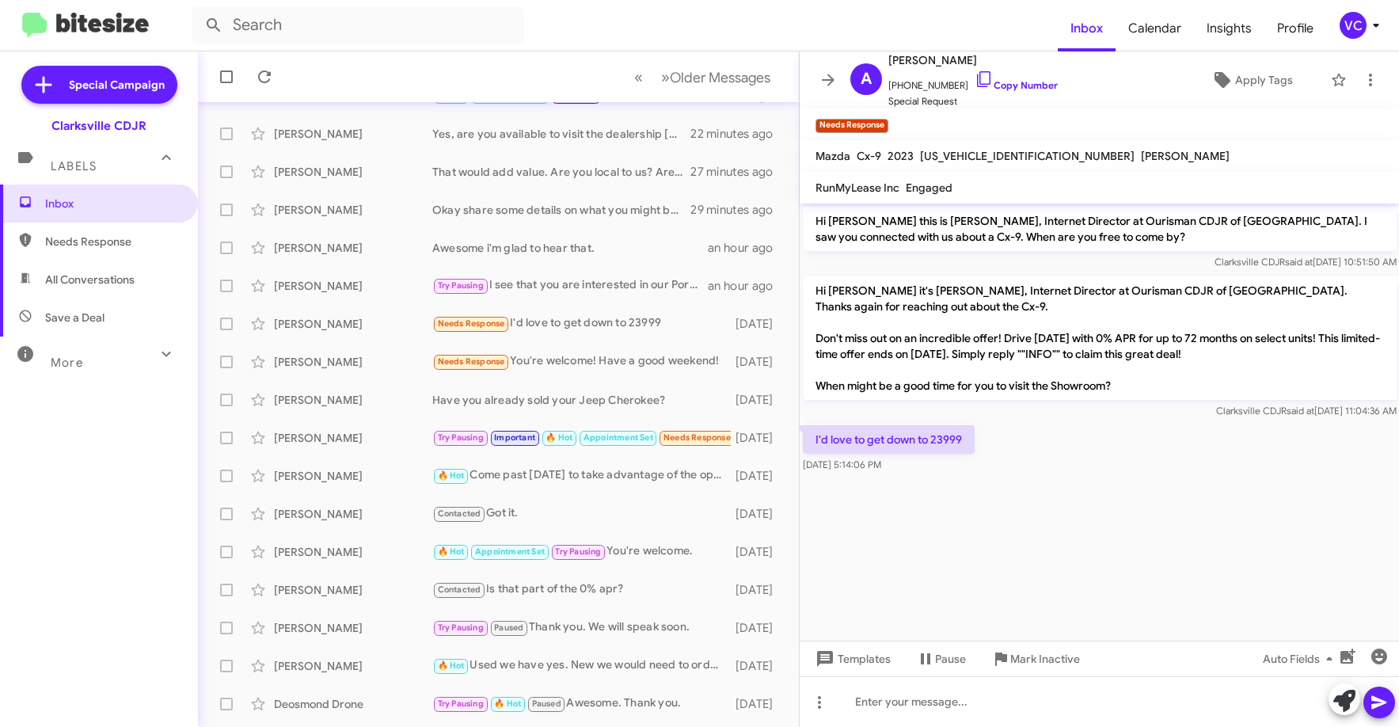
click at [1127, 573] on cdk-virtual-scroll-viewport "Hi [PERSON_NAME] this is [PERSON_NAME], Internet Director at Ourisman CDJR of […" at bounding box center [1100, 422] width 600 height 437
click at [994, 687] on div at bounding box center [1100, 701] width 600 height 51
click at [1364, 715] on div at bounding box center [1362, 700] width 67 height 35
click at [1382, 706] on icon at bounding box center [1379, 702] width 19 height 19
click at [1211, 589] on cdk-virtual-scroll-viewport "Hi [PERSON_NAME] this is [PERSON_NAME], Internet Director at Ourisman CDJR of […" at bounding box center [1100, 422] width 600 height 437
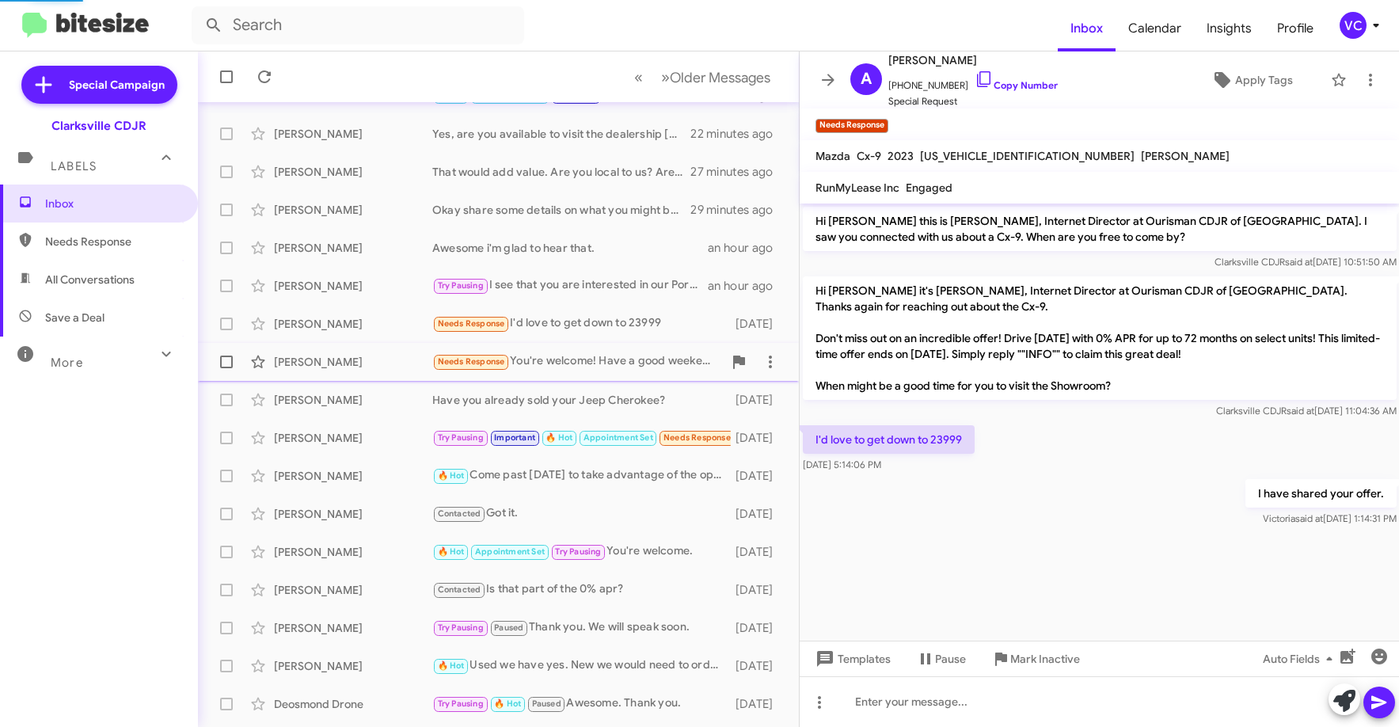
click at [420, 359] on div "[PERSON_NAME]" at bounding box center [353, 362] width 158 height 16
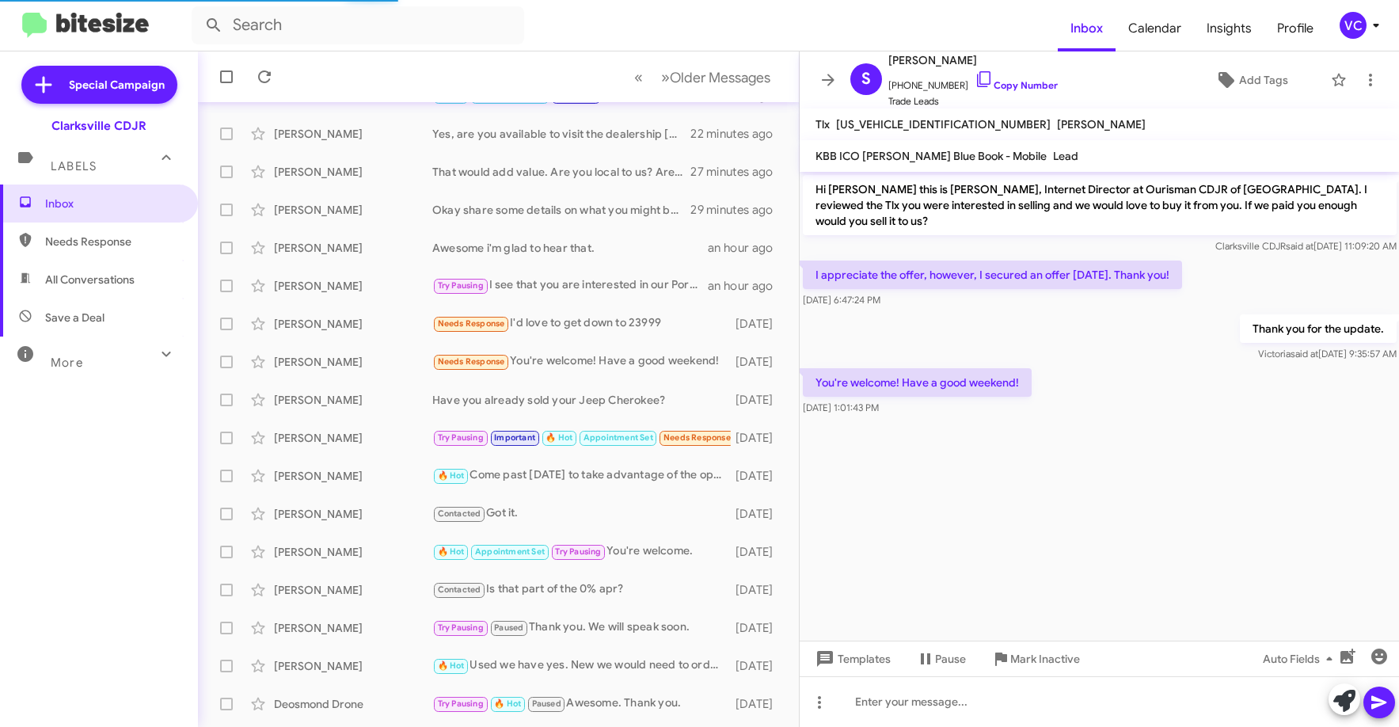
drag, startPoint x: 1132, startPoint y: 453, endPoint x: 1119, endPoint y: 455, distance: 13.7
click at [1131, 454] on cdk-virtual-scroll-viewport "Hi [PERSON_NAME] this is [PERSON_NAME], Internet Director at Ourisman CDJR of […" at bounding box center [1100, 406] width 600 height 469
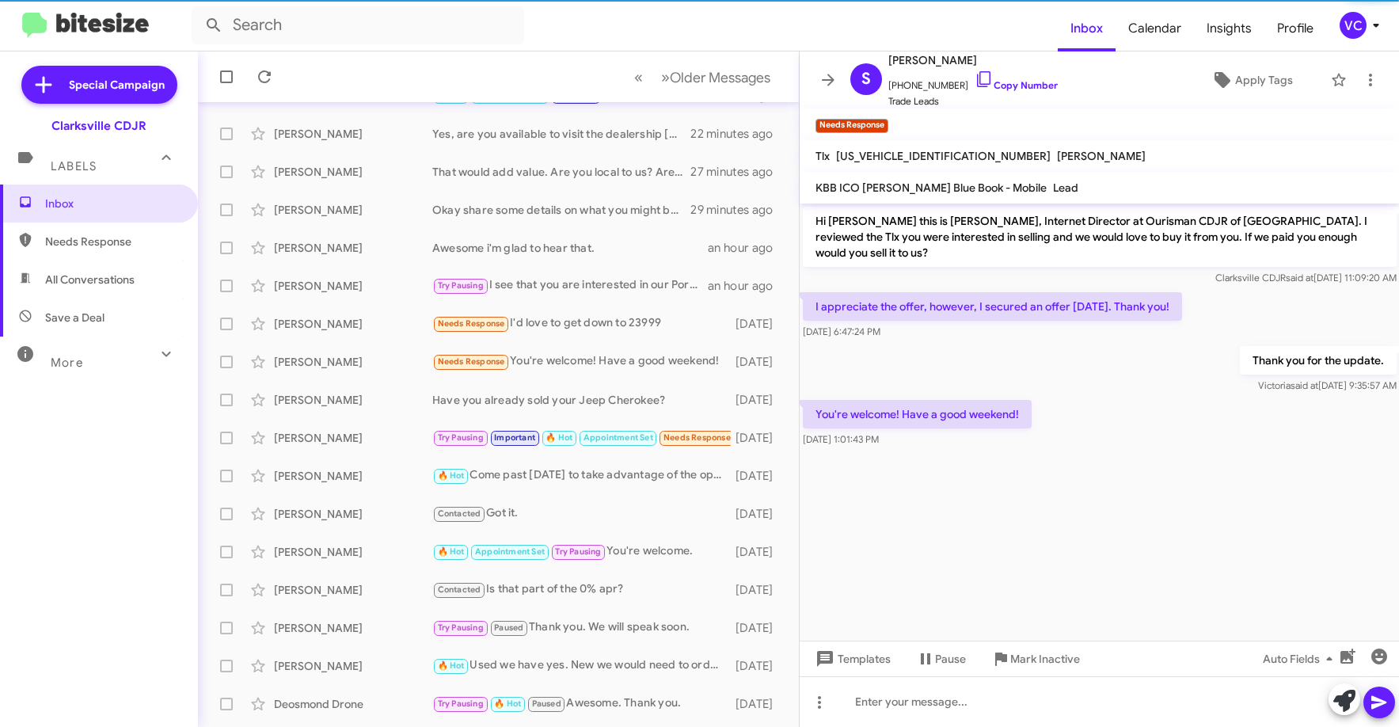
click at [1129, 461] on cdk-virtual-scroll-viewport "Hi [PERSON_NAME] this is [PERSON_NAME], Internet Director at Ourisman CDJR of […" at bounding box center [1100, 422] width 600 height 437
drag, startPoint x: 1129, startPoint y: 461, endPoint x: 1132, endPoint y: 428, distance: 32.6
click at [1131, 461] on cdk-virtual-scroll-viewport "Hi [PERSON_NAME] this is [PERSON_NAME], Internet Director at Ourisman CDJR of […" at bounding box center [1100, 422] width 600 height 437
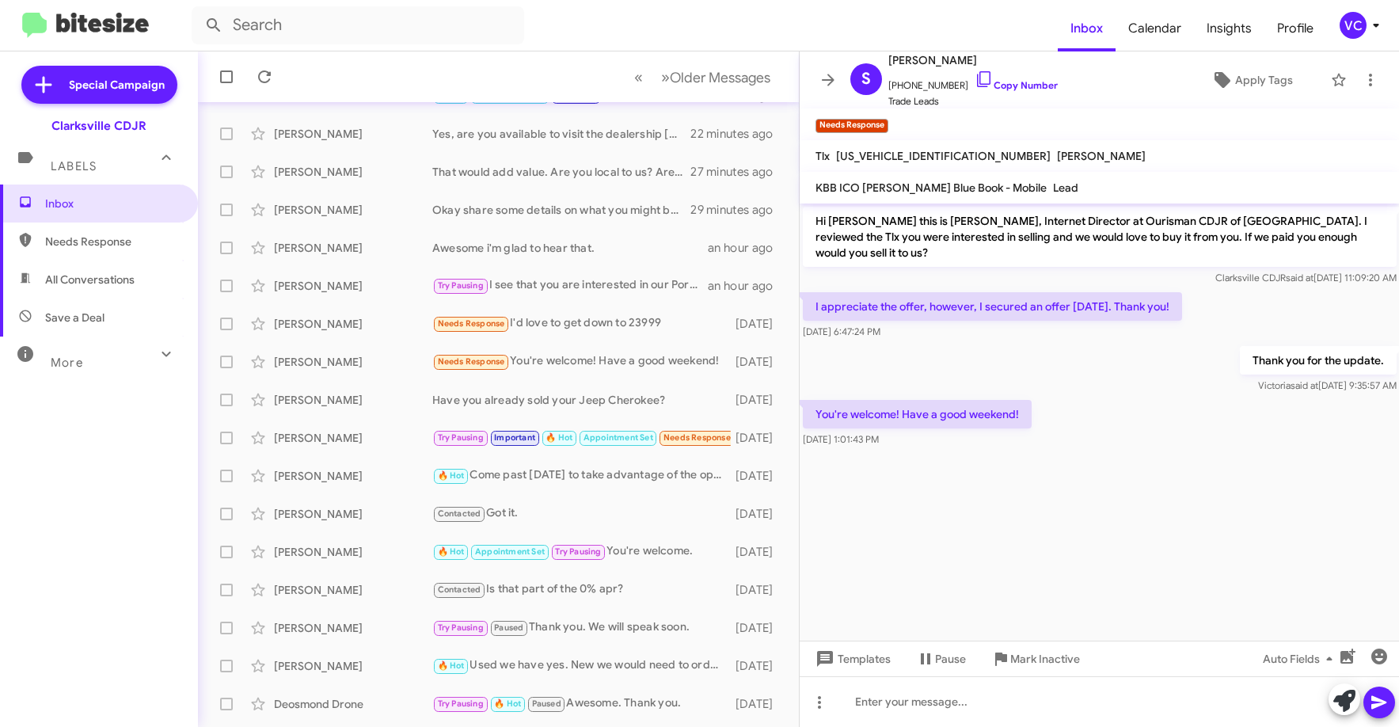
click at [1133, 377] on div "Thank you for the update. [PERSON_NAME] said at [DATE] 9:35:57 AM" at bounding box center [1100, 370] width 600 height 54
click at [1129, 358] on div "Thank you for the update. [PERSON_NAME] said at [DATE] 9:35:57 AM" at bounding box center [1100, 370] width 600 height 54
click at [1078, 352] on div "Thank you for the update. [PERSON_NAME] said at [DATE] 9:35:57 AM" at bounding box center [1100, 370] width 600 height 54
click at [1171, 430] on div "You're welcome! Have a good weekend! [DATE] 1:01:43 PM" at bounding box center [1100, 424] width 600 height 54
click at [1036, 82] on link "Copy Number" at bounding box center [1016, 85] width 83 height 12
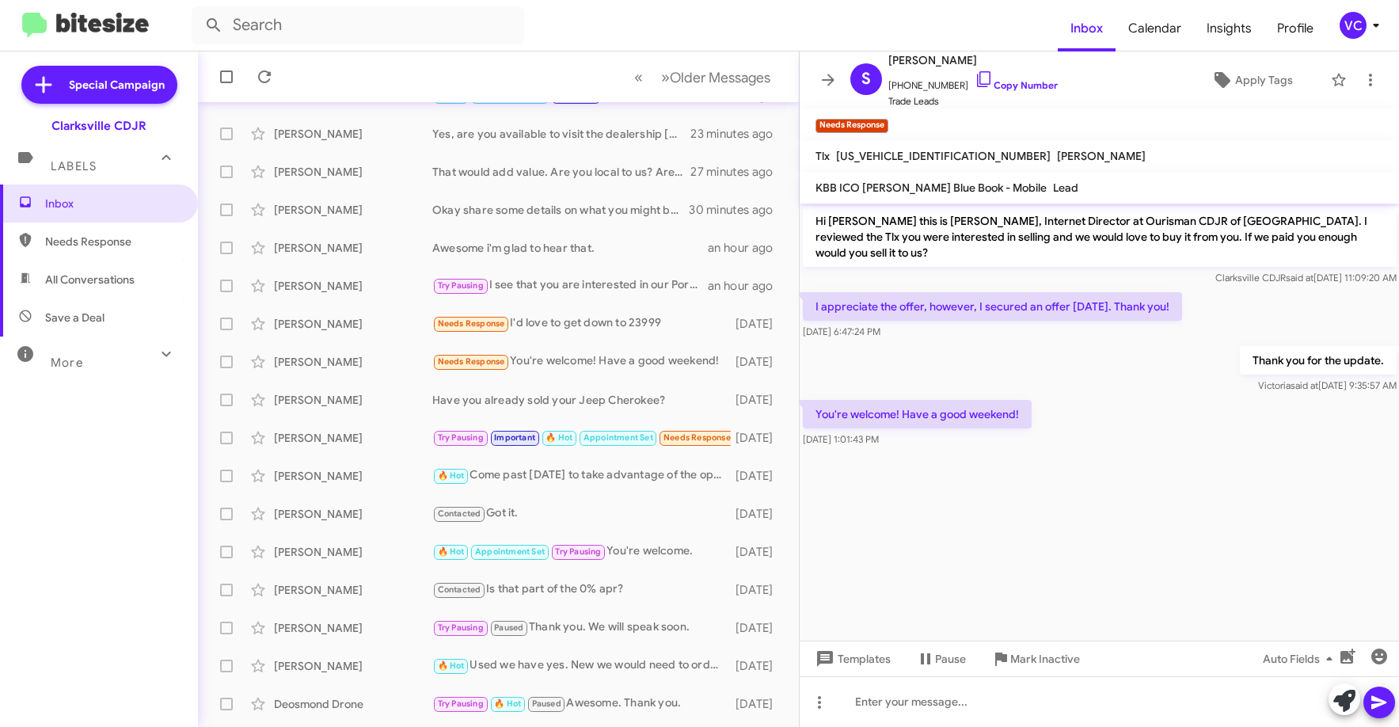
click at [1178, 542] on cdk-virtual-scroll-viewport "Hi [PERSON_NAME] this is [PERSON_NAME], Internet Director at Ourisman CDJR of […" at bounding box center [1100, 422] width 600 height 437
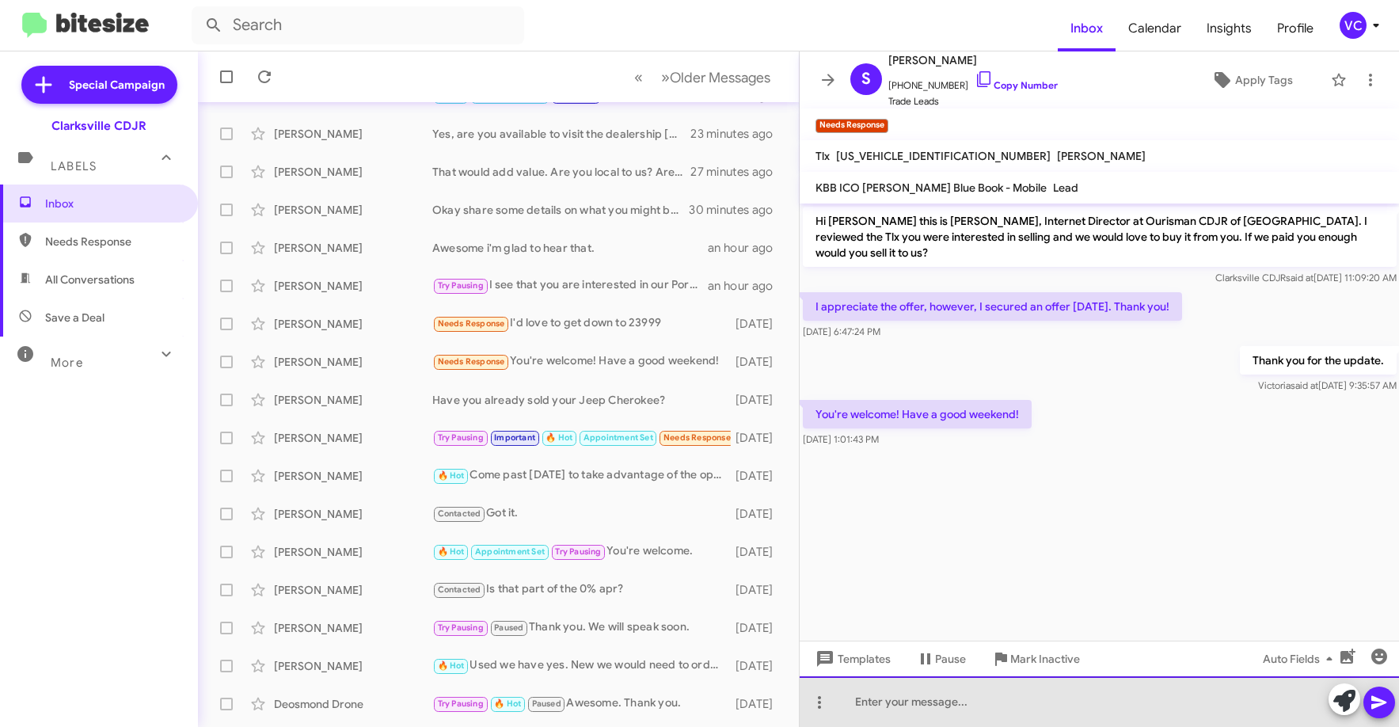
click at [1052, 710] on div at bounding box center [1100, 701] width 600 height 51
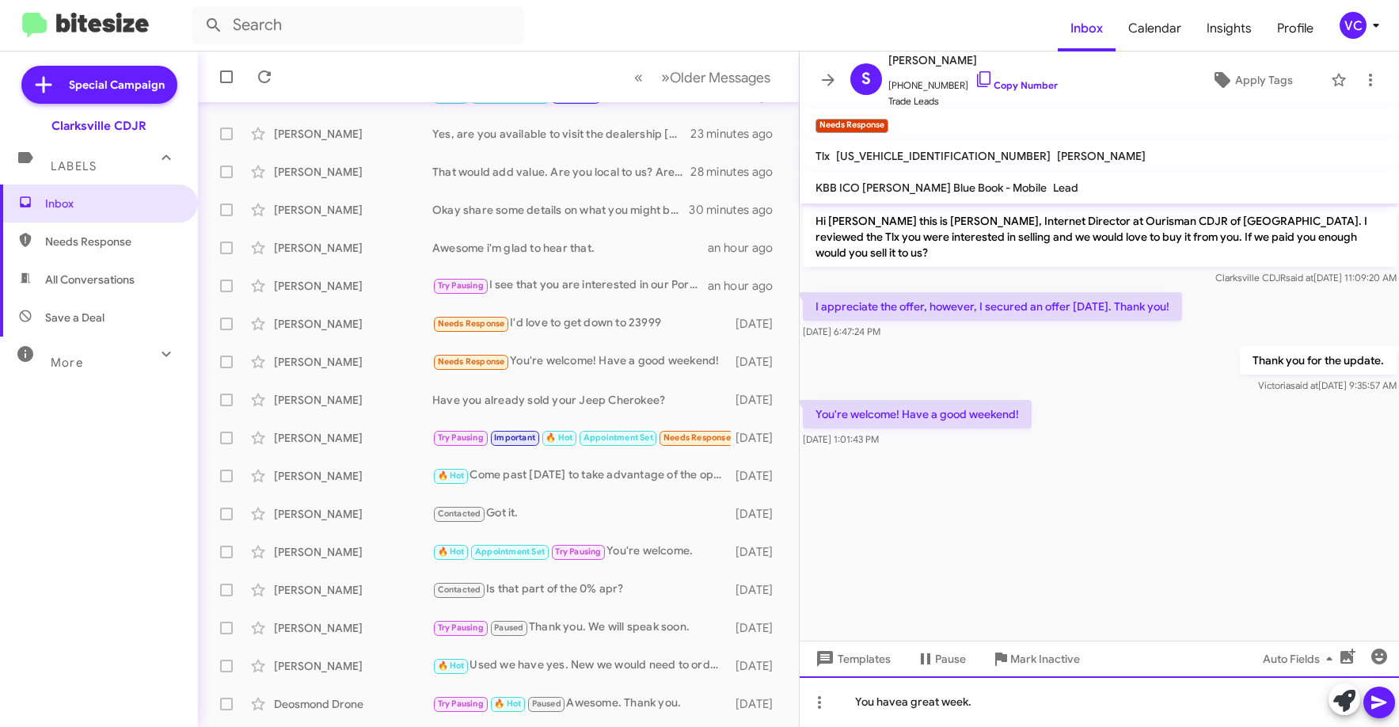
click at [904, 700] on div "You havea great week." at bounding box center [1100, 701] width 600 height 51
click at [1230, 695] on div "You have a great week." at bounding box center [1100, 701] width 600 height 51
click at [1384, 698] on icon at bounding box center [1379, 702] width 19 height 19
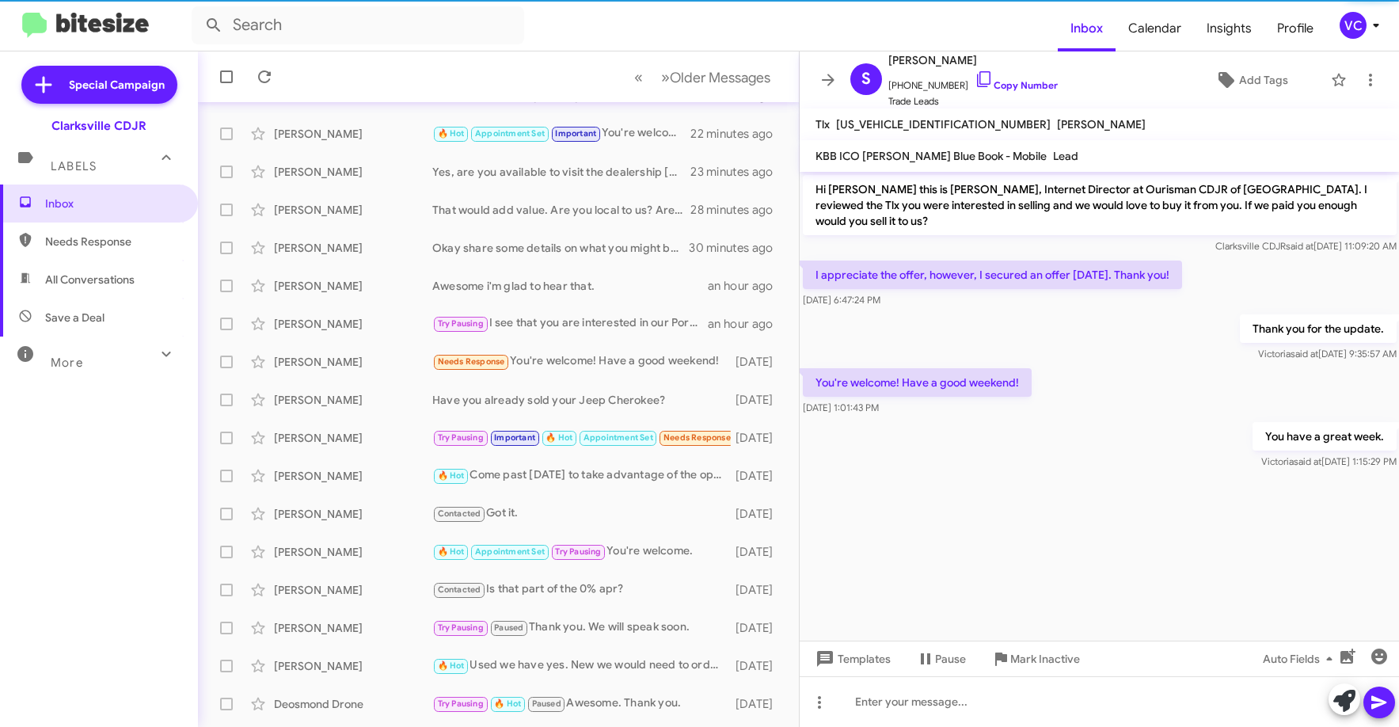
click at [1060, 514] on cdk-virtual-scroll-viewport "Hi [PERSON_NAME] this is [PERSON_NAME], Internet Director at Ourisman CDJR of […" at bounding box center [1100, 406] width 600 height 469
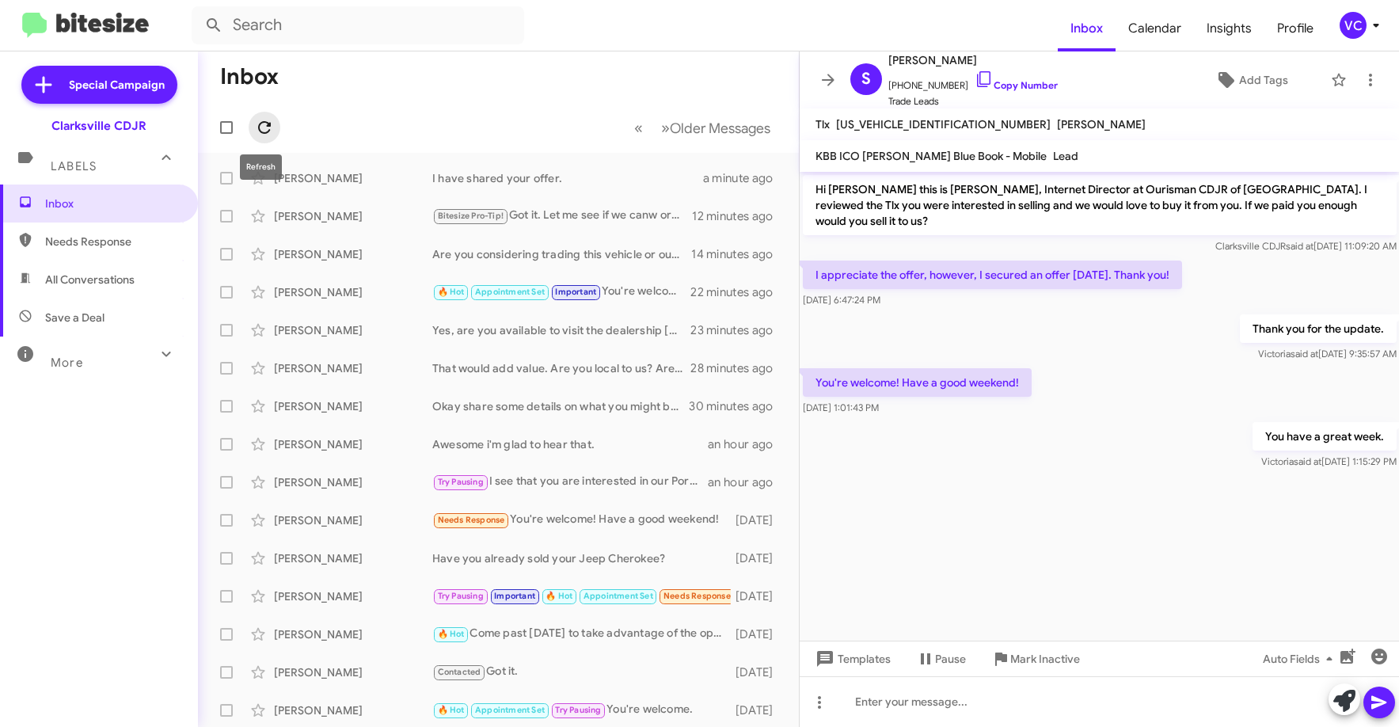
click at [264, 122] on icon at bounding box center [264, 127] width 13 height 13
click at [468, 102] on mat-toolbar-row "« Previous » Next Older Messages" at bounding box center [498, 127] width 601 height 51
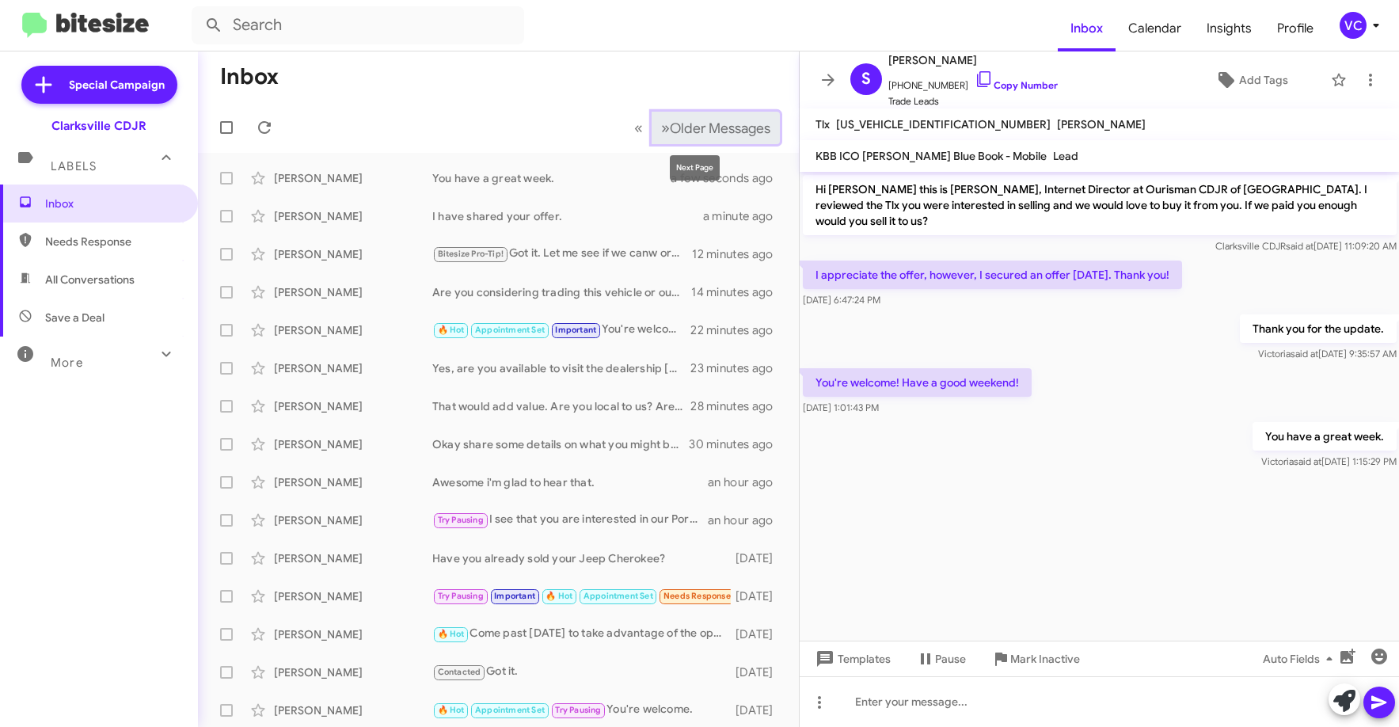
click at [692, 123] on span "Older Messages" at bounding box center [720, 128] width 101 height 17
drag, startPoint x: 587, startPoint y: 74, endPoint x: 596, endPoint y: 81, distance: 11.3
click at [586, 73] on mat-toolbar-row "Inbox" at bounding box center [498, 76] width 601 height 51
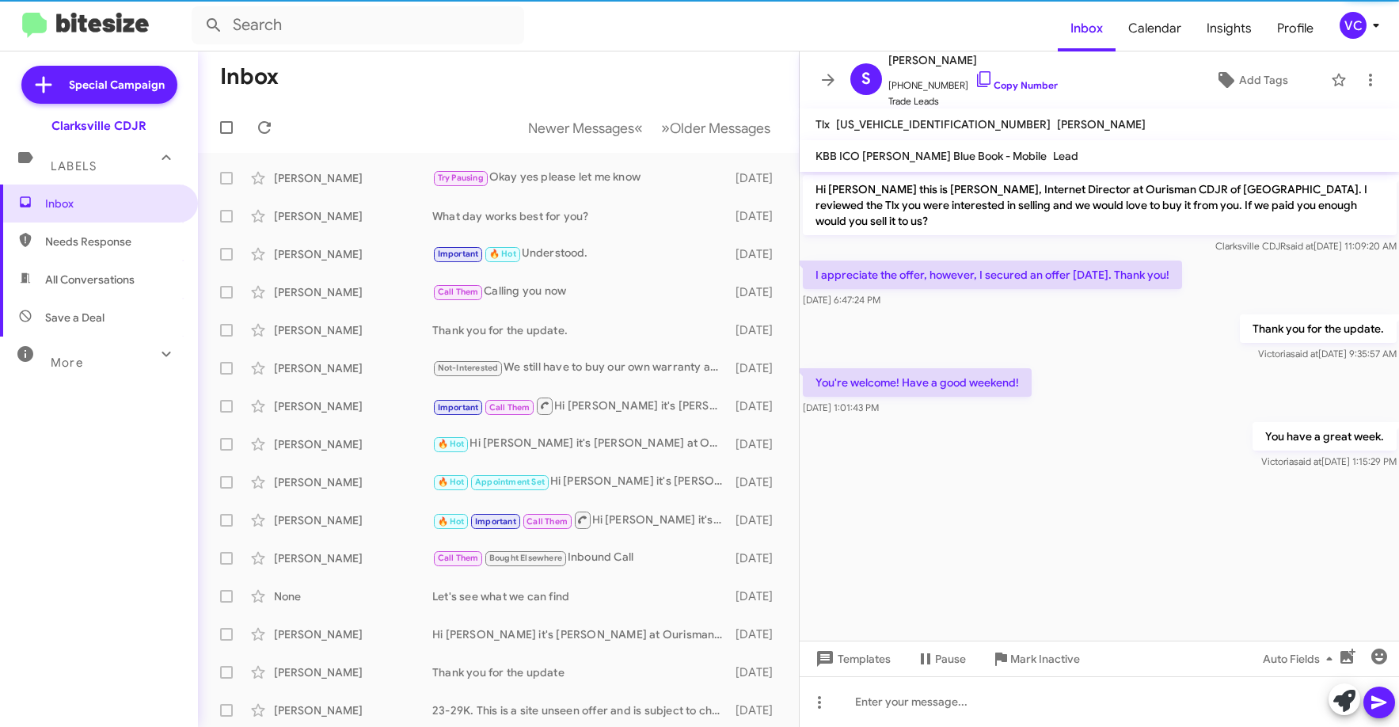
click at [1029, 565] on cdk-virtual-scroll-viewport "Hi [PERSON_NAME] this is [PERSON_NAME], Internet Director at Ourisman CDJR of […" at bounding box center [1100, 406] width 600 height 469
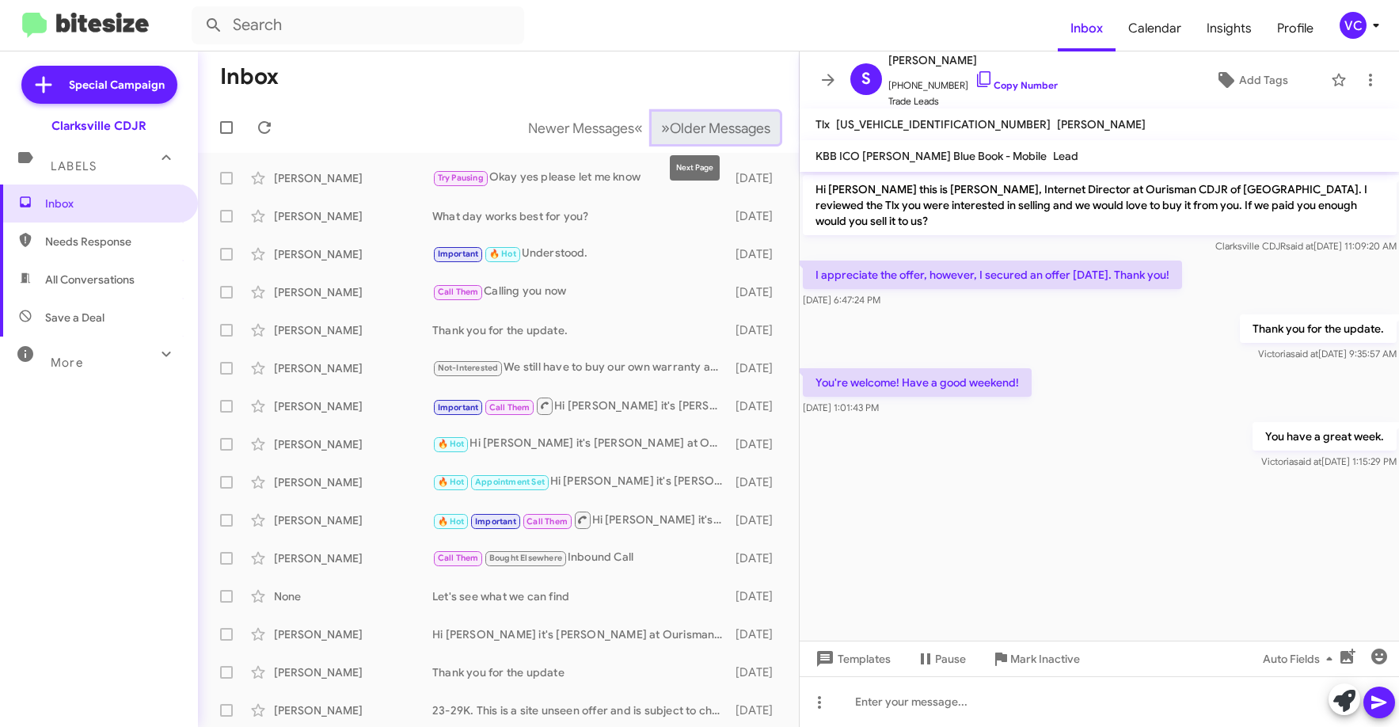
click at [674, 128] on span "Older Messages" at bounding box center [720, 128] width 101 height 17
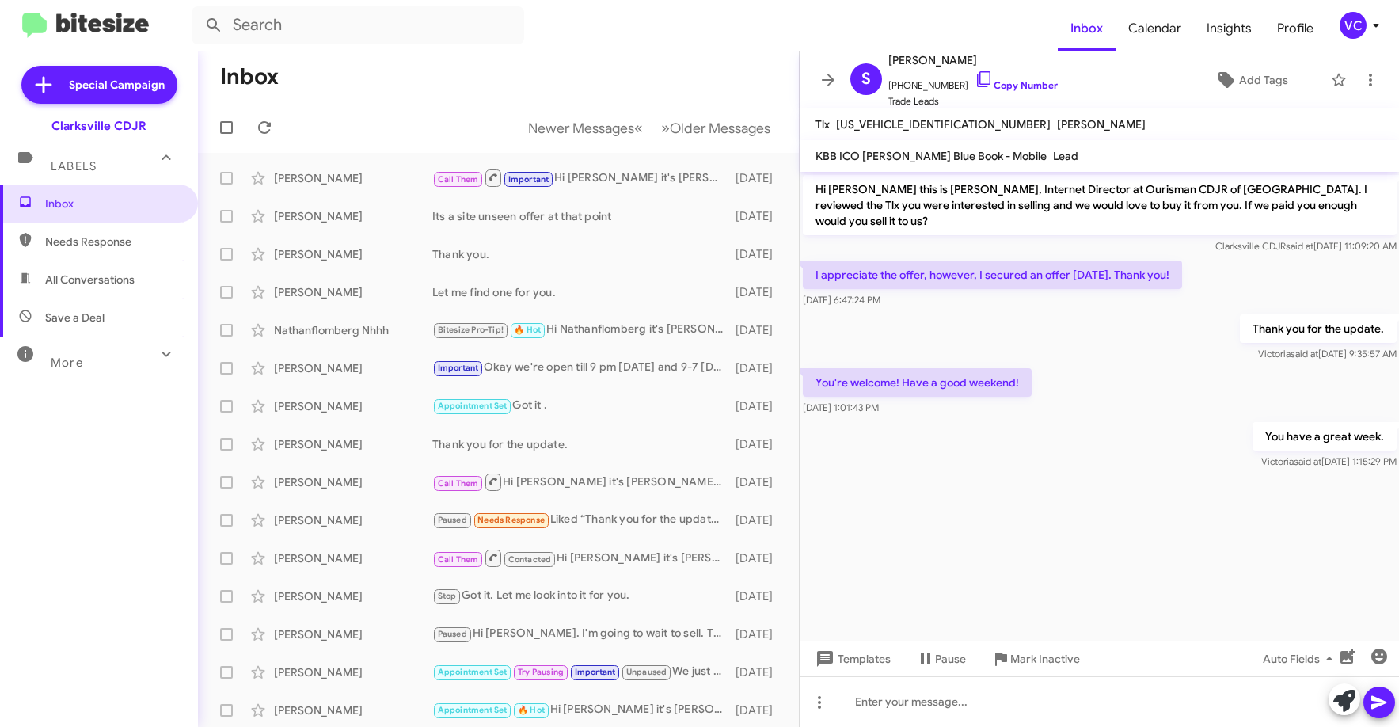
click at [1163, 493] on cdk-virtual-scroll-viewport "Hi [PERSON_NAME] this is [PERSON_NAME], Internet Director at Ourisman CDJR of […" at bounding box center [1100, 406] width 600 height 469
click at [1163, 382] on div "You're welcome! Have a good weekend! [DATE] 1:01:43 PM" at bounding box center [1100, 392] width 600 height 54
click at [602, 26] on form at bounding box center [625, 25] width 866 height 38
